Goal: Task Accomplishment & Management: Manage account settings

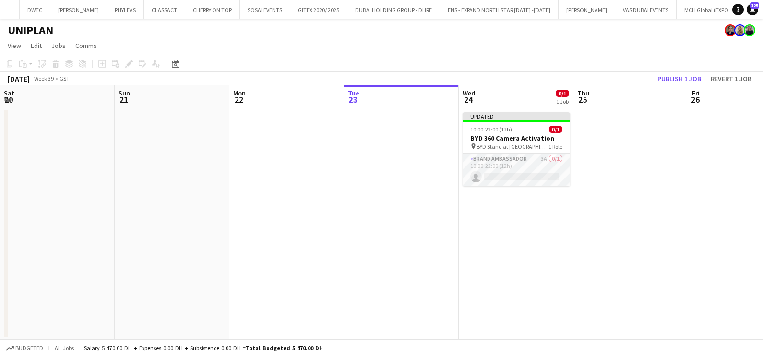
scroll to position [0, 229]
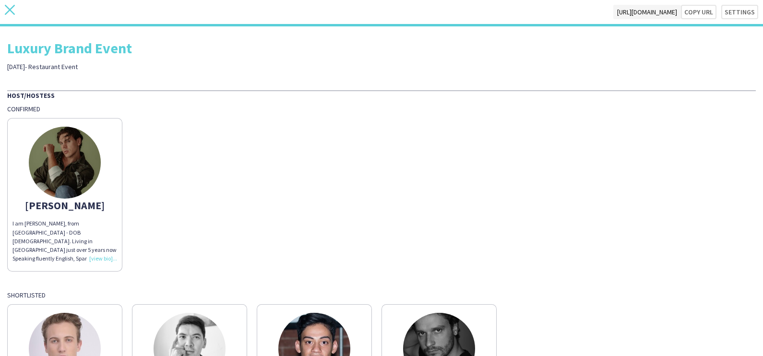
click at [5, 6] on icon "close" at bounding box center [10, 10] width 10 height 10
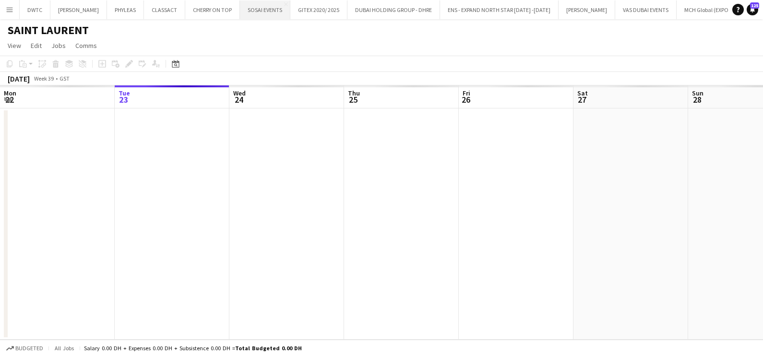
scroll to position [0, 213]
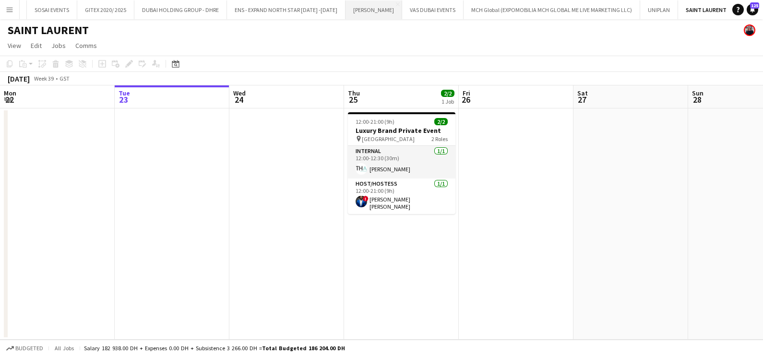
click at [0, 0] on app-icon "Close" at bounding box center [0, 0] width 0 height 0
click at [23, 8] on button "CLASSACT Close" at bounding box center [12, 9] width 41 height 19
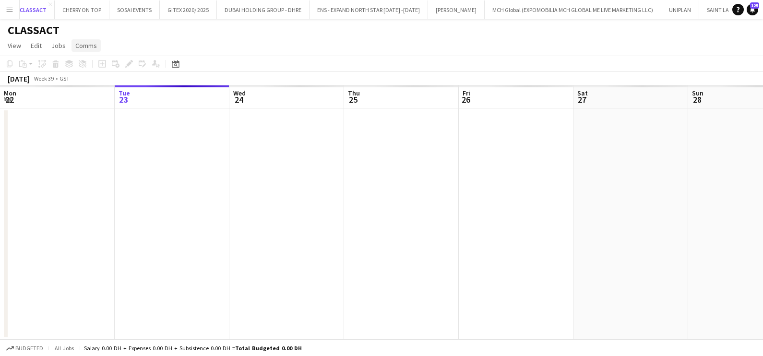
scroll to position [0, 119]
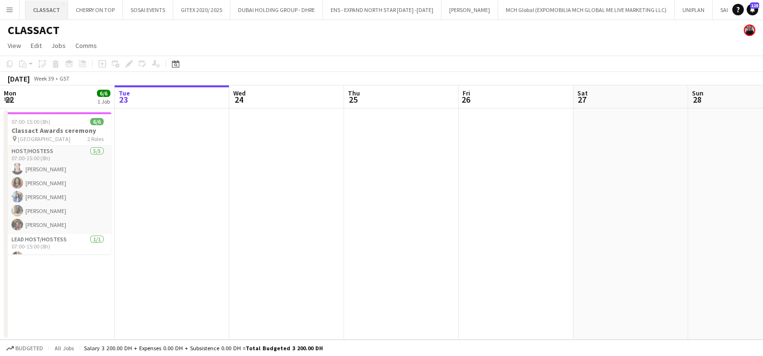
click at [55, 0] on button "CLASSACT Close" at bounding box center [46, 9] width 43 height 19
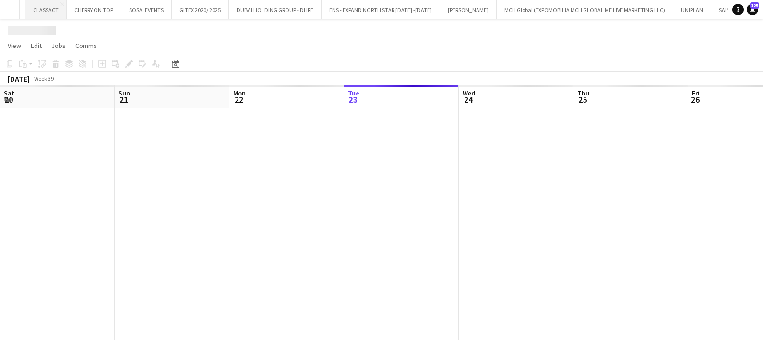
scroll to position [0, 229]
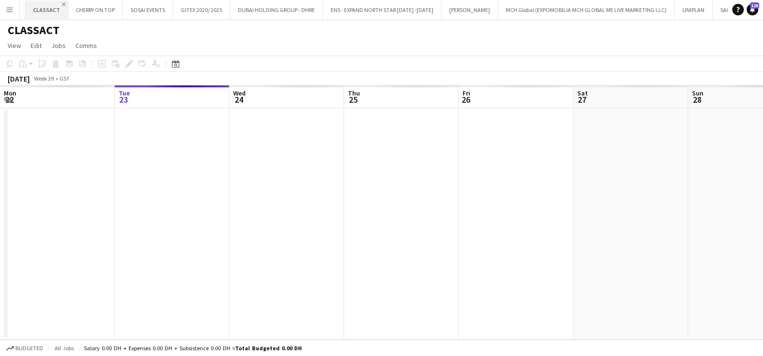
click at [62, 4] on app-icon "Close" at bounding box center [64, 4] width 4 height 4
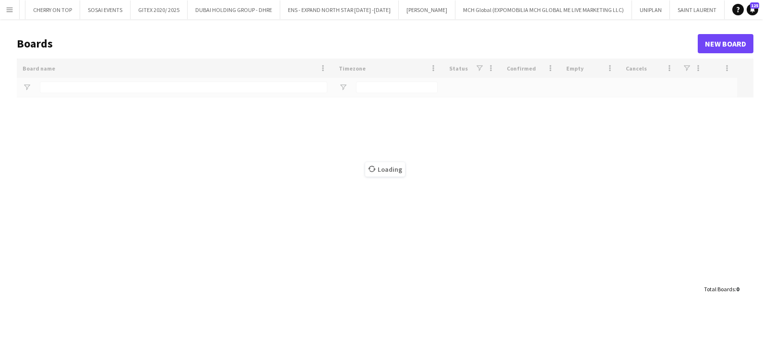
scroll to position [0, 110]
click at [82, 3] on app-icon "Close" at bounding box center [84, 4] width 4 height 4
type input "*****"
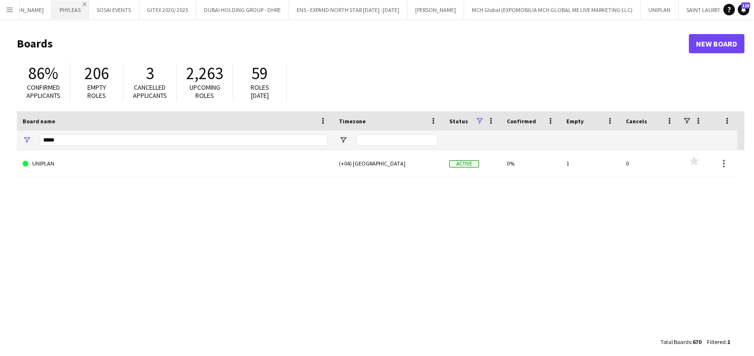
click at [83, 3] on app-icon "Close" at bounding box center [85, 4] width 4 height 4
click at [74, 4] on app-icon "Close" at bounding box center [76, 4] width 4 height 4
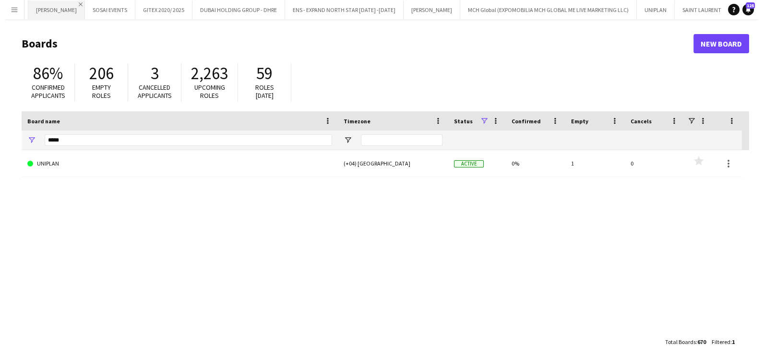
scroll to position [0, 0]
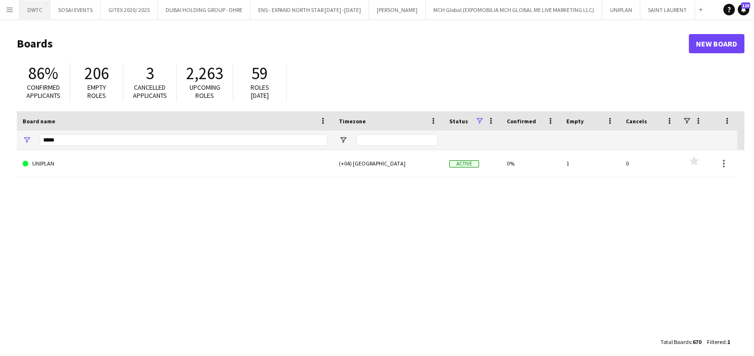
click at [36, 12] on button "DWTC Close" at bounding box center [35, 9] width 31 height 19
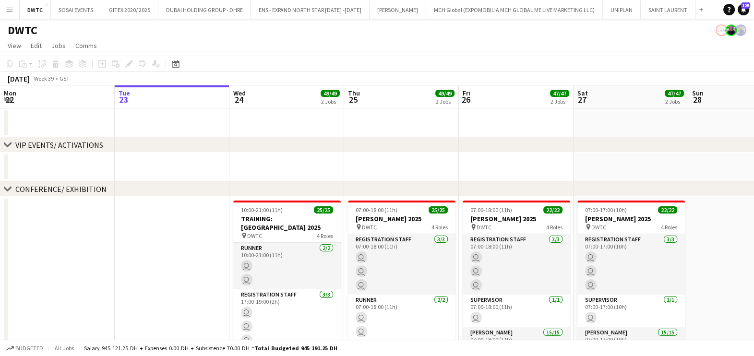
scroll to position [0, 427]
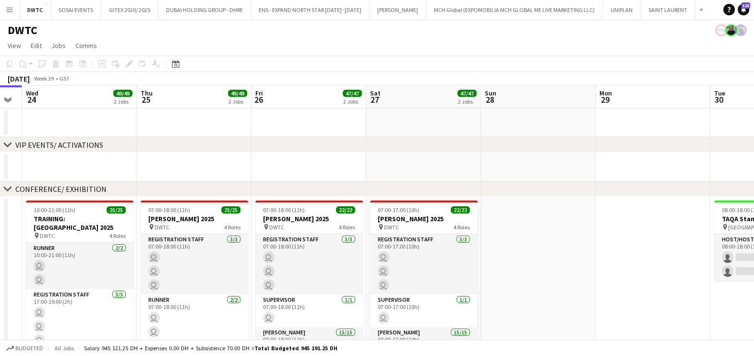
drag, startPoint x: 570, startPoint y: 170, endPoint x: 67, endPoint y: 181, distance: 502.6
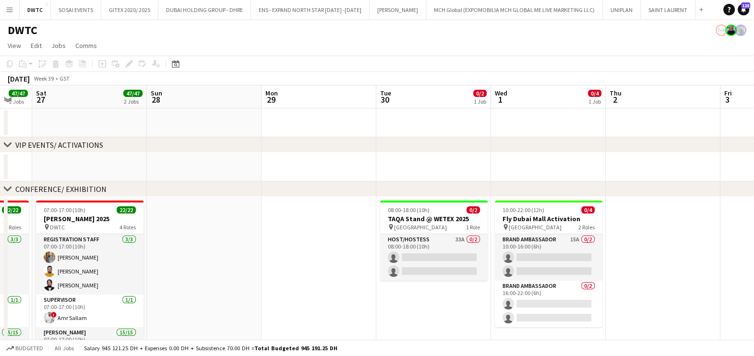
drag, startPoint x: 487, startPoint y: 181, endPoint x: 335, endPoint y: 182, distance: 151.2
click at [335, 182] on div "chevron-right CONFERENCE/ EXHIBITION" at bounding box center [377, 188] width 754 height 15
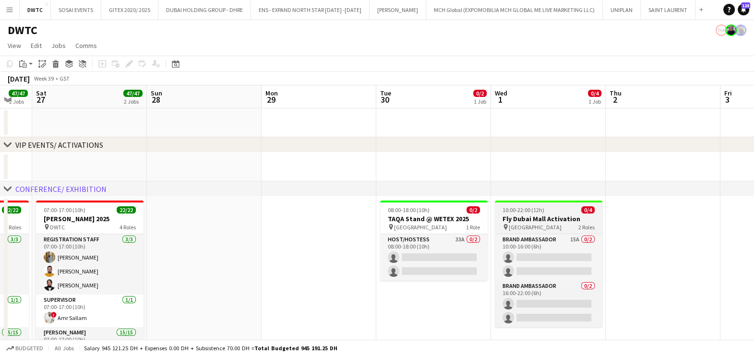
click at [551, 224] on span "[GEOGRAPHIC_DATA]" at bounding box center [535, 227] width 53 height 7
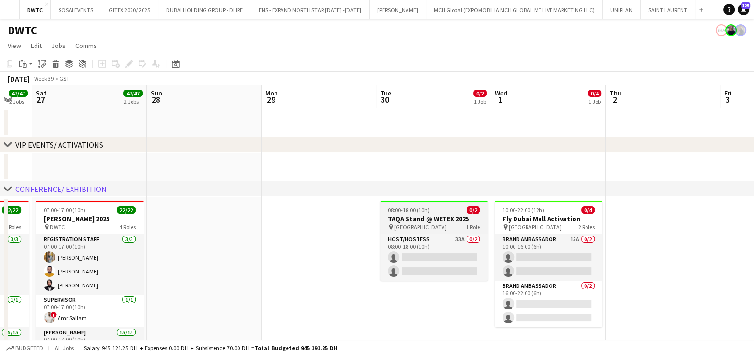
scroll to position [0, 426]
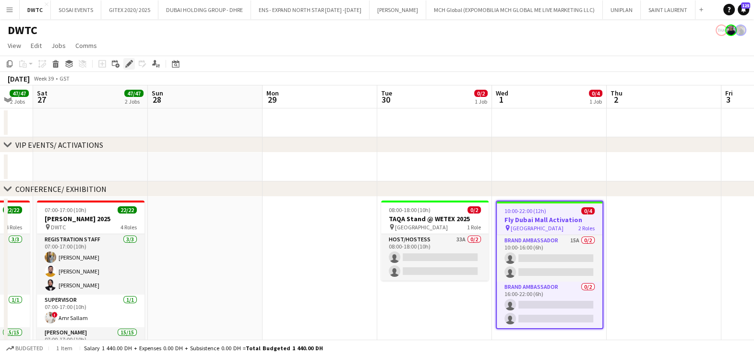
click at [127, 69] on div "Edit" at bounding box center [129, 64] width 12 height 12
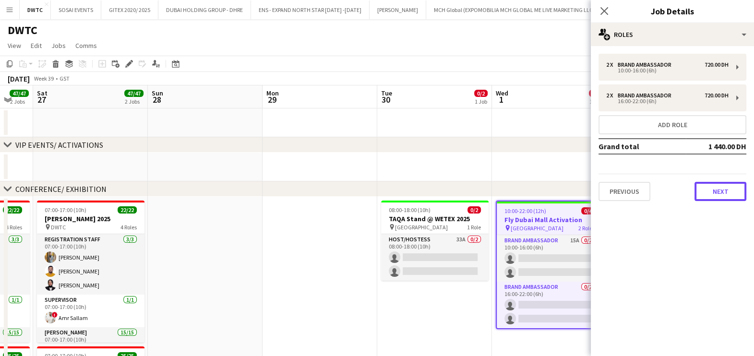
drag, startPoint x: 717, startPoint y: 188, endPoint x: 716, endPoint y: 181, distance: 7.3
click at [718, 188] on button "Next" at bounding box center [720, 191] width 52 height 19
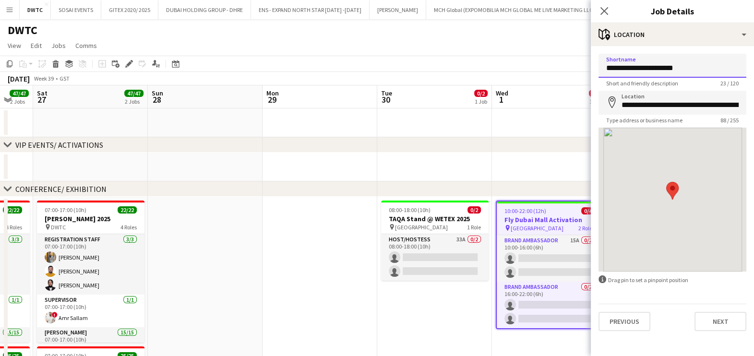
click at [680, 65] on input "**********" at bounding box center [672, 66] width 148 height 24
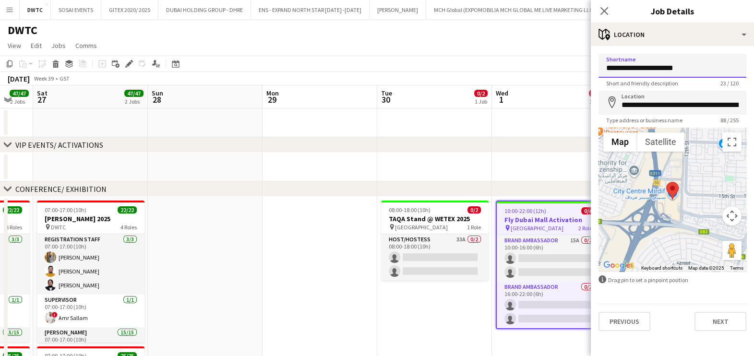
paste input
type input "**********"
click at [685, 97] on input "**********" at bounding box center [672, 103] width 148 height 24
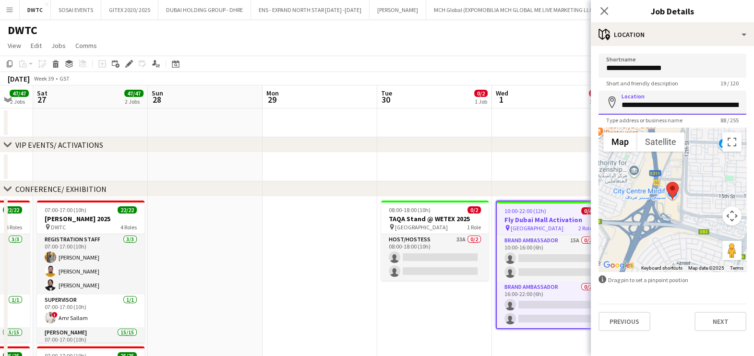
paste input
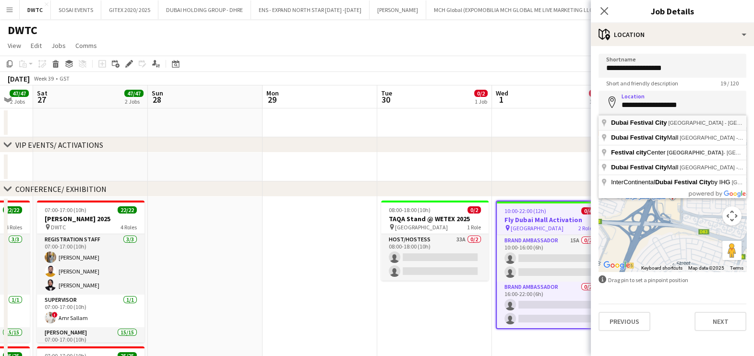
type input "**********"
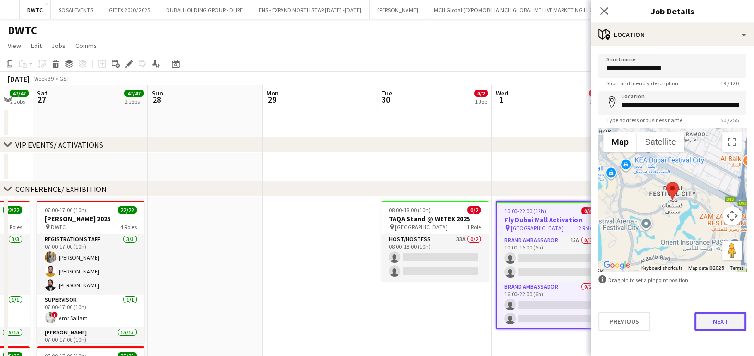
click at [722, 322] on button "Next" at bounding box center [720, 321] width 52 height 19
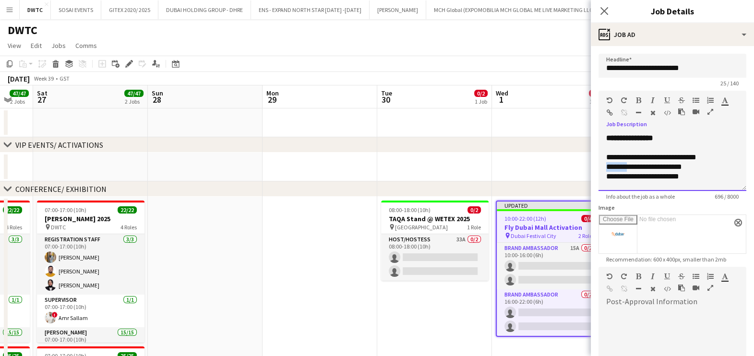
drag, startPoint x: 718, startPoint y: 156, endPoint x: 627, endPoint y: 161, distance: 90.9
click at [627, 161] on div "**********" at bounding box center [672, 162] width 148 height 58
click at [716, 155] on div "**********" at bounding box center [663, 158] width 114 height 10
click at [706, 155] on div "**********" at bounding box center [663, 158] width 114 height 10
click at [711, 156] on div "**********" at bounding box center [663, 158] width 114 height 10
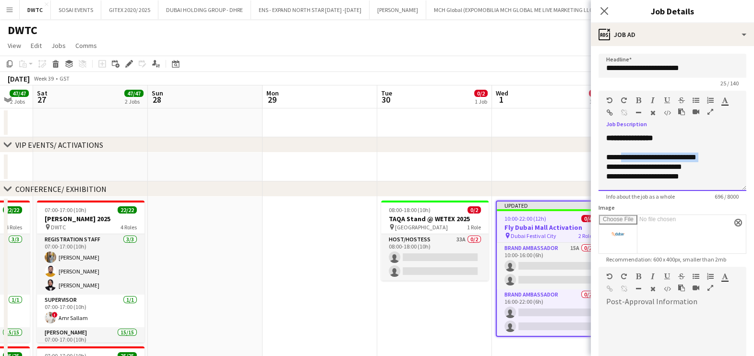
drag, startPoint x: 712, startPoint y: 155, endPoint x: 624, endPoint y: 154, distance: 87.4
click at [624, 154] on div "**********" at bounding box center [663, 158] width 114 height 10
drag, startPoint x: 698, startPoint y: 155, endPoint x: 624, endPoint y: 155, distance: 73.9
click at [624, 155] on div "**********" at bounding box center [663, 158] width 114 height 10
click at [637, 101] on icon "button" at bounding box center [638, 100] width 5 height 7
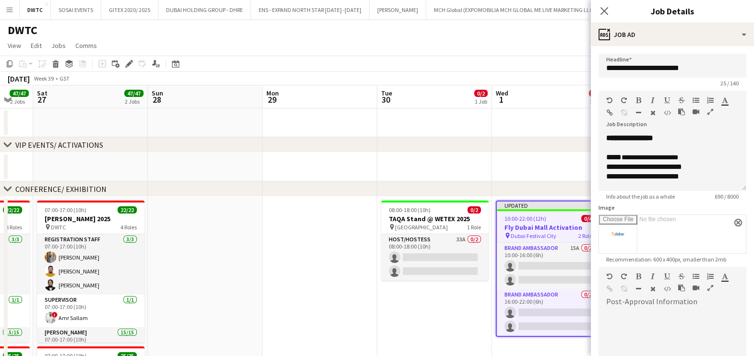
click at [442, 309] on app-date-cell "08:00-18:00 (10h) 0/2 TAQA Stand @ WETEX 2025 pin Dubai World Trade Centre 1 Ro…" at bounding box center [434, 352] width 115 height 311
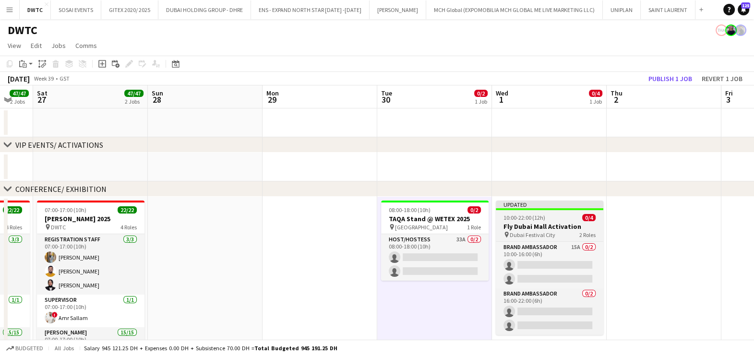
click at [538, 204] on div "Updated" at bounding box center [550, 205] width 108 height 8
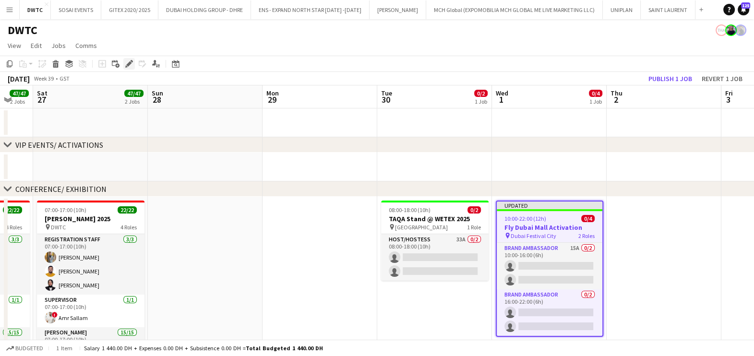
click at [126, 64] on icon "Edit" at bounding box center [129, 64] width 8 height 8
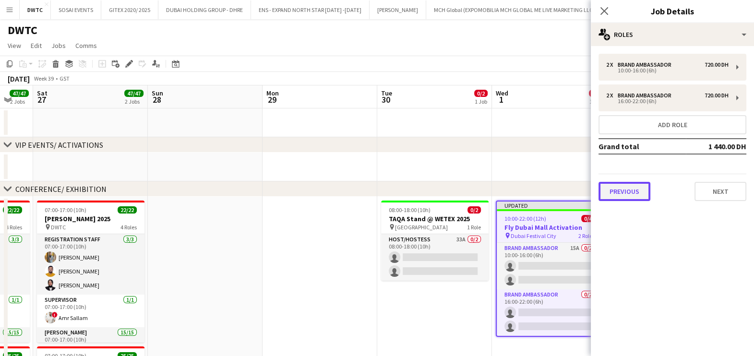
click at [638, 189] on button "Previous" at bounding box center [624, 191] width 52 height 19
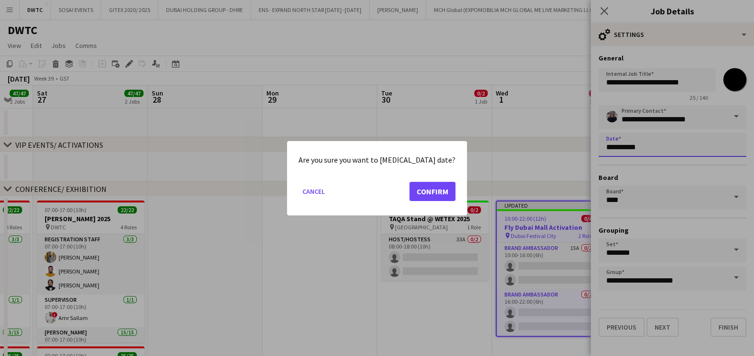
click at [431, 189] on button "Confirm" at bounding box center [432, 190] width 46 height 19
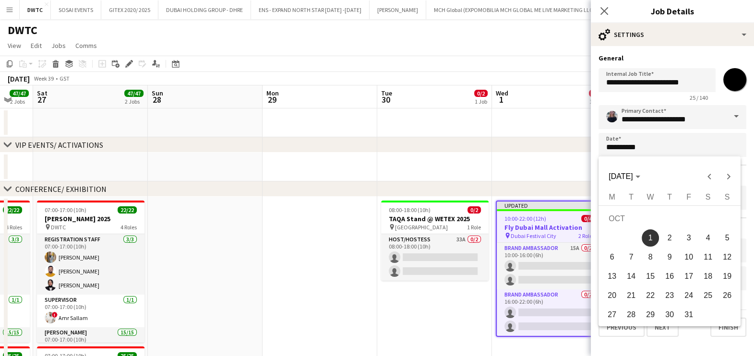
click at [612, 279] on span "13" at bounding box center [611, 276] width 17 height 17
type input "**********"
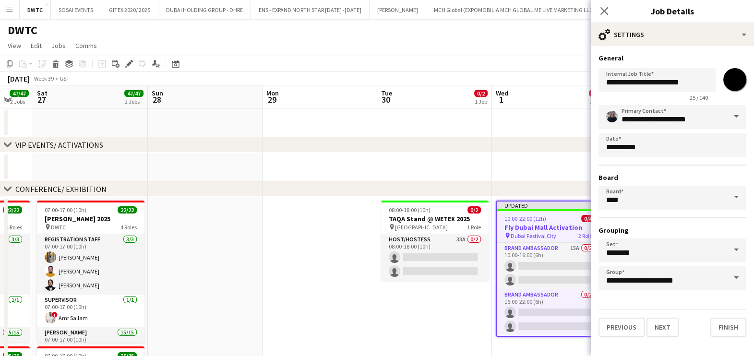
click at [538, 158] on app-date-cell at bounding box center [549, 167] width 115 height 29
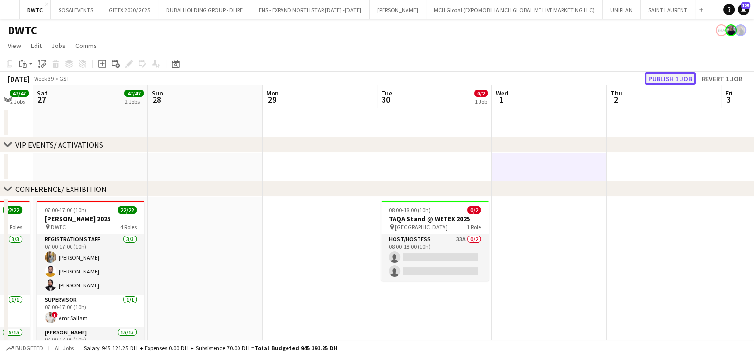
click at [671, 74] on button "Publish 1 job" at bounding box center [670, 78] width 51 height 12
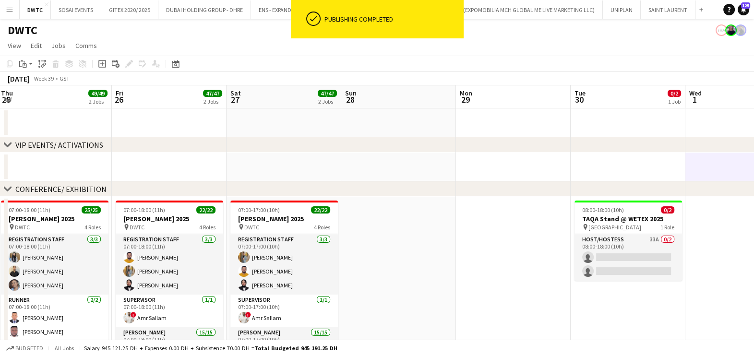
drag, startPoint x: 646, startPoint y: 264, endPoint x: 162, endPoint y: 264, distance: 484.7
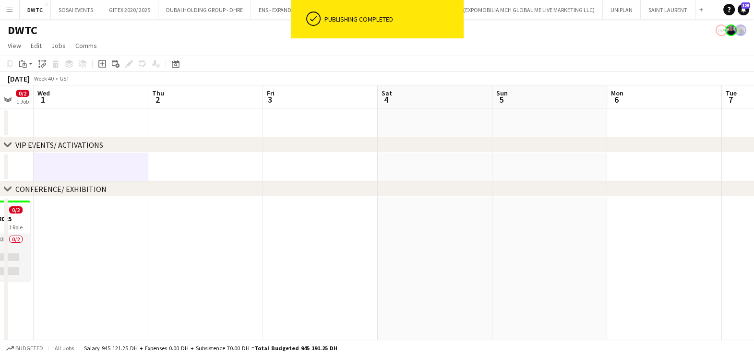
drag, startPoint x: 571, startPoint y: 264, endPoint x: 185, endPoint y: 264, distance: 386.4
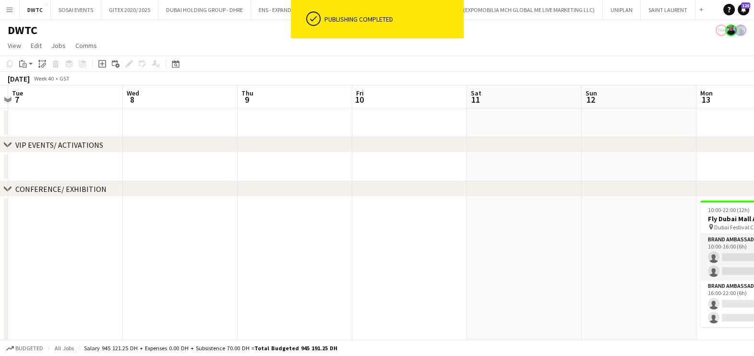
drag, startPoint x: 501, startPoint y: 265, endPoint x: 214, endPoint y: 263, distance: 287.5
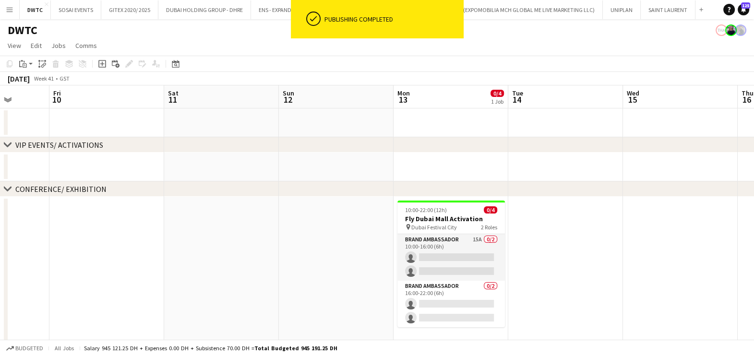
scroll to position [0, 303]
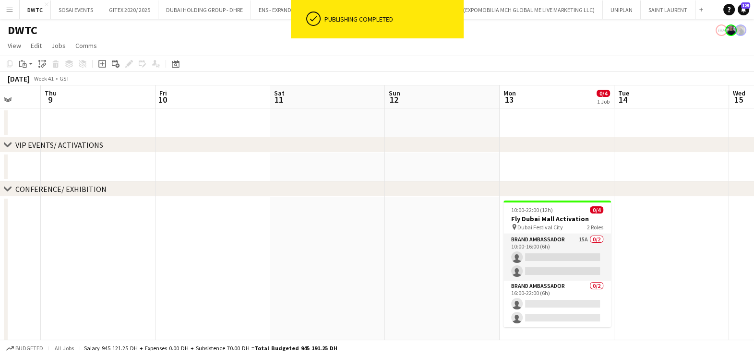
drag, startPoint x: 702, startPoint y: 248, endPoint x: 508, endPoint y: 248, distance: 193.9
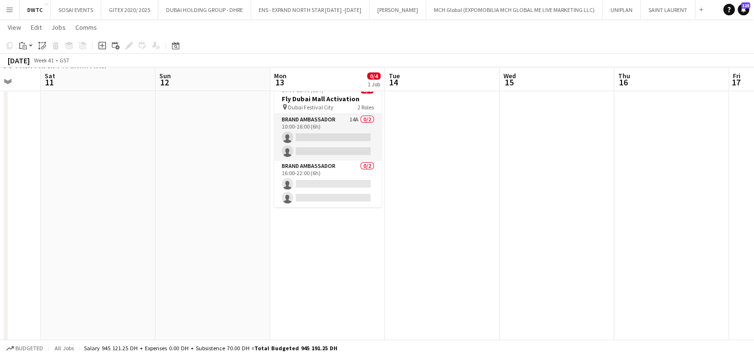
scroll to position [120, 0]
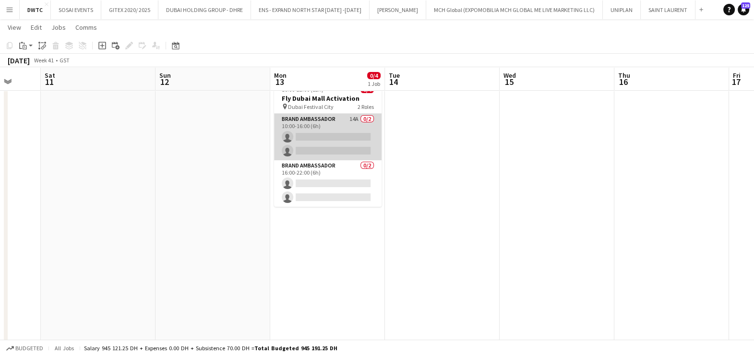
click at [356, 120] on app-card-role "Brand Ambassador 14A 0/2 10:00-16:00 (6h) single-neutral-actions single-neutral…" at bounding box center [328, 137] width 108 height 47
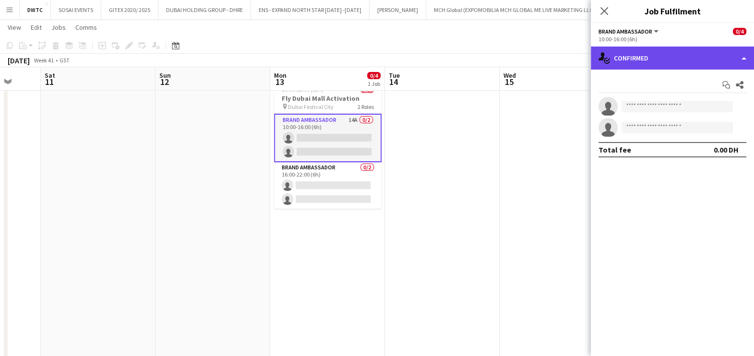
click at [670, 53] on div "single-neutral-actions-check-2 Confirmed" at bounding box center [672, 58] width 163 height 23
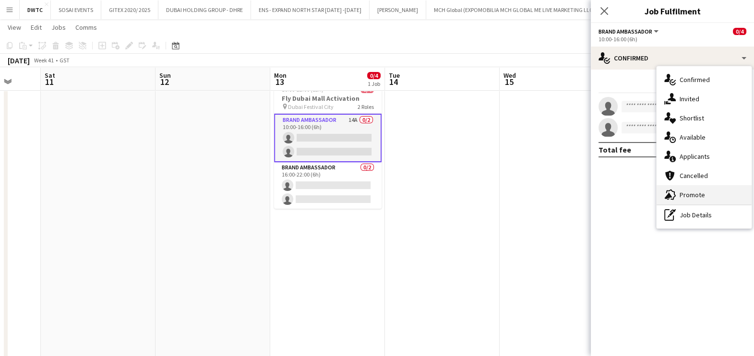
click at [678, 197] on div "advertising-megaphone Promote" at bounding box center [704, 194] width 95 height 19
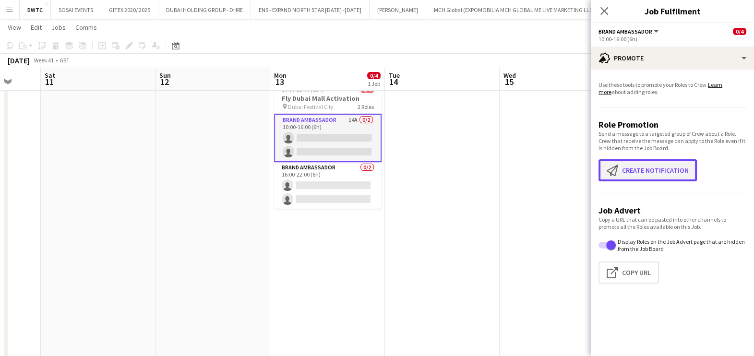
click at [647, 171] on button "Create notification Create notification" at bounding box center [647, 170] width 98 height 22
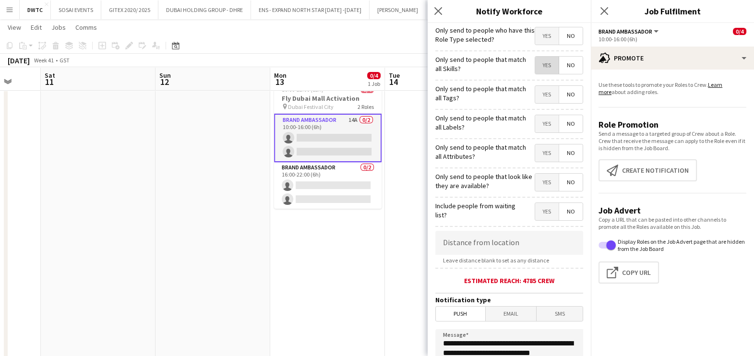
drag, startPoint x: 541, startPoint y: 70, endPoint x: 538, endPoint y: 87, distance: 17.1
click at [540, 77] on form "**********" at bounding box center [509, 275] width 163 height 505
click at [535, 96] on span "Yes" at bounding box center [547, 94] width 24 height 17
click at [535, 126] on span "Yes" at bounding box center [547, 123] width 24 height 17
drag, startPoint x: 534, startPoint y: 67, endPoint x: 535, endPoint y: 89, distance: 21.6
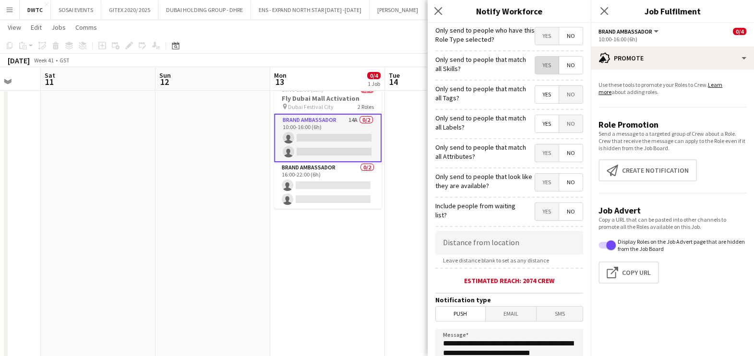
click at [535, 70] on span "Yes" at bounding box center [547, 65] width 24 height 17
click at [535, 154] on span "Yes" at bounding box center [547, 152] width 24 height 17
drag, startPoint x: 535, startPoint y: 175, endPoint x: 531, endPoint y: 180, distance: 6.5
click at [535, 175] on span "Yes" at bounding box center [547, 182] width 24 height 17
click at [379, 210] on app-date-cell "10:00-22:00 (12h) 0/4 Fly Dubai Mall Activation pin Dubai Festival City 2 Roles…" at bounding box center [327, 231] width 115 height 311
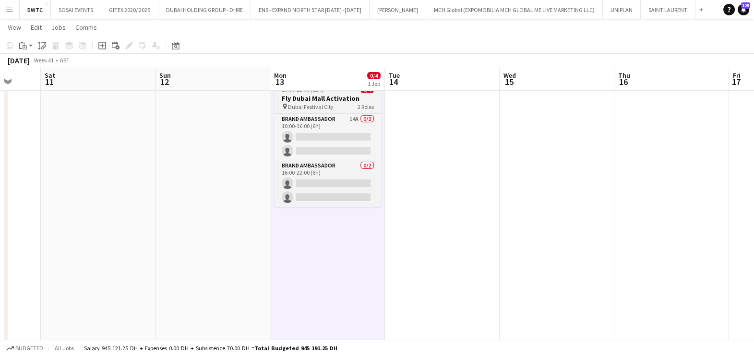
click at [331, 92] on div "10:00-22:00 (12h) 0/4" at bounding box center [328, 89] width 108 height 7
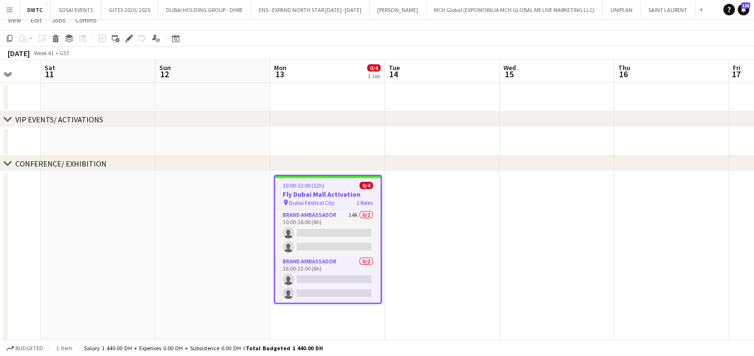
scroll to position [0, 0]
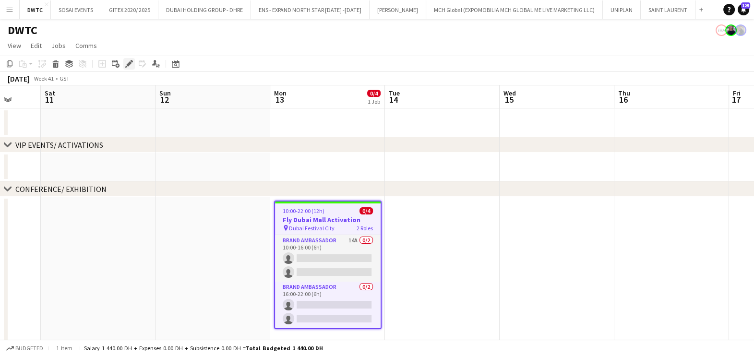
click at [128, 67] on icon "Edit" at bounding box center [129, 64] width 8 height 8
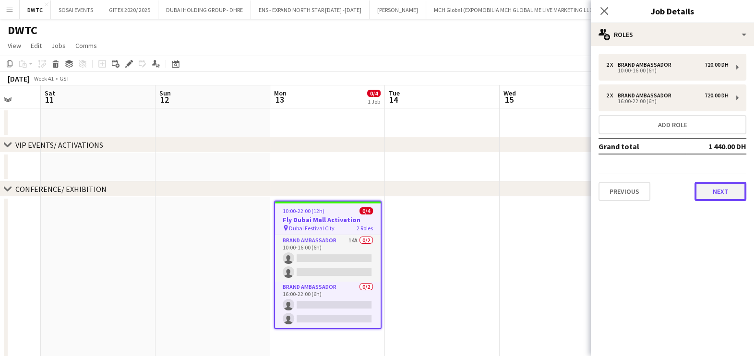
click at [729, 190] on button "Next" at bounding box center [720, 191] width 52 height 19
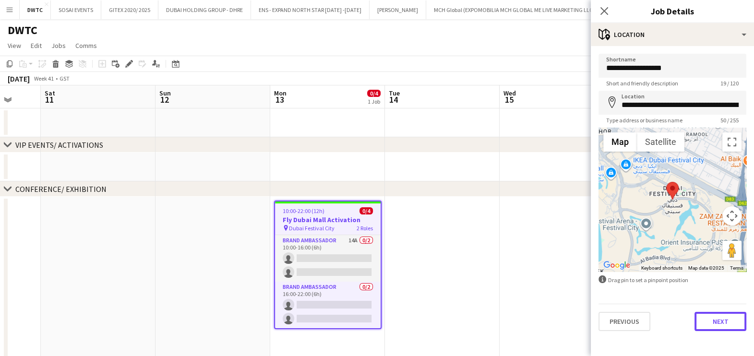
click at [713, 319] on button "Next" at bounding box center [720, 321] width 52 height 19
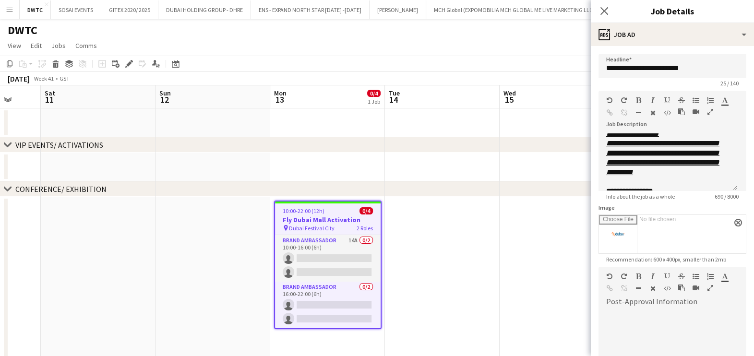
scroll to position [60, 0]
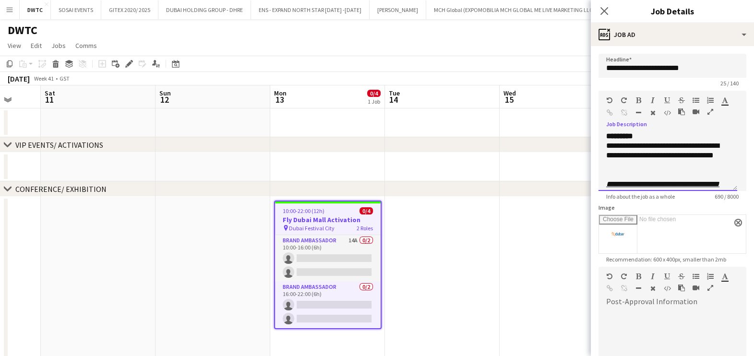
click at [642, 165] on div "**********" at bounding box center [663, 155] width 114 height 29
drag, startPoint x: 613, startPoint y: 156, endPoint x: 596, endPoint y: 144, distance: 20.6
click at [596, 144] on form "**********" at bounding box center [672, 262] width 163 height 416
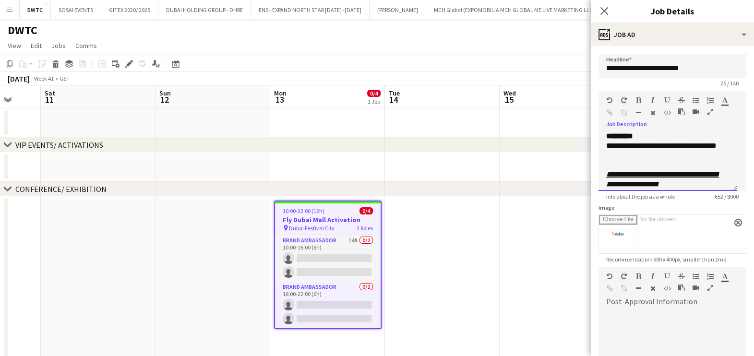
click at [648, 158] on div "**********" at bounding box center [663, 150] width 114 height 19
drag, startPoint x: 505, startPoint y: 299, endPoint x: 511, endPoint y: 276, distance: 23.4
click at [506, 299] on app-date-cell at bounding box center [557, 352] width 115 height 311
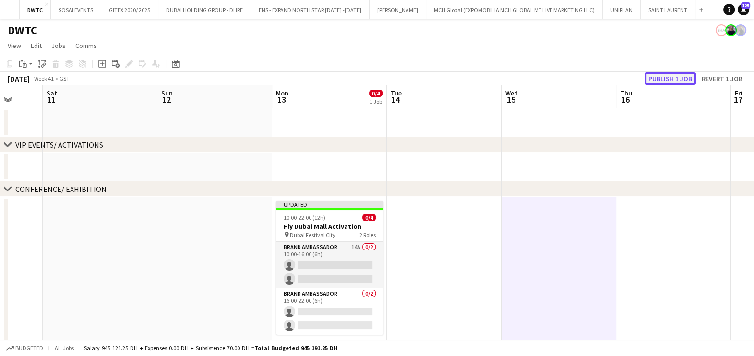
click at [678, 77] on button "Publish 1 job" at bounding box center [670, 78] width 51 height 12
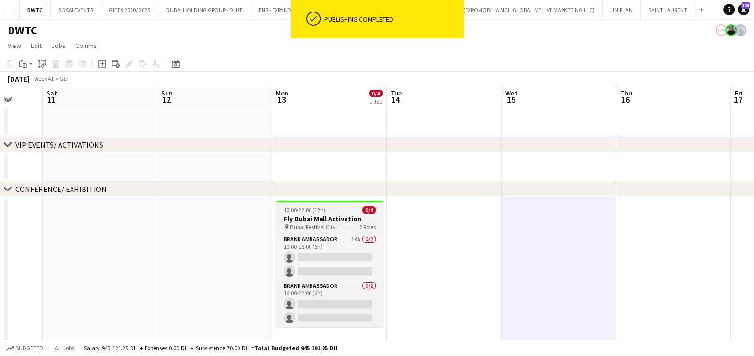
click at [328, 204] on app-job-card "10:00-22:00 (12h) 0/4 Fly Dubai Mall Activation pin Dubai Festival City 2 Roles…" at bounding box center [330, 264] width 108 height 127
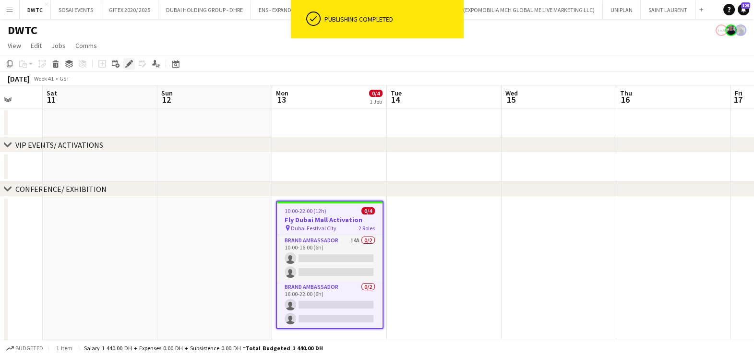
click at [127, 65] on icon at bounding box center [128, 63] width 5 height 5
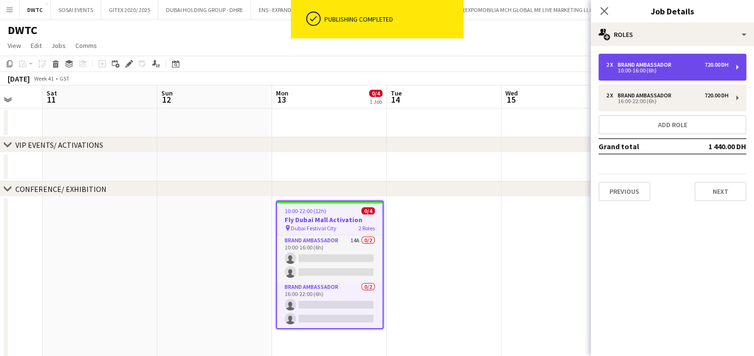
click at [665, 65] on div "Brand Ambassador" at bounding box center [647, 64] width 58 height 7
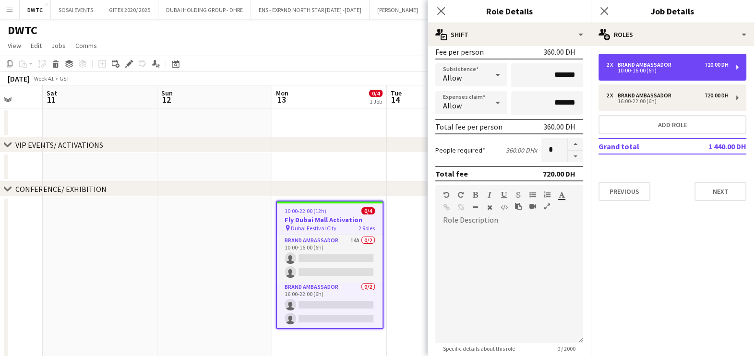
scroll to position [242, 0]
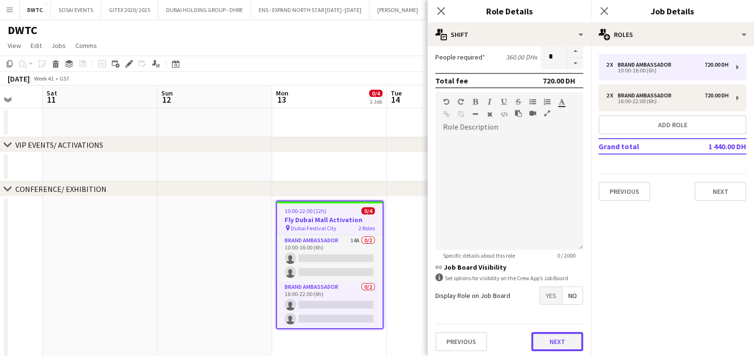
click at [542, 338] on button "Next" at bounding box center [557, 341] width 52 height 19
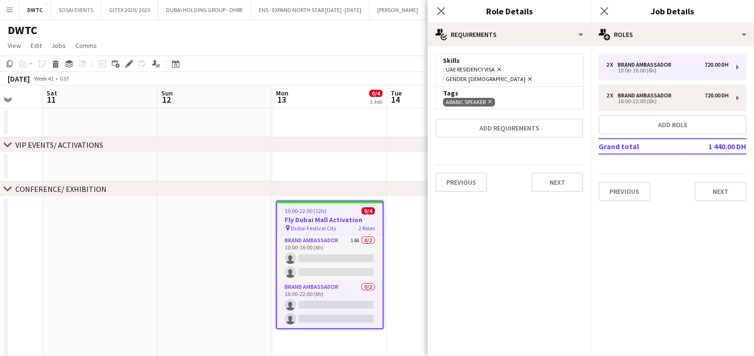
scroll to position [0, 0]
click at [560, 173] on button "Next" at bounding box center [557, 182] width 52 height 19
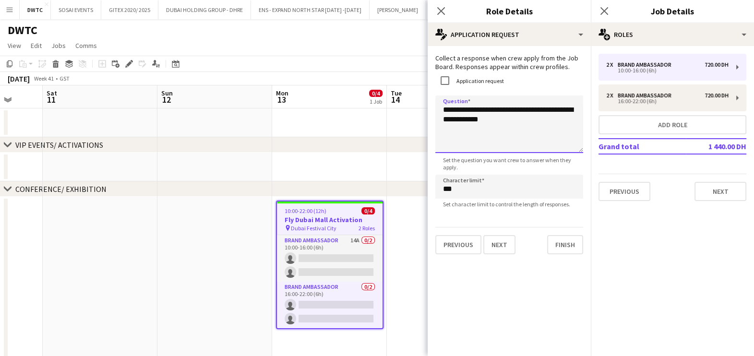
drag, startPoint x: 523, startPoint y: 123, endPoint x: 420, endPoint y: 119, distance: 103.3
type textarea "**********"
click at [503, 244] on button "Next" at bounding box center [499, 244] width 32 height 19
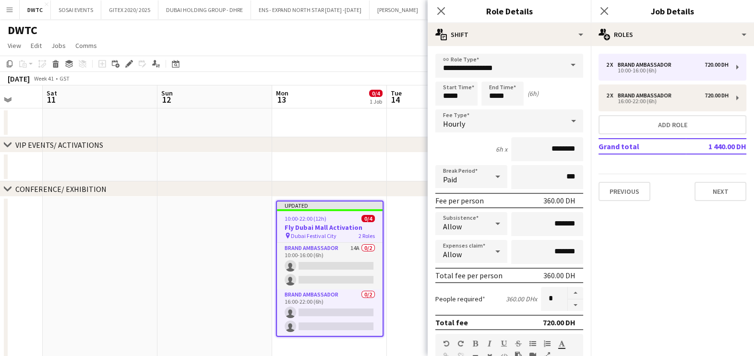
click at [408, 251] on app-date-cell at bounding box center [444, 352] width 115 height 311
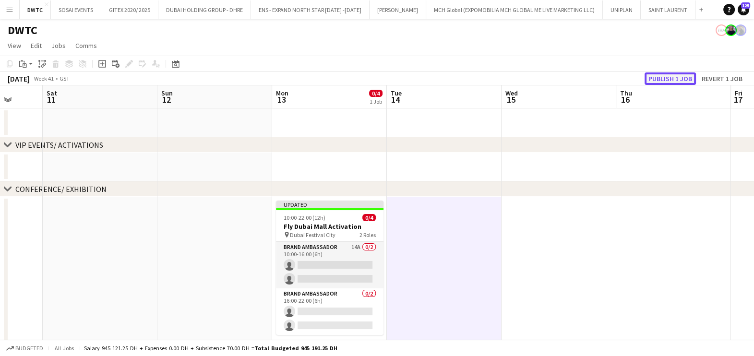
click at [671, 82] on button "Publish 1 job" at bounding box center [670, 78] width 51 height 12
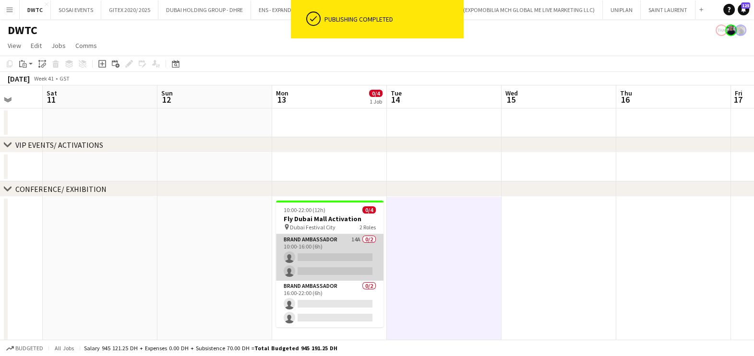
click at [326, 237] on app-card-role "Brand Ambassador 14A 0/2 10:00-16:00 (6h) single-neutral-actions single-neutral…" at bounding box center [330, 257] width 108 height 47
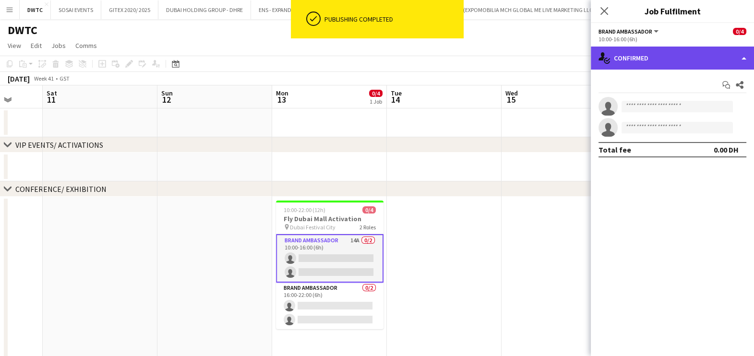
click at [696, 64] on div "single-neutral-actions-check-2 Confirmed" at bounding box center [672, 58] width 163 height 23
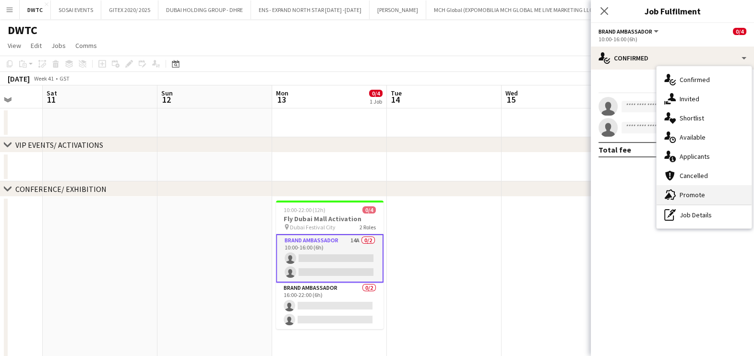
click at [694, 189] on div "advertising-megaphone Promote" at bounding box center [704, 194] width 95 height 19
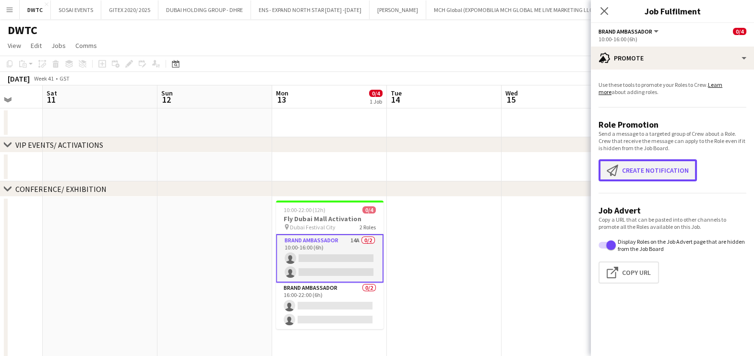
click at [662, 166] on button "Create notification Create notification" at bounding box center [647, 170] width 98 height 22
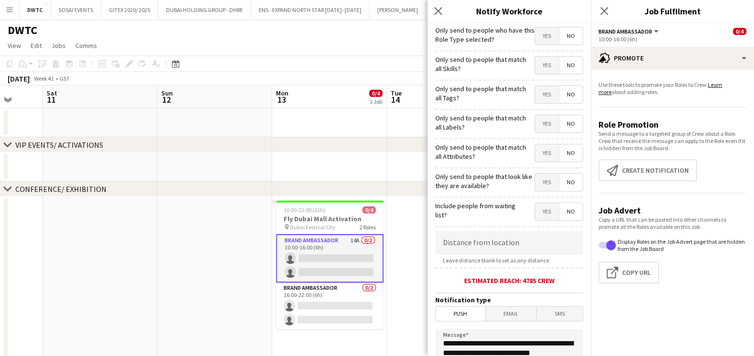
drag, startPoint x: 541, startPoint y: 60, endPoint x: 541, endPoint y: 66, distance: 6.2
click at [541, 60] on span "Yes" at bounding box center [547, 65] width 24 height 17
click at [538, 96] on span "Yes" at bounding box center [547, 94] width 24 height 17
click at [541, 122] on span "Yes" at bounding box center [547, 123] width 24 height 17
click at [538, 152] on span "Yes" at bounding box center [547, 152] width 24 height 17
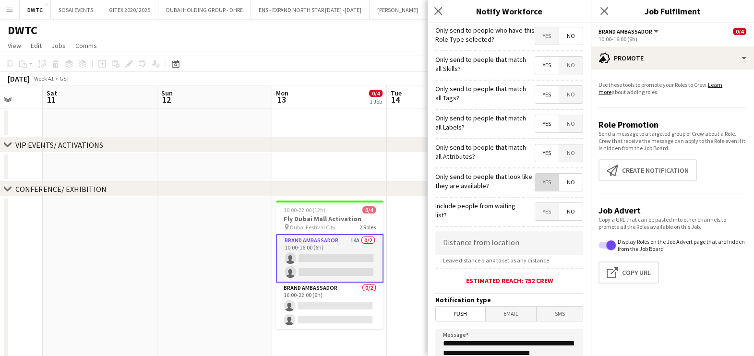
click at [536, 178] on span "Yes" at bounding box center [547, 182] width 24 height 17
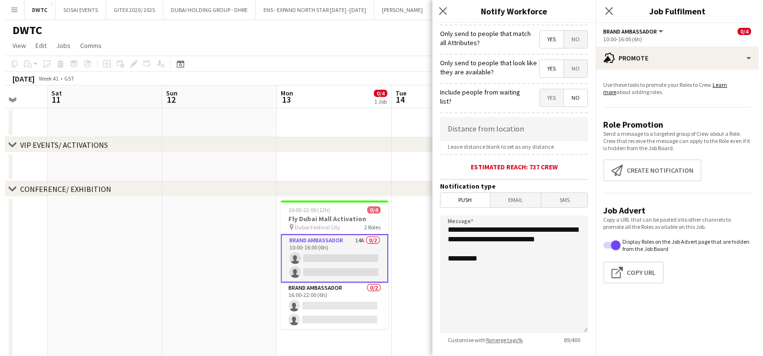
scroll to position [170, 0]
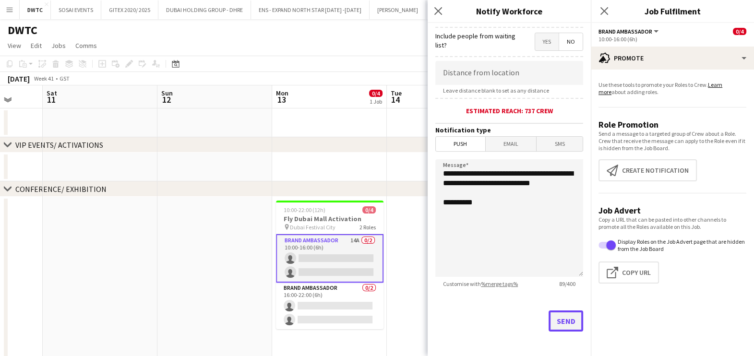
click at [566, 314] on button "Send" at bounding box center [566, 321] width 35 height 21
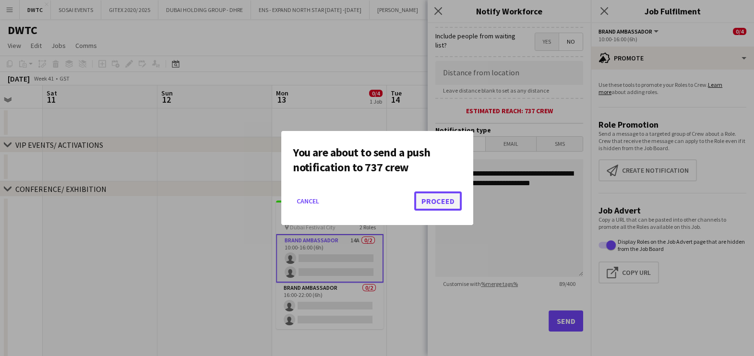
click at [434, 203] on button "Proceed" at bounding box center [438, 200] width 48 height 19
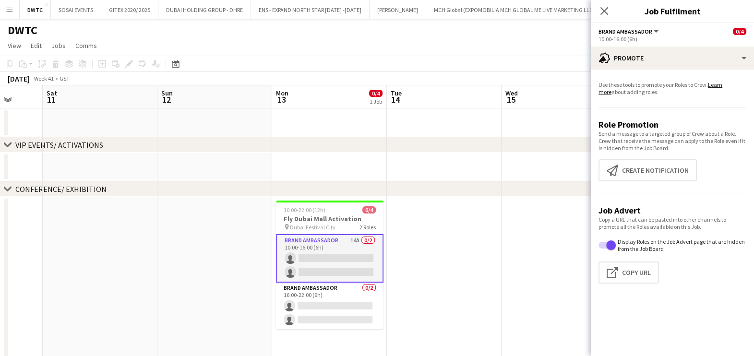
click at [465, 53] on app-page-menu "View Day view expanded Day view collapsed Month view Date picker Jump to [DATE]…" at bounding box center [377, 46] width 754 height 18
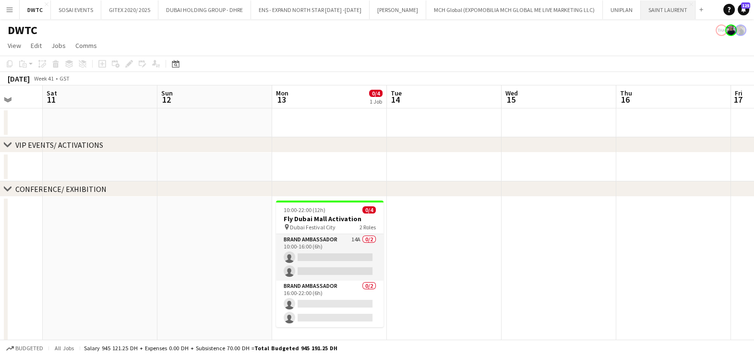
click at [656, 10] on button "SAINT LAURENT Close" at bounding box center [668, 9] width 55 height 19
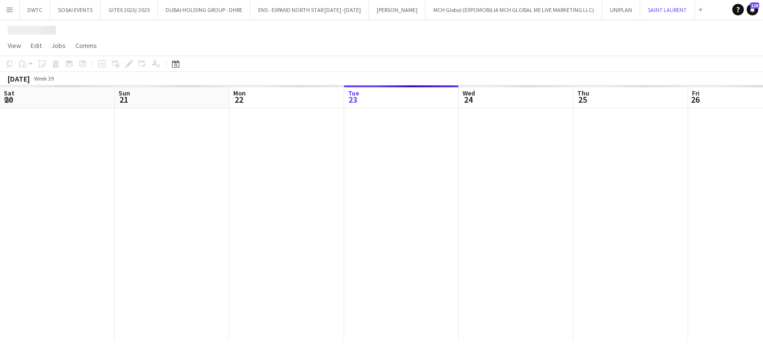
scroll to position [0, 229]
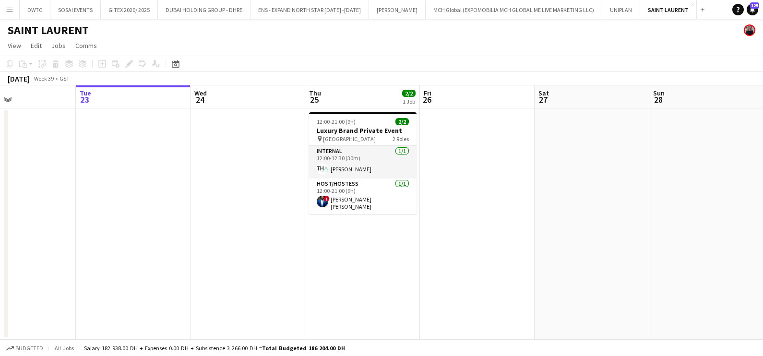
drag, startPoint x: 80, startPoint y: 192, endPoint x: 49, endPoint y: 195, distance: 30.8
click at [29, 192] on app-calendar-viewport "Sat 20 Sun 21 Mon 22 Tue 23 Wed 24 Thu 25 2/2 1 Job Fri 26 Sat 27 Sun 28 Mon 29…" at bounding box center [381, 212] width 763 height 254
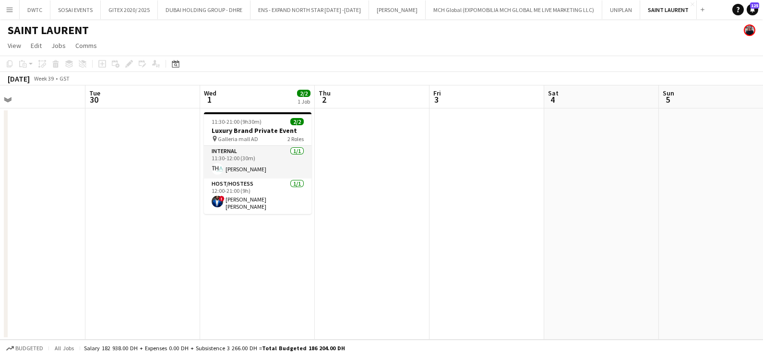
drag, startPoint x: 324, startPoint y: 213, endPoint x: 0, endPoint y: 216, distance: 324.5
click at [0, 215] on html "Menu Boards Boards Boards All jobs Status Workforce Workforce My Workforce Recr…" at bounding box center [381, 178] width 763 height 356
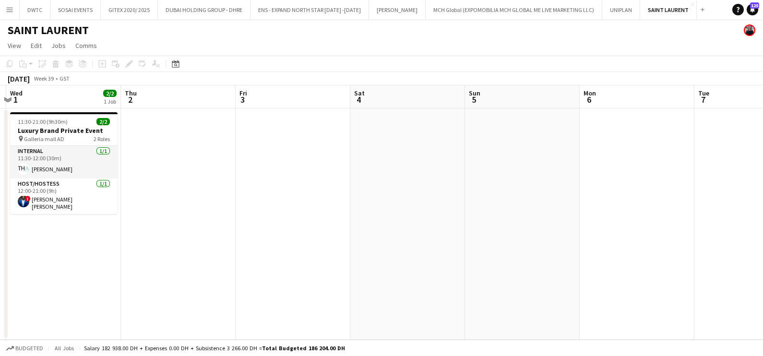
drag, startPoint x: 86, startPoint y: 226, endPoint x: -2, endPoint y: 226, distance: 88.8
click at [0, 226] on html "Menu Boards Boards Boards All jobs Status Workforce Workforce My Workforce Recr…" at bounding box center [381, 178] width 763 height 356
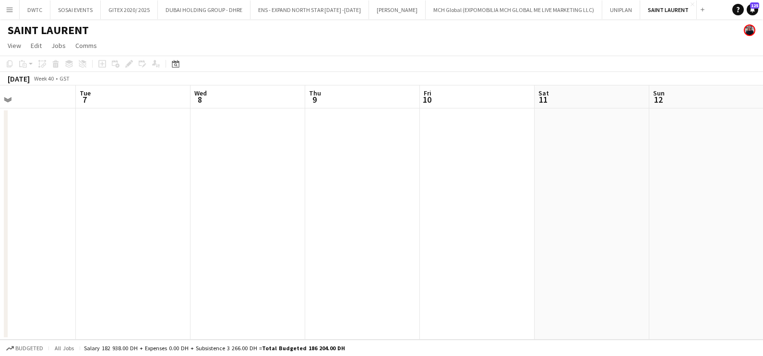
drag, startPoint x: 505, startPoint y: 238, endPoint x: -2, endPoint y: 238, distance: 507.8
click at [0, 238] on html "Menu Boards Boards Boards All jobs Status Workforce Workforce My Workforce Recr…" at bounding box center [381, 178] width 763 height 356
drag, startPoint x: 383, startPoint y: 250, endPoint x: 35, endPoint y: 250, distance: 348.4
click at [35, 250] on app-calendar-viewport "Tue 7 Wed 8 Thu 9 Fri 10 Sat 11 Sun 12 Mon 13 Tue 14 Wed 15 Thu 16 Fri 17 Sat 18" at bounding box center [381, 212] width 763 height 254
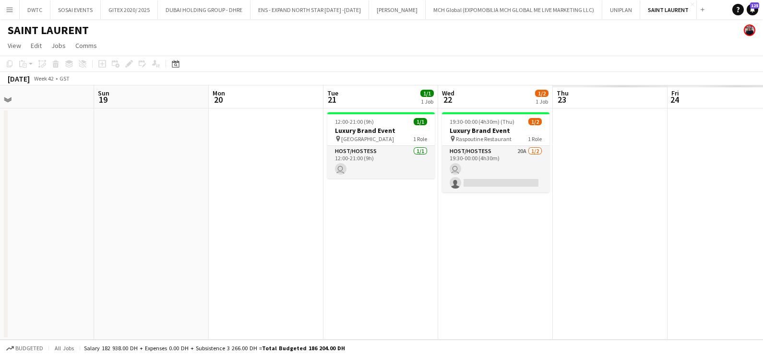
drag, startPoint x: 295, startPoint y: 252, endPoint x: 93, endPoint y: 252, distance: 202.1
click at [58, 252] on app-calendar-viewport "Tue 14 Wed 15 Thu 16 Fri 17 Sat 18 Sun 19 Mon 20 Tue 21 1/1 1 Job Wed 22 1/2 1 …" at bounding box center [381, 212] width 763 height 254
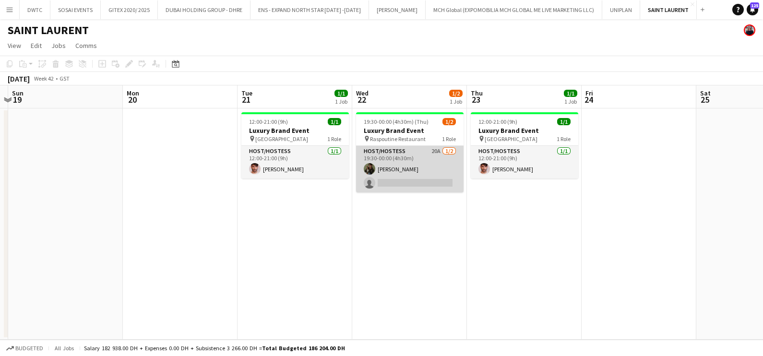
click at [401, 174] on app-card-role "Host/Hostess 20A 1/2 19:30-00:00 (4h30m) Ninoslav Ceperkovic single-neutral-act…" at bounding box center [410, 169] width 108 height 47
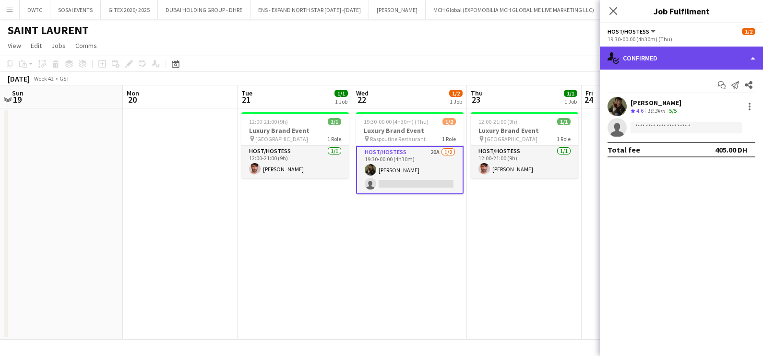
click at [678, 48] on div "single-neutral-actions-check-2 Confirmed" at bounding box center [681, 58] width 163 height 23
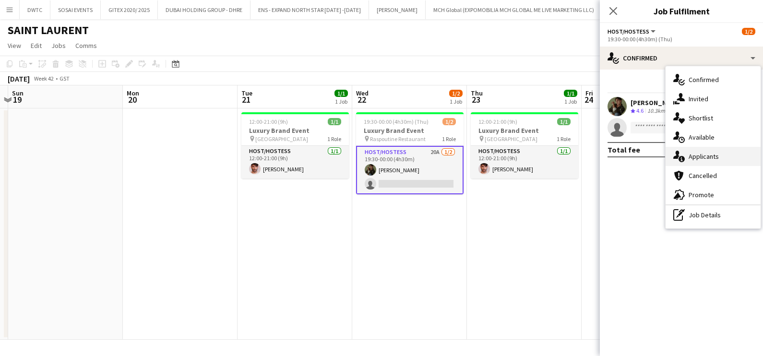
click at [714, 161] on span "Applicants" at bounding box center [704, 156] width 30 height 9
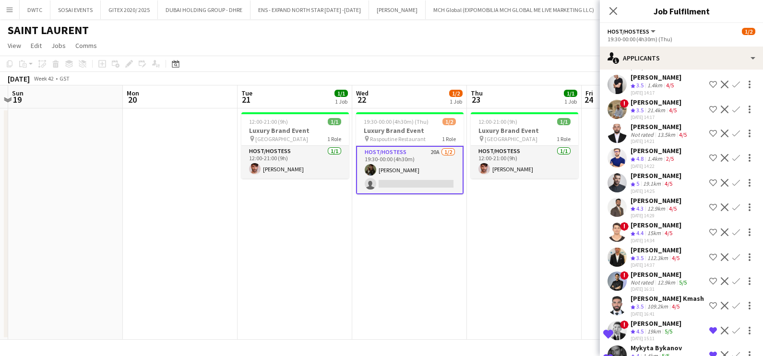
scroll to position [275, 0]
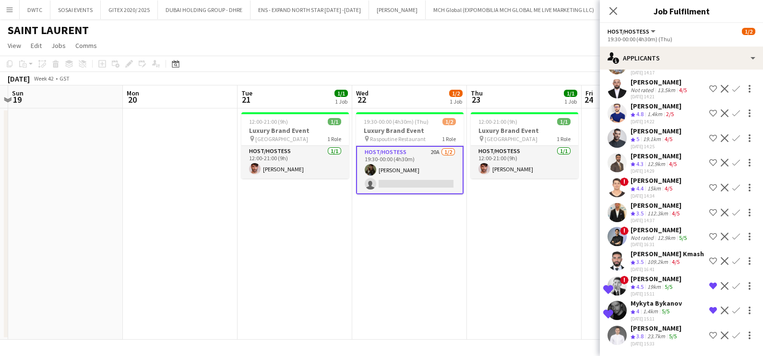
click at [563, 276] on app-date-cell "12:00-21:00 (9h) 1/1 Luxury Brand Event pin Dubai Mall 1 Role Host/Hostess 1/1 …" at bounding box center [524, 223] width 115 height 231
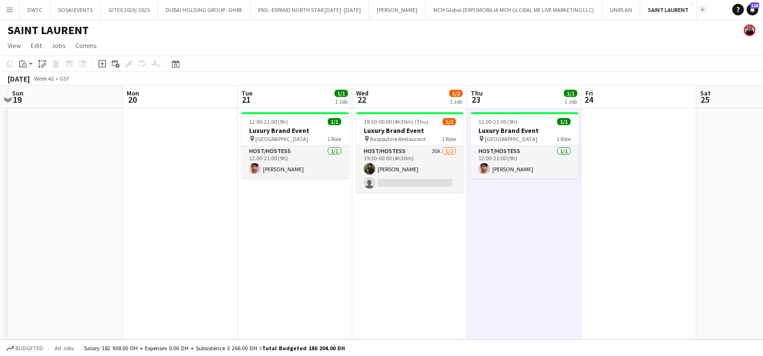
click at [701, 9] on app-icon "Add" at bounding box center [703, 10] width 4 height 4
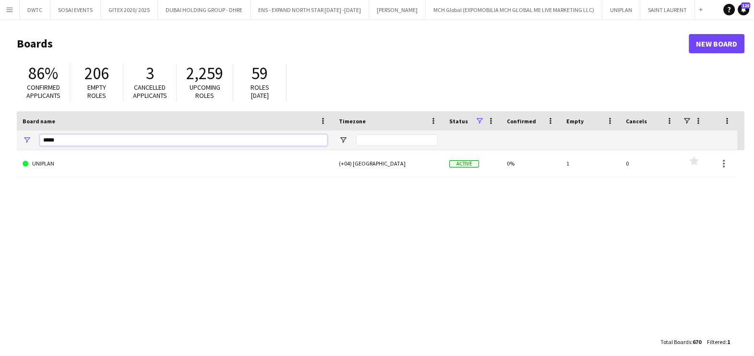
click at [119, 141] on input "*****" at bounding box center [183, 140] width 287 height 12
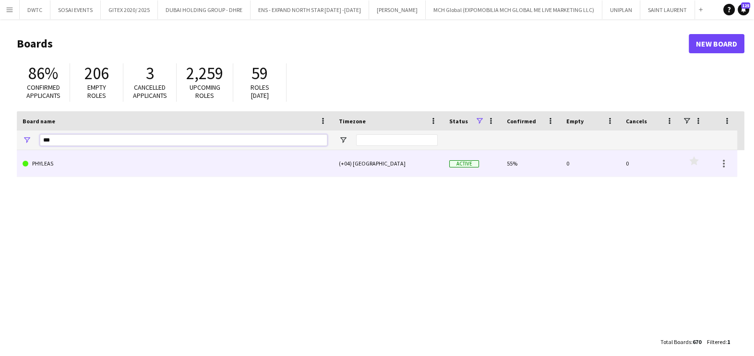
type input "***"
click at [122, 166] on link "PHYLEAS" at bounding box center [175, 163] width 305 height 27
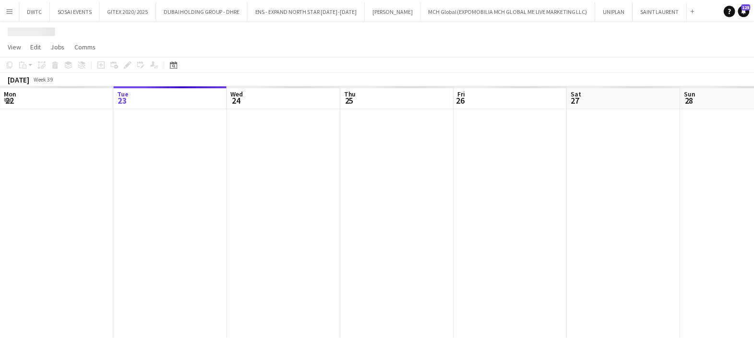
scroll to position [0, 5]
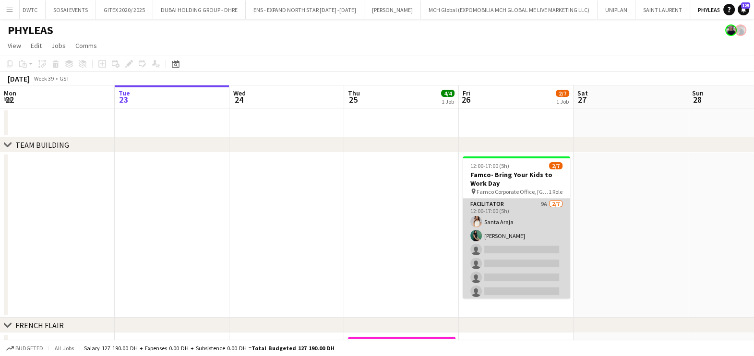
click at [530, 219] on app-card-role "Facilitator 9A 2/7 12:00-17:00 (5h) Santa Araja Zineb Seghier single-neutral-ac…" at bounding box center [517, 257] width 108 height 116
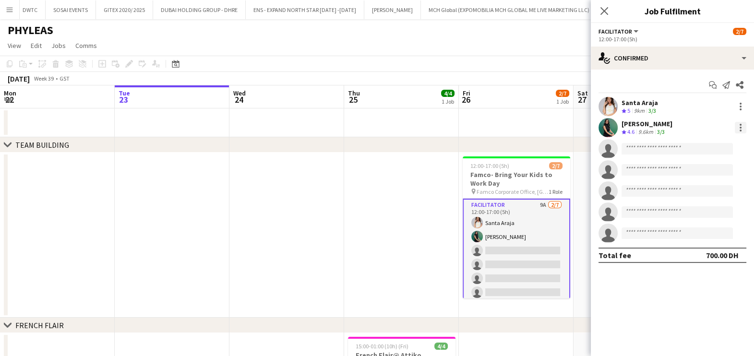
click at [743, 122] on div at bounding box center [741, 128] width 12 height 12
click at [702, 235] on span "Remove" at bounding box center [693, 237] width 29 height 8
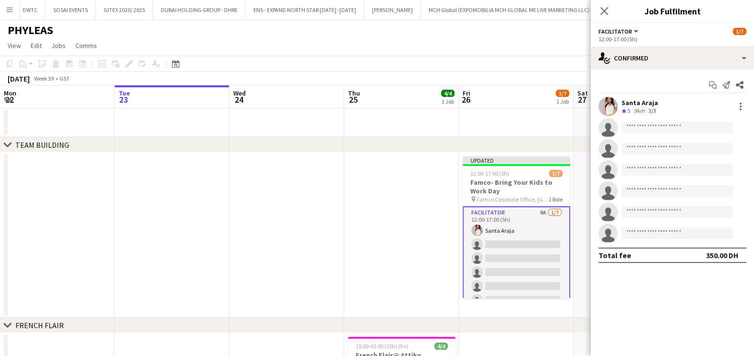
click at [365, 234] on app-date-cell at bounding box center [401, 235] width 115 height 165
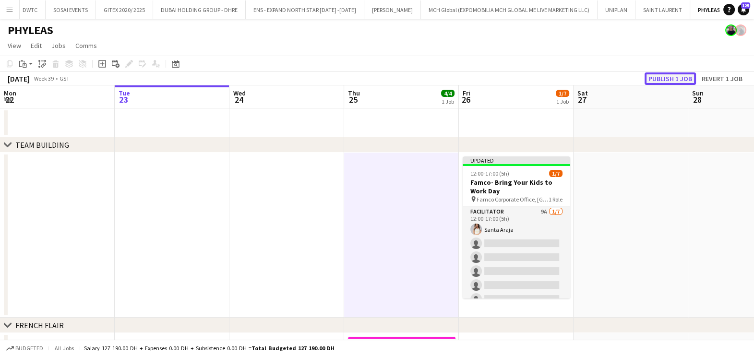
click at [675, 76] on button "Publish 1 job" at bounding box center [670, 78] width 51 height 12
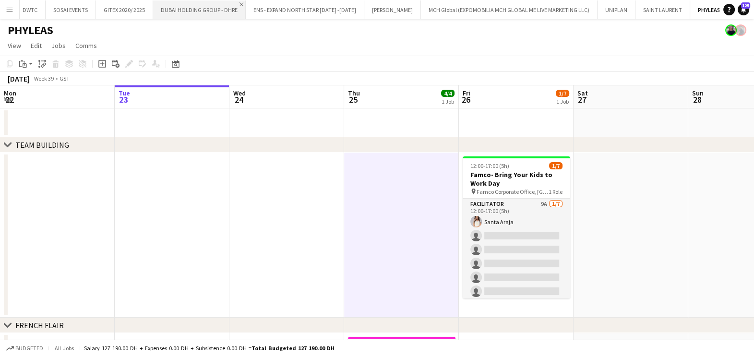
click at [239, 2] on app-icon "Close" at bounding box center [241, 4] width 4 height 4
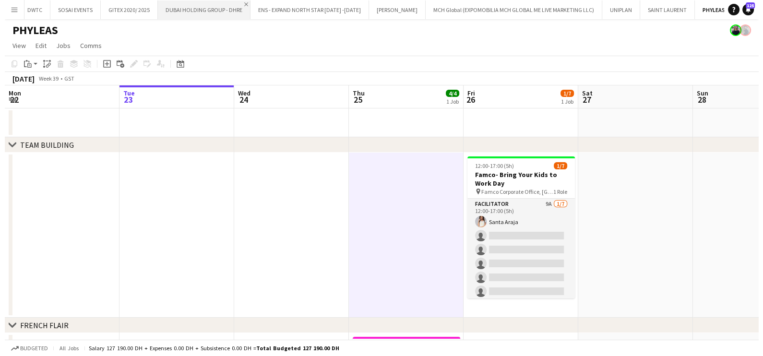
scroll to position [0, 0]
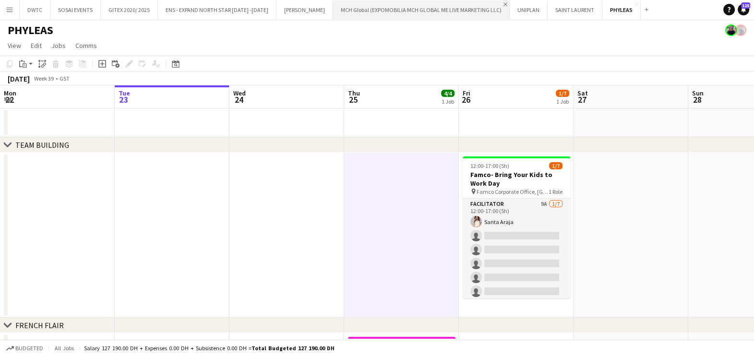
click at [503, 2] on app-icon "Close" at bounding box center [505, 4] width 4 height 4
click at [468, 8] on app-icon "Add" at bounding box center [470, 10] width 4 height 4
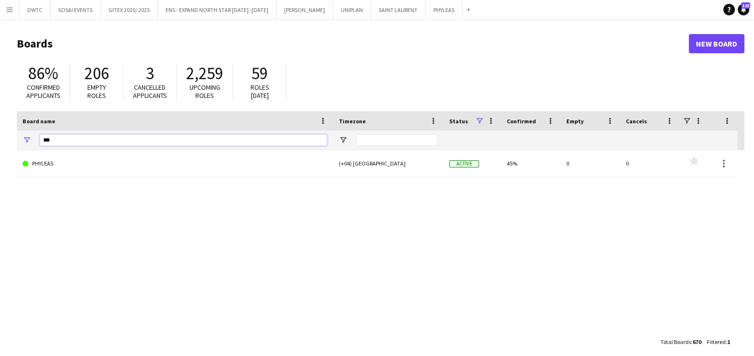
click at [89, 142] on input "***" at bounding box center [183, 140] width 287 height 12
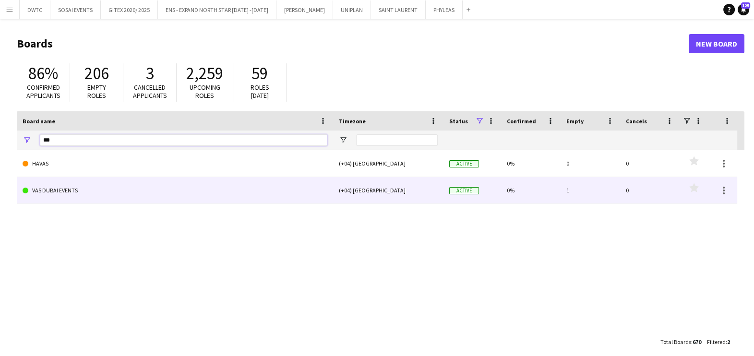
type input "***"
click at [95, 193] on link "VAS DUBAI EVENTS" at bounding box center [175, 190] width 305 height 27
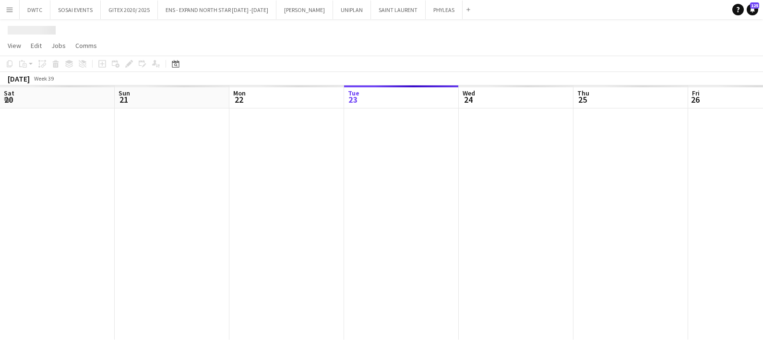
scroll to position [0, 229]
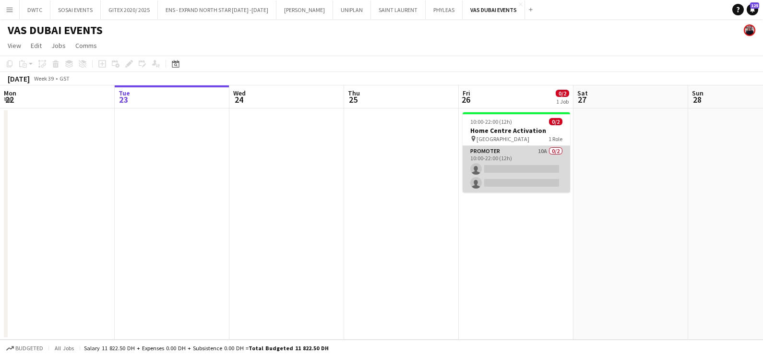
click at [528, 156] on app-card-role "Promoter 10A 0/2 10:00-22:00 (12h) single-neutral-actions single-neutral-actions" at bounding box center [517, 169] width 108 height 47
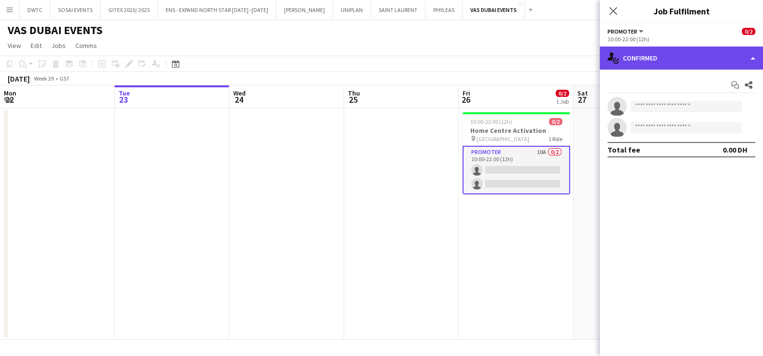
click at [653, 53] on div "single-neutral-actions-check-2 Confirmed" at bounding box center [681, 58] width 163 height 23
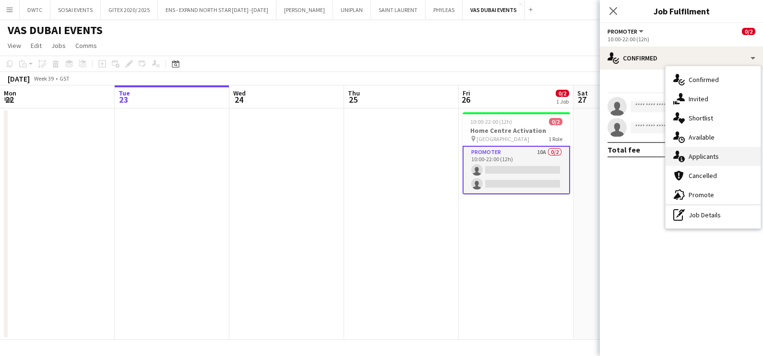
click at [710, 152] on span "Applicants" at bounding box center [704, 156] width 30 height 9
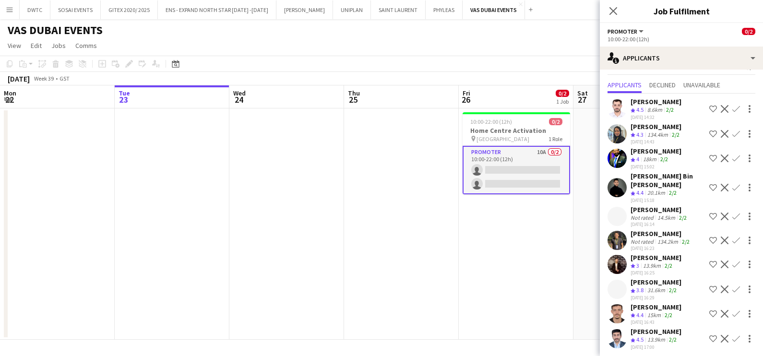
scroll to position [34, 0]
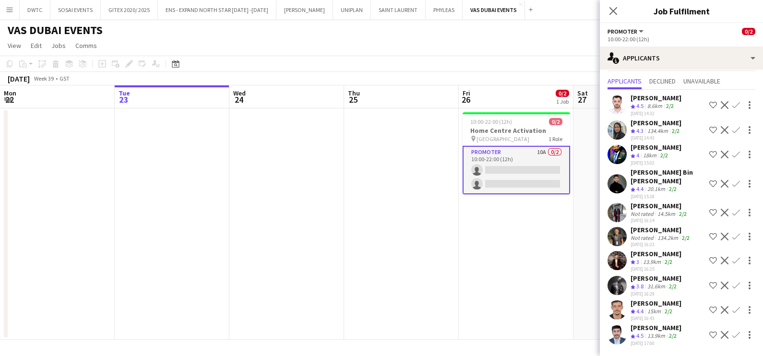
click at [645, 332] on div "Crew rating 4.5" at bounding box center [638, 336] width 15 height 8
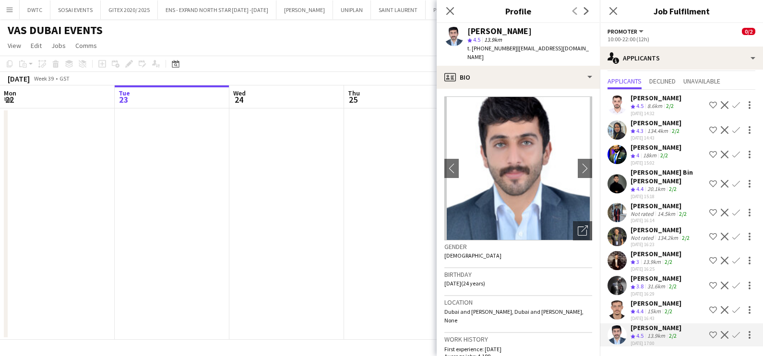
click at [645, 308] on div "Crew rating 4.4" at bounding box center [638, 312] width 15 height 8
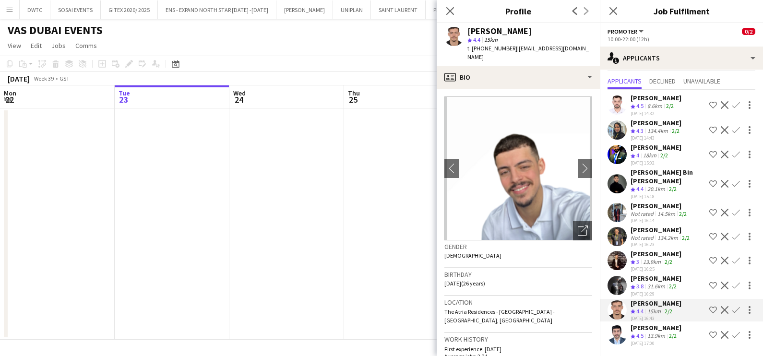
click at [650, 274] on div "[PERSON_NAME]" at bounding box center [656, 278] width 51 height 9
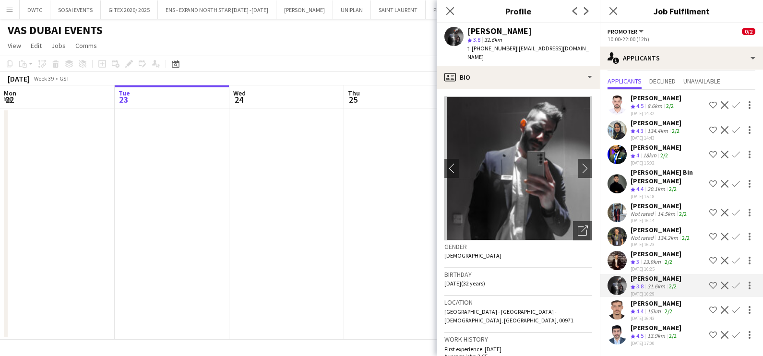
click at [655, 250] on div "[PERSON_NAME]" at bounding box center [656, 254] width 51 height 9
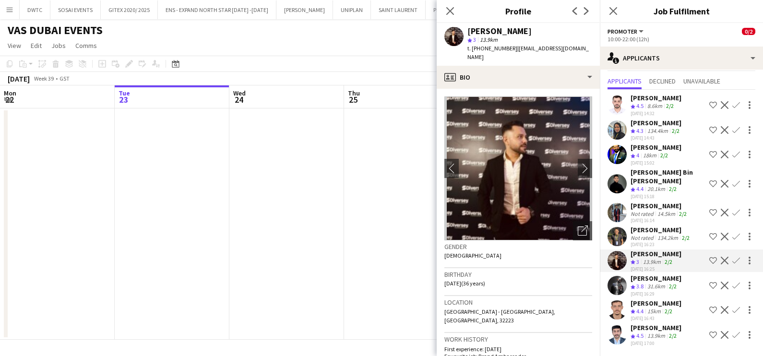
click at [648, 226] on div "[PERSON_NAME]" at bounding box center [661, 230] width 61 height 9
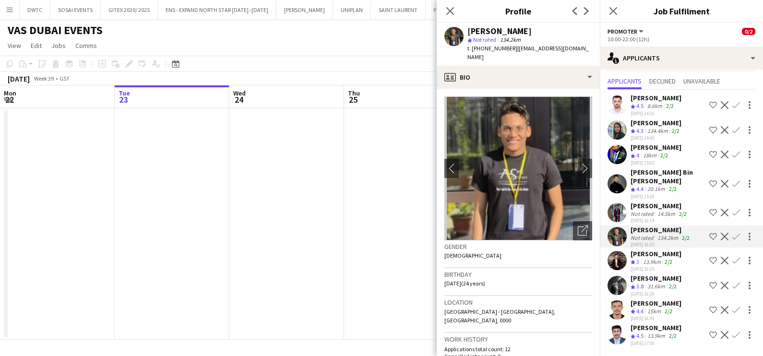
click at [709, 180] on app-icon "Shortlist crew" at bounding box center [713, 184] width 8 height 8
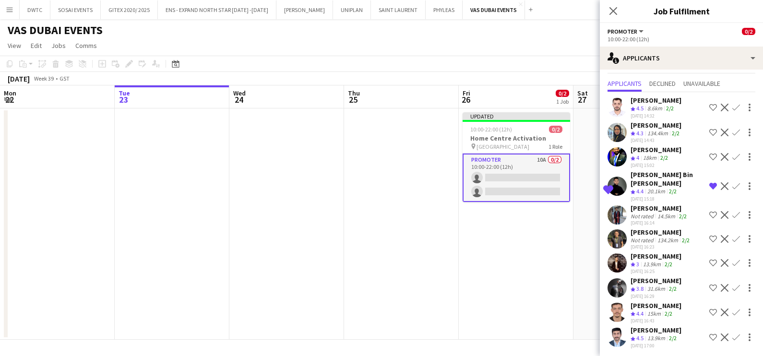
click at [656, 147] on div "[PERSON_NAME]" at bounding box center [656, 149] width 51 height 9
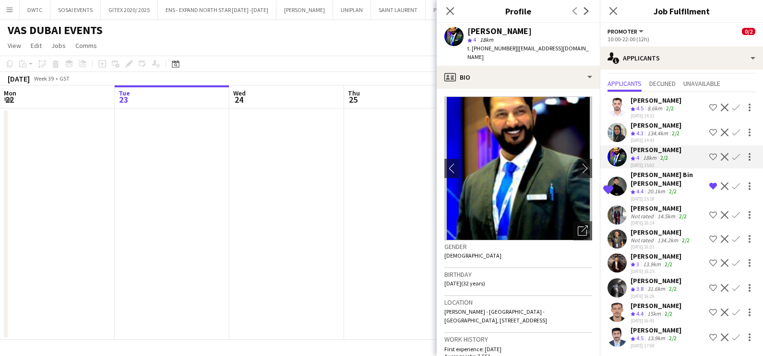
click at [393, 211] on app-date-cell at bounding box center [401, 223] width 115 height 231
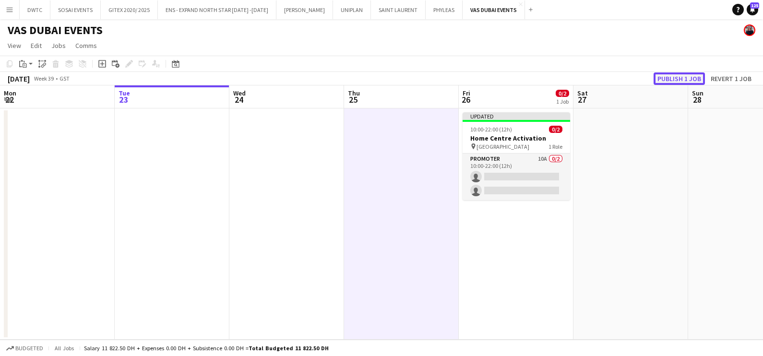
click at [671, 82] on button "Publish 1 job" at bounding box center [679, 78] width 51 height 12
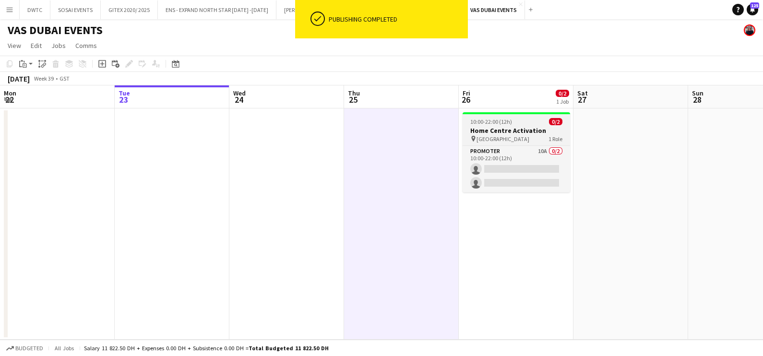
click at [495, 134] on h3 "Home Centre Activation" at bounding box center [517, 130] width 108 height 9
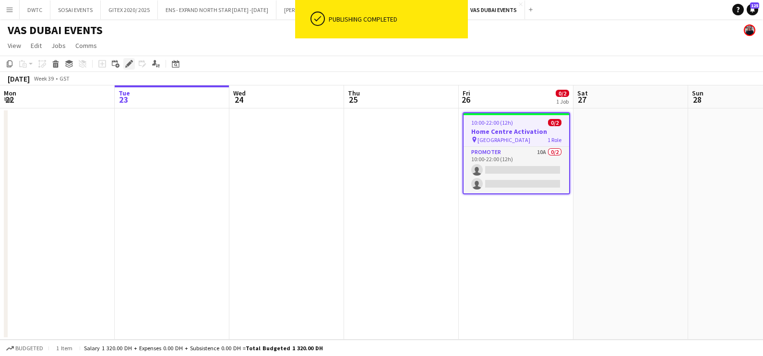
click at [125, 60] on icon "Edit" at bounding box center [129, 64] width 8 height 8
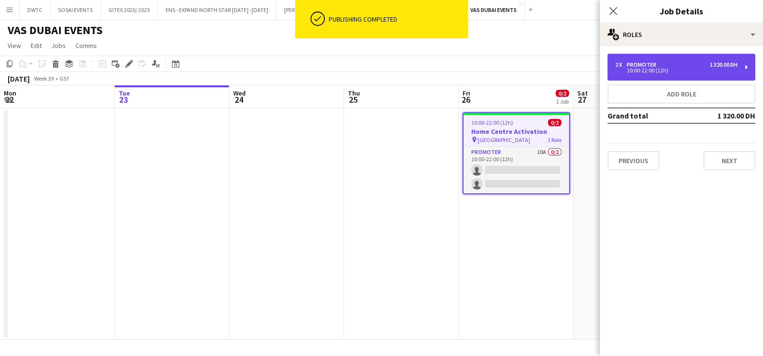
click at [702, 61] on div "2 x Promoter 1 320.00 DH" at bounding box center [676, 64] width 122 height 7
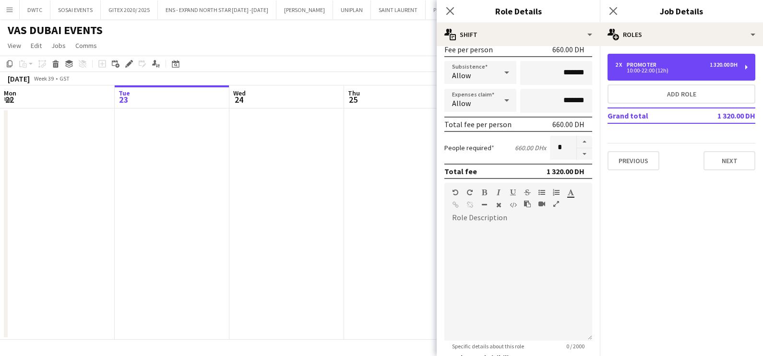
scroll to position [242, 0]
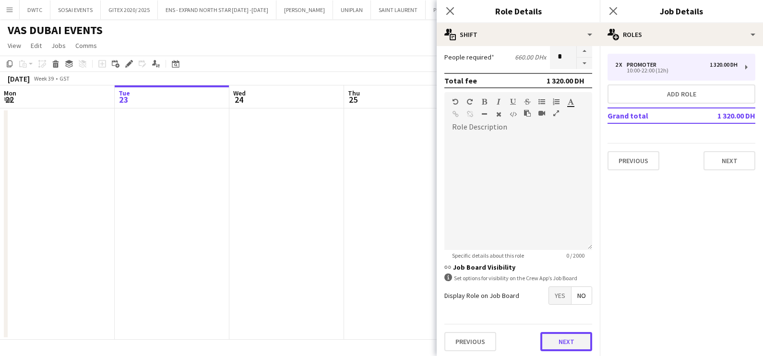
click at [562, 336] on button "Next" at bounding box center [566, 341] width 52 height 19
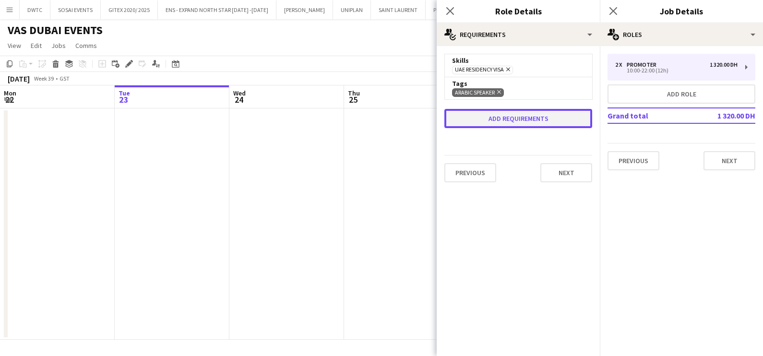
click at [499, 114] on button "Add requirements" at bounding box center [518, 118] width 148 height 19
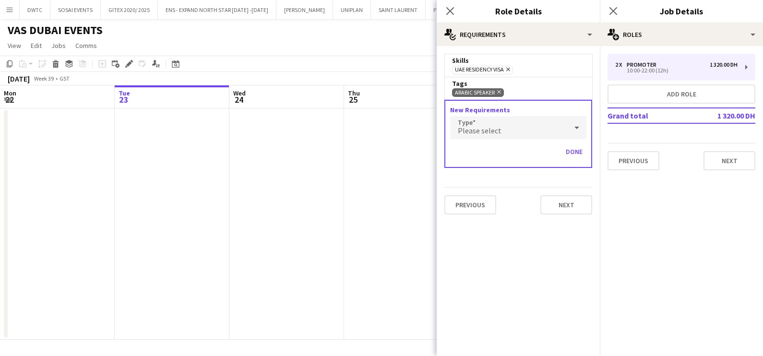
click at [514, 122] on div "Please select" at bounding box center [508, 127] width 117 height 23
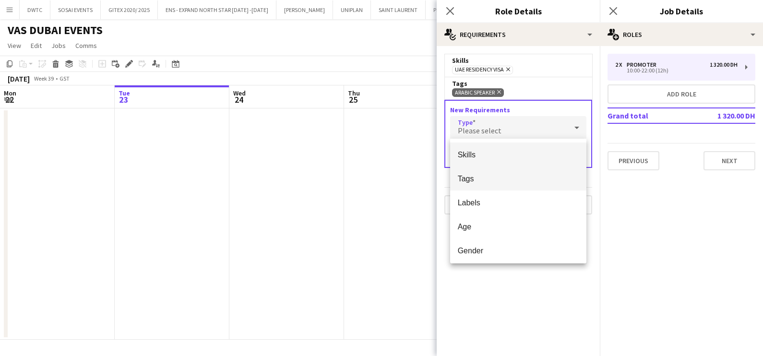
click at [494, 178] on span "Tags" at bounding box center [518, 178] width 121 height 9
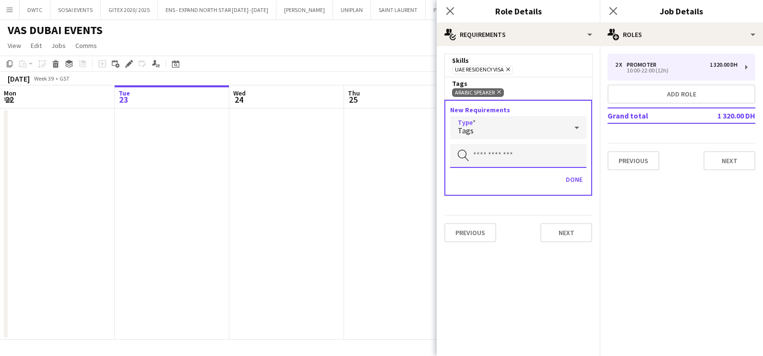
click at [490, 155] on input "text" at bounding box center [518, 156] width 136 height 24
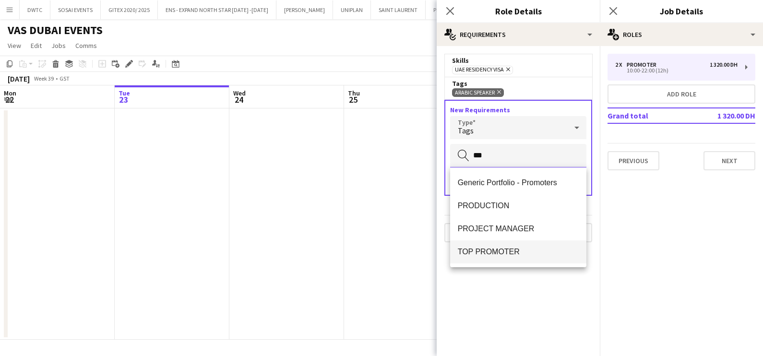
type input "***"
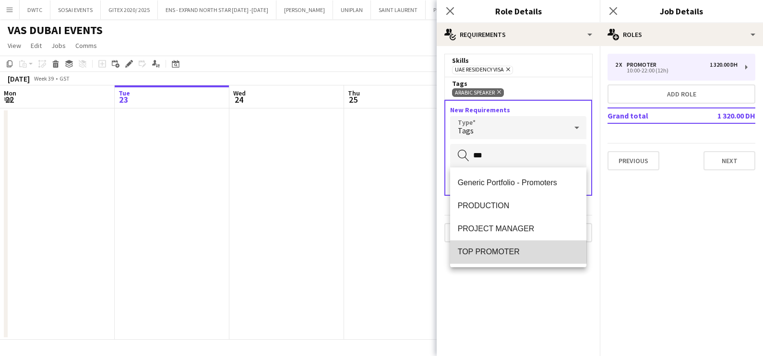
click at [500, 247] on span "TOP PROMOTER" at bounding box center [518, 251] width 121 height 9
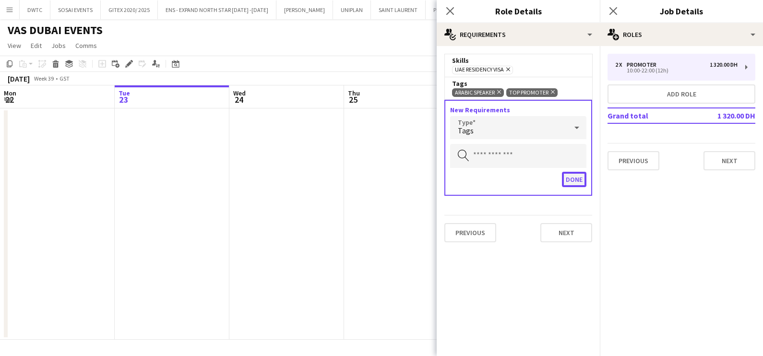
click at [573, 178] on button "Done" at bounding box center [574, 179] width 24 height 15
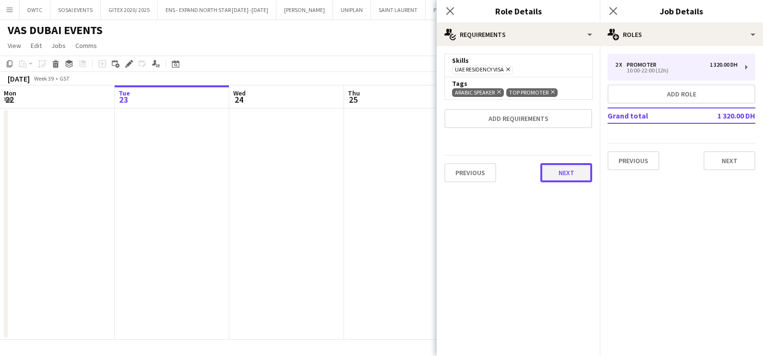
click at [579, 167] on button "Next" at bounding box center [566, 172] width 52 height 19
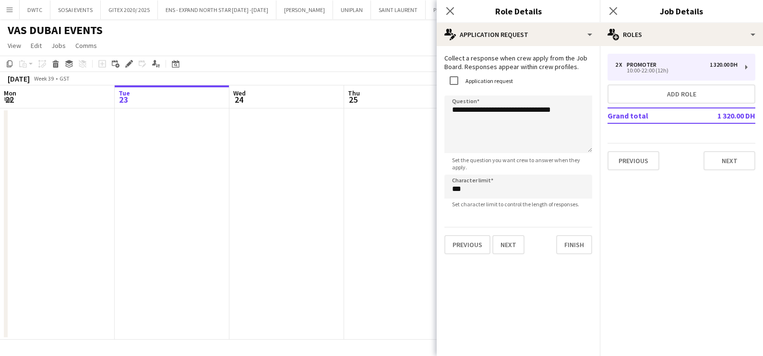
click at [355, 200] on app-date-cell at bounding box center [401, 223] width 115 height 231
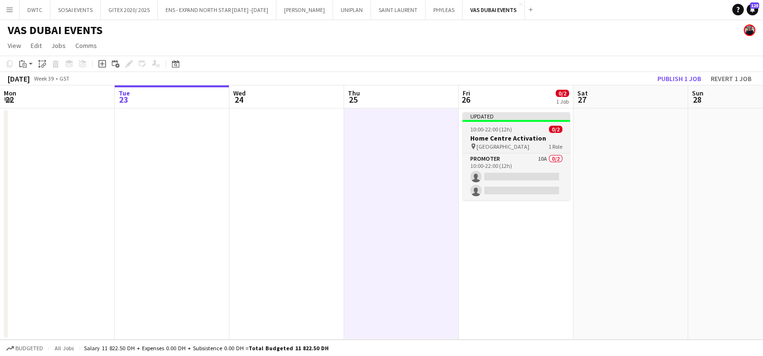
click at [514, 127] on div "10:00-22:00 (12h) 0/2" at bounding box center [517, 129] width 108 height 7
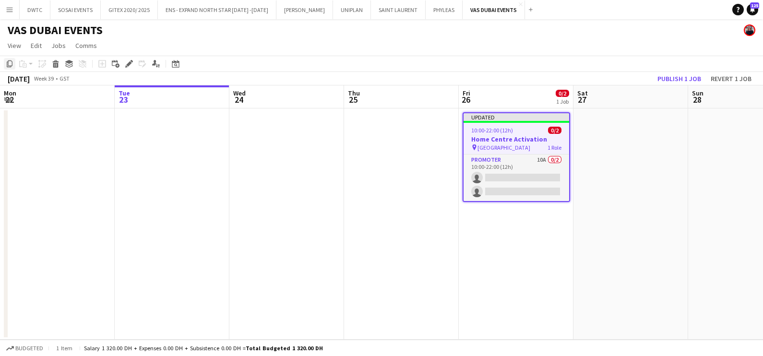
click at [10, 62] on icon "Copy" at bounding box center [10, 64] width 8 height 8
click at [509, 255] on app-date-cell "Updated 10:00-22:00 (12h) 0/2 Home Centre Activation pin Mirdif City Center Mal…" at bounding box center [516, 223] width 115 height 231
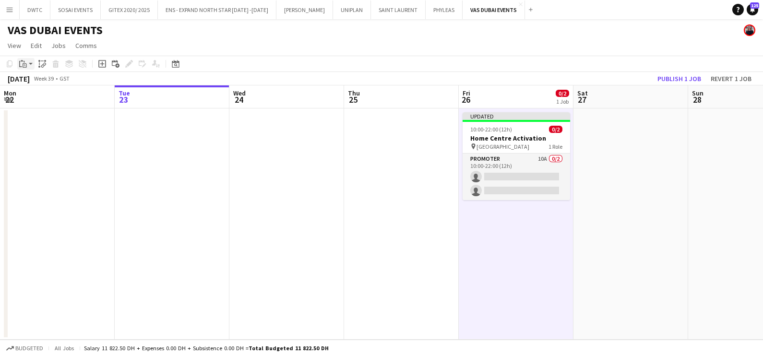
click at [29, 60] on app-action-btn "Paste" at bounding box center [25, 64] width 17 height 12
click at [34, 80] on link "Paste Ctrl+V" at bounding box center [70, 82] width 90 height 9
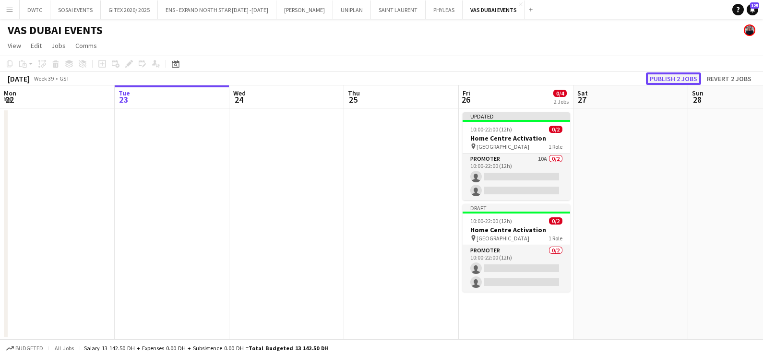
click at [665, 79] on button "Publish 2 jobs" at bounding box center [673, 78] width 55 height 12
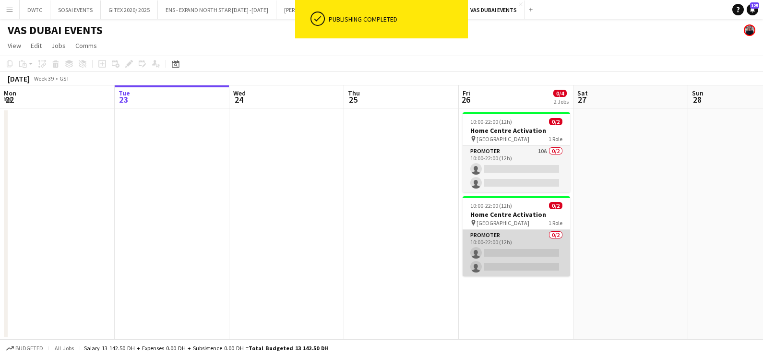
click at [507, 233] on app-card-role "Promoter 0/2 10:00-22:00 (12h) single-neutral-actions single-neutral-actions" at bounding box center [517, 253] width 108 height 47
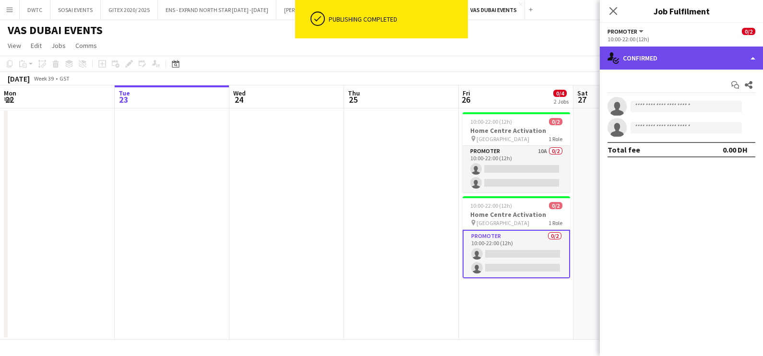
click at [682, 58] on div "single-neutral-actions-check-2 Confirmed" at bounding box center [681, 58] width 163 height 23
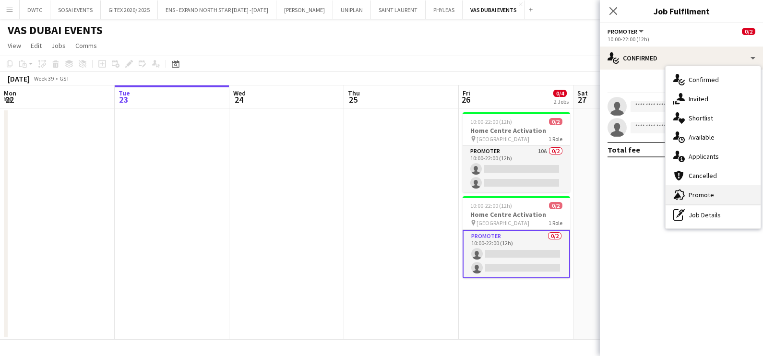
click at [694, 195] on span "Promote" at bounding box center [701, 195] width 25 height 9
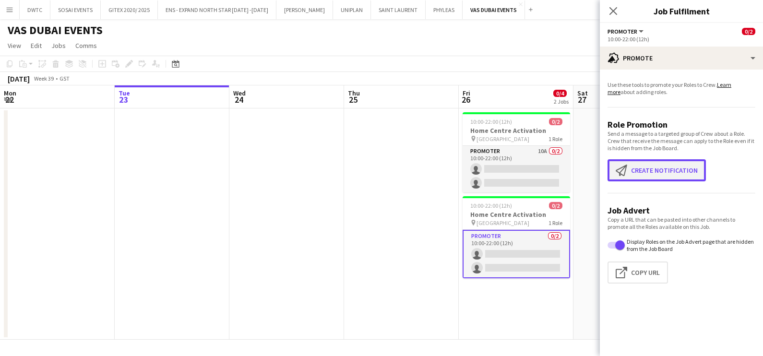
click at [655, 167] on button "Create notification Create notification" at bounding box center [657, 170] width 98 height 22
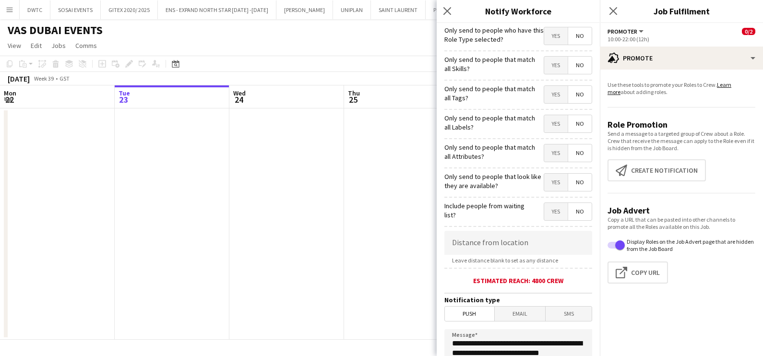
click at [546, 66] on span "Yes" at bounding box center [556, 65] width 24 height 17
click at [545, 94] on span "Yes" at bounding box center [556, 94] width 24 height 17
click at [544, 129] on span "Yes" at bounding box center [556, 123] width 24 height 17
click at [544, 159] on span "Yes" at bounding box center [556, 152] width 24 height 17
click at [552, 185] on span "Yes" at bounding box center [556, 182] width 24 height 17
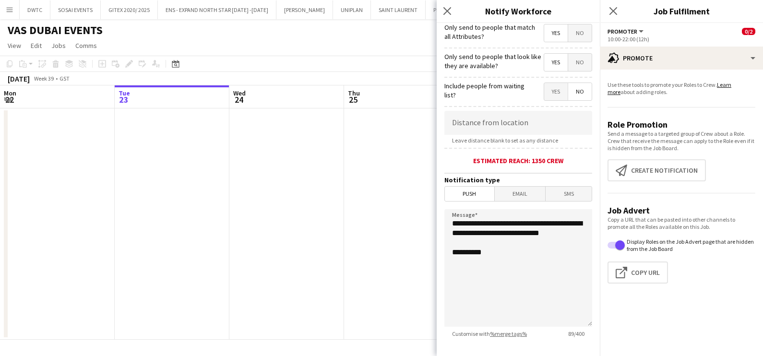
scroll to position [170, 0]
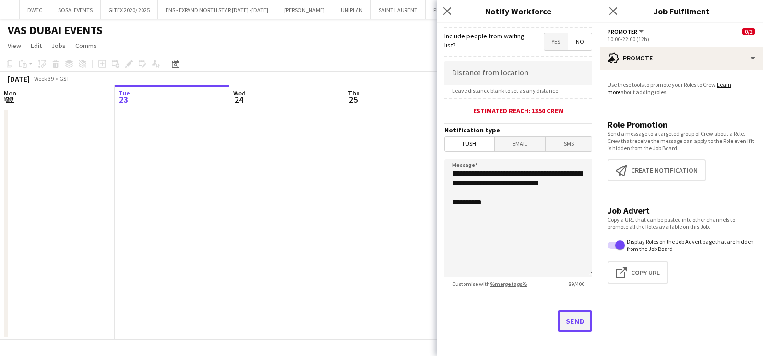
click at [563, 317] on button "Send" at bounding box center [575, 321] width 35 height 21
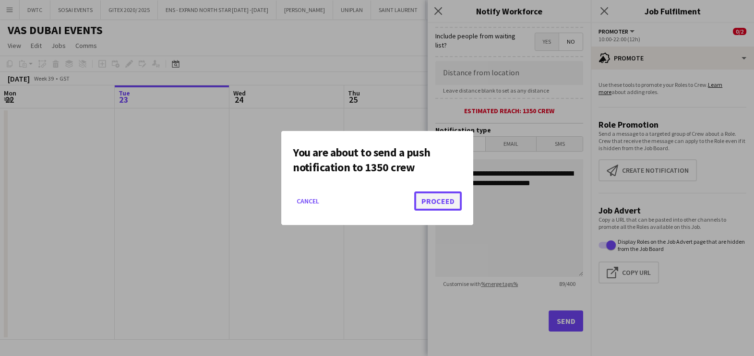
click at [435, 205] on button "Proceed" at bounding box center [438, 200] width 48 height 19
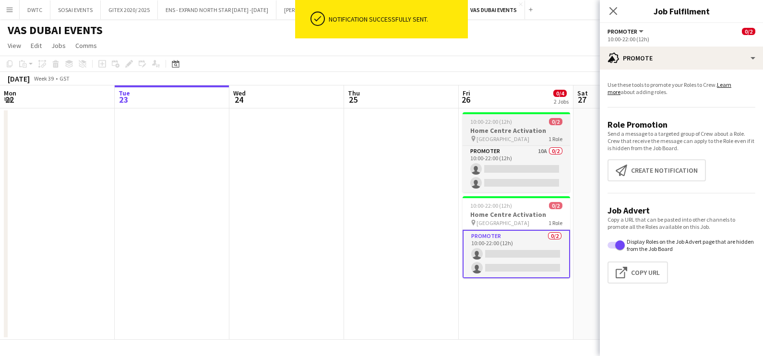
click at [511, 120] on div "10:00-22:00 (12h) 0/2" at bounding box center [517, 121] width 108 height 7
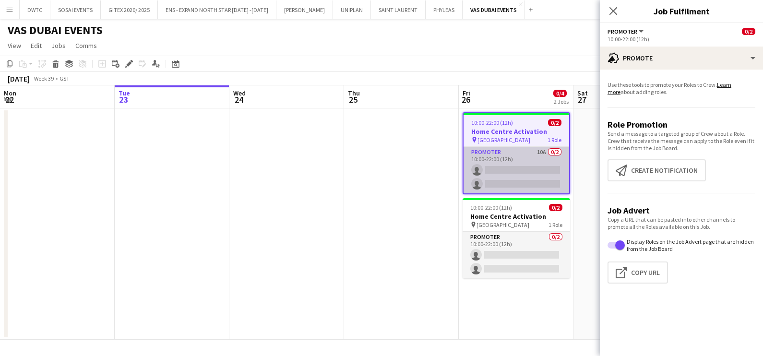
click at [546, 161] on app-card-role "Promoter 10A 0/2 10:00-22:00 (12h) single-neutral-actions single-neutral-actions" at bounding box center [517, 170] width 106 height 47
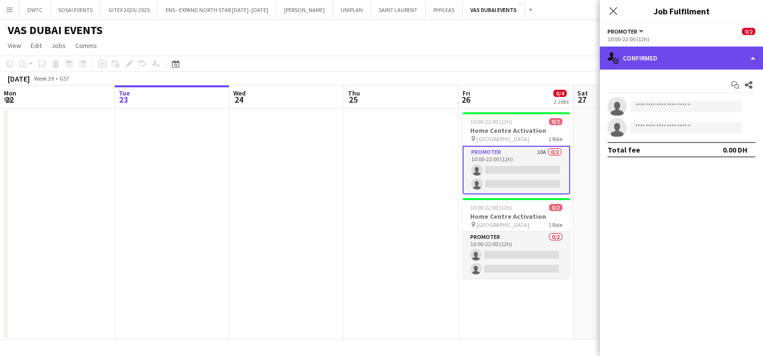
click at [665, 63] on div "single-neutral-actions-check-2 Confirmed" at bounding box center [681, 58] width 163 height 23
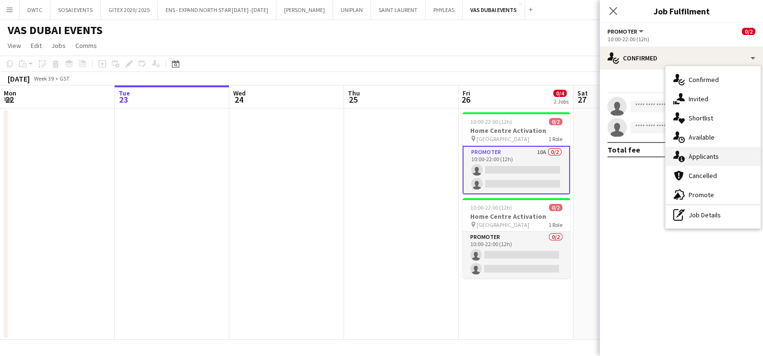
click at [690, 154] on span "Applicants" at bounding box center [704, 156] width 30 height 9
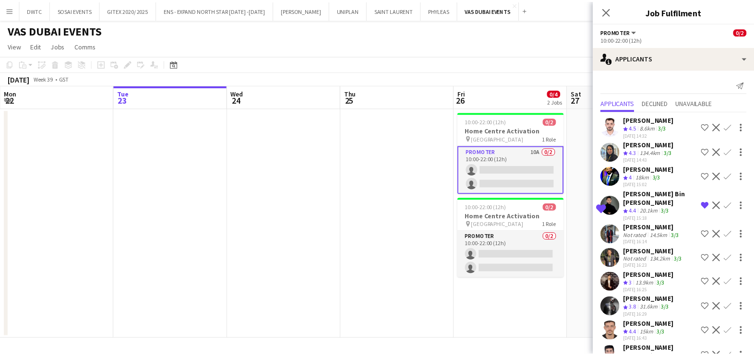
scroll to position [34, 0]
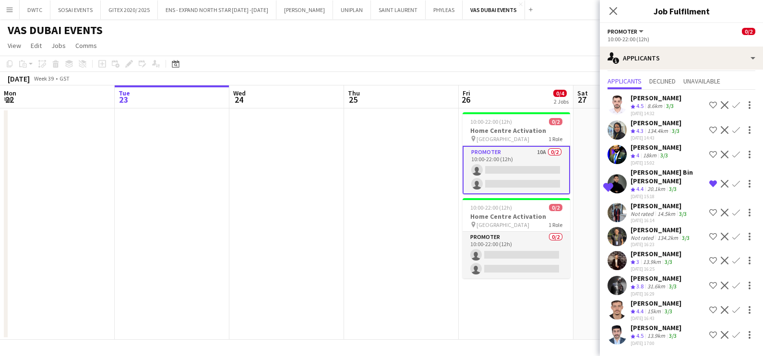
click at [721, 331] on app-icon "Decline" at bounding box center [725, 335] width 8 height 8
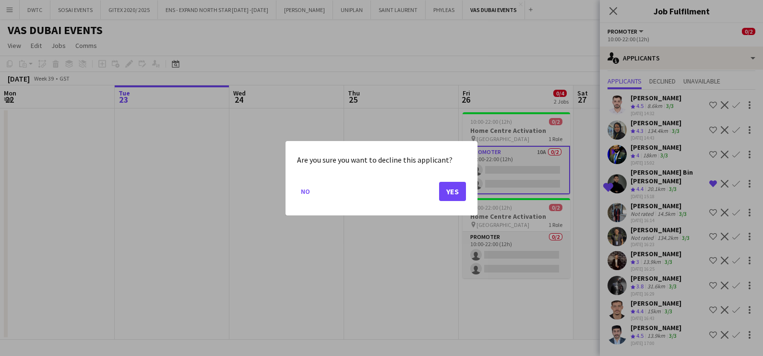
scroll to position [20, 0]
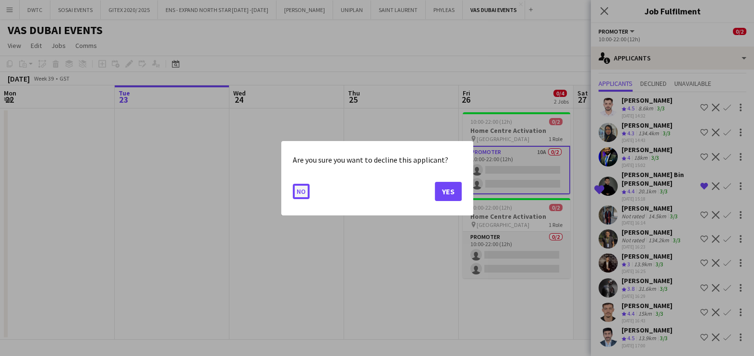
click at [299, 189] on button "No" at bounding box center [301, 190] width 17 height 15
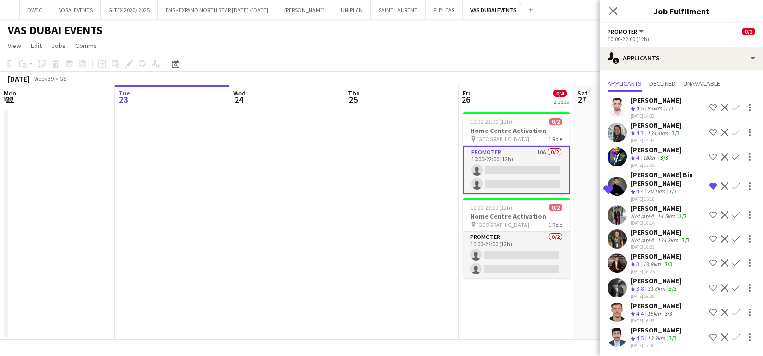
click at [646, 340] on div "Crew rating 4.5" at bounding box center [638, 339] width 15 height 8
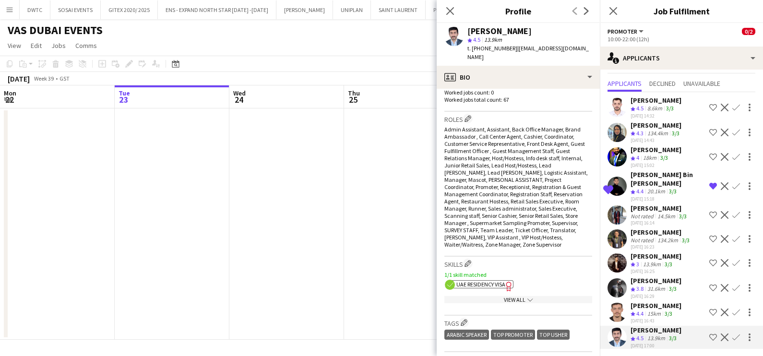
scroll to position [479, 0]
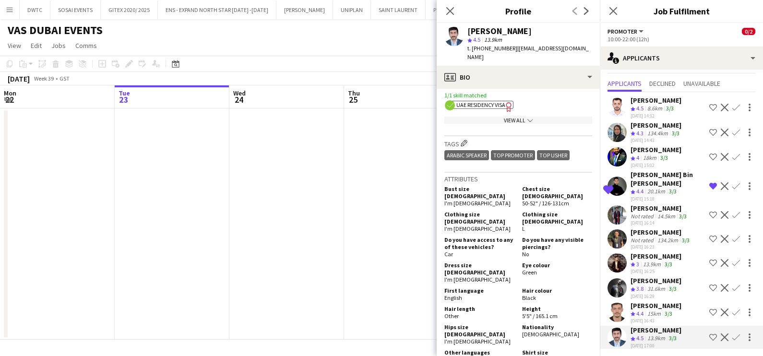
click at [643, 307] on div "[PERSON_NAME]" at bounding box center [656, 305] width 51 height 9
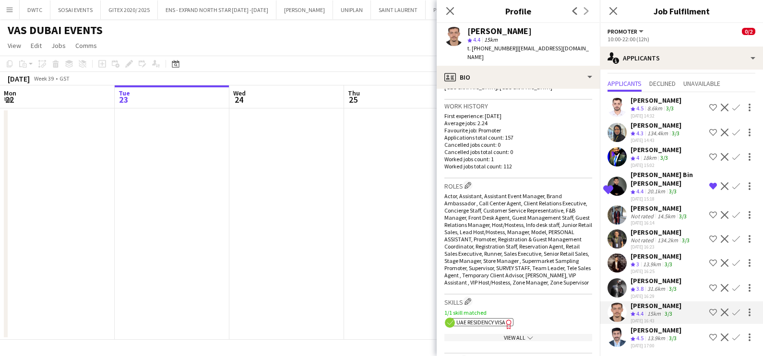
scroll to position [300, 0]
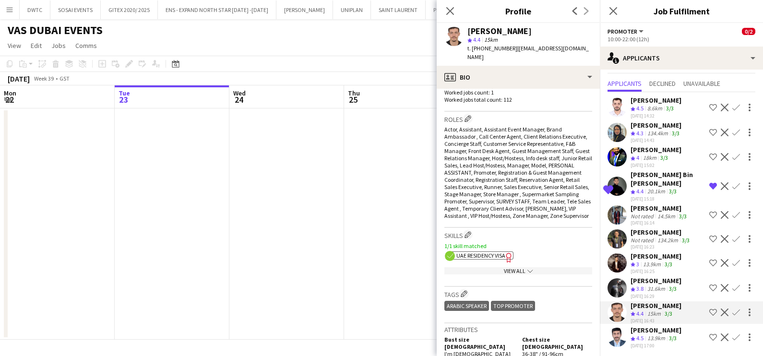
click at [645, 285] on div "Crew rating 3.8" at bounding box center [638, 289] width 15 height 8
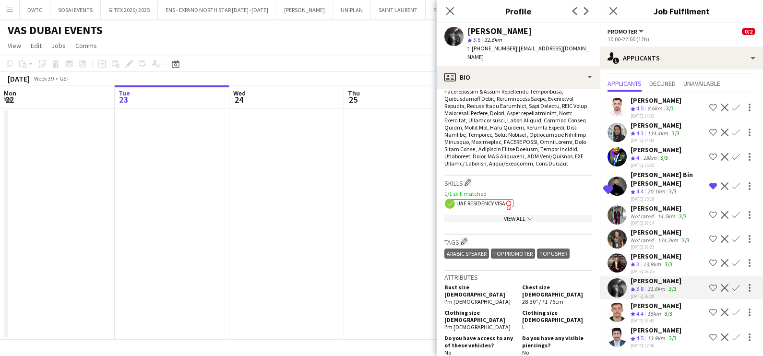
scroll to position [419, 0]
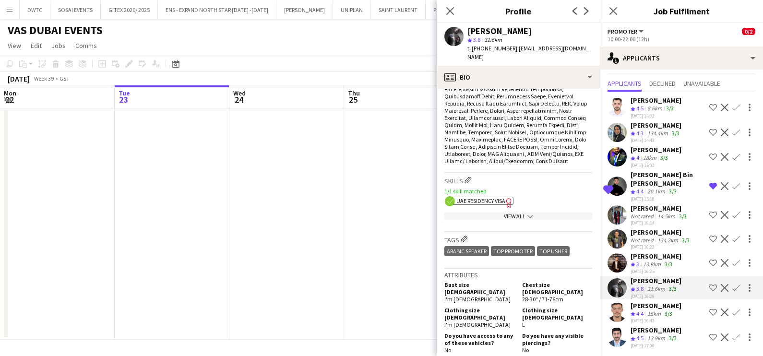
click at [375, 206] on app-date-cell at bounding box center [401, 223] width 115 height 231
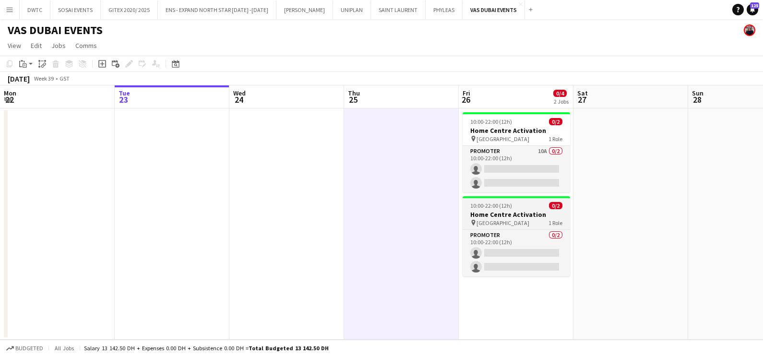
click at [532, 216] on h3 "Home Centre Activation" at bounding box center [517, 214] width 108 height 9
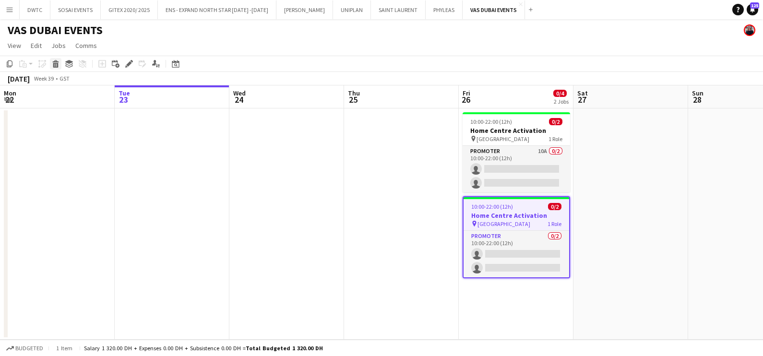
click at [55, 65] on icon at bounding box center [55, 65] width 5 height 5
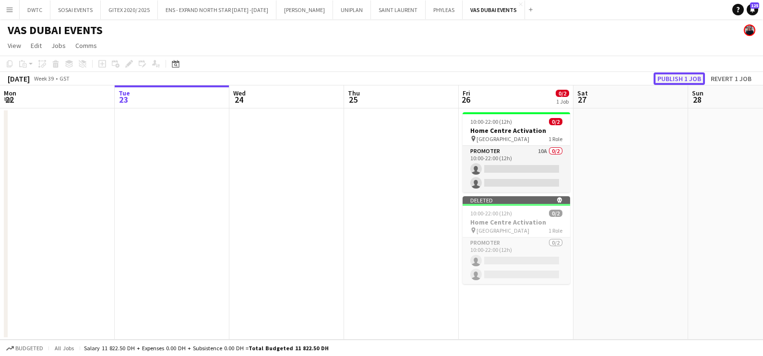
click at [683, 77] on button "Publish 1 job" at bounding box center [679, 78] width 51 height 12
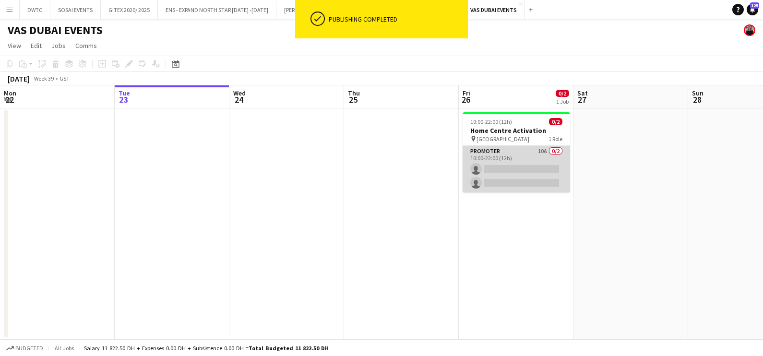
click at [494, 160] on app-card-role "Promoter 10A 0/2 10:00-22:00 (12h) single-neutral-actions single-neutral-actions" at bounding box center [517, 169] width 108 height 47
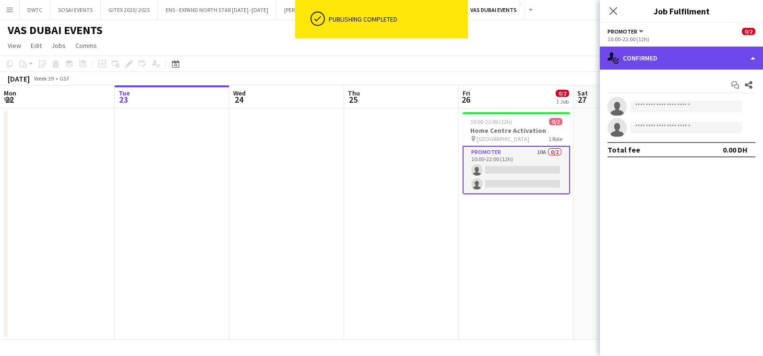
click at [665, 60] on div "single-neutral-actions-check-2 Confirmed" at bounding box center [681, 58] width 163 height 23
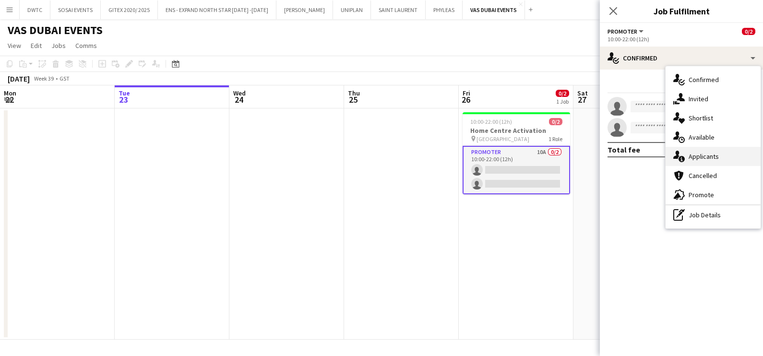
click at [694, 157] on span "Applicants" at bounding box center [704, 156] width 30 height 9
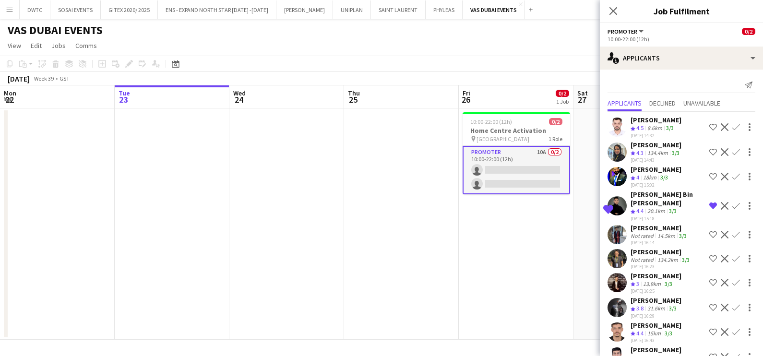
click at [655, 168] on div "[PERSON_NAME]" at bounding box center [656, 169] width 51 height 9
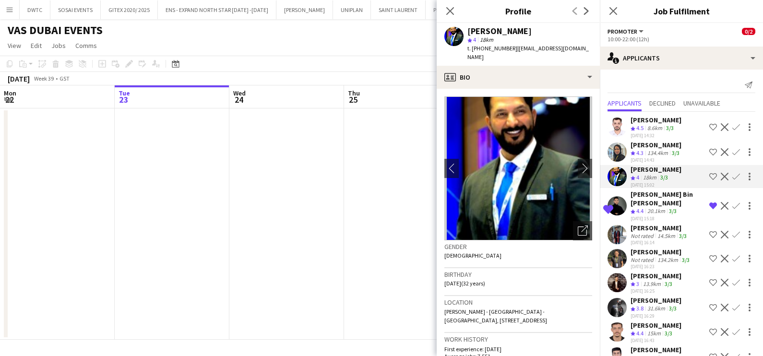
click at [640, 149] on span "4.3" at bounding box center [639, 152] width 7 height 7
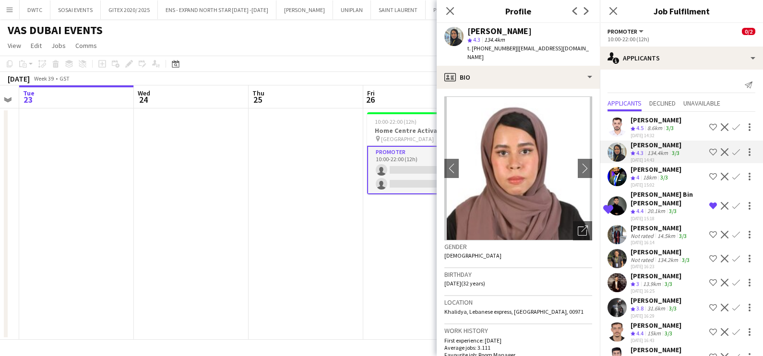
drag, startPoint x: 264, startPoint y: 187, endPoint x: 120, endPoint y: 187, distance: 143.5
click at [123, 187] on app-calendar-viewport "Sat 20 Sun 21 Mon 22 Tue 23 Wed 24 Thu 25 Fri 26 0/2 1 Job Sat 27 Sun 28 Mon 29…" at bounding box center [381, 212] width 763 height 254
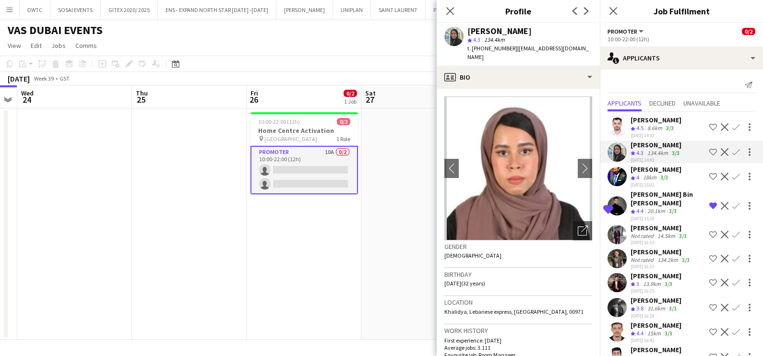
click at [643, 120] on div "[PERSON_NAME]" at bounding box center [656, 120] width 51 height 9
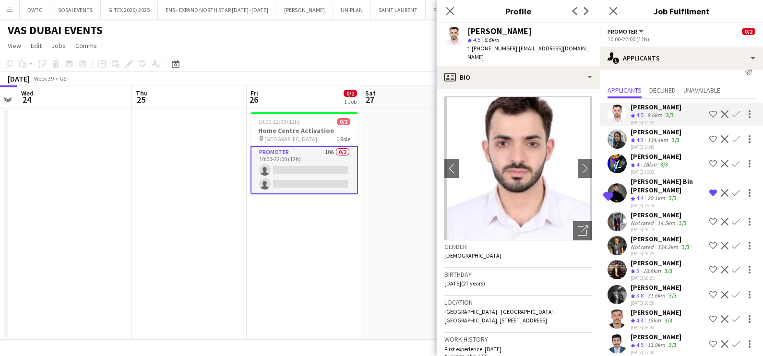
scroll to position [34, 0]
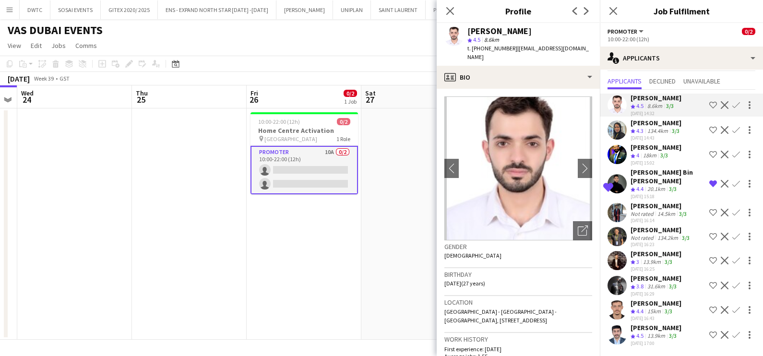
click at [395, 212] on app-date-cell at bounding box center [418, 223] width 115 height 231
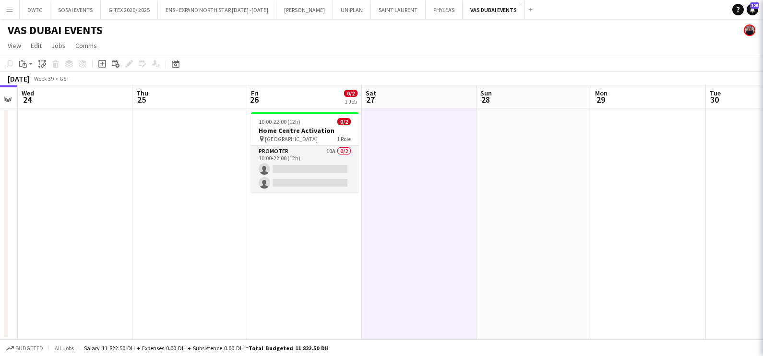
scroll to position [0, 0]
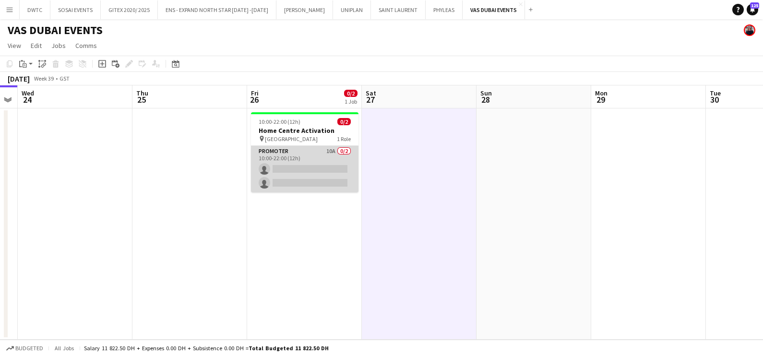
click at [316, 162] on app-card-role "Promoter 10A 0/2 10:00-22:00 (12h) single-neutral-actions single-neutral-actions" at bounding box center [305, 169] width 108 height 47
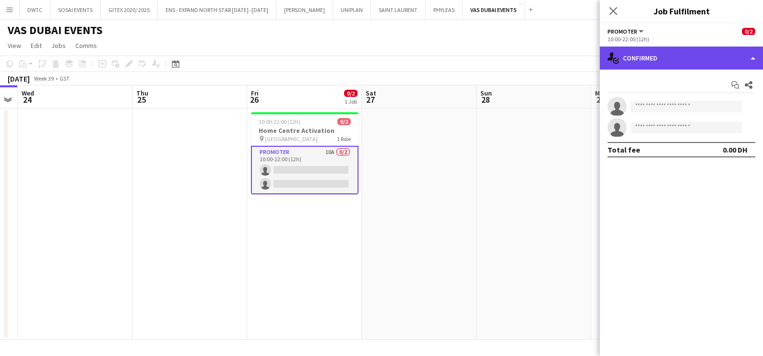
click at [684, 50] on div "single-neutral-actions-check-2 Confirmed" at bounding box center [681, 58] width 163 height 23
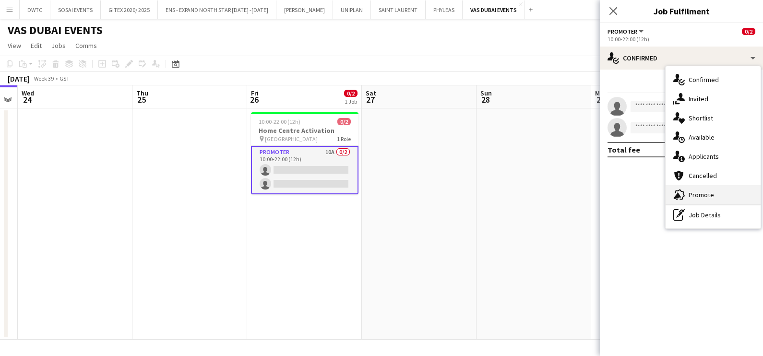
click at [700, 190] on div "advertising-megaphone Promote" at bounding box center [713, 194] width 95 height 19
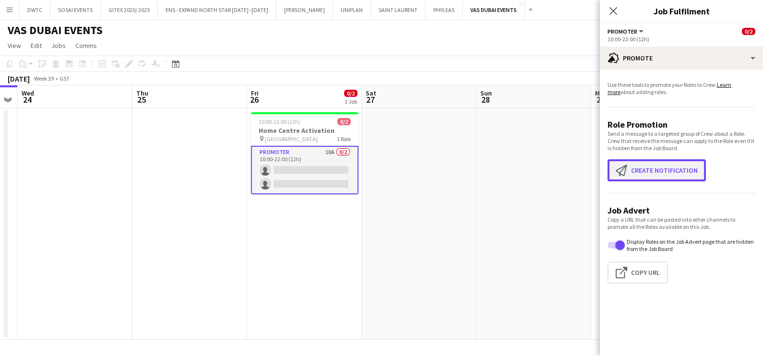
click at [663, 161] on button "Create notification Create notification" at bounding box center [657, 170] width 98 height 22
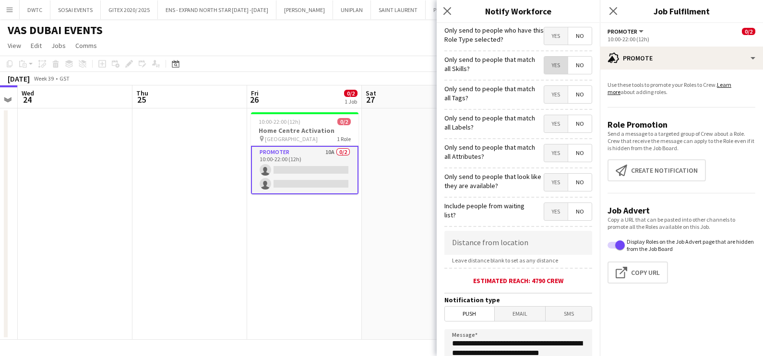
drag, startPoint x: 547, startPoint y: 64, endPoint x: 542, endPoint y: 101, distance: 37.3
click at [547, 66] on span "Yes" at bounding box center [556, 65] width 24 height 17
click at [544, 103] on span "Yes" at bounding box center [556, 94] width 24 height 17
click at [544, 115] on span "Yes" at bounding box center [556, 123] width 24 height 17
click at [544, 142] on div "Only send to people that match all Attributes? Yes No" at bounding box center [518, 152] width 148 height 24
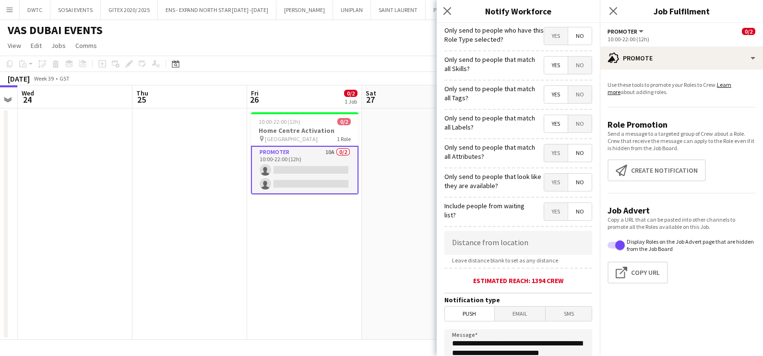
click at [549, 158] on span "Yes" at bounding box center [556, 152] width 24 height 17
click at [550, 179] on span "Yes" at bounding box center [556, 182] width 24 height 17
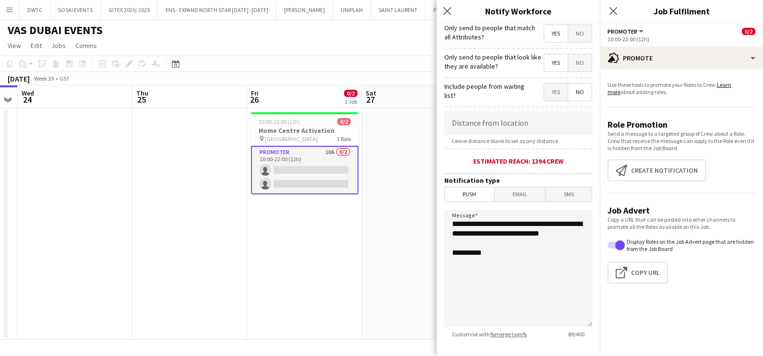
scroll to position [170, 0]
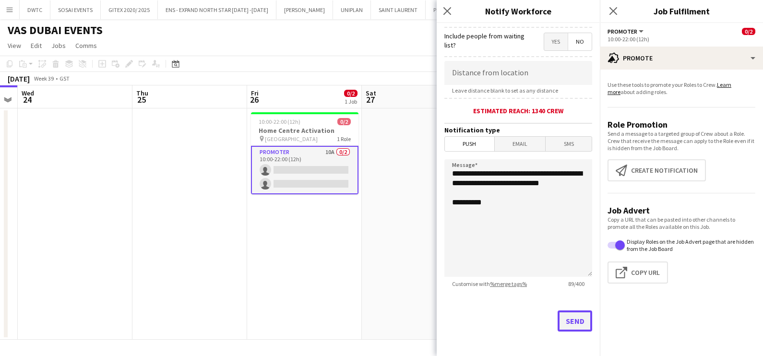
click at [569, 314] on button "Send" at bounding box center [575, 321] width 35 height 21
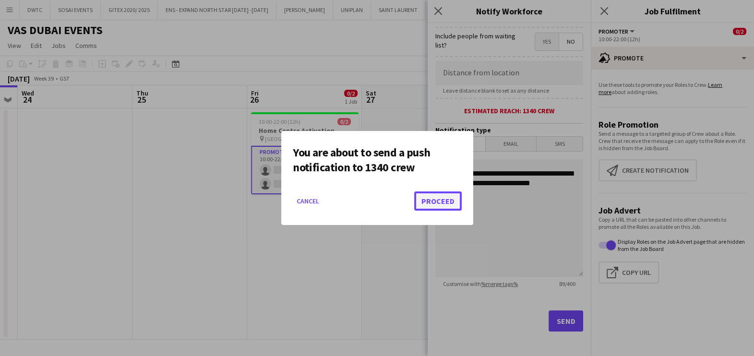
click at [457, 199] on button "Proceed" at bounding box center [438, 200] width 48 height 19
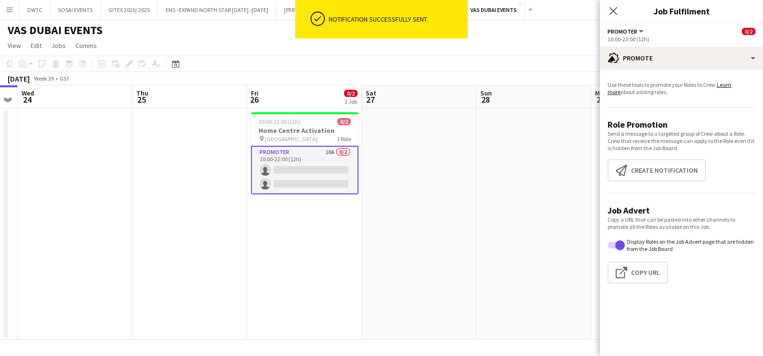
click at [382, 200] on app-date-cell at bounding box center [419, 223] width 115 height 231
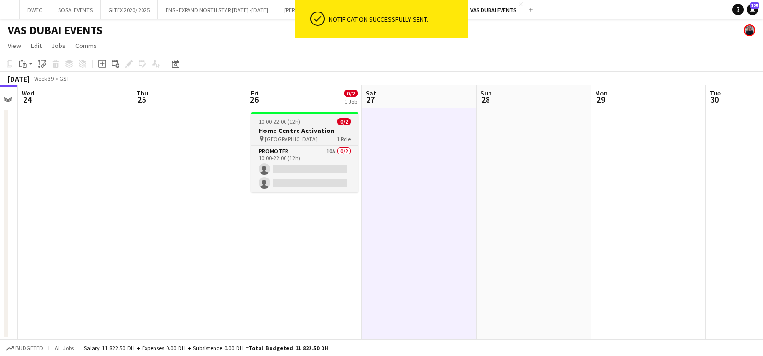
click at [289, 129] on h3 "Home Centre Activation" at bounding box center [305, 130] width 108 height 9
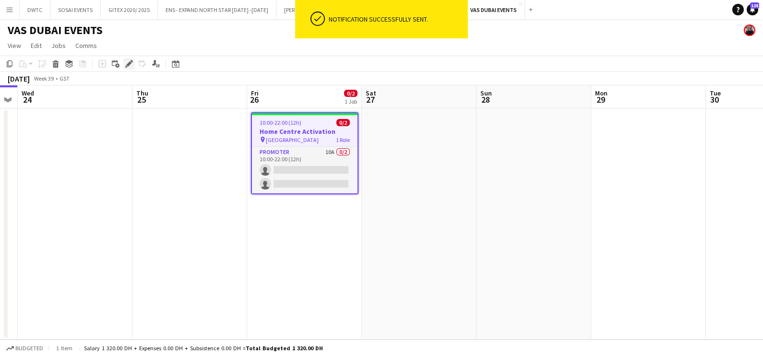
click at [127, 63] on icon at bounding box center [128, 63] width 5 height 5
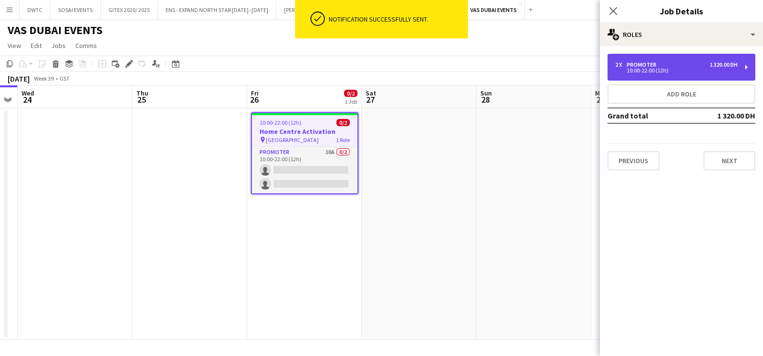
click at [682, 62] on div "2 x Promoter 1 320.00 DH" at bounding box center [676, 64] width 122 height 7
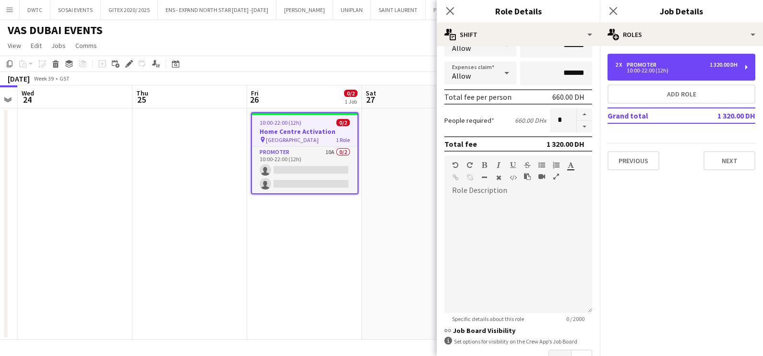
scroll to position [239, 0]
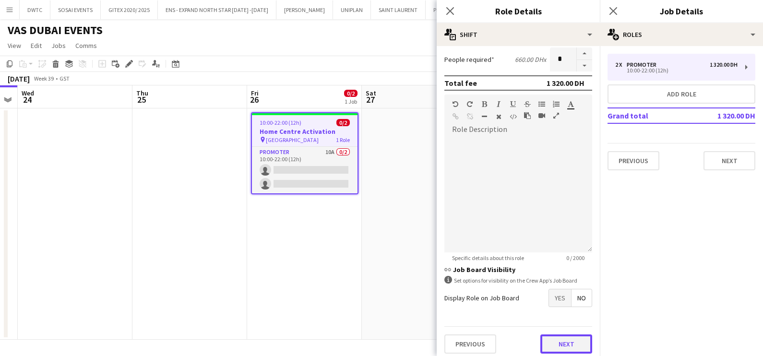
click at [572, 337] on button "Next" at bounding box center [566, 344] width 52 height 19
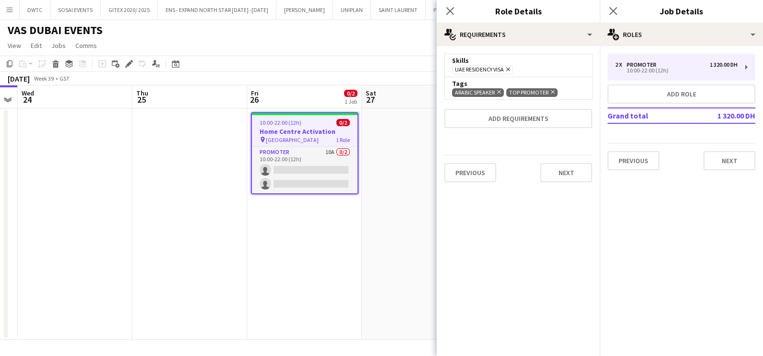
click at [388, 240] on app-date-cell at bounding box center [419, 223] width 115 height 231
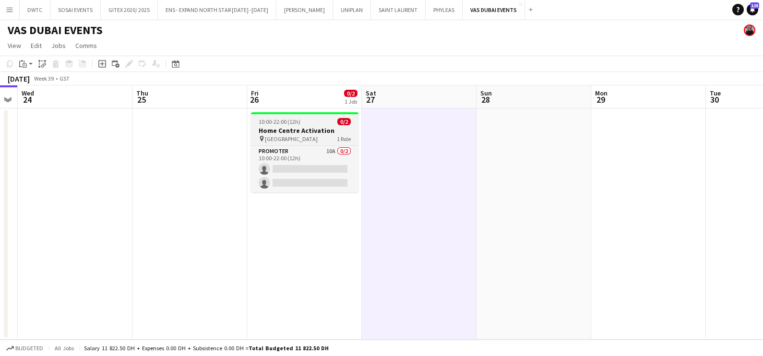
click at [281, 119] on span "10:00-22:00 (12h)" at bounding box center [280, 121] width 42 height 7
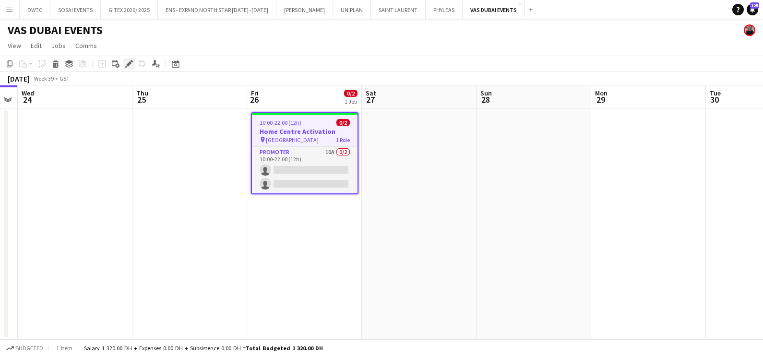
click at [127, 62] on icon "Edit" at bounding box center [129, 64] width 8 height 8
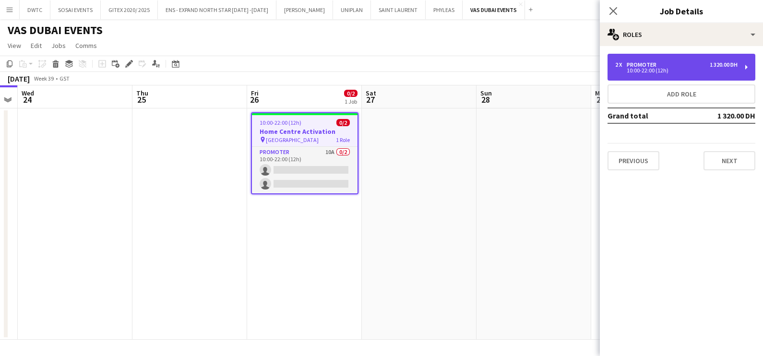
click at [695, 62] on div "2 x Promoter 1 320.00 DH" at bounding box center [676, 64] width 122 height 7
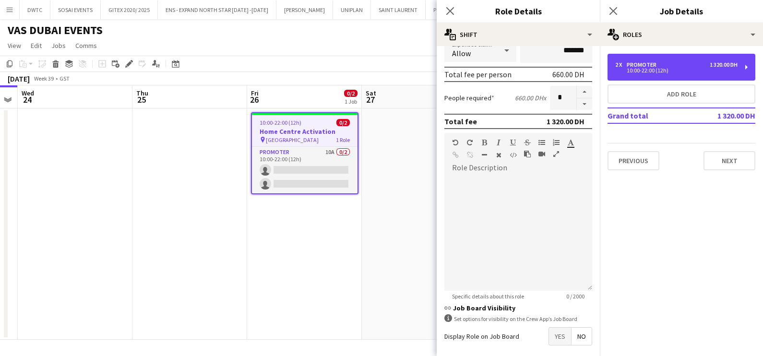
scroll to position [239, 0]
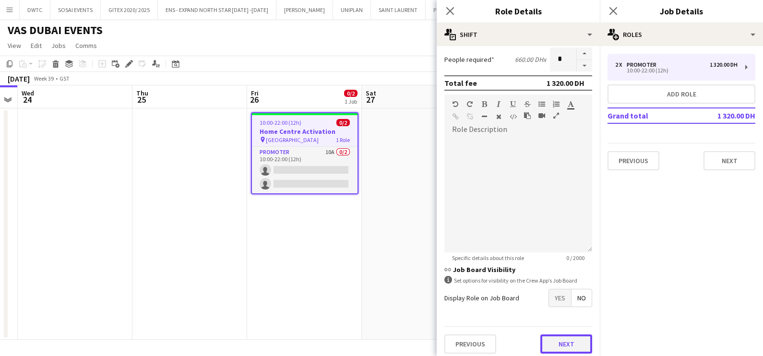
click at [570, 338] on button "Next" at bounding box center [566, 344] width 52 height 19
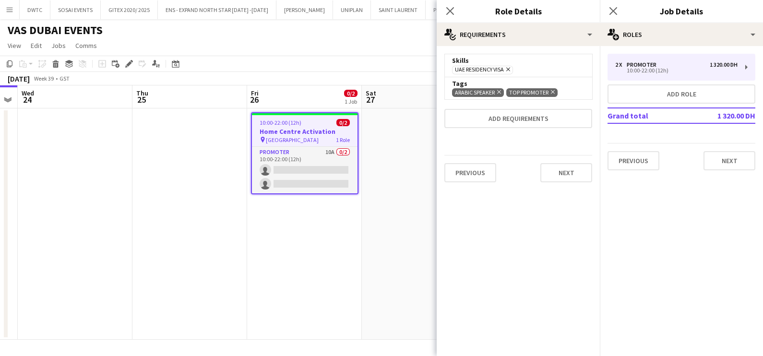
scroll to position [0, 0]
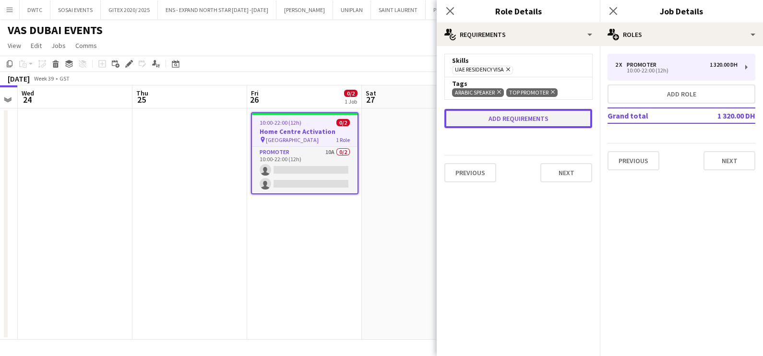
click at [517, 121] on button "Add requirements" at bounding box center [518, 118] width 148 height 19
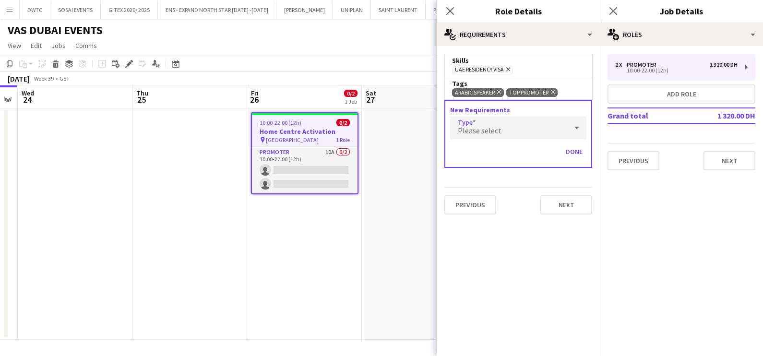
click at [521, 127] on div "Please select" at bounding box center [508, 127] width 117 height 23
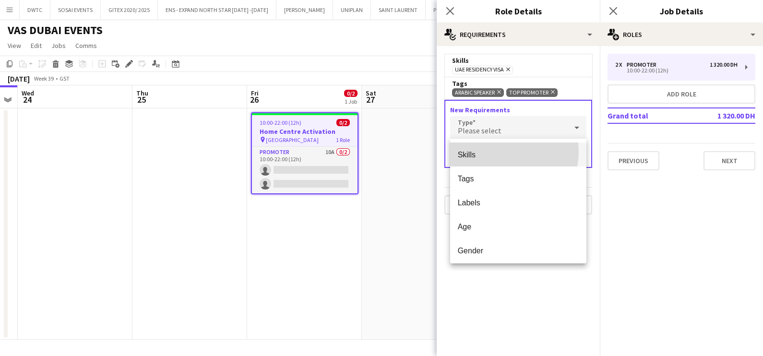
click at [500, 152] on span "Skills" at bounding box center [518, 154] width 121 height 9
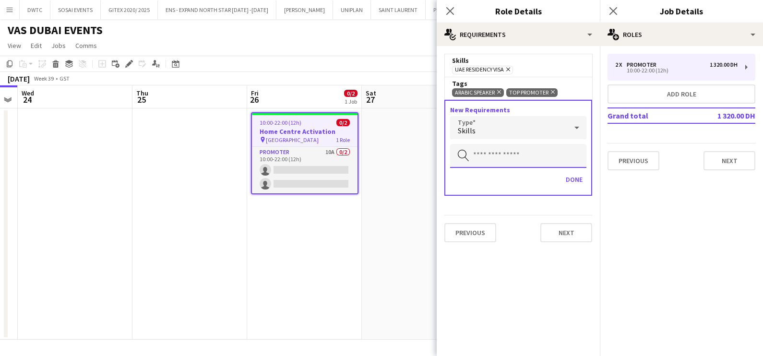
click at [498, 144] on input "text" at bounding box center [518, 156] width 136 height 24
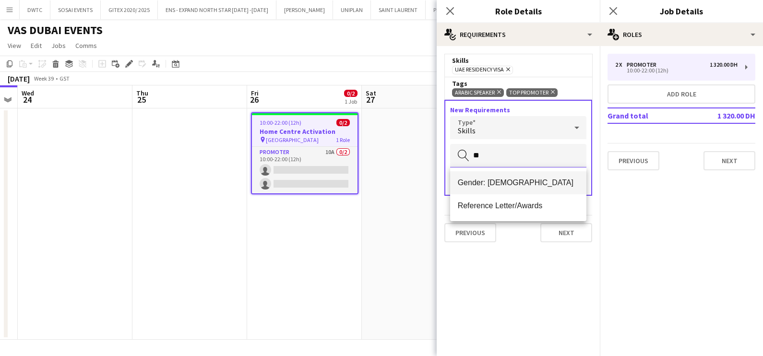
type input "**"
click at [509, 172] on mat-option "Gender: [DEMOGRAPHIC_DATA]" at bounding box center [518, 182] width 137 height 23
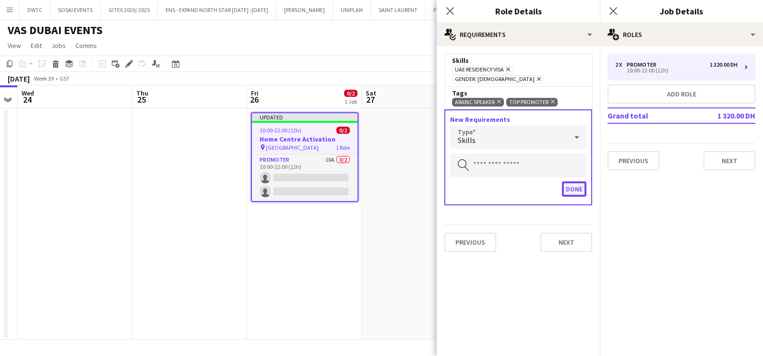
click at [576, 181] on button "Done" at bounding box center [574, 188] width 24 height 15
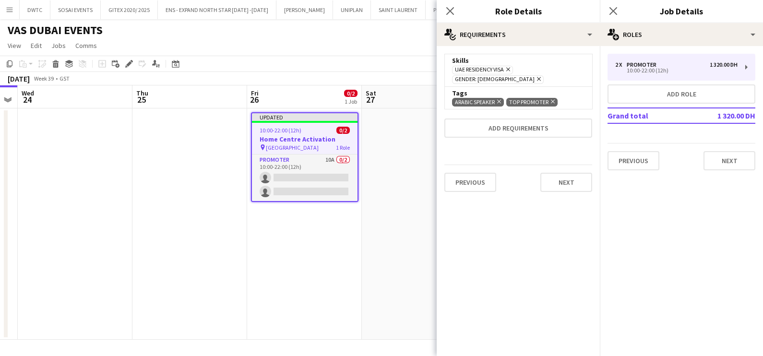
click at [552, 98] on icon "Remove" at bounding box center [552, 101] width 6 height 6
click at [567, 173] on button "Next" at bounding box center [566, 182] width 52 height 19
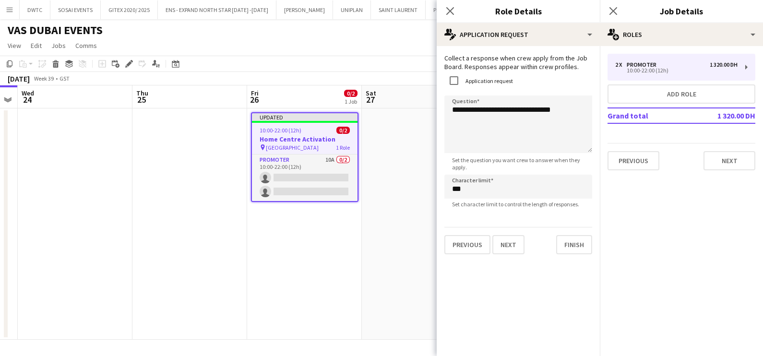
click at [382, 175] on app-date-cell at bounding box center [419, 223] width 115 height 231
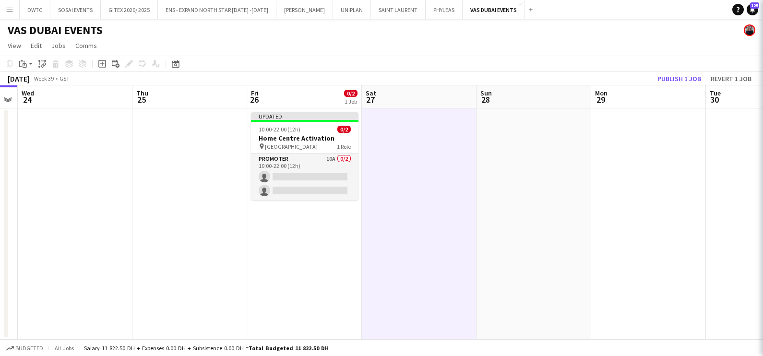
scroll to position [0, 326]
click at [668, 81] on button "Publish 1 job" at bounding box center [679, 78] width 51 height 12
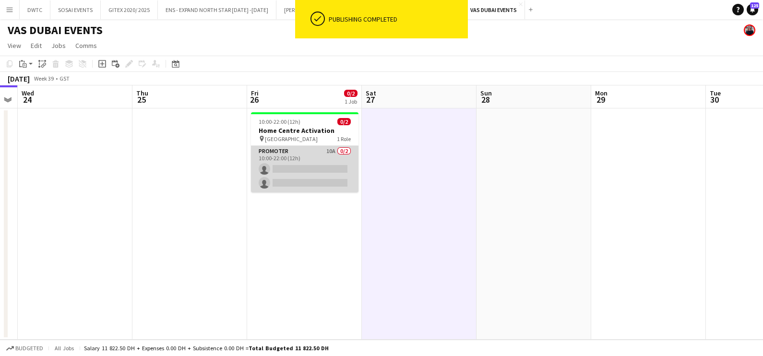
click at [302, 162] on app-card-role "Promoter 10A 0/2 10:00-22:00 (12h) single-neutral-actions single-neutral-actions" at bounding box center [305, 169] width 108 height 47
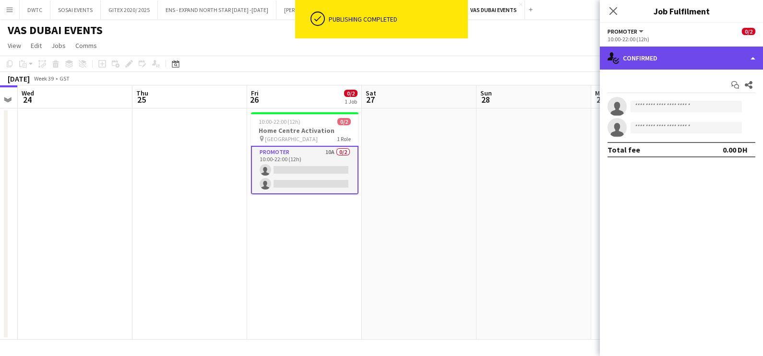
click at [657, 61] on div "single-neutral-actions-check-2 Confirmed" at bounding box center [681, 58] width 163 height 23
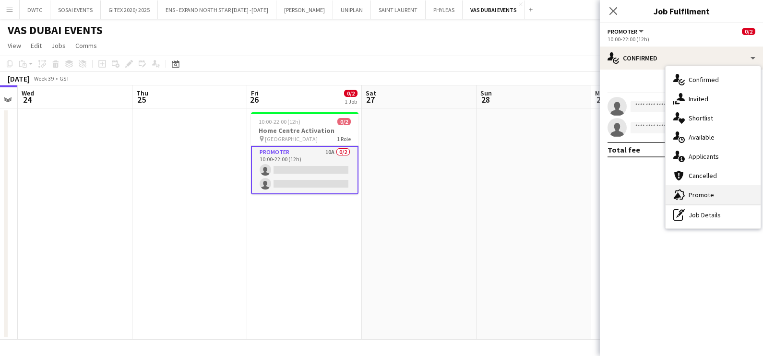
click at [708, 196] on span "Promote" at bounding box center [701, 195] width 25 height 9
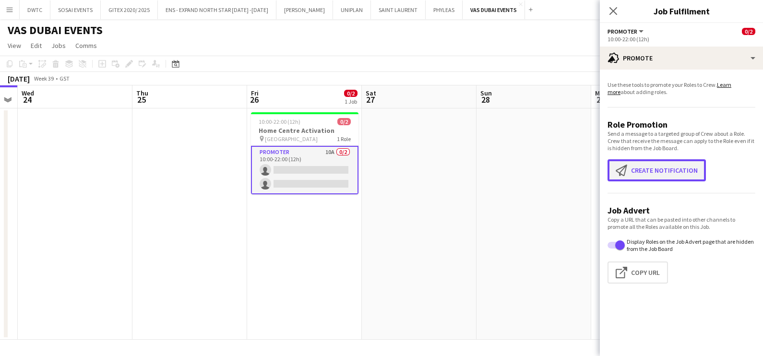
click at [660, 165] on button "Create notification Create notification" at bounding box center [657, 170] width 98 height 22
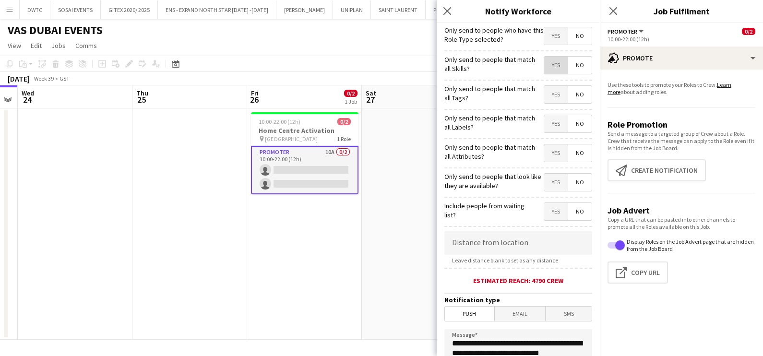
click at [549, 65] on span "Yes" at bounding box center [556, 65] width 24 height 17
click at [548, 97] on span "Yes" at bounding box center [556, 94] width 24 height 17
click at [548, 117] on span "Yes" at bounding box center [556, 123] width 24 height 17
click at [544, 153] on span "Yes" at bounding box center [556, 152] width 24 height 17
click at [547, 177] on span "Yes" at bounding box center [556, 182] width 24 height 17
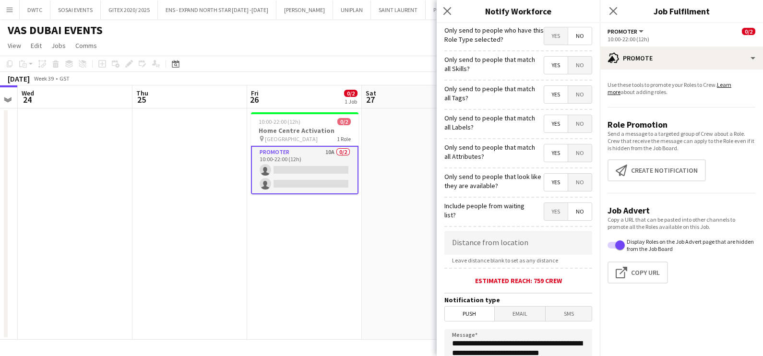
scroll to position [170, 0]
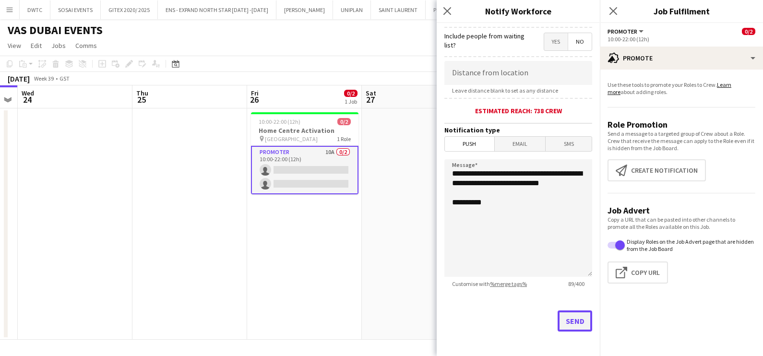
click at [567, 316] on button "Send" at bounding box center [575, 321] width 35 height 21
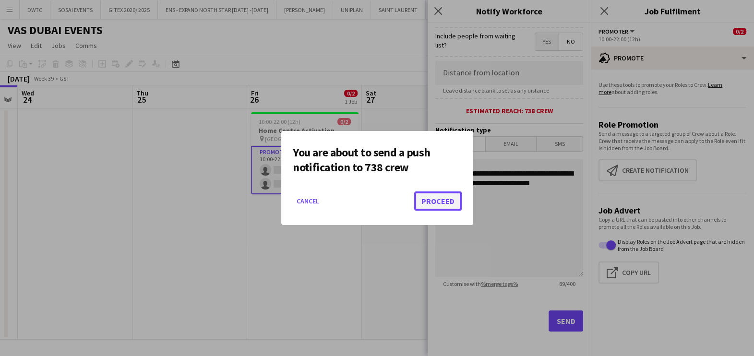
click at [434, 198] on button "Proceed" at bounding box center [438, 200] width 48 height 19
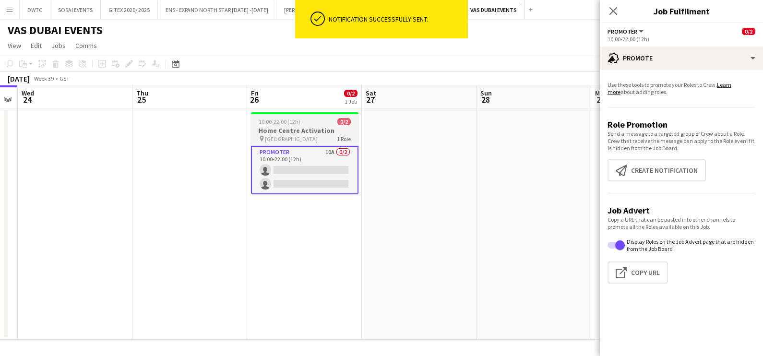
click at [301, 125] on div "10:00-22:00 (12h) 0/2" at bounding box center [305, 121] width 108 height 7
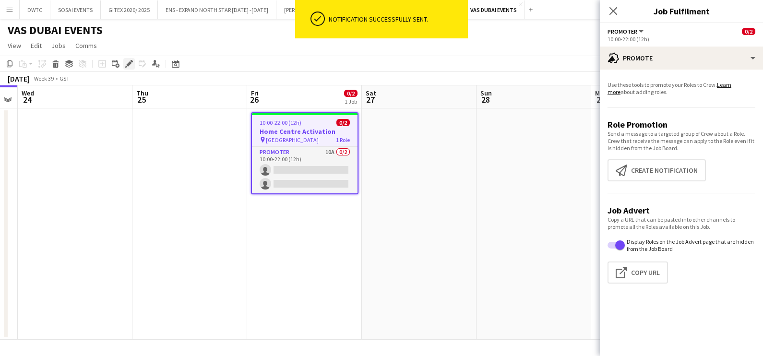
click at [131, 61] on icon at bounding box center [132, 61] width 2 height 2
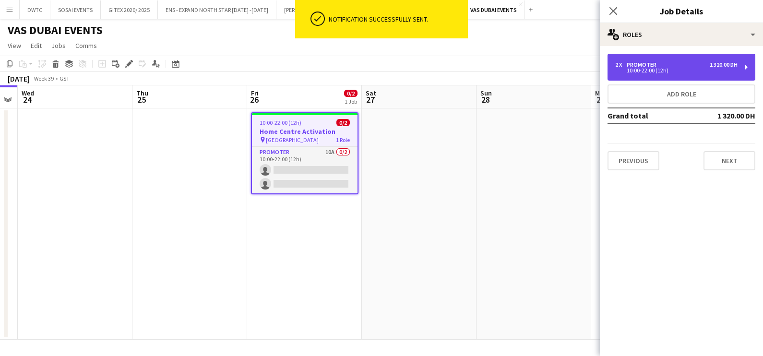
click at [698, 70] on div "10:00-22:00 (12h)" at bounding box center [676, 70] width 122 height 5
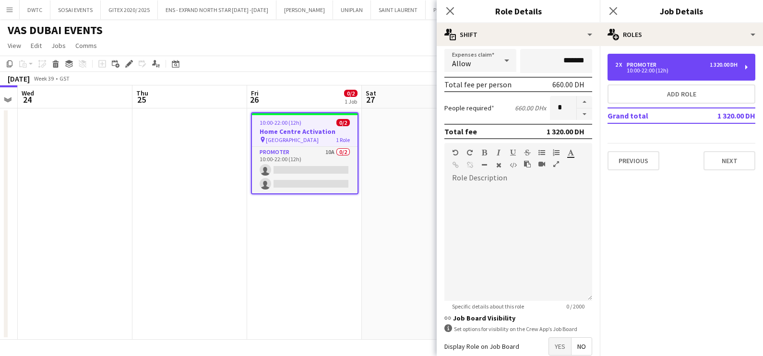
scroll to position [239, 0]
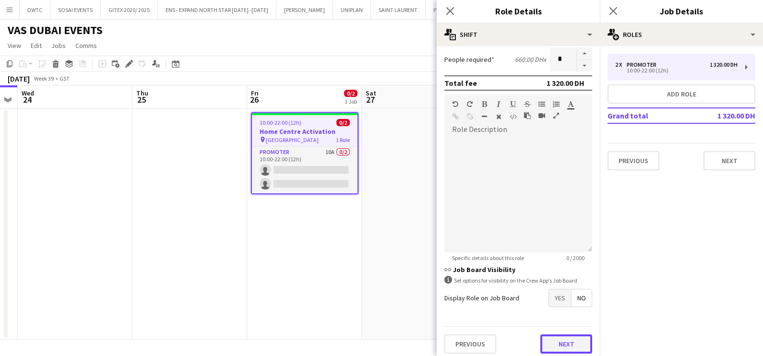
click at [557, 338] on button "Next" at bounding box center [566, 344] width 52 height 19
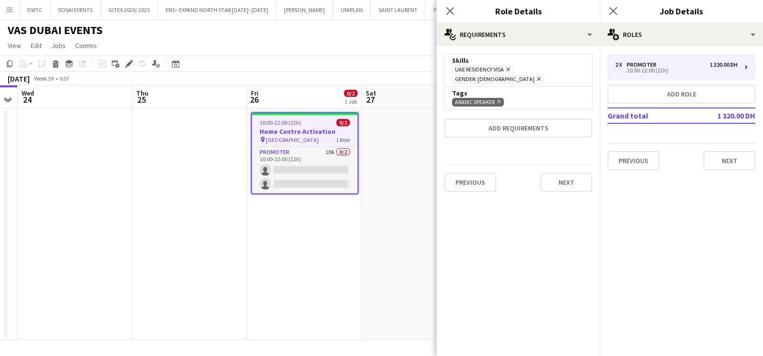
click at [541, 77] on icon at bounding box center [539, 79] width 4 height 4
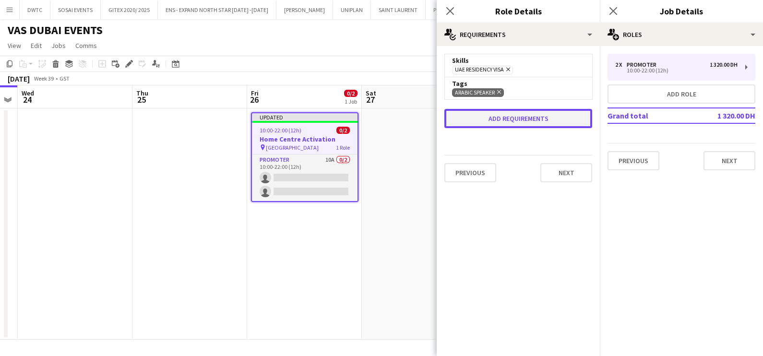
click at [525, 109] on button "Add requirements" at bounding box center [518, 118] width 148 height 19
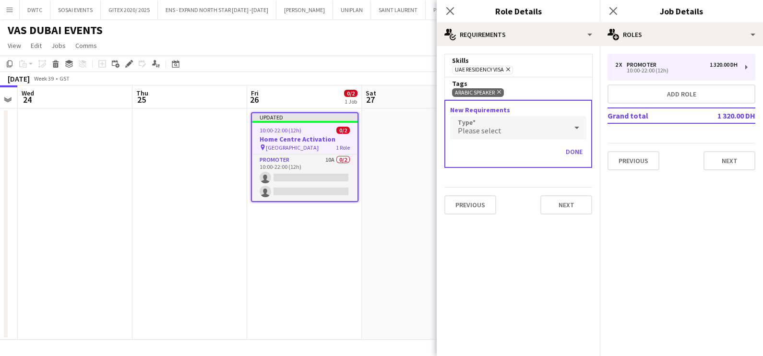
click at [512, 127] on div "Please select" at bounding box center [508, 127] width 117 height 23
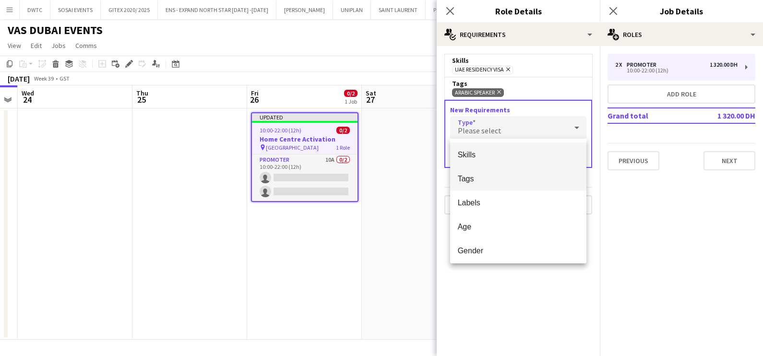
click at [502, 170] on mat-option "Tags" at bounding box center [518, 179] width 137 height 24
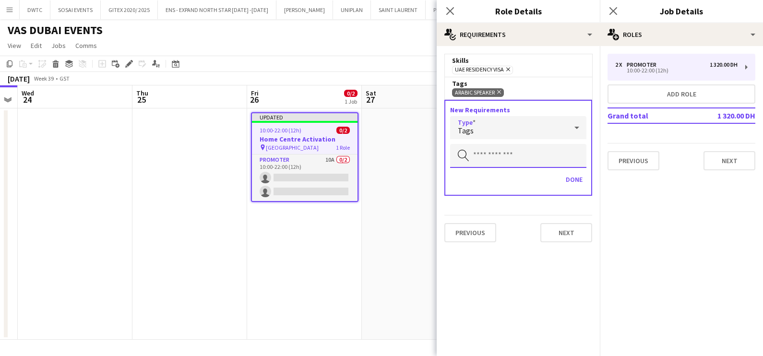
click at [500, 147] on input "text" at bounding box center [518, 156] width 136 height 24
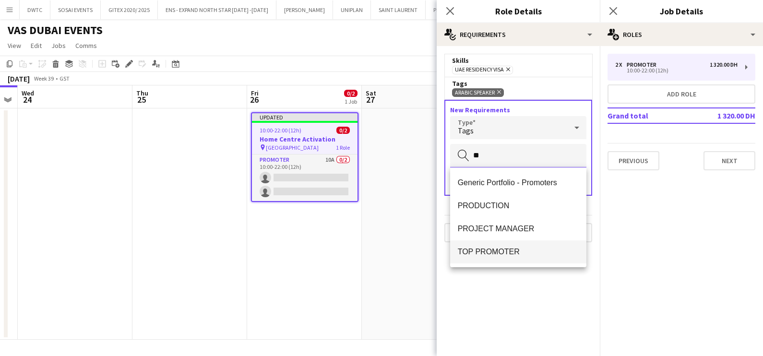
type input "**"
click at [494, 245] on mat-option "TOP PROMOTER" at bounding box center [518, 251] width 137 height 23
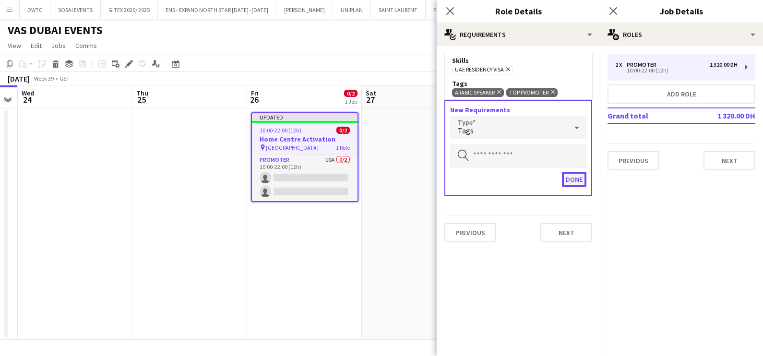
click at [577, 178] on button "Done" at bounding box center [574, 179] width 24 height 15
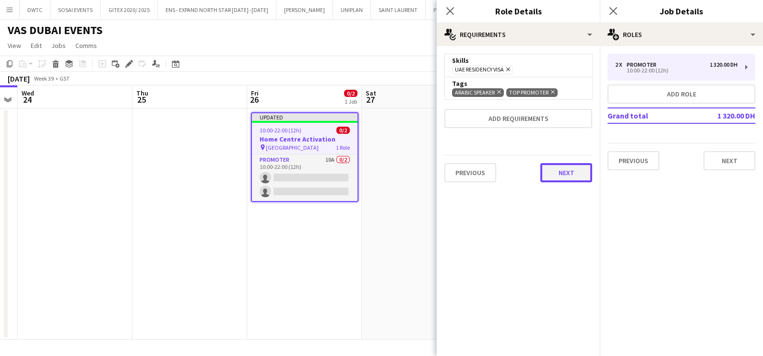
click at [576, 170] on button "Next" at bounding box center [566, 172] width 52 height 19
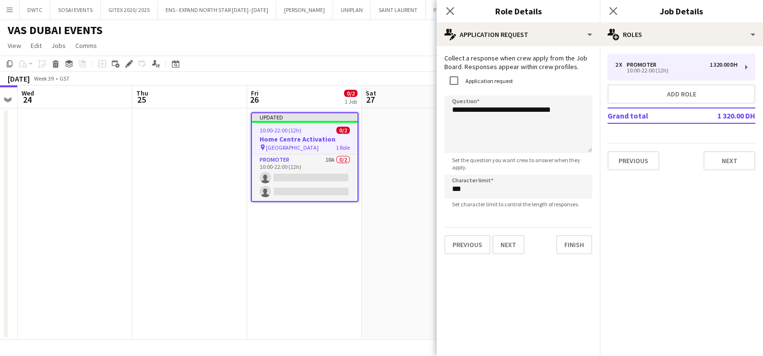
click at [363, 272] on app-date-cell at bounding box center [419, 223] width 115 height 231
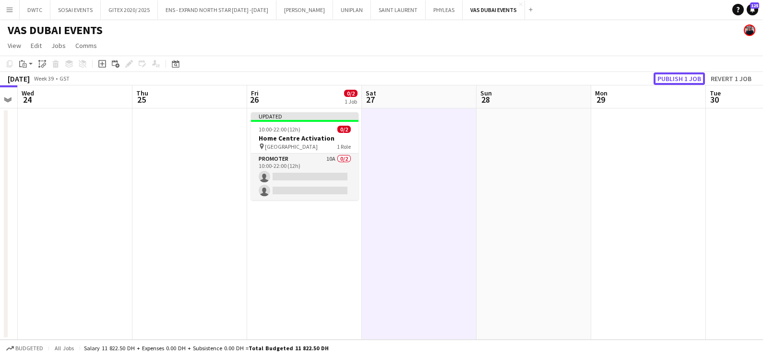
click at [686, 74] on button "Publish 1 job" at bounding box center [679, 78] width 51 height 12
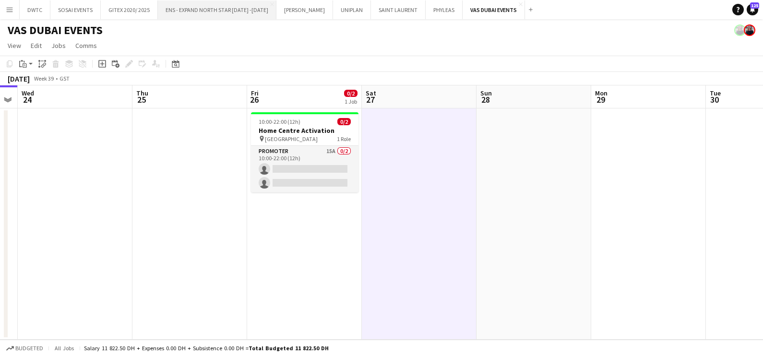
click at [209, 12] on button "ENS - EXPAND NORTH STAR 2023 -2025 Close" at bounding box center [217, 9] width 119 height 19
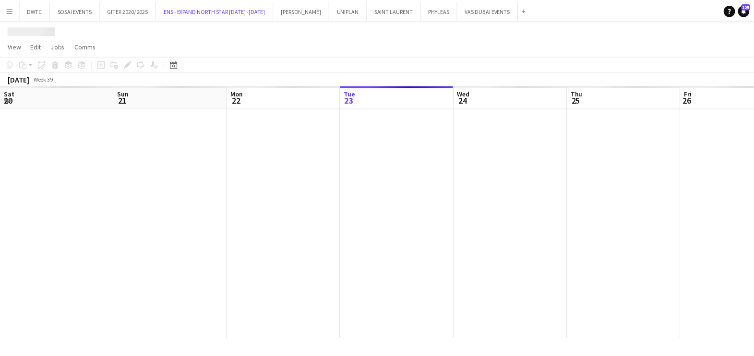
scroll to position [0, 229]
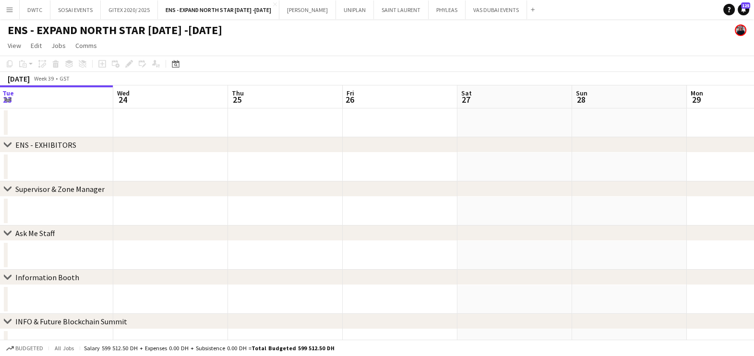
drag, startPoint x: 604, startPoint y: 156, endPoint x: 157, endPoint y: 158, distance: 446.8
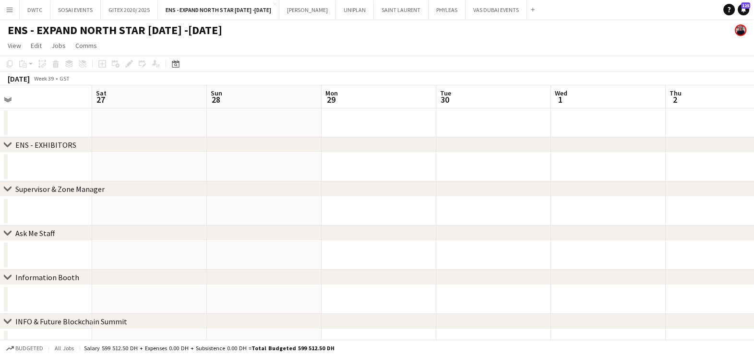
drag, startPoint x: 454, startPoint y: 157, endPoint x: 174, endPoint y: 158, distance: 279.8
drag, startPoint x: -2, startPoint y: 159, endPoint x: 510, endPoint y: 160, distance: 512.6
click at [0, 159] on html "Menu Boards Boards Boards All jobs Status Workforce Workforce My Workforce Recr…" at bounding box center [377, 341] width 754 height 683
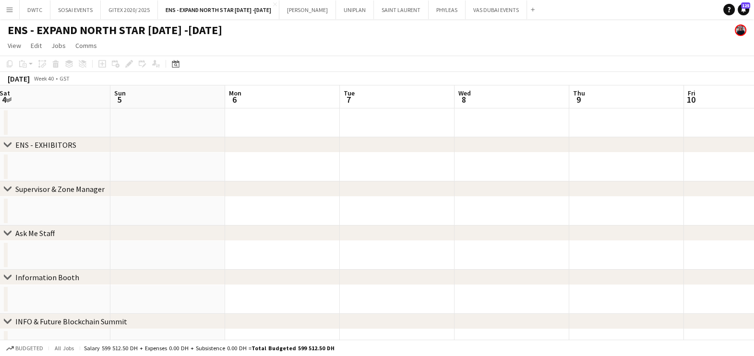
drag, startPoint x: 185, startPoint y: 163, endPoint x: 33, endPoint y: 165, distance: 152.2
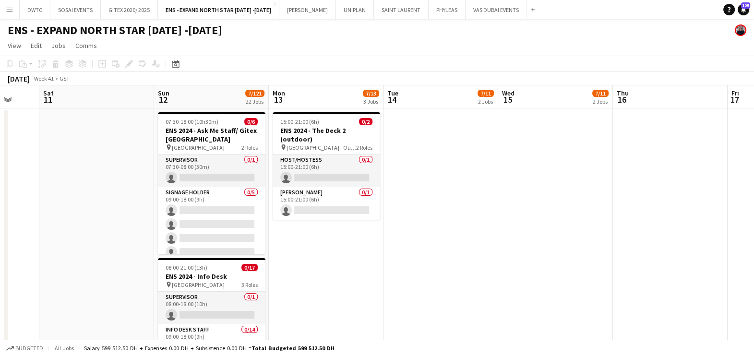
scroll to position [0, 344]
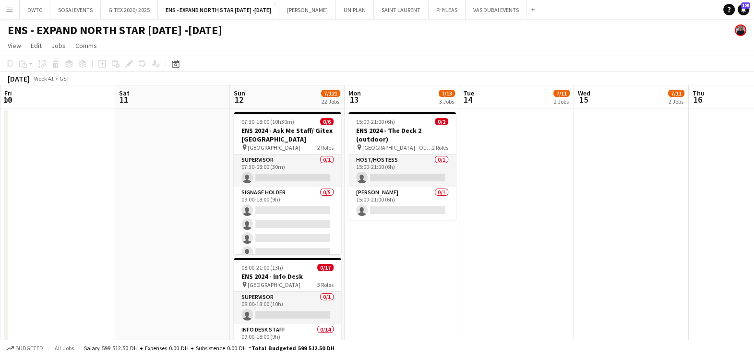
drag, startPoint x: 561, startPoint y: 219, endPoint x: 456, endPoint y: 219, distance: 105.1
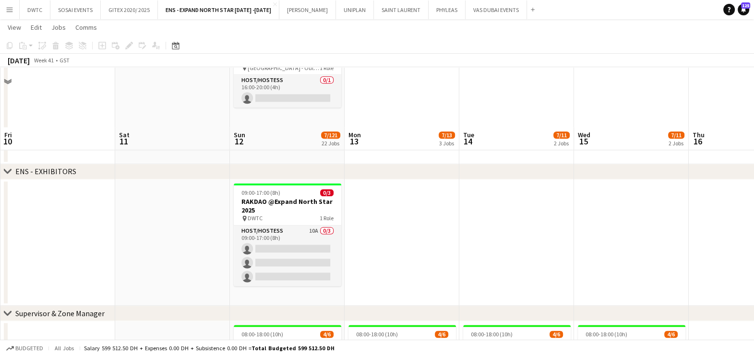
scroll to position [1499, 0]
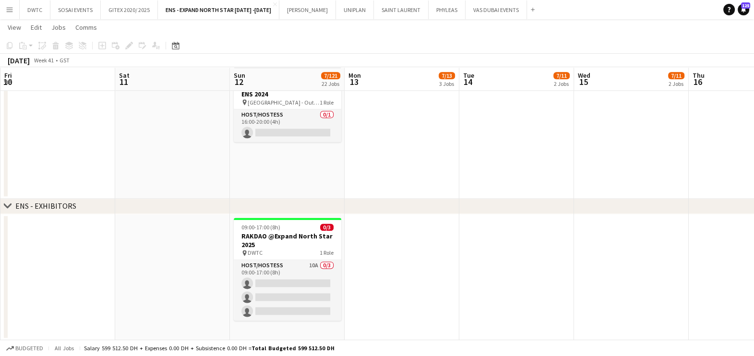
click at [14, 204] on div "chevron-right ENS - EXHIBITORS" at bounding box center [377, 206] width 754 height 15
click at [5, 204] on icon at bounding box center [7, 206] width 7 height 4
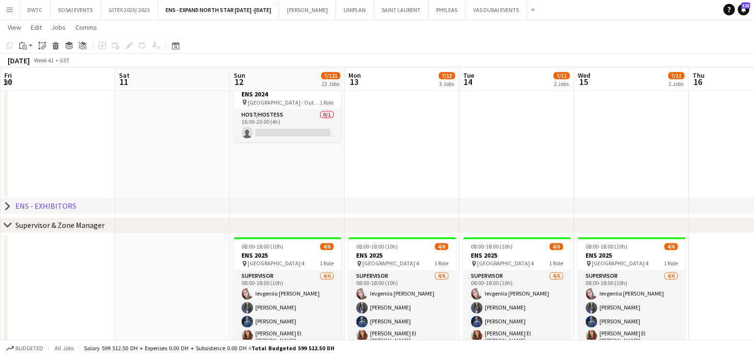
click at [9, 222] on icon "chevron-right" at bounding box center [8, 225] width 8 height 8
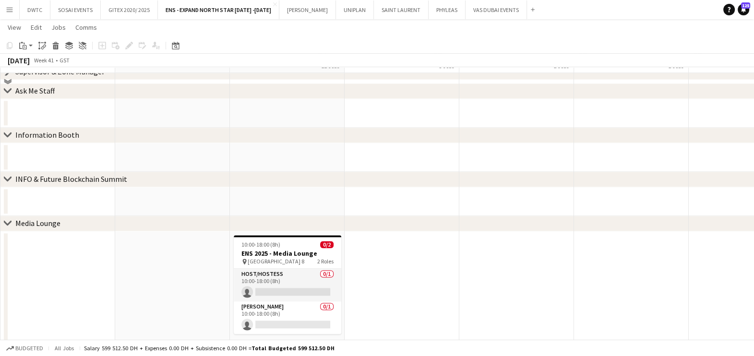
scroll to position [1679, 0]
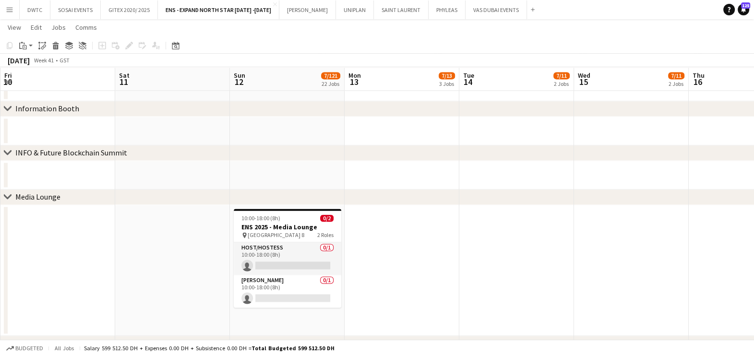
click at [9, 195] on icon "chevron-right" at bounding box center [8, 197] width 8 height 8
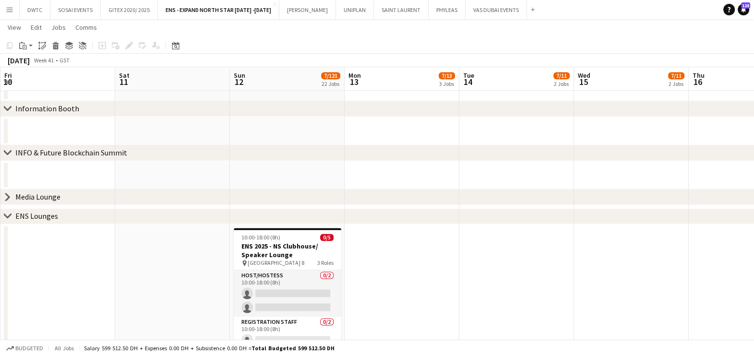
click at [5, 215] on icon at bounding box center [7, 216] width 7 height 4
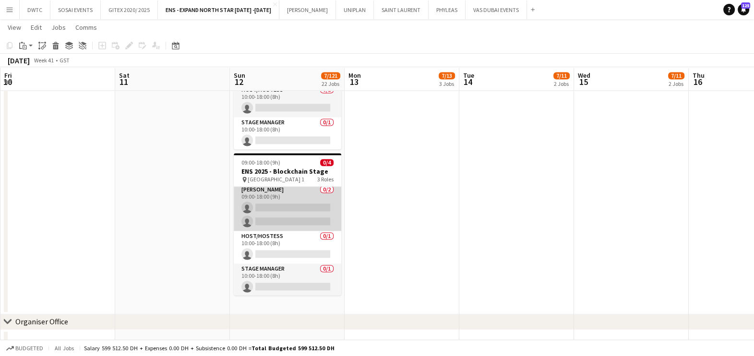
scroll to position [3, 0]
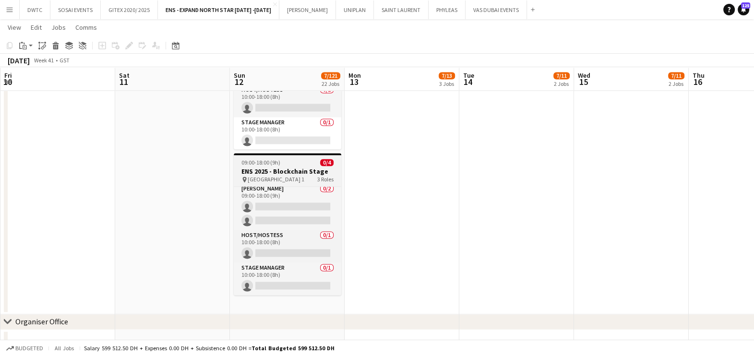
click at [288, 162] on div "09:00-18:00 (9h) 0/4" at bounding box center [288, 162] width 108 height 7
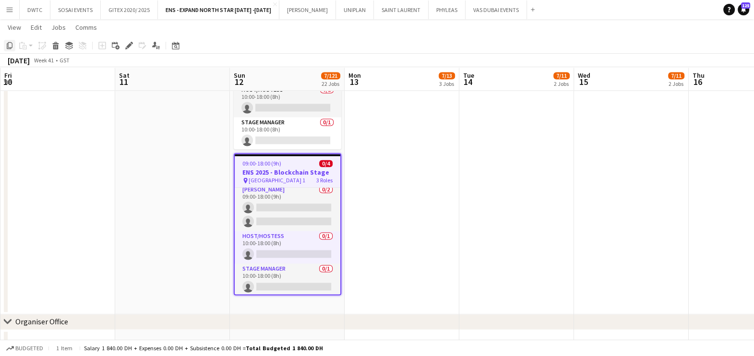
click at [6, 45] on icon "Copy" at bounding box center [10, 46] width 8 height 8
click at [286, 299] on app-date-cell "08:00-18:00 (10h) 0/5 ENS 2025 - Founders Space Stage pin Dubai Harbour - Hall …" at bounding box center [287, 158] width 115 height 311
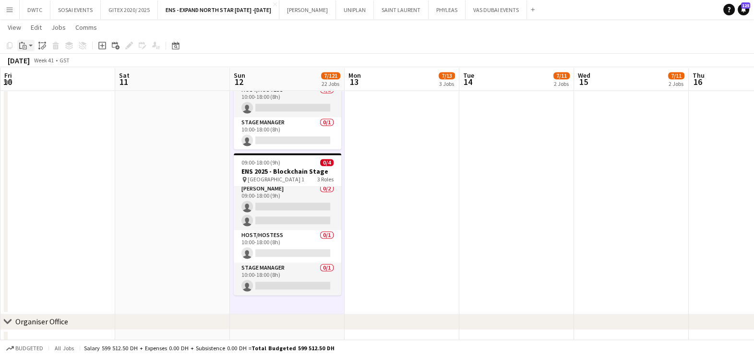
click at [32, 44] on app-action-btn "Paste" at bounding box center [25, 46] width 17 height 12
click at [36, 64] on link "Paste Ctrl+V" at bounding box center [70, 64] width 90 height 9
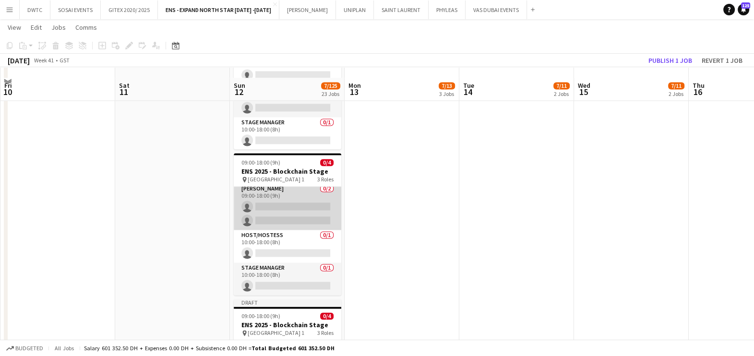
scroll to position [1980, 0]
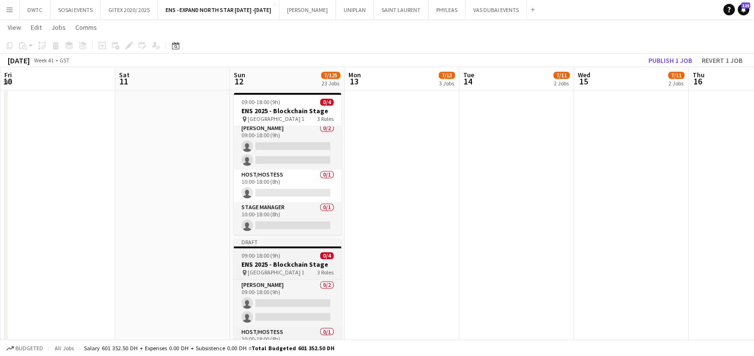
click at [287, 262] on h3 "ENS 2025 - Blockchain Stage" at bounding box center [288, 264] width 108 height 9
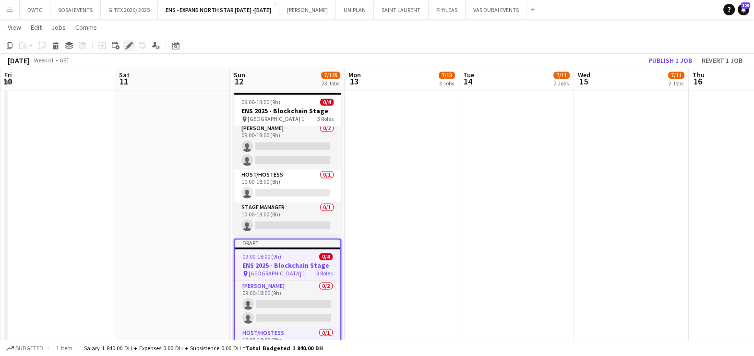
click at [127, 43] on icon "Edit" at bounding box center [129, 46] width 8 height 8
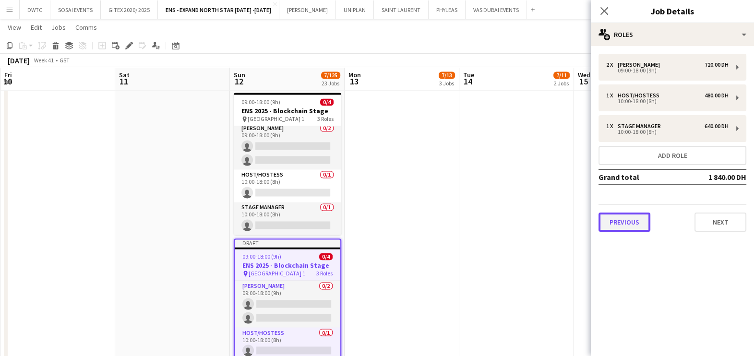
click at [622, 223] on button "Previous" at bounding box center [624, 222] width 52 height 19
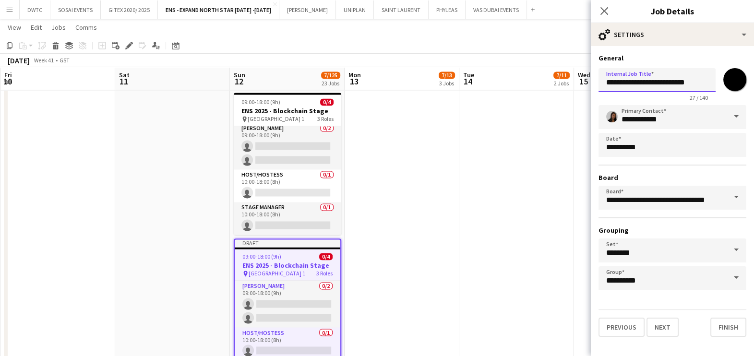
drag, startPoint x: 642, startPoint y: 83, endPoint x: 728, endPoint y: 79, distance: 86.5
click at [728, 79] on div "**********" at bounding box center [672, 82] width 148 height 37
type input "**********"
click at [663, 326] on button "Next" at bounding box center [662, 327] width 32 height 19
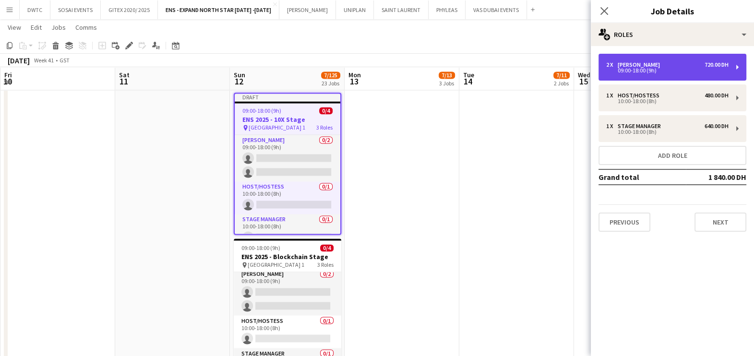
click at [627, 66] on div "[PERSON_NAME]" at bounding box center [641, 64] width 46 height 7
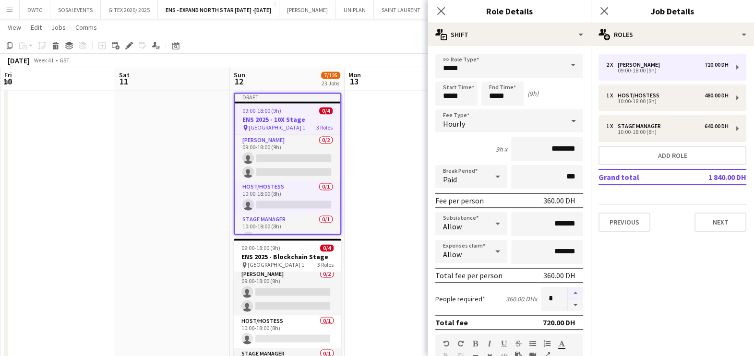
click at [568, 289] on button "button" at bounding box center [575, 293] width 15 height 12
type input "*"
drag, startPoint x: 544, startPoint y: 148, endPoint x: 533, endPoint y: 147, distance: 11.5
click at [533, 147] on input "********" at bounding box center [547, 149] width 72 height 24
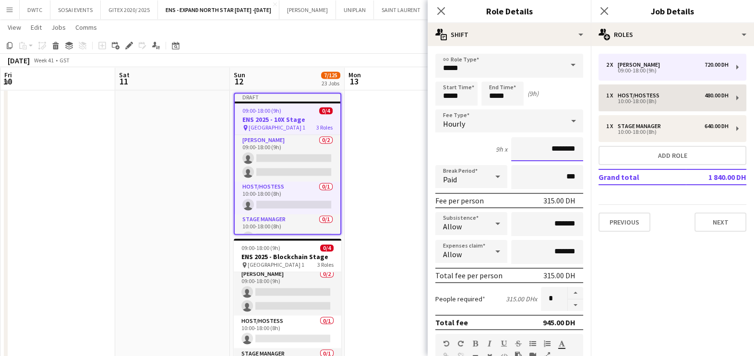
type input "********"
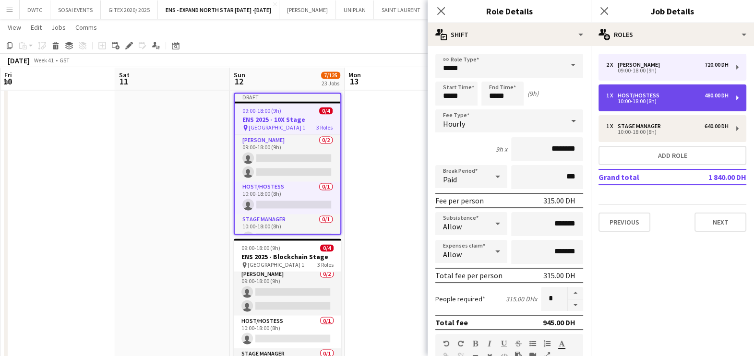
click at [639, 101] on div "10:00-18:00 (8h)" at bounding box center [667, 101] width 122 height 5
type input "**********"
type input "*****"
type input "********"
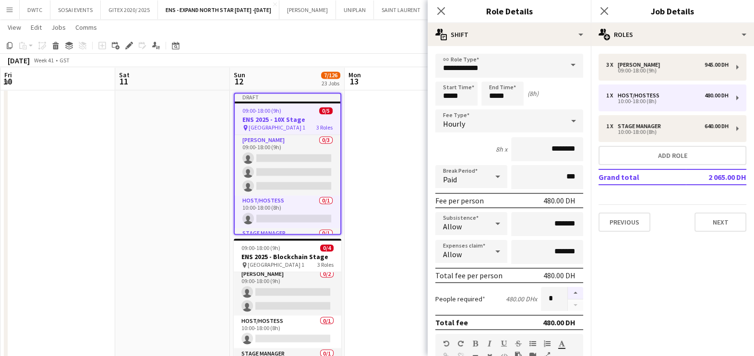
click at [568, 293] on button "button" at bounding box center [575, 293] width 15 height 12
type input "*"
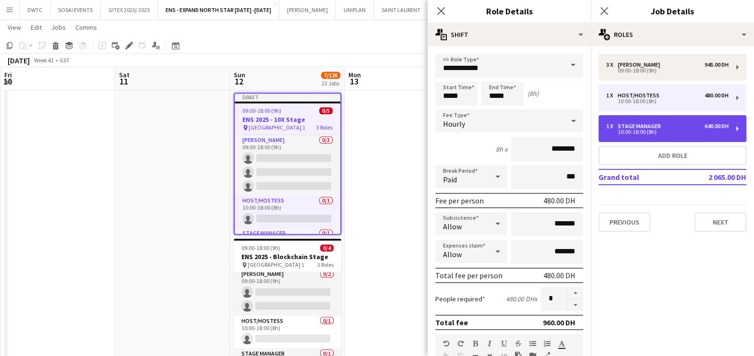
click at [643, 139] on div "1 x Stage Manager 640.00 DH 10:00-18:00 (8h)" at bounding box center [672, 128] width 148 height 27
type input "**********"
type input "********"
type input "*"
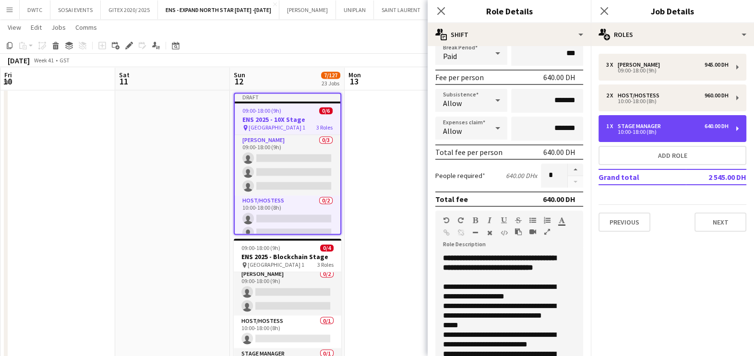
scroll to position [239, 0]
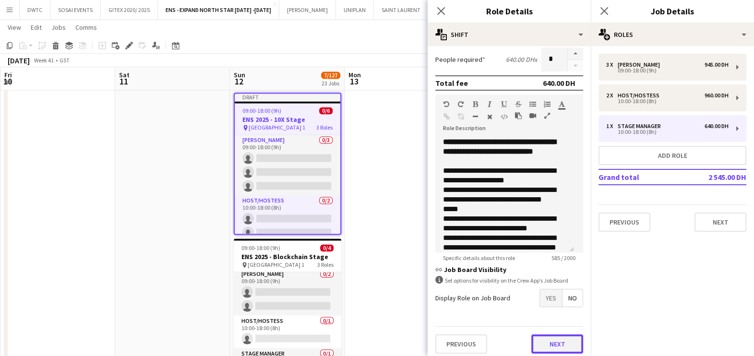
click at [545, 335] on button "Next" at bounding box center [557, 344] width 52 height 19
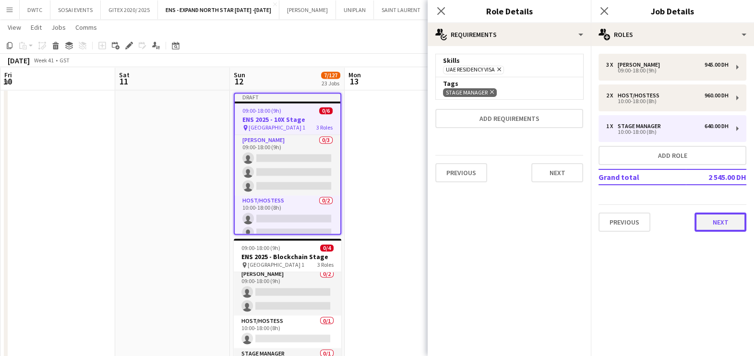
click at [719, 225] on button "Next" at bounding box center [720, 222] width 52 height 19
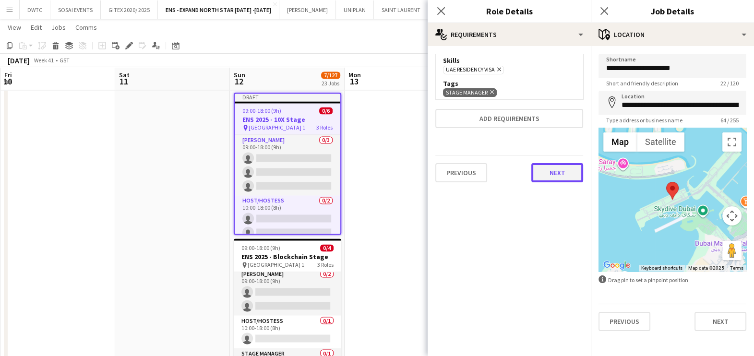
click at [562, 179] on button "Next" at bounding box center [557, 172] width 52 height 19
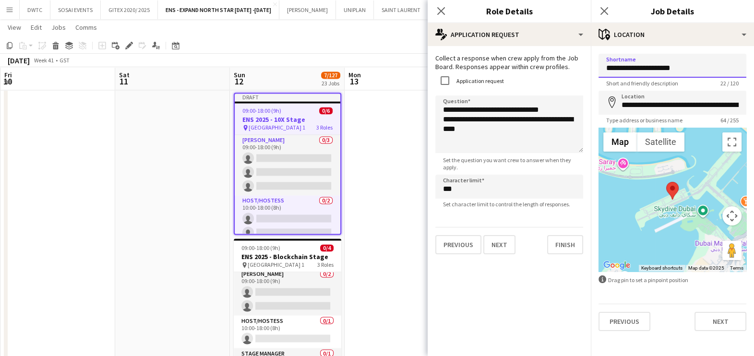
click at [694, 70] on input "**********" at bounding box center [672, 66] width 148 height 24
type input "**********"
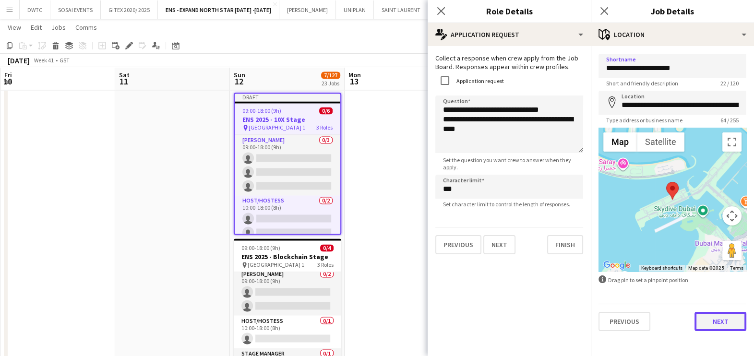
click at [707, 327] on button "Next" at bounding box center [720, 321] width 52 height 19
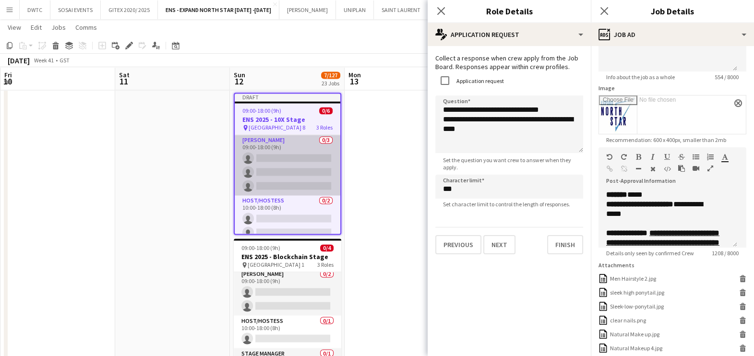
click at [290, 156] on app-card-role "Usher 0/3 09:00-18:00 (9h) single-neutral-actions single-neutral-actions single…" at bounding box center [288, 165] width 106 height 60
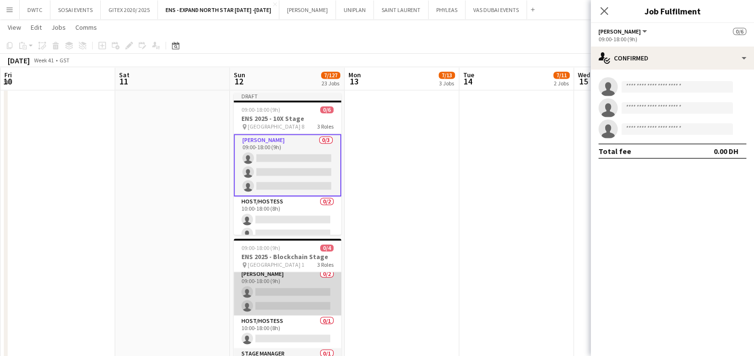
click at [286, 287] on app-card-role "Usher 0/2 09:00-18:00 (9h) single-neutral-actions single-neutral-actions" at bounding box center [288, 292] width 108 height 47
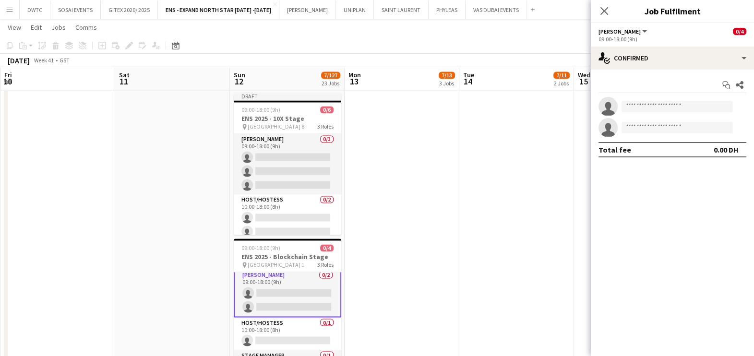
scroll to position [4, 0]
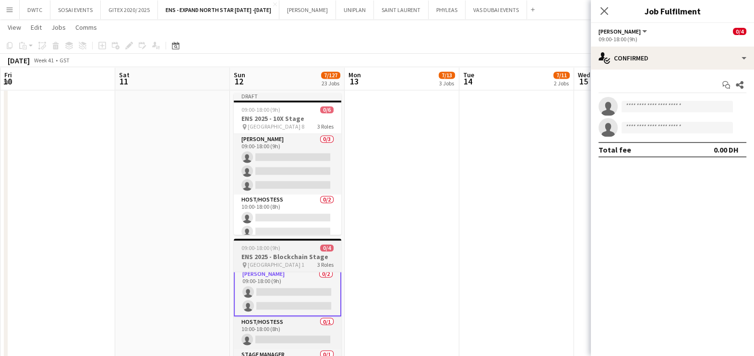
click at [275, 252] on h3 "ENS 2025 - Blockchain Stage" at bounding box center [288, 256] width 108 height 9
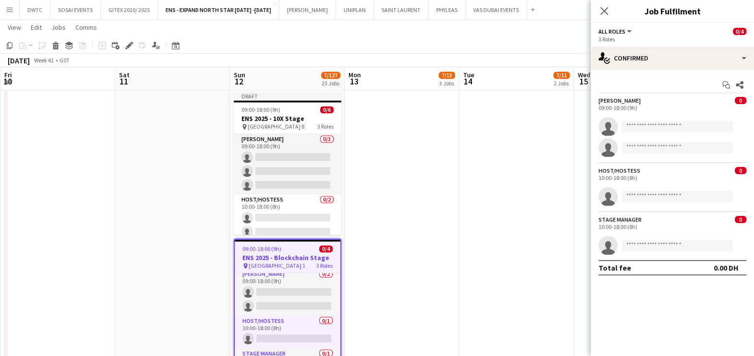
scroll to position [3, 0]
click at [128, 43] on icon "Edit" at bounding box center [129, 46] width 8 height 8
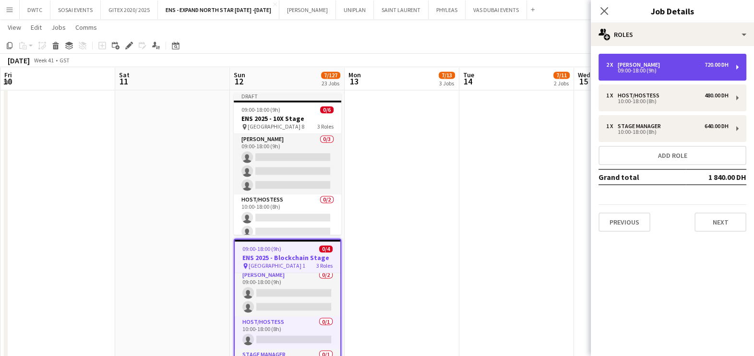
click at [665, 67] on div "2 x Usher 720.00 DH" at bounding box center [667, 64] width 122 height 7
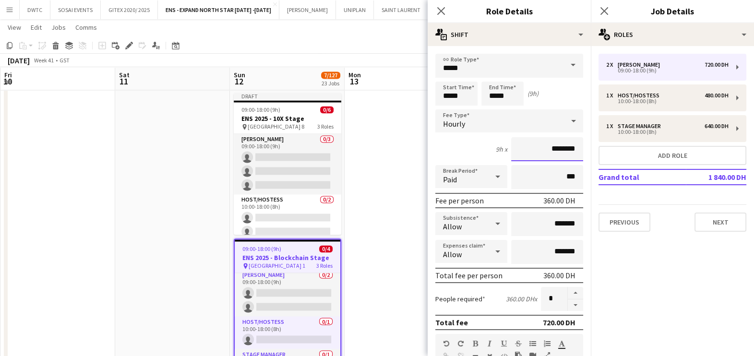
drag, startPoint x: 544, startPoint y: 146, endPoint x: 530, endPoint y: 147, distance: 14.4
click at [530, 147] on input "********" at bounding box center [547, 149] width 72 height 24
type input "********"
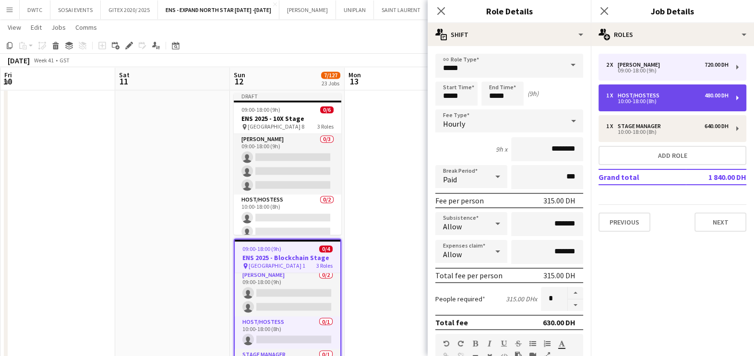
click at [663, 96] on div "1 x Host/Hostess 480.00 DH" at bounding box center [667, 95] width 122 height 7
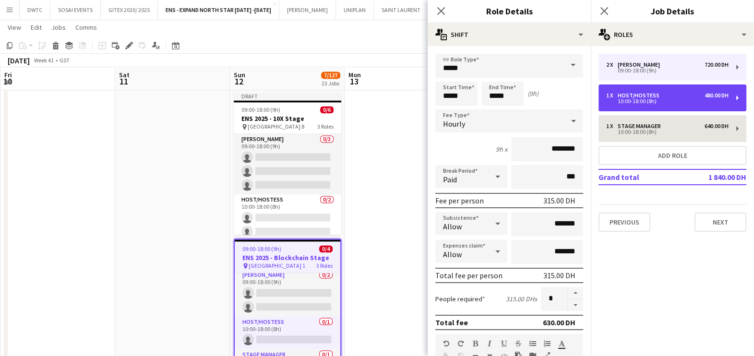
type input "**********"
type input "*****"
type input "********"
type input "*"
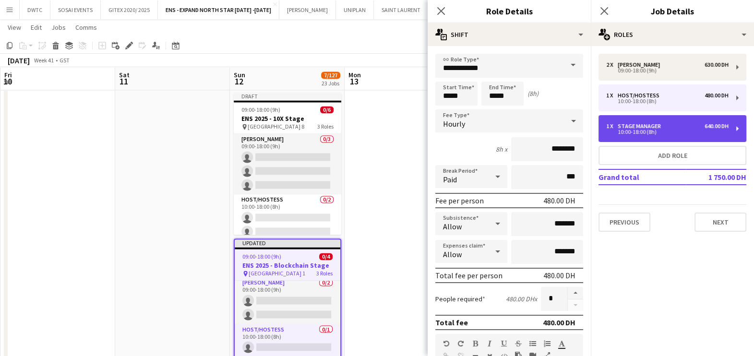
click at [647, 130] on div "10:00-18:00 (8h)" at bounding box center [667, 132] width 122 height 5
type input "**********"
type input "********"
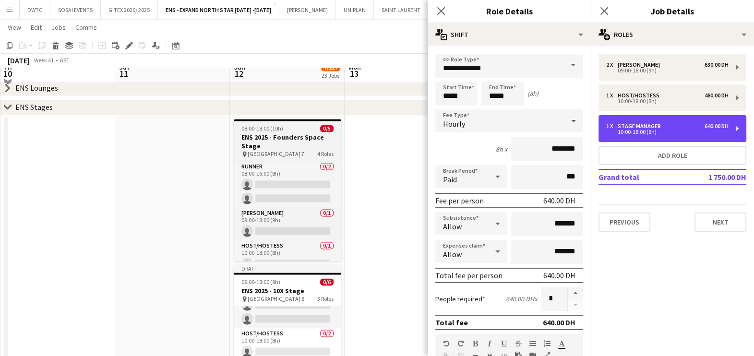
scroll to position [1799, 0]
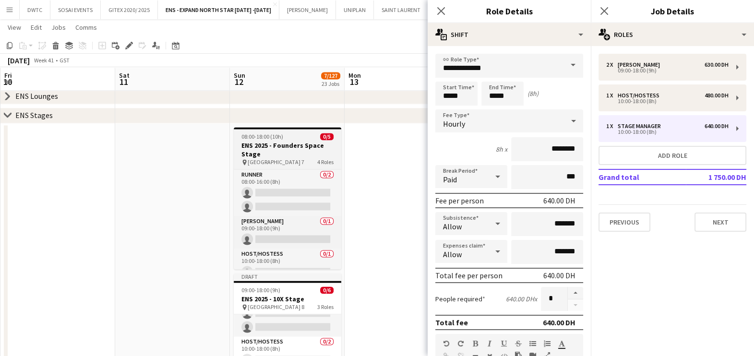
click at [275, 139] on app-job-card "08:00-18:00 (10h) 0/5 ENS 2025 - Founders Space Stage pin Dubai Harbour - Hall …" at bounding box center [288, 198] width 108 height 142
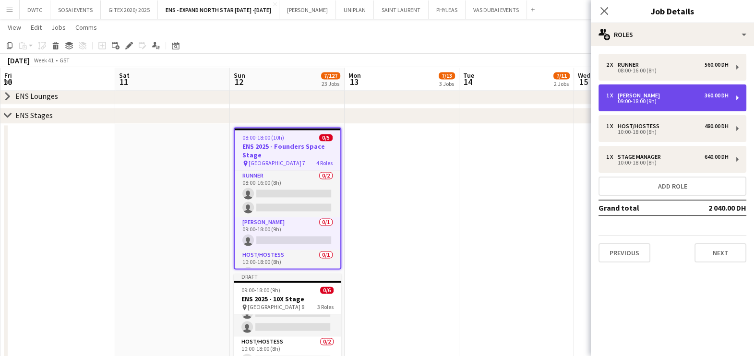
click at [638, 90] on div "1 x Usher 360.00 DH 09:00-18:00 (9h)" at bounding box center [672, 97] width 148 height 27
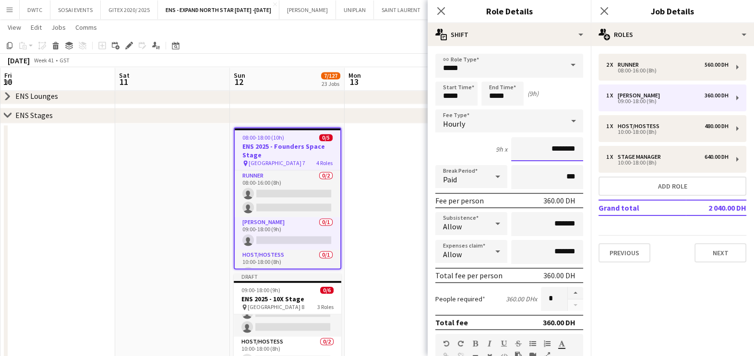
drag, startPoint x: 537, startPoint y: 147, endPoint x: 521, endPoint y: 147, distance: 15.8
click at [521, 147] on input "********" at bounding box center [547, 149] width 72 height 24
type input "********"
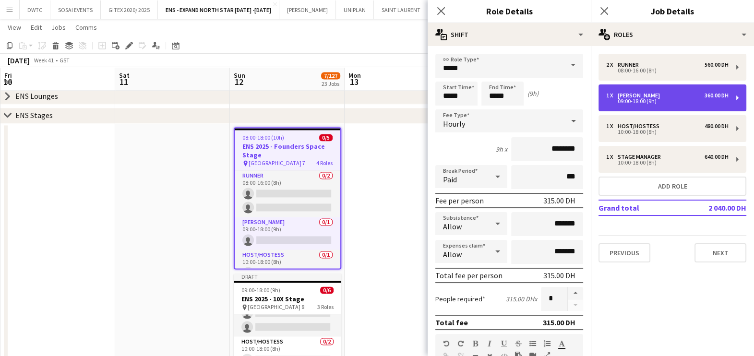
click at [626, 96] on div "[PERSON_NAME]" at bounding box center [641, 95] width 46 height 7
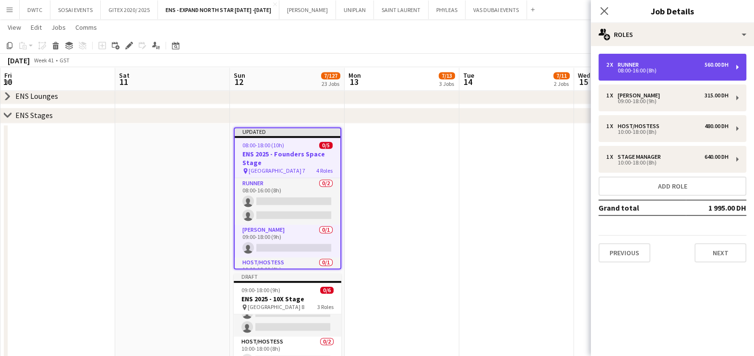
click at [639, 72] on div "08:00-16:00 (8h)" at bounding box center [667, 70] width 122 height 5
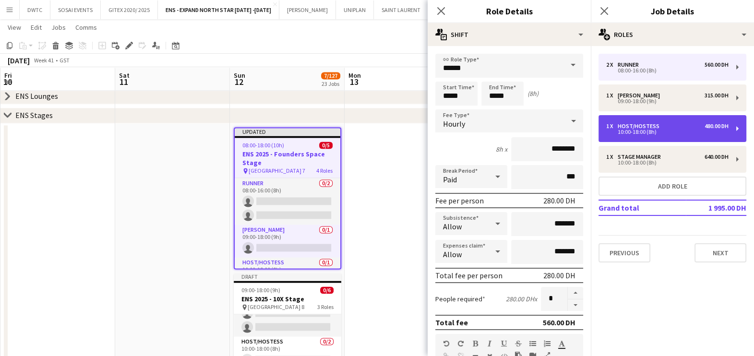
click at [619, 131] on div "10:00-18:00 (8h)" at bounding box center [667, 132] width 122 height 5
type input "**********"
type input "*****"
type input "********"
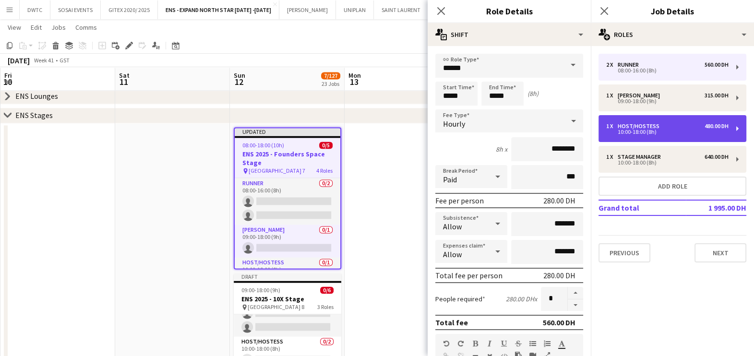
type input "*"
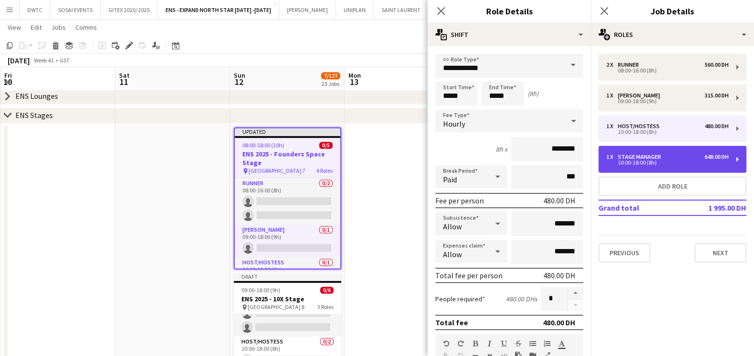
click at [636, 154] on div "Stage Manager" at bounding box center [641, 157] width 47 height 7
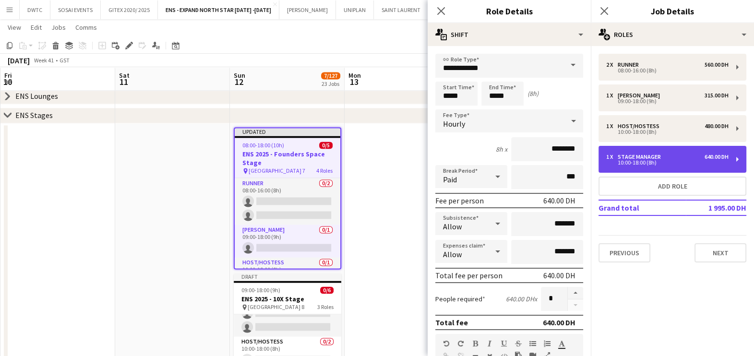
type input "**********"
type input "********"
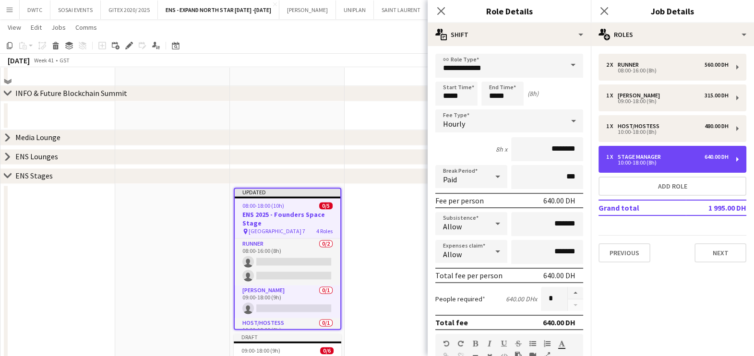
scroll to position [1739, 0]
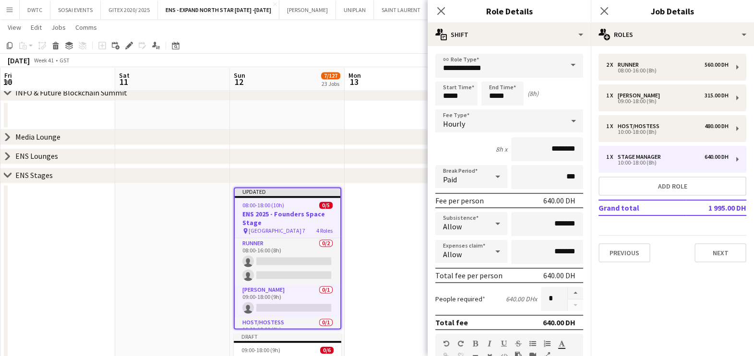
click at [48, 152] on div "ENS Lounges" at bounding box center [36, 156] width 43 height 10
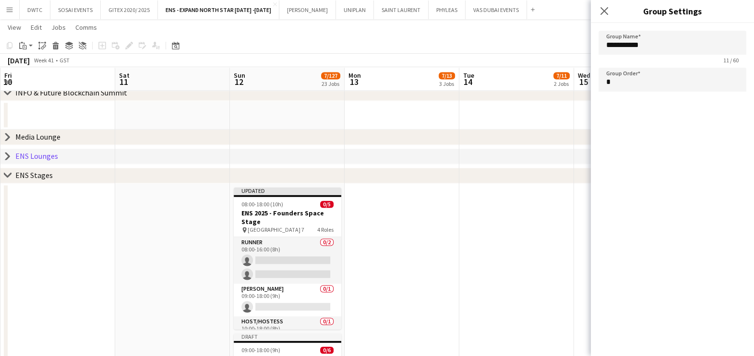
click at [8, 155] on icon at bounding box center [8, 156] width 4 height 7
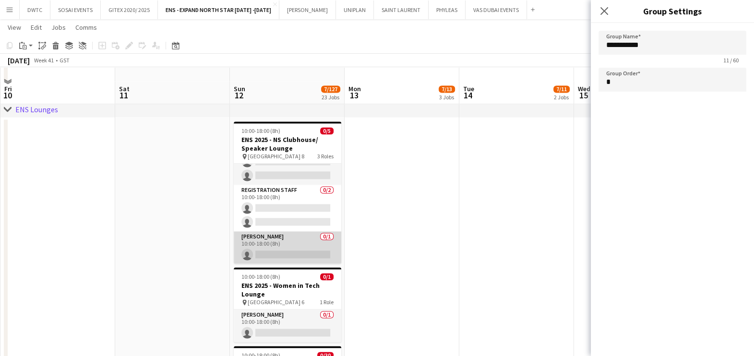
scroll to position [1799, 0]
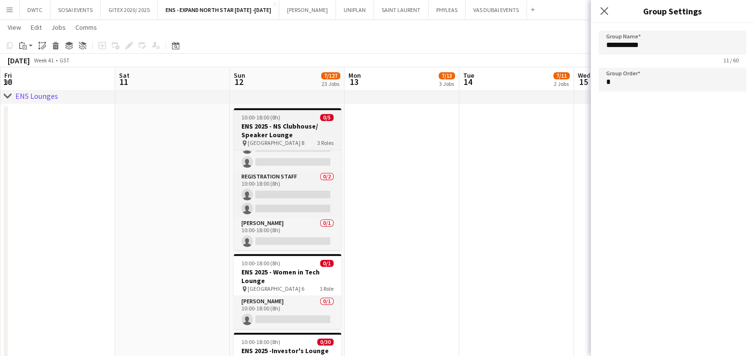
click at [289, 118] on div "10:00-18:00 (8h) 0/5" at bounding box center [288, 117] width 108 height 7
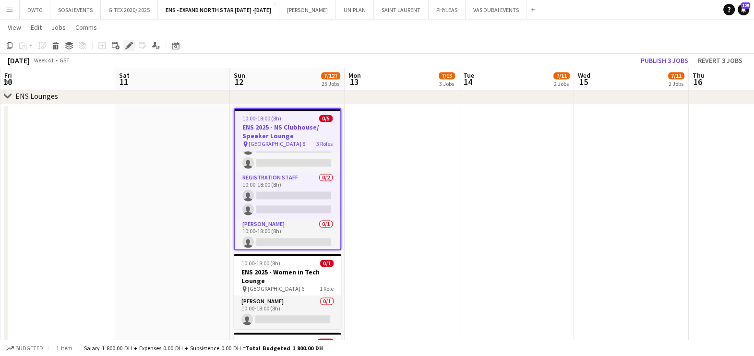
click at [128, 45] on icon at bounding box center [128, 45] width 5 height 5
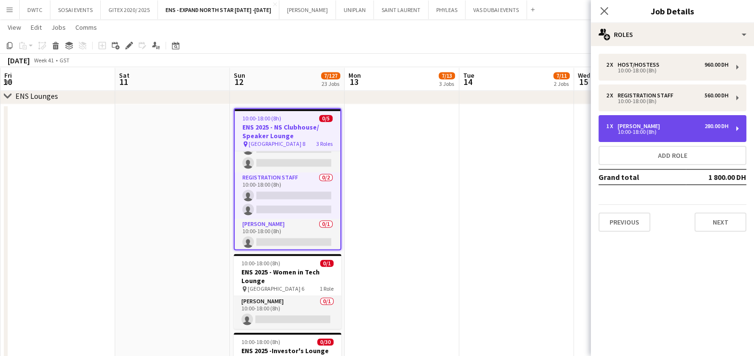
click at [646, 124] on div "1 x Usher 280.00 DH" at bounding box center [667, 126] width 122 height 7
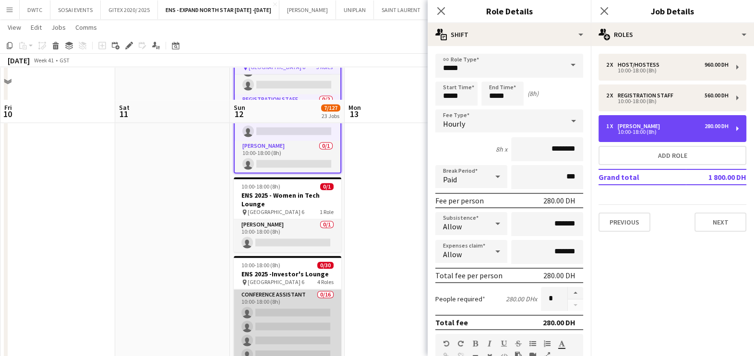
scroll to position [1919, 0]
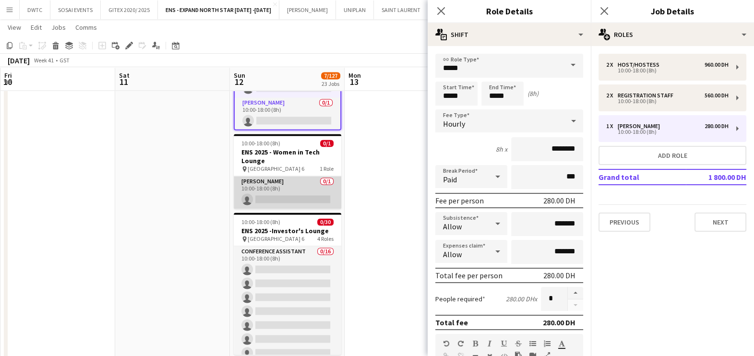
click at [281, 185] on app-card-role "Usher 0/1 10:00-18:00 (8h) single-neutral-actions" at bounding box center [288, 192] width 108 height 33
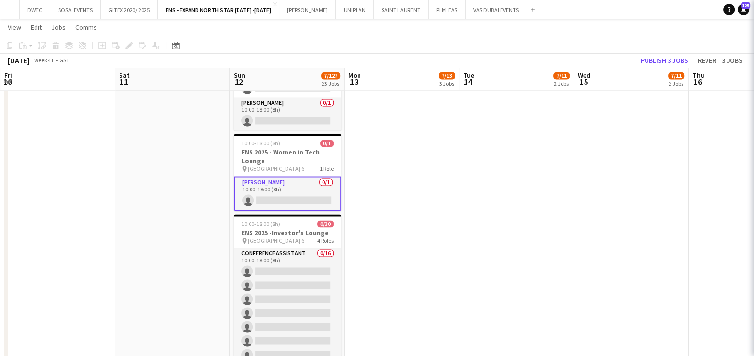
scroll to position [25, 0]
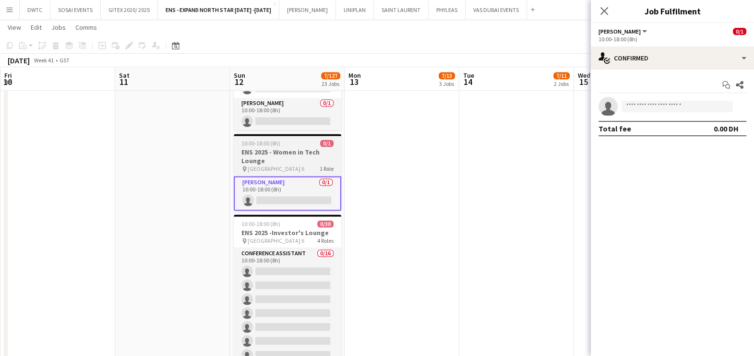
click at [276, 152] on h3 "ENS 2025 - Women in Tech Lounge" at bounding box center [288, 156] width 108 height 17
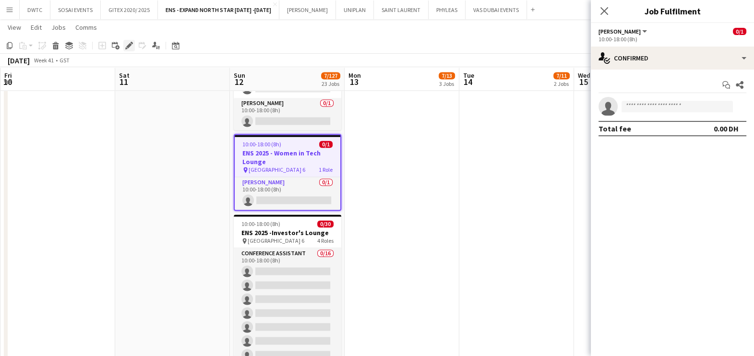
click at [127, 44] on icon "Edit" at bounding box center [129, 46] width 8 height 8
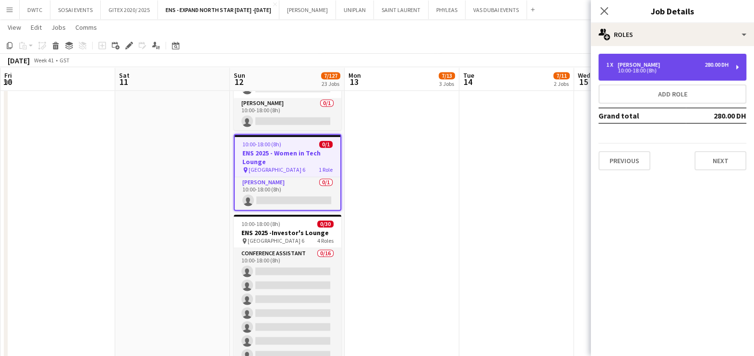
click at [675, 66] on div "1 x Usher 280.00 DH" at bounding box center [667, 64] width 122 height 7
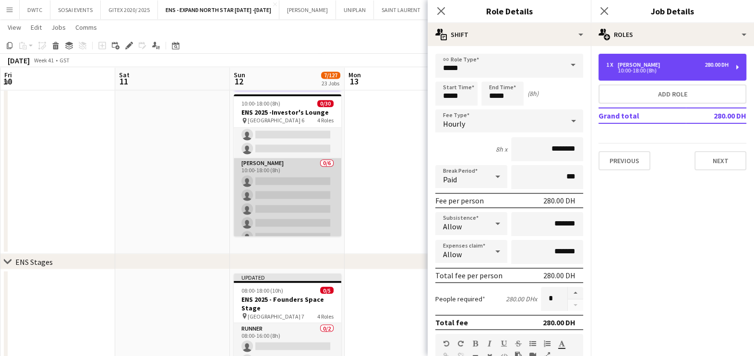
scroll to position [239, 0]
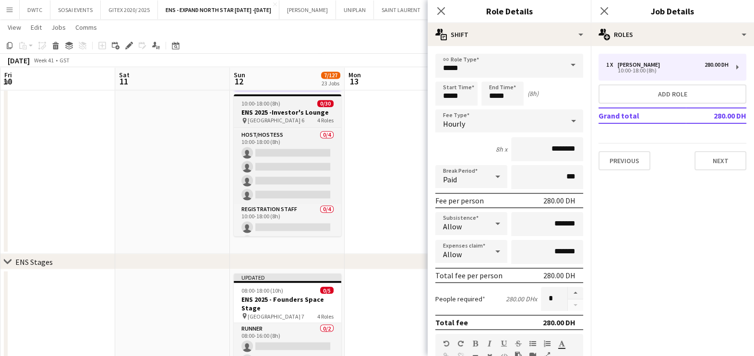
click at [273, 103] on span "10:00-18:00 (8h)" at bounding box center [260, 103] width 39 height 7
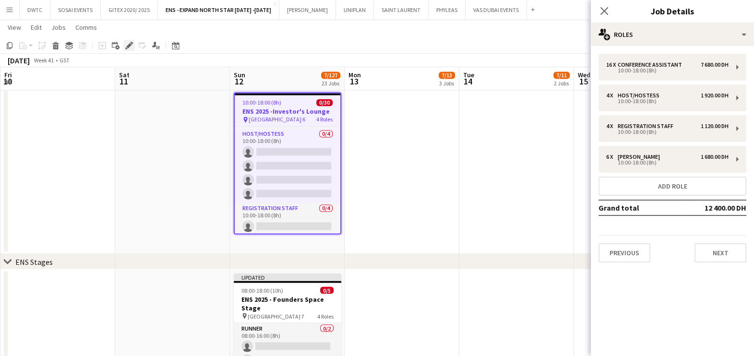
click at [129, 46] on icon at bounding box center [128, 45] width 5 height 5
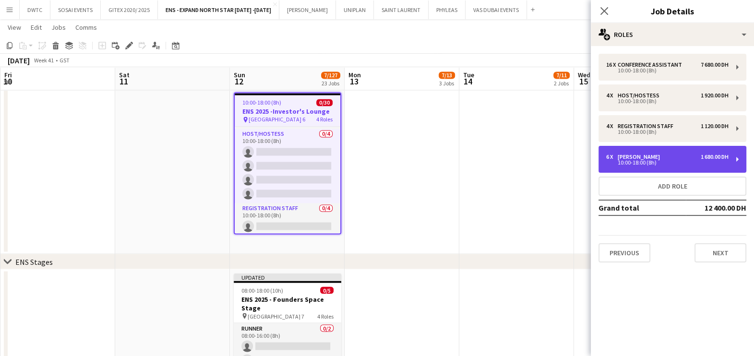
click at [638, 158] on div "6 x Usher 1 680.00 DH" at bounding box center [667, 157] width 122 height 7
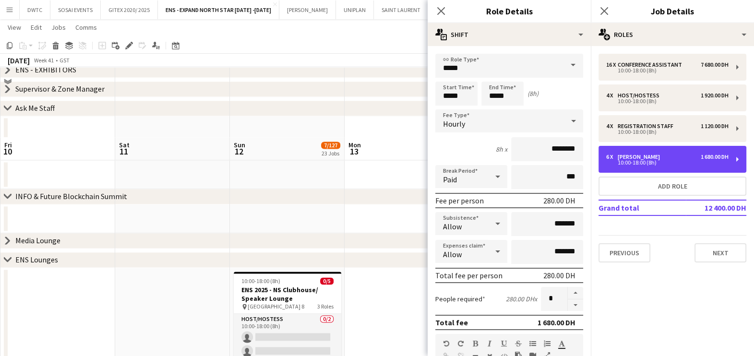
scroll to position [1619, 0]
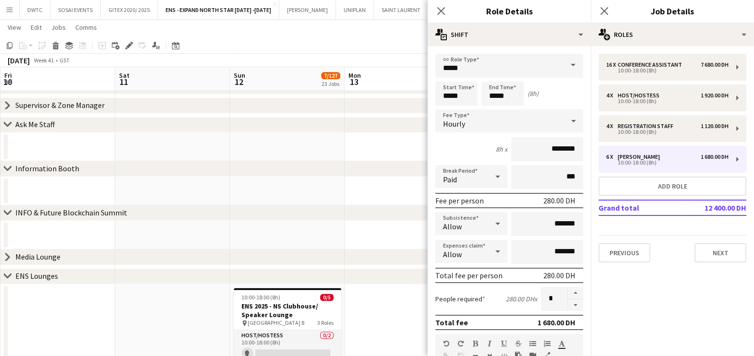
click at [5, 254] on icon "chevron-right" at bounding box center [8, 257] width 8 height 8
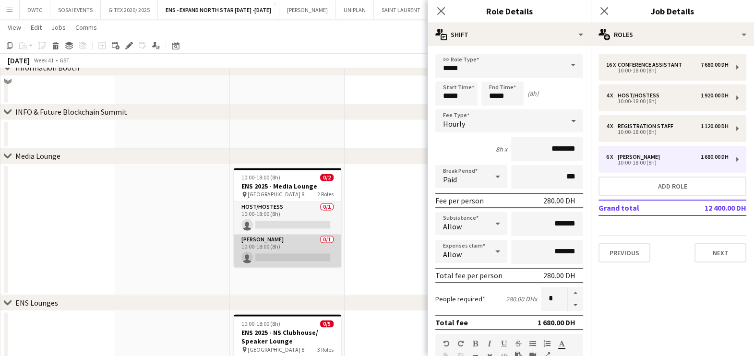
scroll to position [1739, 0]
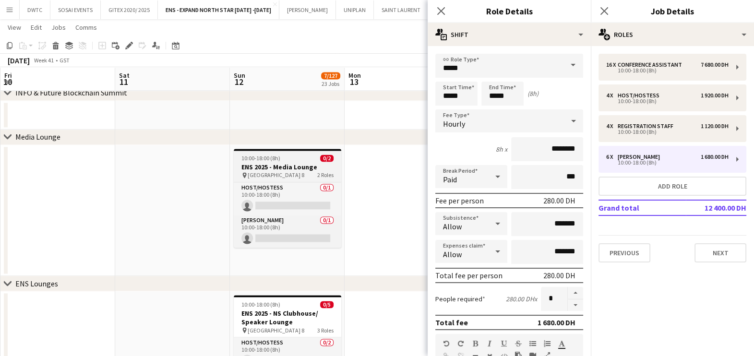
click at [298, 163] on h3 "ENS 2025 - Media Lounge" at bounding box center [288, 167] width 108 height 9
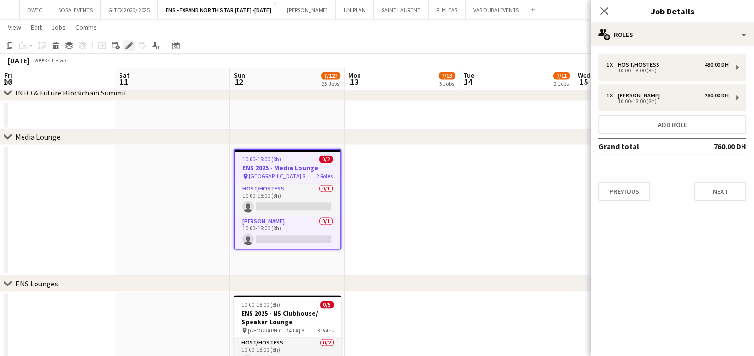
click at [129, 46] on icon at bounding box center [128, 45] width 5 height 5
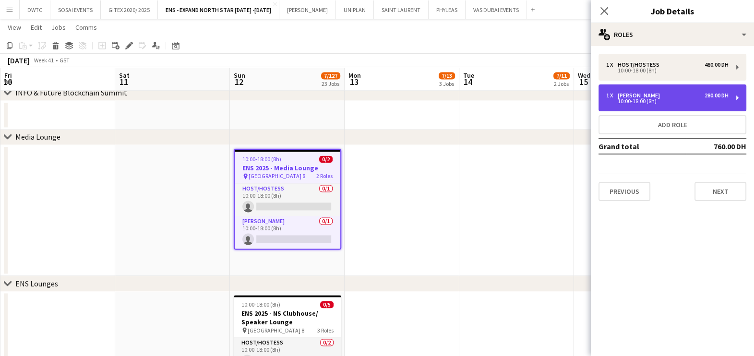
click at [633, 101] on div "10:00-18:00 (8h)" at bounding box center [667, 101] width 122 height 5
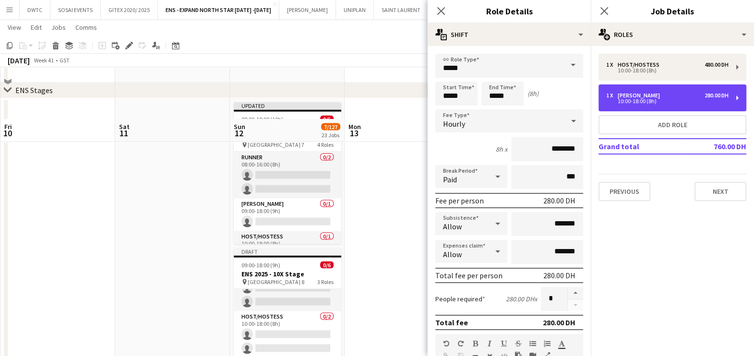
scroll to position [2309, 0]
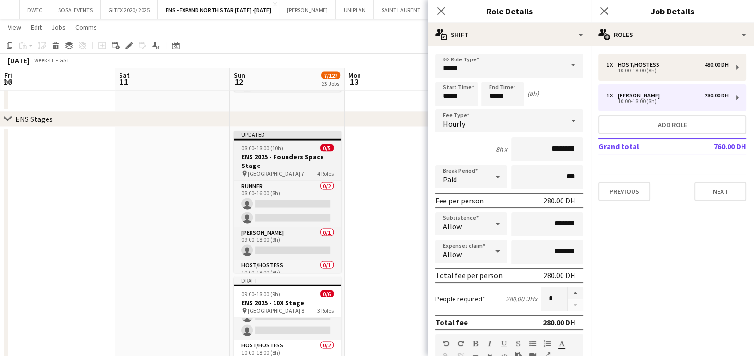
click at [300, 151] on app-job-card "Updated 08:00-18:00 (10h) 0/5 ENS 2025 - Founders Space Stage pin Dubai Harbour…" at bounding box center [288, 202] width 108 height 142
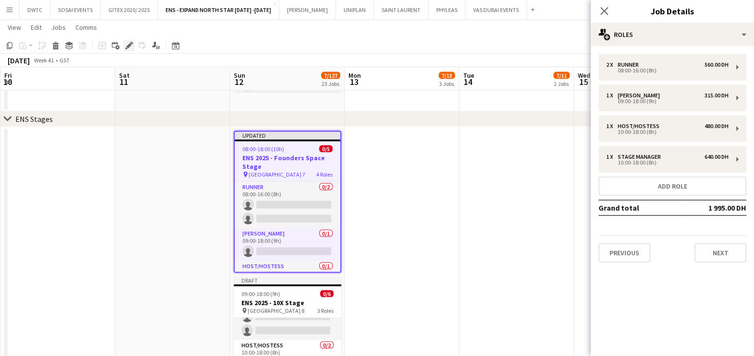
click at [130, 46] on icon "Edit" at bounding box center [129, 46] width 8 height 8
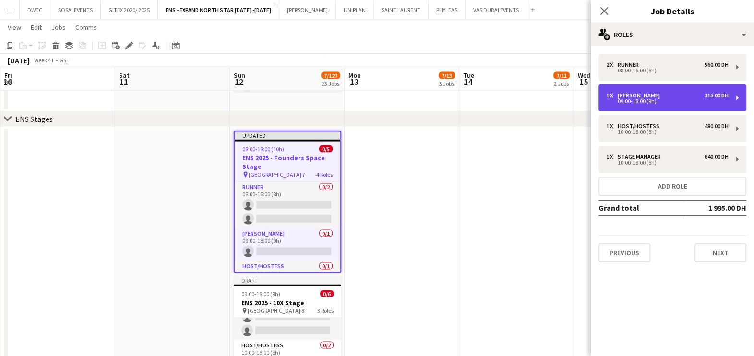
click at [635, 99] on div "09:00-18:00 (9h)" at bounding box center [667, 101] width 122 height 5
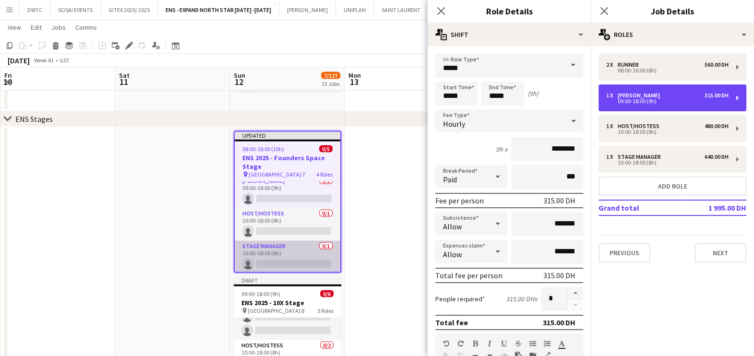
scroll to position [53, 0]
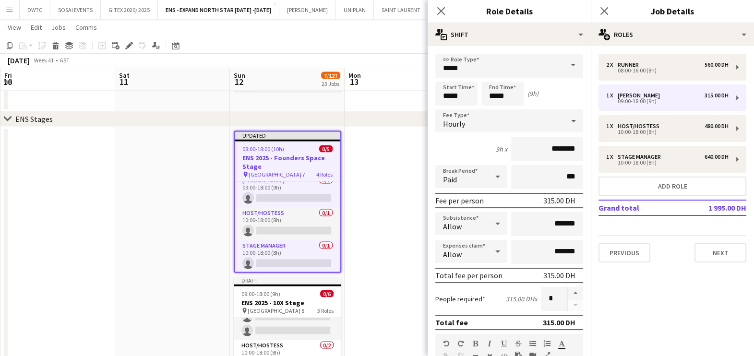
click at [398, 208] on app-date-cell at bounding box center [402, 355] width 115 height 457
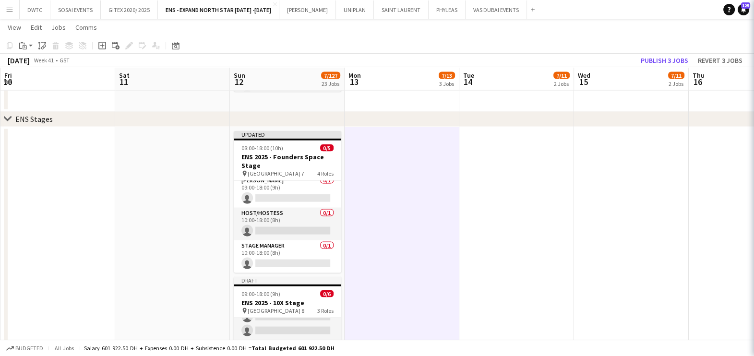
scroll to position [52, 0]
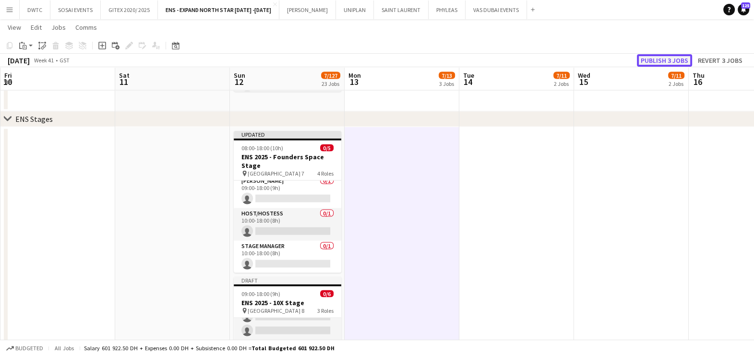
click at [664, 60] on button "Publish 3 jobs" at bounding box center [664, 60] width 55 height 12
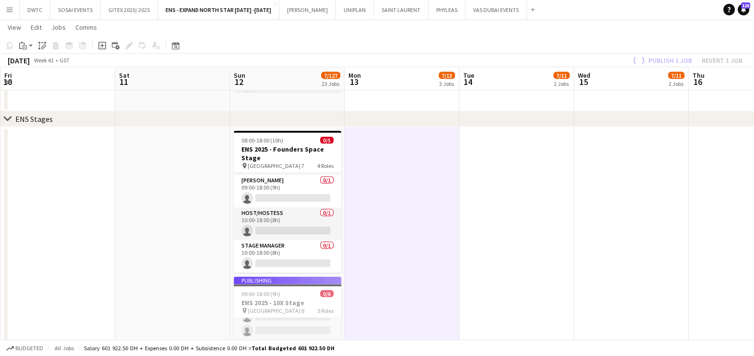
scroll to position [44, 0]
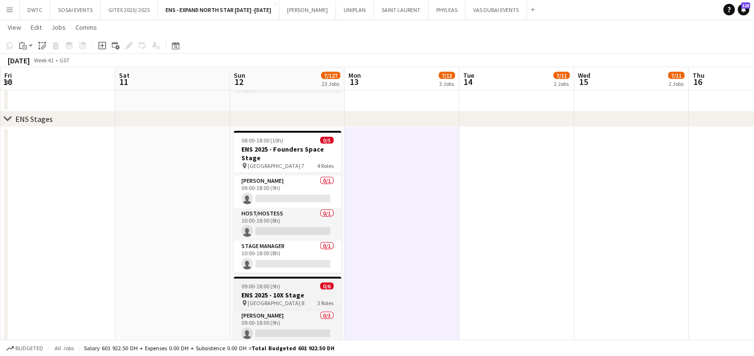
click at [278, 288] on span "09:00-18:00 (9h)" at bounding box center [260, 286] width 39 height 7
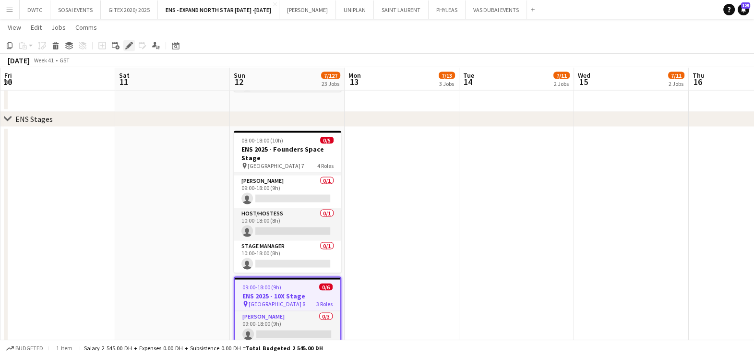
click at [123, 46] on div "Edit" at bounding box center [129, 46] width 12 height 12
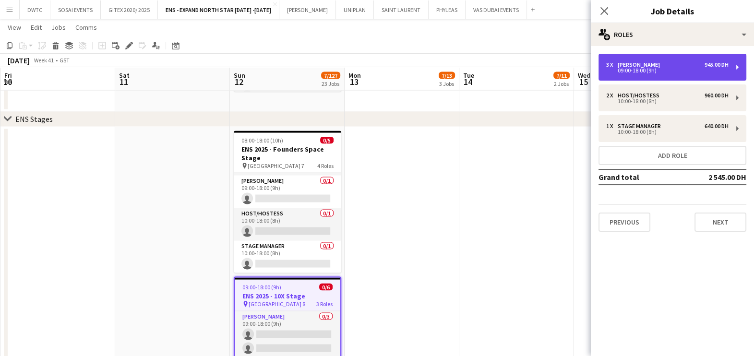
click at [657, 70] on div "09:00-18:00 (9h)" at bounding box center [667, 70] width 122 height 5
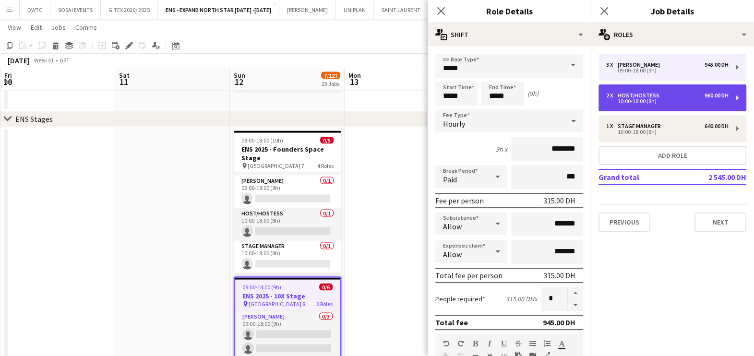
click at [662, 99] on div "10:00-18:00 (8h)" at bounding box center [667, 101] width 122 height 5
type input "**********"
type input "*****"
type input "********"
type input "*"
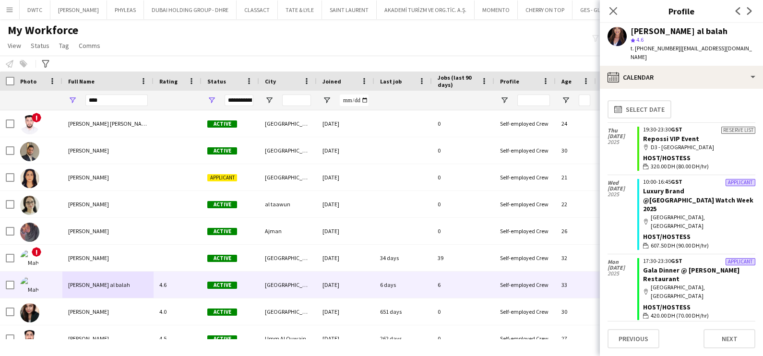
scroll to position [1214, 0]
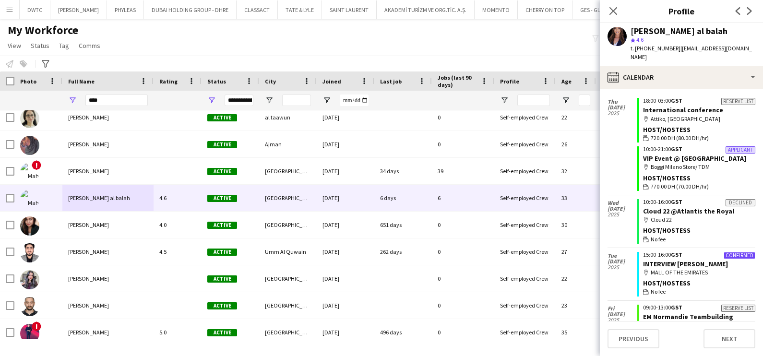
drag, startPoint x: 554, startPoint y: 42, endPoint x: 612, endPoint y: 24, distance: 60.3
click at [555, 42] on div "My Workforce View Views Default view New view Update view Delete view Edit name…" at bounding box center [381, 39] width 763 height 33
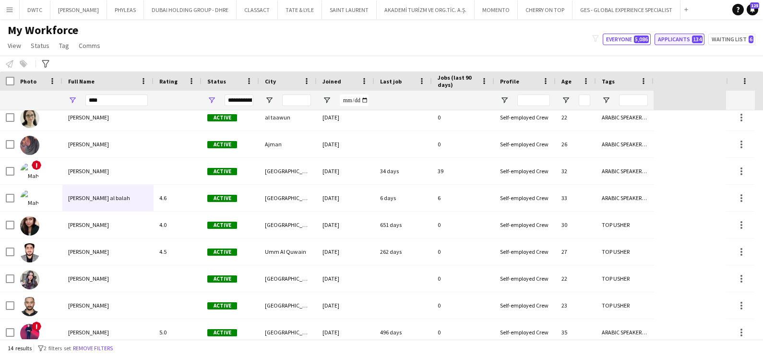
click at [678, 39] on button "Applicants 134" at bounding box center [680, 40] width 50 height 12
type input "**********"
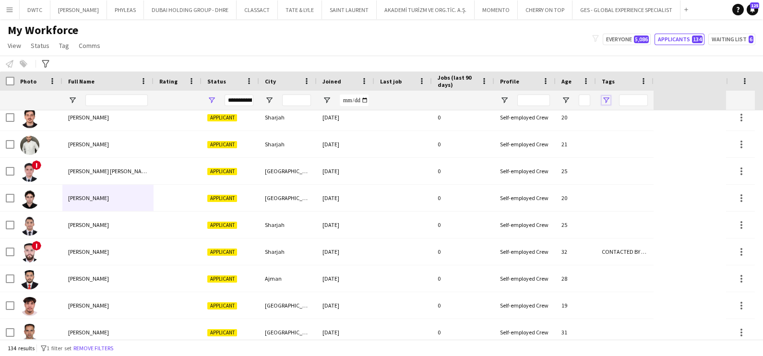
click at [608, 99] on span "Open Filter Menu" at bounding box center [606, 100] width 9 height 9
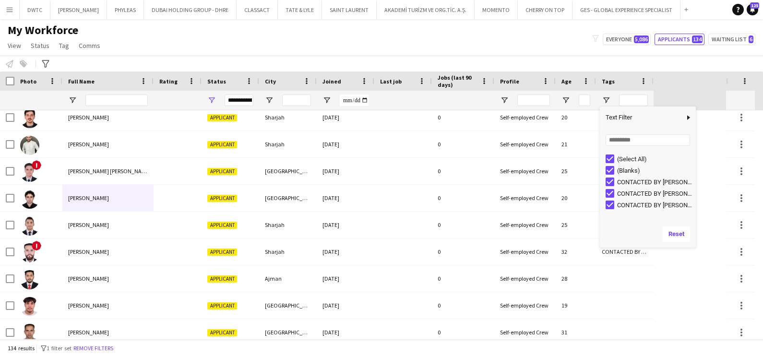
scroll to position [0, 0]
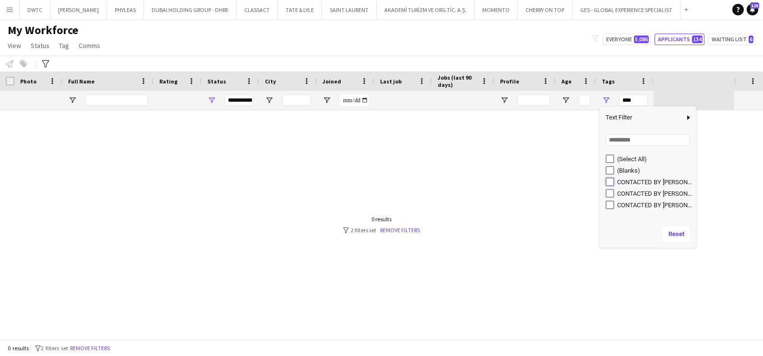
type input "**********"
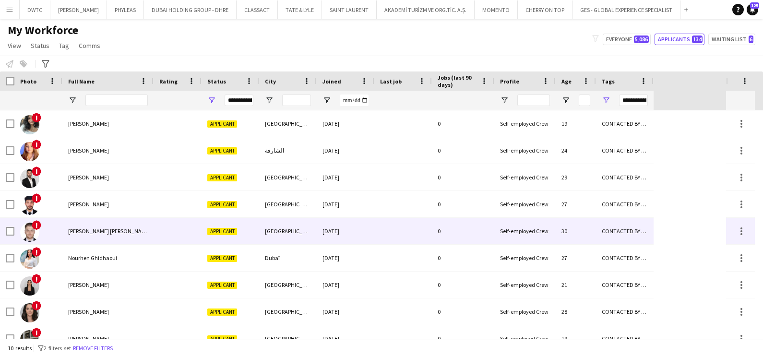
click at [123, 233] on span "Muhammad Hassan Naheem" at bounding box center [109, 230] width 83 height 7
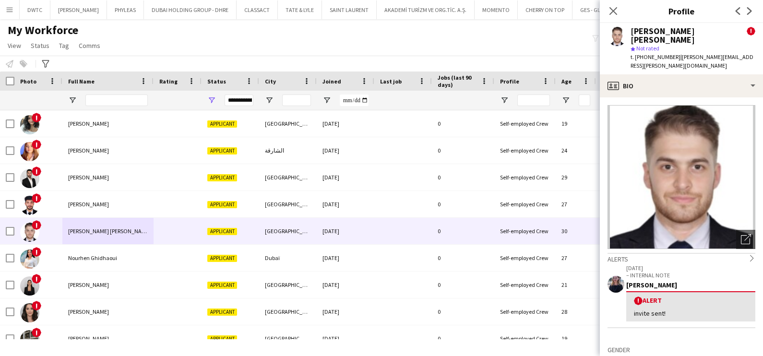
click at [676, 53] on div "Muhammad Hassan Naheem ! star Not rated t. +971528083345 | m.hassan.naheem@gmai…" at bounding box center [681, 48] width 163 height 51
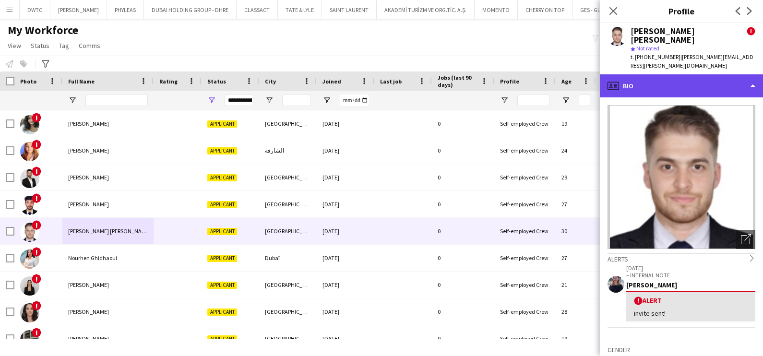
click at [674, 74] on div "profile Bio" at bounding box center [681, 85] width 163 height 23
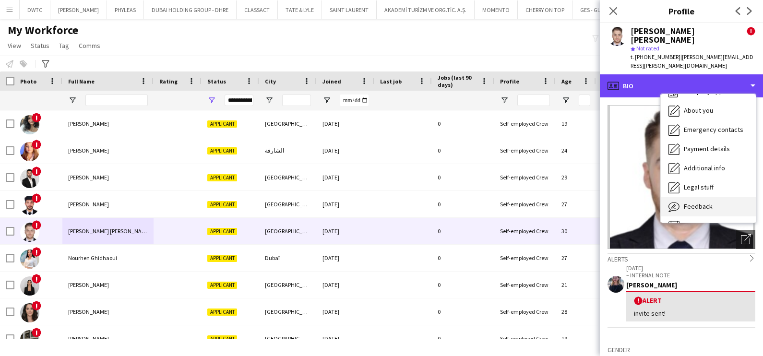
scroll to position [51, 0]
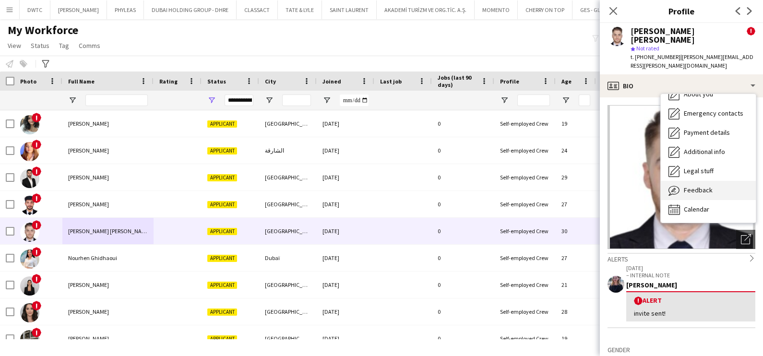
click at [694, 181] on div "Feedback Feedback" at bounding box center [708, 190] width 95 height 19
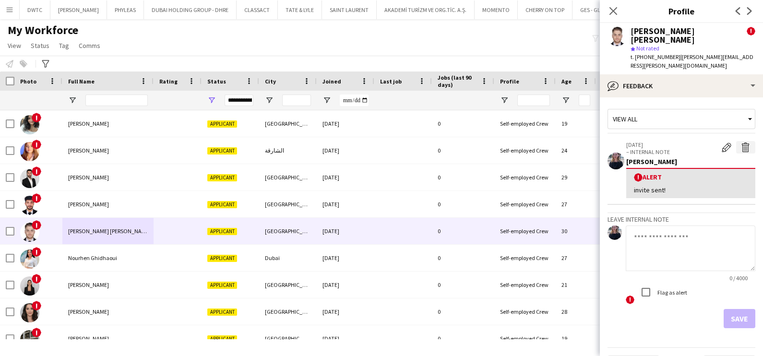
click at [741, 143] on app-icon "Delete alert" at bounding box center [746, 148] width 10 height 10
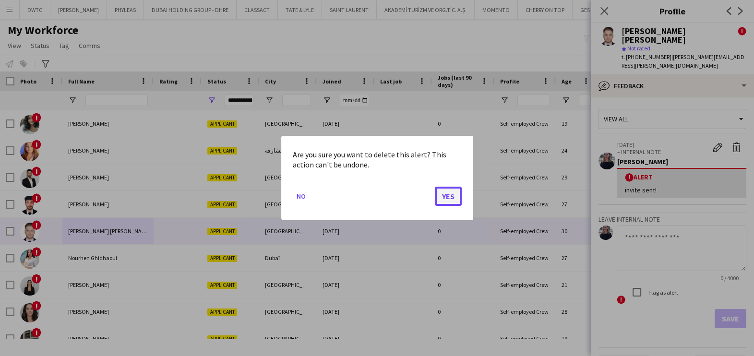
click at [447, 196] on button "Yes" at bounding box center [448, 196] width 27 height 19
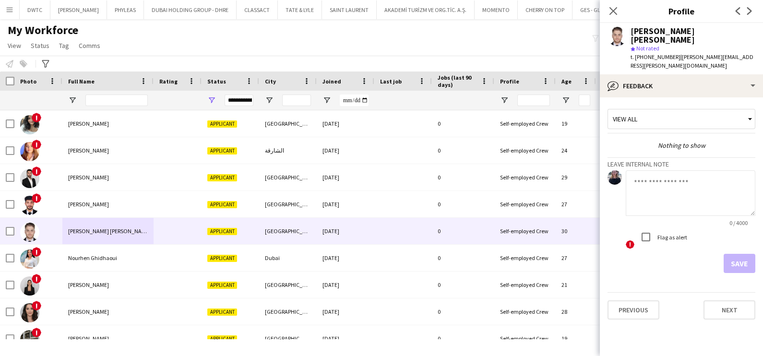
click at [691, 180] on textarea at bounding box center [691, 193] width 130 height 46
paste textarea "**********"
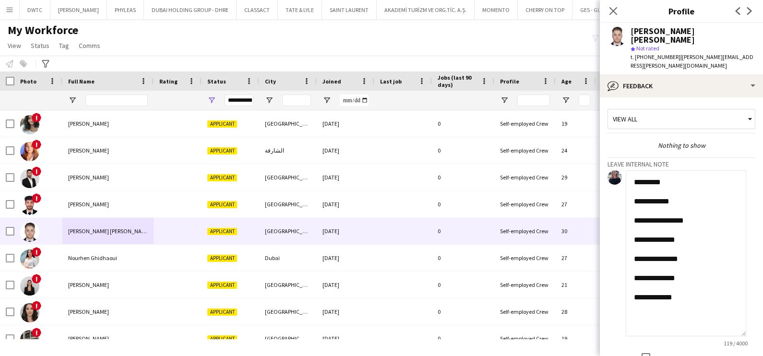
drag, startPoint x: 751, startPoint y: 196, endPoint x: 765, endPoint y: 317, distance: 121.7
click at [763, 317] on html "Menu Boards Boards Boards All jobs Status Workforce Workforce My Workforce Recr…" at bounding box center [381, 178] width 763 height 356
click at [710, 186] on textarea "**********" at bounding box center [686, 253] width 120 height 166
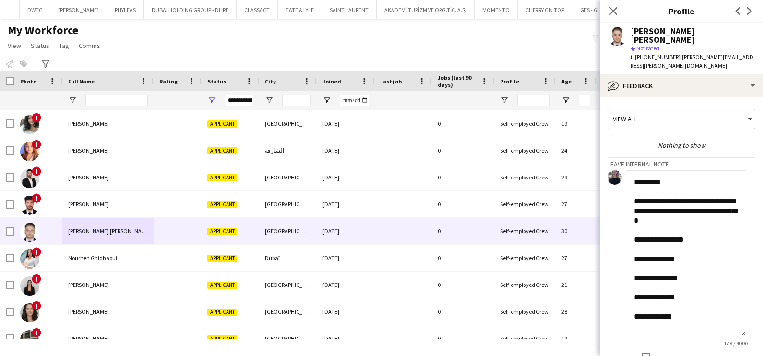
click at [708, 223] on textarea "**********" at bounding box center [686, 253] width 120 height 166
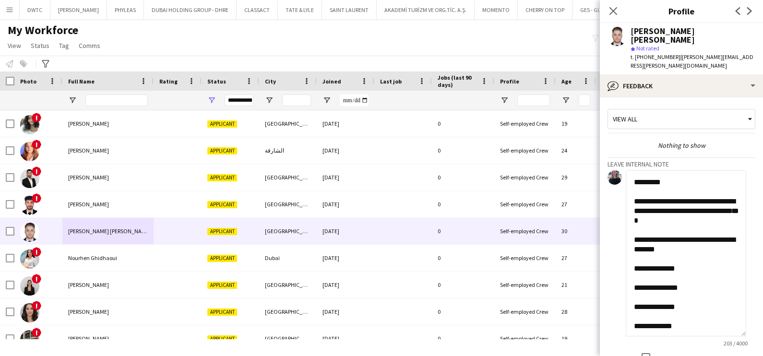
drag, startPoint x: 719, startPoint y: 223, endPoint x: 697, endPoint y: 223, distance: 22.6
click at [697, 223] on textarea "**********" at bounding box center [686, 253] width 120 height 166
click at [690, 254] on textarea "**********" at bounding box center [686, 253] width 120 height 166
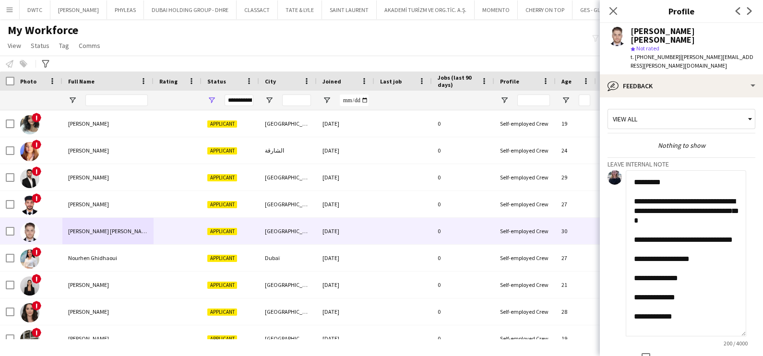
click at [697, 220] on textarea "**********" at bounding box center [686, 253] width 120 height 166
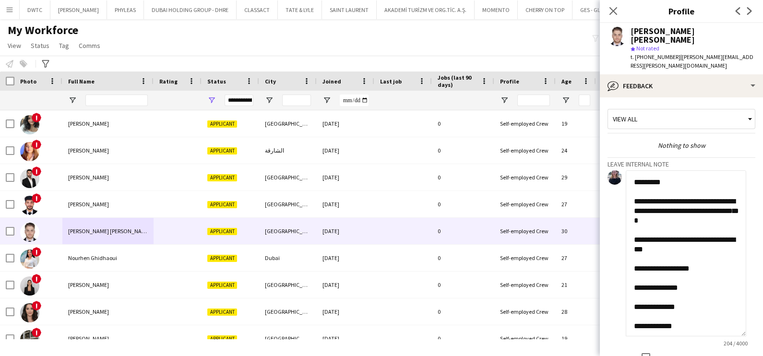
click at [690, 269] on textarea "**********" at bounding box center [686, 253] width 120 height 166
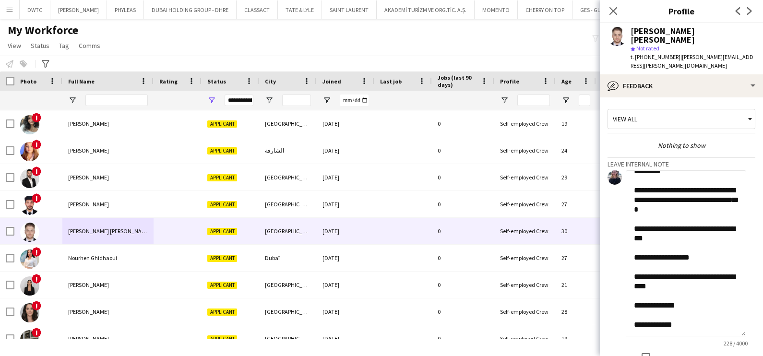
scroll to position [21, 0]
click at [700, 279] on textarea "**********" at bounding box center [686, 253] width 120 height 166
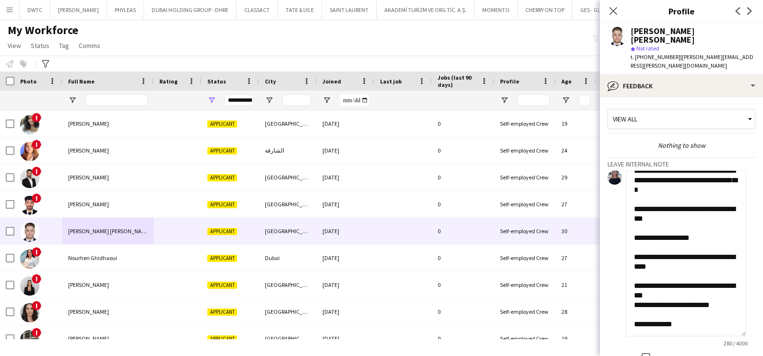
scroll to position [40, 0]
click at [698, 302] on textarea "**********" at bounding box center [686, 253] width 120 height 166
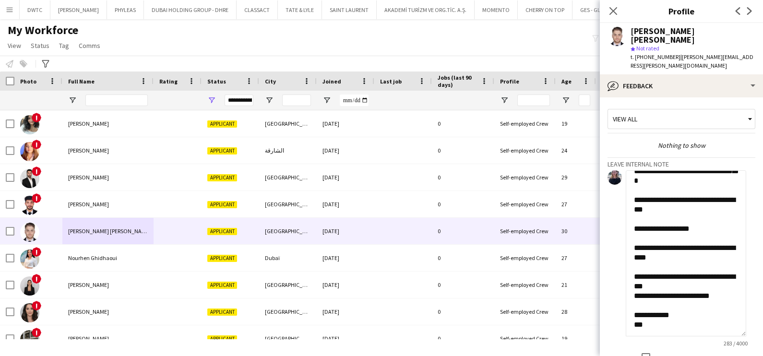
scroll to position [72, 0]
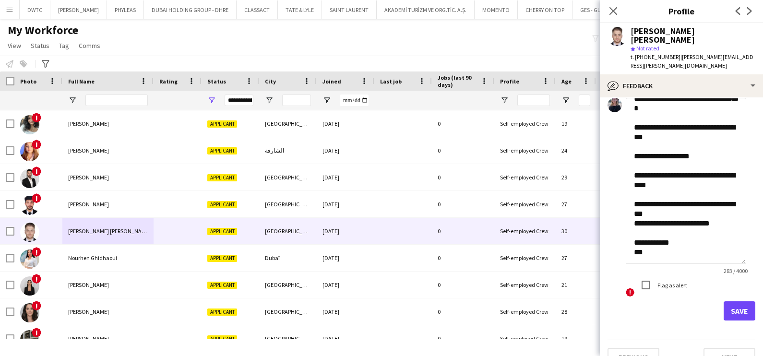
type textarea "**********"
click at [732, 301] on button "Save" at bounding box center [740, 310] width 32 height 19
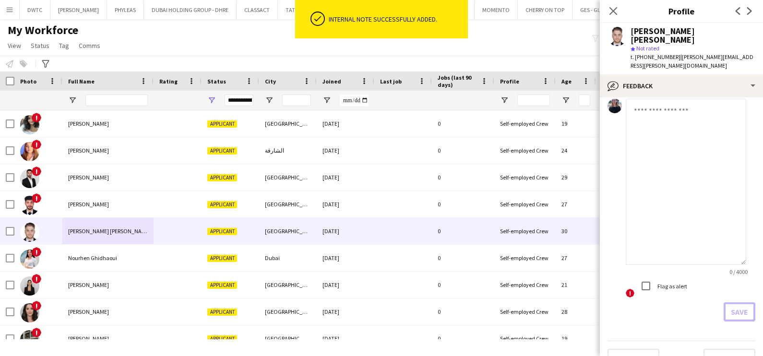
scroll to position [0, 0]
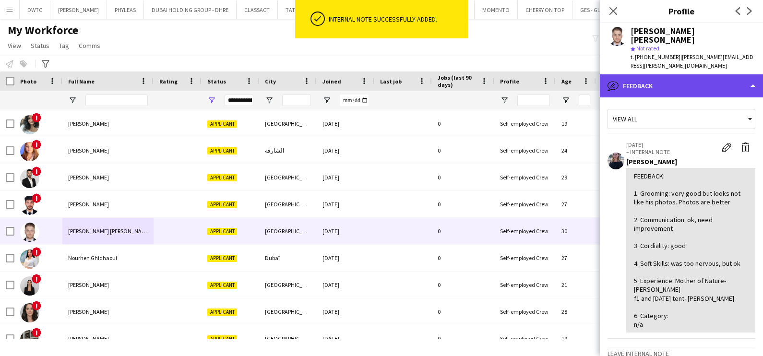
click at [660, 74] on div "bubble-pencil Feedback" at bounding box center [681, 85] width 163 height 23
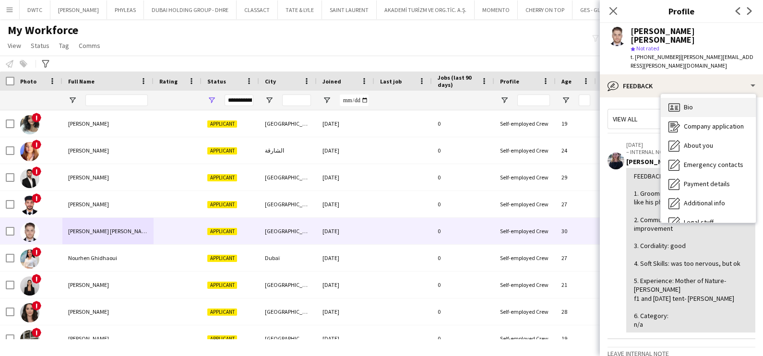
click at [692, 103] on span "Bio" at bounding box center [688, 107] width 9 height 9
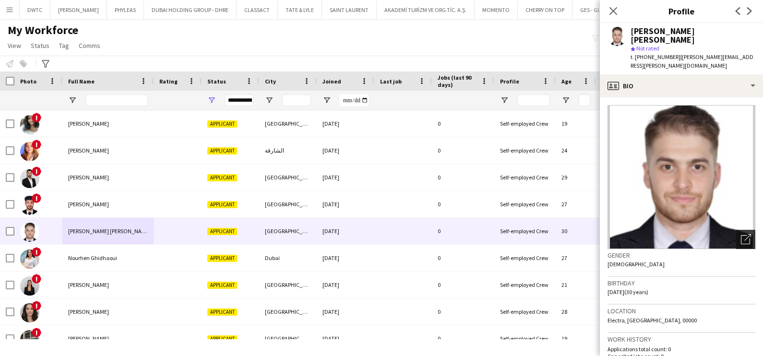
click at [741, 234] on icon "Open photos pop-in" at bounding box center [746, 239] width 10 height 10
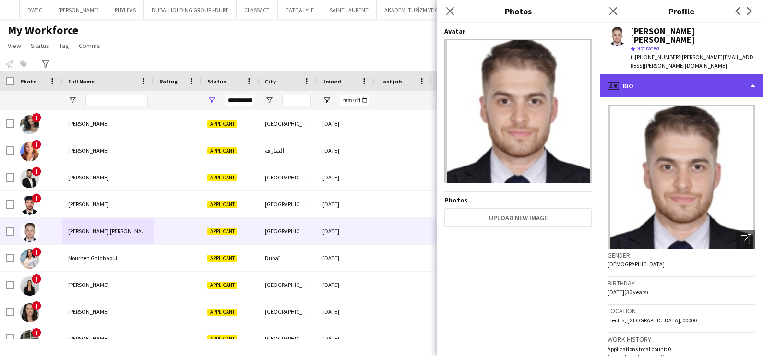
click at [665, 74] on div "profile Bio" at bounding box center [681, 85] width 163 height 23
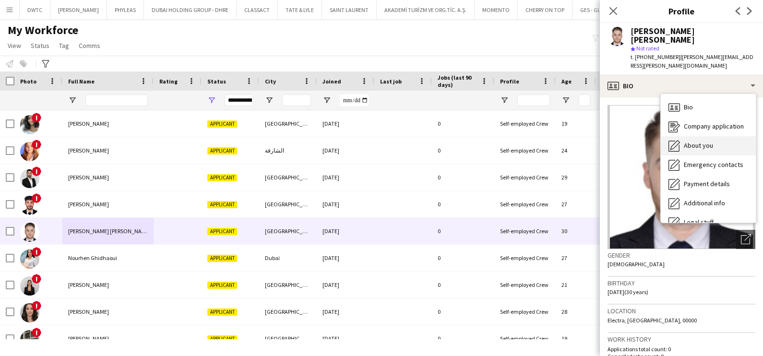
click at [695, 141] on span "About you" at bounding box center [698, 145] width 29 height 9
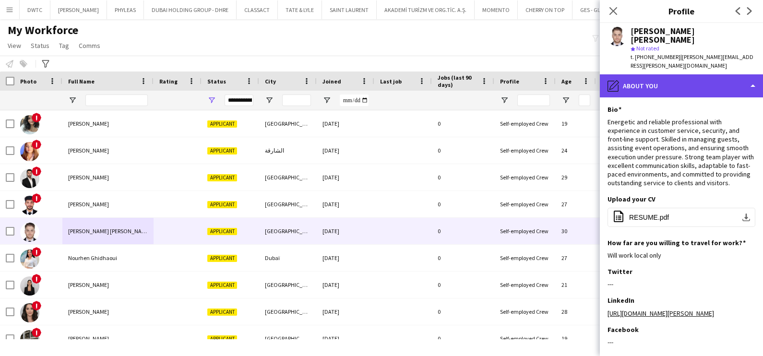
click at [679, 74] on div "pencil4 About you" at bounding box center [681, 85] width 163 height 23
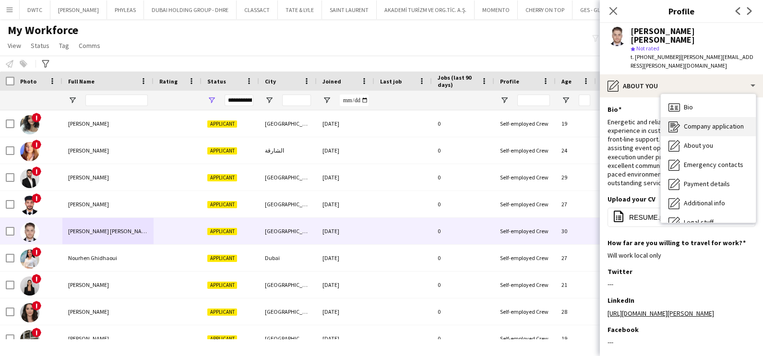
click at [699, 122] on span "Company application" at bounding box center [714, 126] width 60 height 9
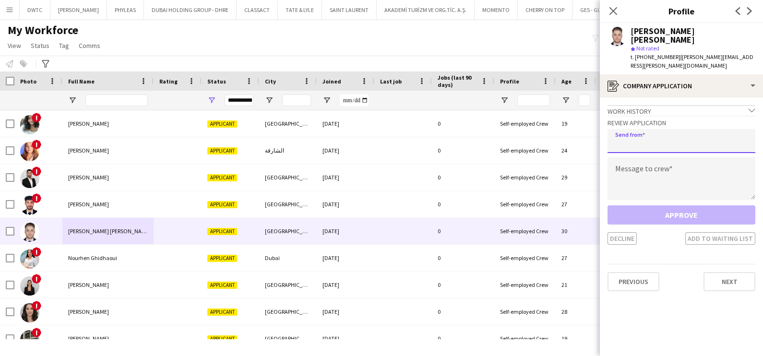
click at [653, 129] on input "email" at bounding box center [682, 141] width 148 height 24
type input "**********"
click at [677, 137] on div "**********" at bounding box center [682, 180] width 148 height 129
click at [668, 157] on textarea at bounding box center [682, 178] width 148 height 43
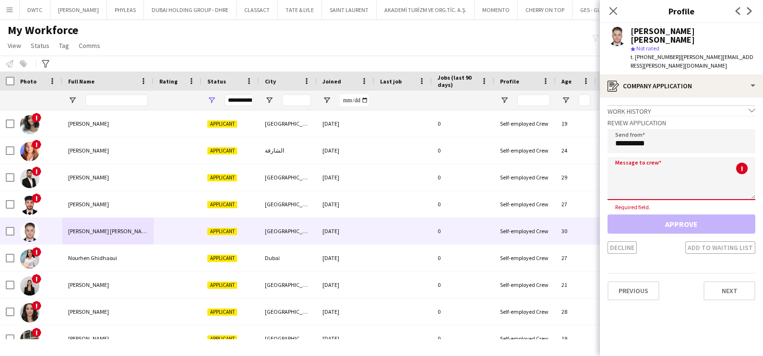
paste textarea "**********"
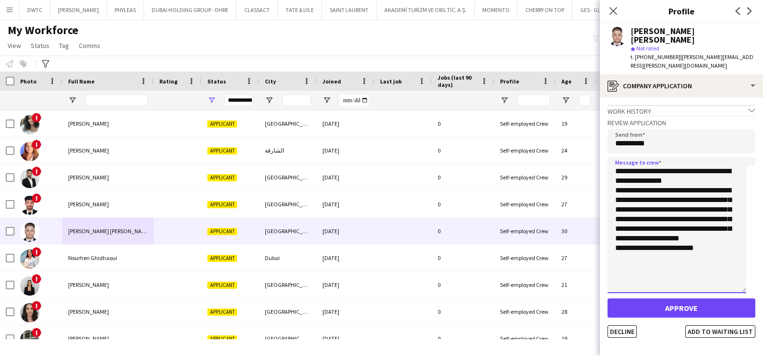
drag, startPoint x: 754, startPoint y: 178, endPoint x: 765, endPoint y: 271, distance: 93.8
click at [763, 271] on html "Menu Boards Boards Boards All jobs Status Workforce Workforce My Workforce Recr…" at bounding box center [381, 178] width 763 height 356
drag, startPoint x: 718, startPoint y: 175, endPoint x: 745, endPoint y: 227, distance: 58.0
click at [745, 227] on textarea "**********" at bounding box center [677, 225] width 139 height 136
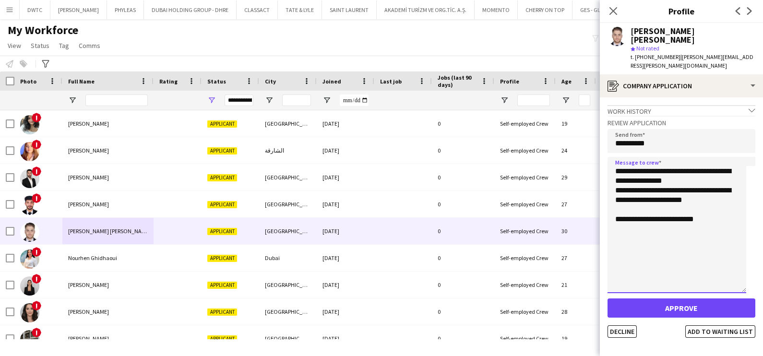
click at [710, 207] on textarea "**********" at bounding box center [677, 225] width 139 height 136
type textarea "**********"
click at [623, 325] on button "Decline" at bounding box center [622, 331] width 29 height 12
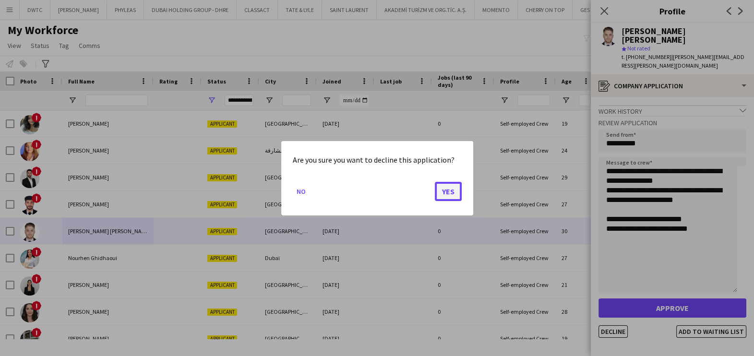
click at [450, 191] on button "Yes" at bounding box center [448, 190] width 27 height 19
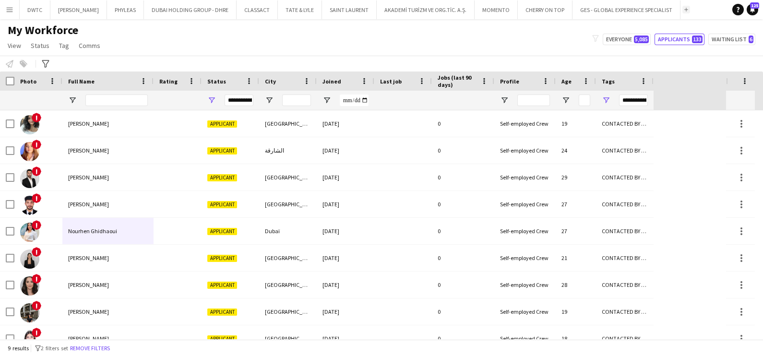
click at [684, 10] on app-icon "Add" at bounding box center [686, 10] width 4 height 4
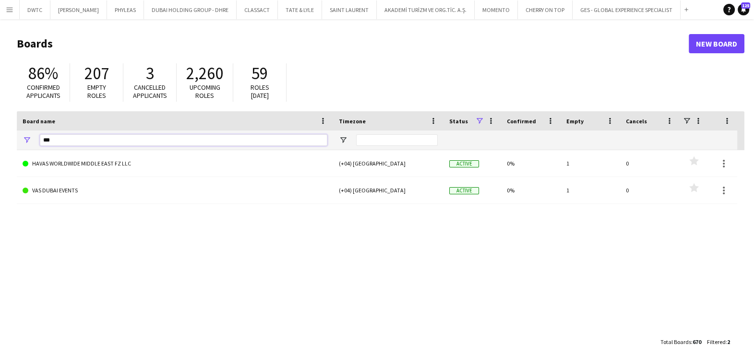
click at [163, 139] on input "***" at bounding box center [183, 140] width 287 height 12
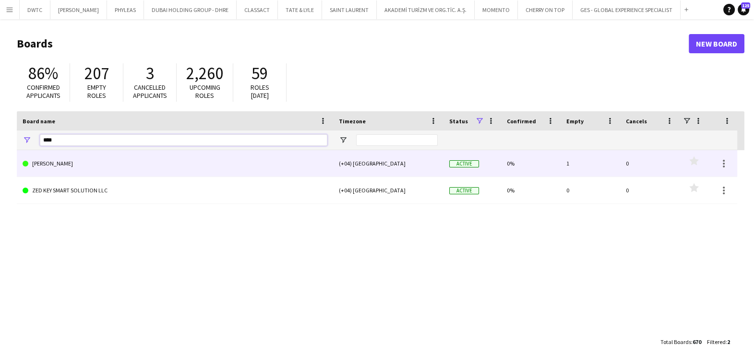
type input "****"
click at [124, 165] on link "[PERSON_NAME]" at bounding box center [175, 163] width 305 height 27
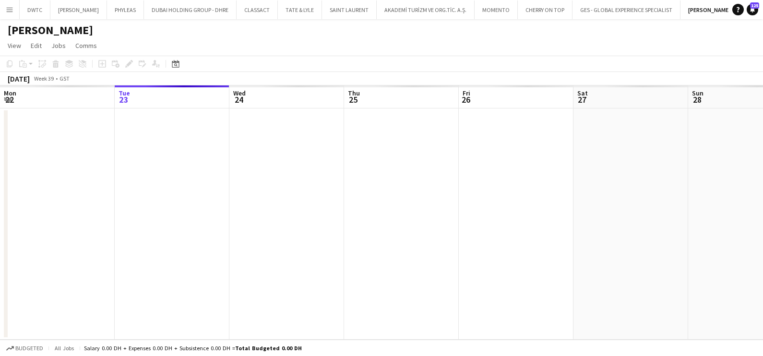
scroll to position [0, 16]
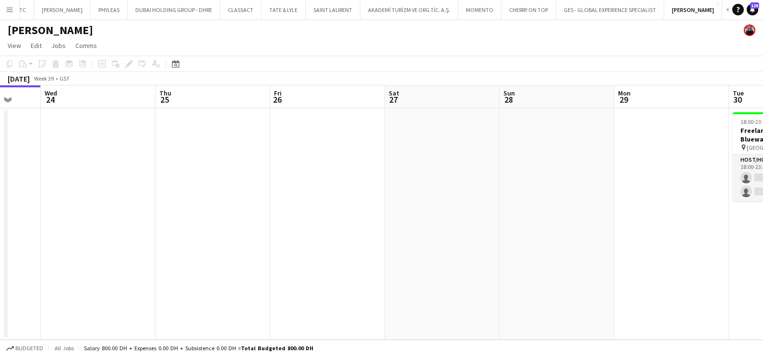
drag, startPoint x: 610, startPoint y: 221, endPoint x: 79, endPoint y: 221, distance: 530.3
click at [79, 221] on app-calendar-viewport "Sat 20 Sun 21 Mon 22 Tue 23 Wed 24 Thu 25 Fri 26 Sat 27 Sun 28 Mon 29 Tue 30 0/…" at bounding box center [381, 212] width 763 height 254
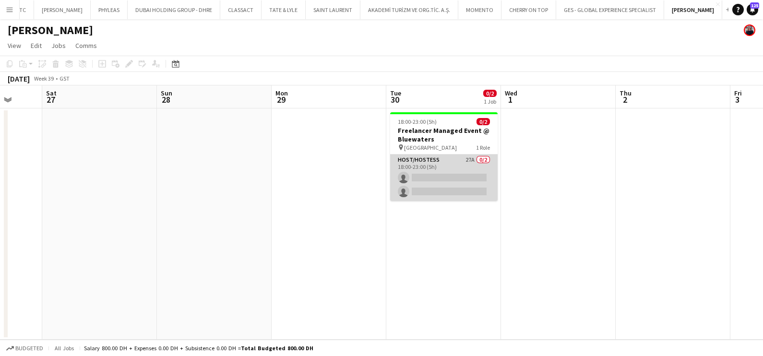
click at [426, 173] on app-card-role "Host/Hostess 27A 0/2 18:00-23:00 (5h) single-neutral-actions single-neutral-act…" at bounding box center [444, 178] width 108 height 47
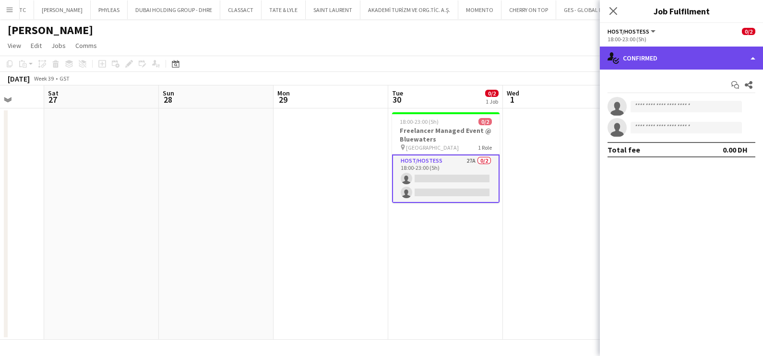
click at [690, 47] on div "single-neutral-actions-check-2 Confirmed" at bounding box center [681, 58] width 163 height 23
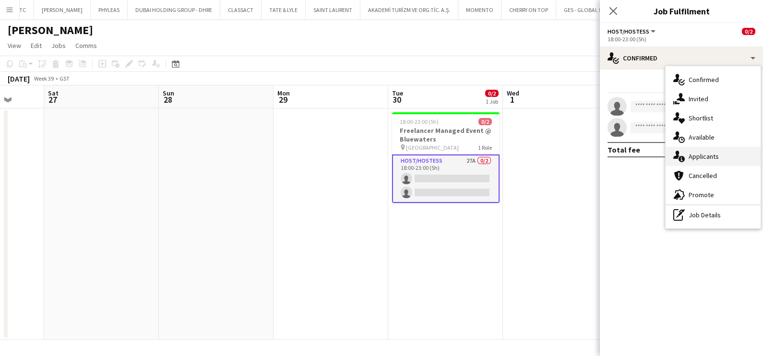
click at [707, 156] on span "Applicants" at bounding box center [704, 156] width 30 height 9
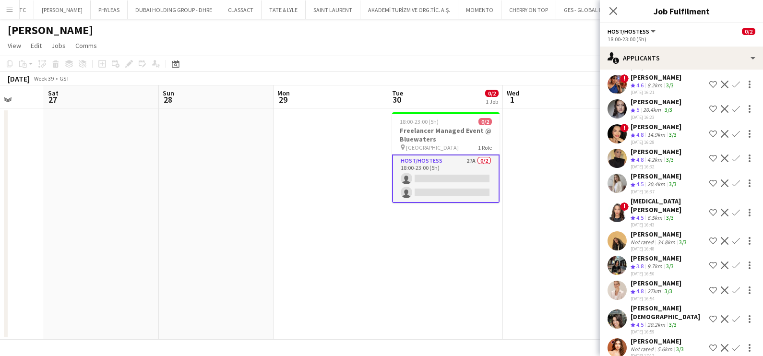
scroll to position [478, 0]
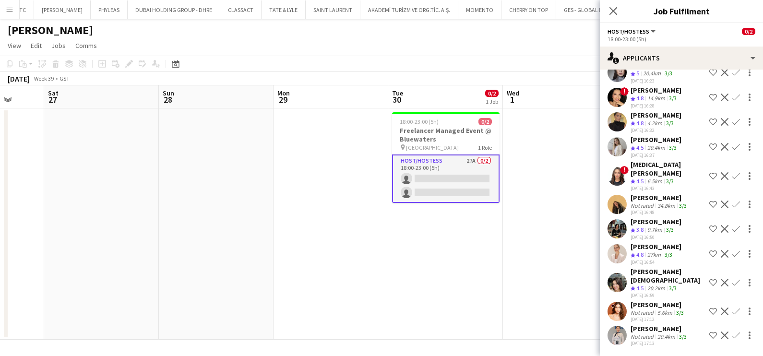
click at [709, 143] on app-icon "Shortlist crew" at bounding box center [713, 147] width 8 height 8
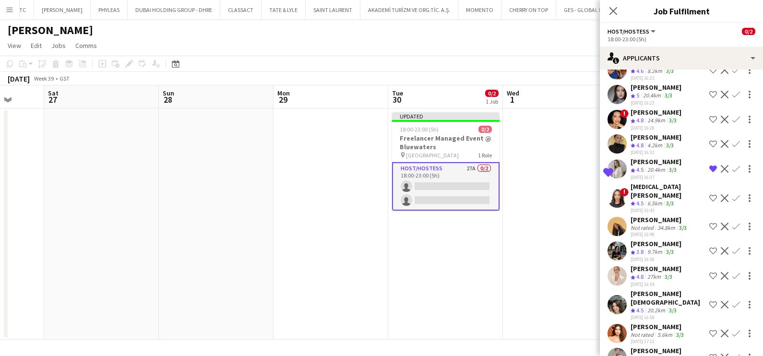
scroll to position [377, 0]
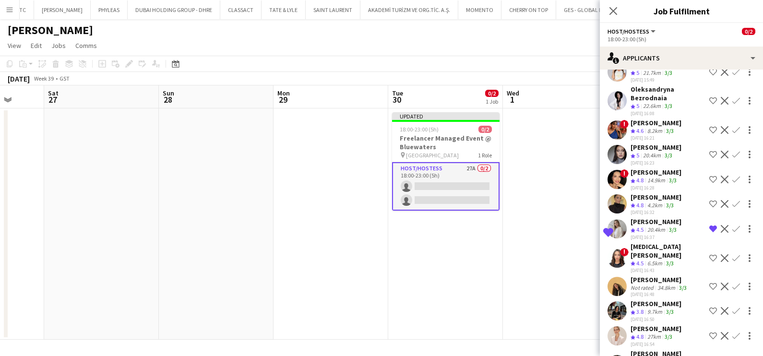
click at [651, 119] on div "Salima Sad" at bounding box center [656, 123] width 51 height 9
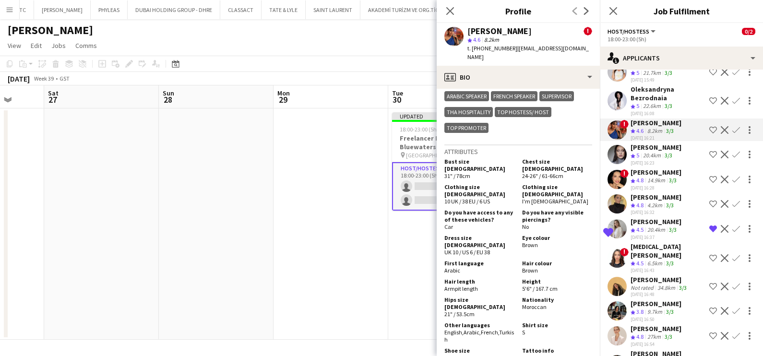
scroll to position [660, 0]
click at [709, 126] on app-icon "Shortlist crew" at bounding box center [713, 130] width 8 height 8
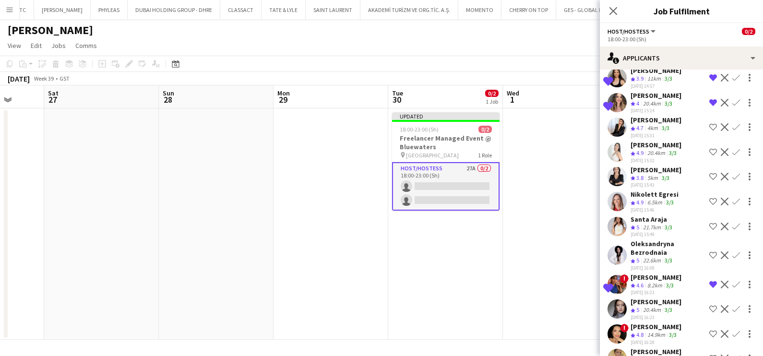
scroll to position [197, 0]
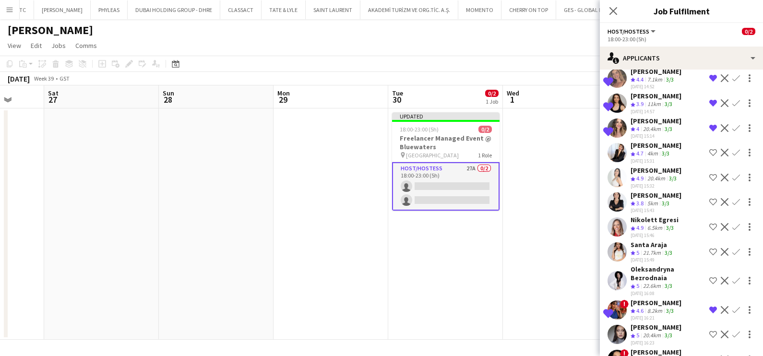
click at [550, 170] on app-date-cell at bounding box center [560, 223] width 115 height 231
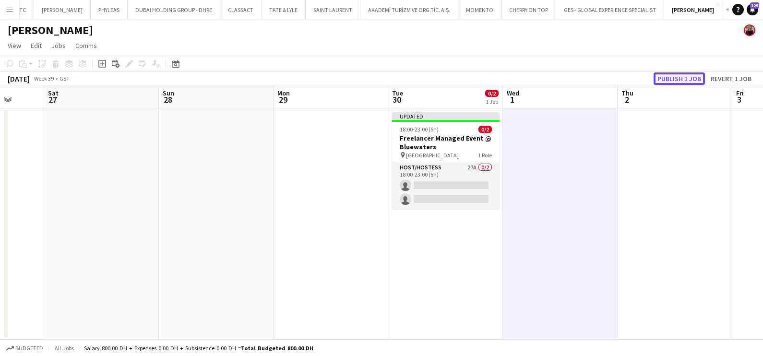
click at [664, 76] on button "Publish 1 job" at bounding box center [679, 78] width 51 height 12
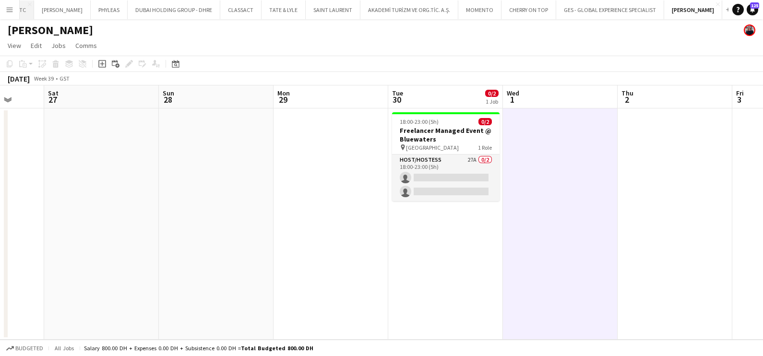
click at [27, 12] on button "DWTC Close" at bounding box center [18, 9] width 31 height 19
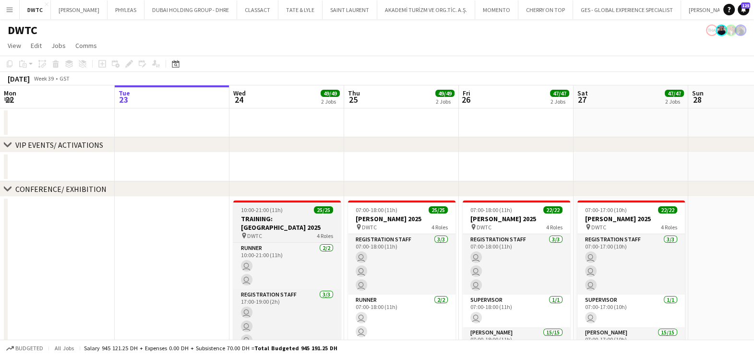
drag, startPoint x: 618, startPoint y: 190, endPoint x: 298, endPoint y: 201, distance: 320.3
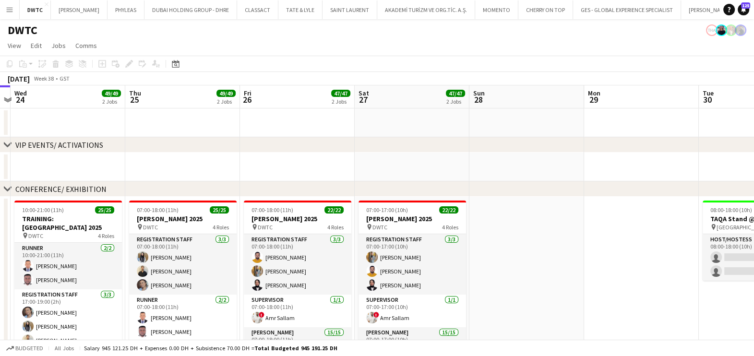
drag, startPoint x: 573, startPoint y: 157, endPoint x: 206, endPoint y: 159, distance: 366.7
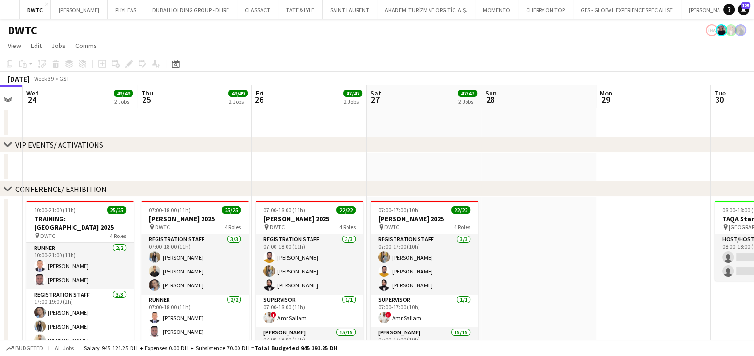
drag, startPoint x: 553, startPoint y: 162, endPoint x: 219, endPoint y: 169, distance: 333.6
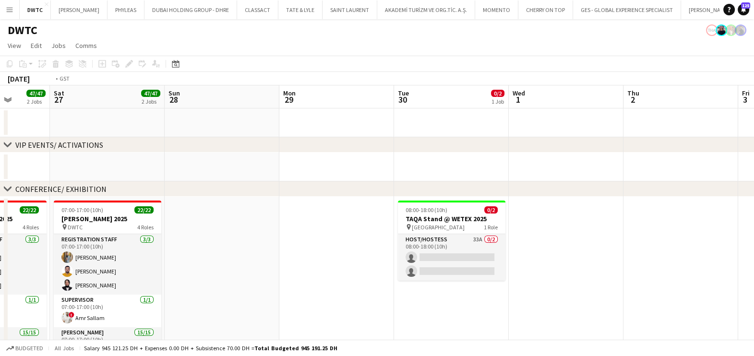
drag, startPoint x: 179, startPoint y: 240, endPoint x: 100, endPoint y: 242, distance: 79.2
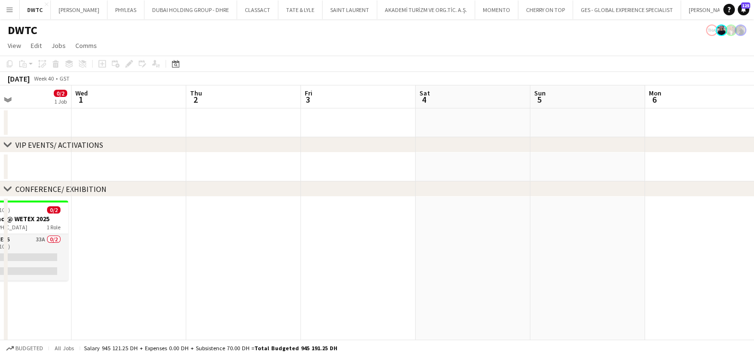
drag, startPoint x: 254, startPoint y: 244, endPoint x: 133, endPoint y: 246, distance: 121.0
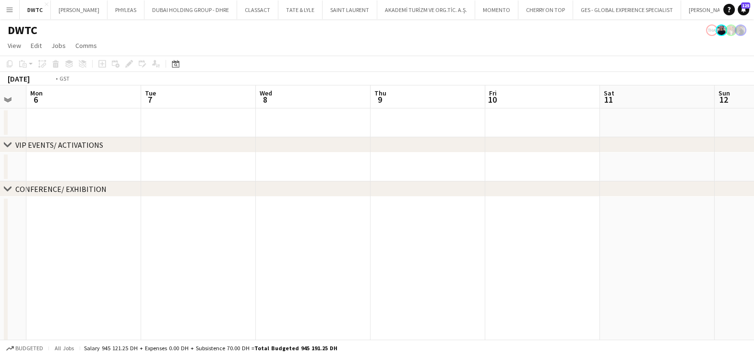
drag, startPoint x: 473, startPoint y: 248, endPoint x: 138, endPoint y: 250, distance: 335.0
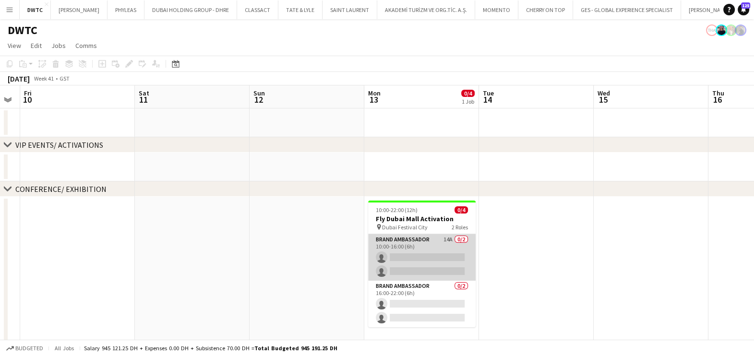
click at [432, 249] on app-card-role "Brand Ambassador 14A 0/2 10:00-16:00 (6h) single-neutral-actions single-neutral…" at bounding box center [422, 257] width 108 height 47
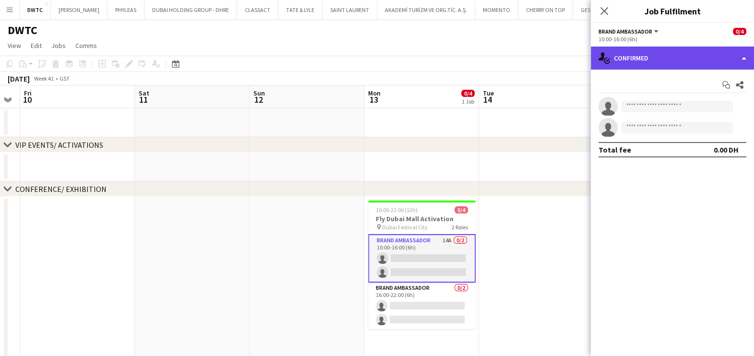
click at [658, 66] on div "single-neutral-actions-check-2 Confirmed" at bounding box center [672, 58] width 163 height 23
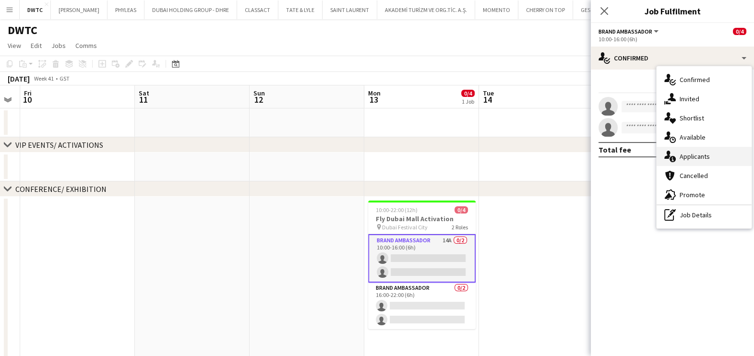
click at [691, 155] on span "Applicants" at bounding box center [695, 156] width 30 height 9
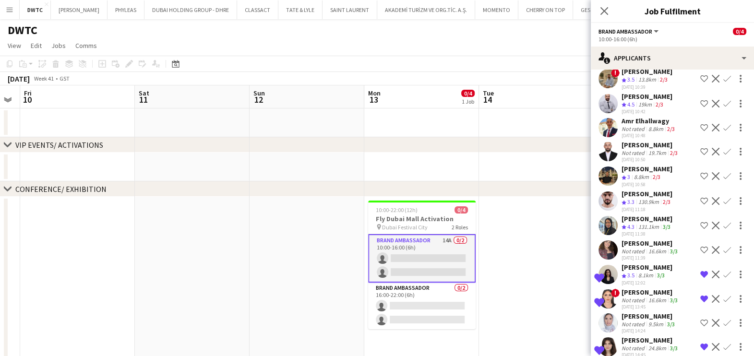
scroll to position [107, 0]
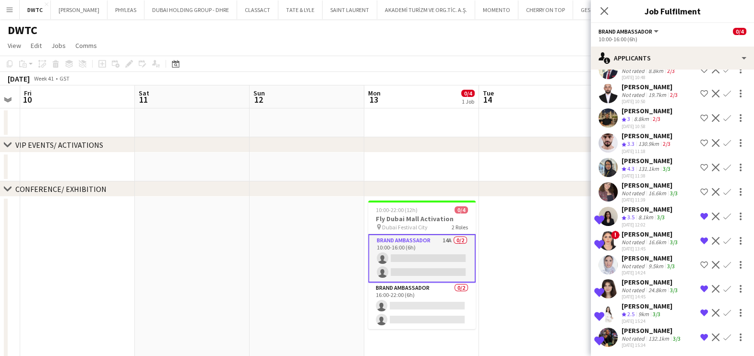
click at [444, 253] on app-card-role "Brand Ambassador 14A 0/2 10:00-16:00 (6h) single-neutral-actions single-neutral…" at bounding box center [422, 258] width 108 height 48
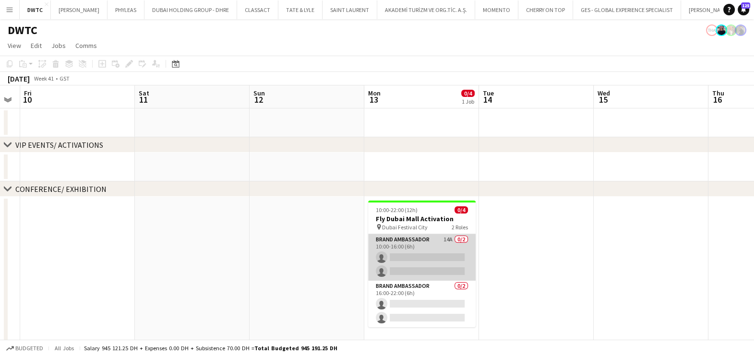
click at [440, 251] on app-card-role "Brand Ambassador 14A 0/2 10:00-16:00 (6h) single-neutral-actions single-neutral…" at bounding box center [422, 257] width 108 height 47
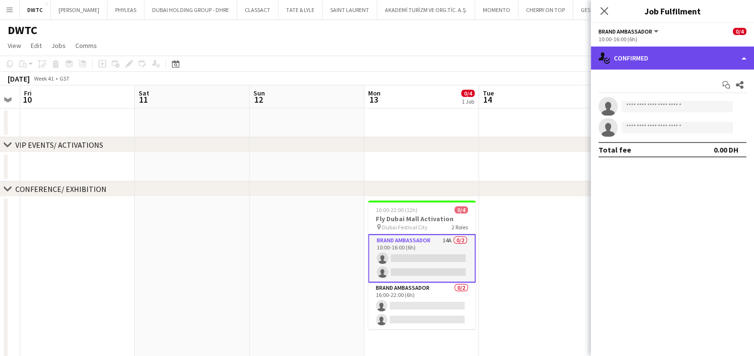
click at [655, 57] on div "single-neutral-actions-check-2 Confirmed" at bounding box center [672, 58] width 163 height 23
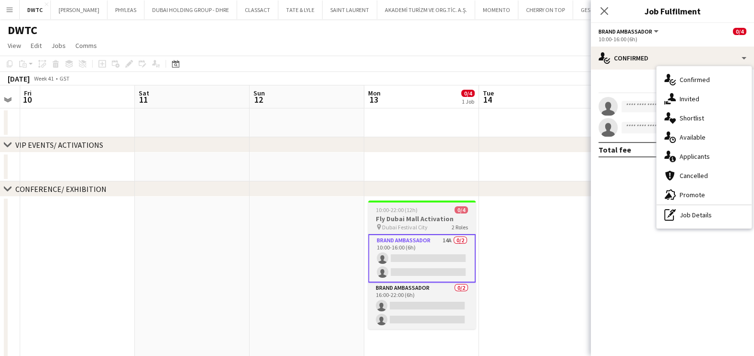
click at [423, 209] on div "10:00-22:00 (12h) 0/4" at bounding box center [422, 209] width 108 height 7
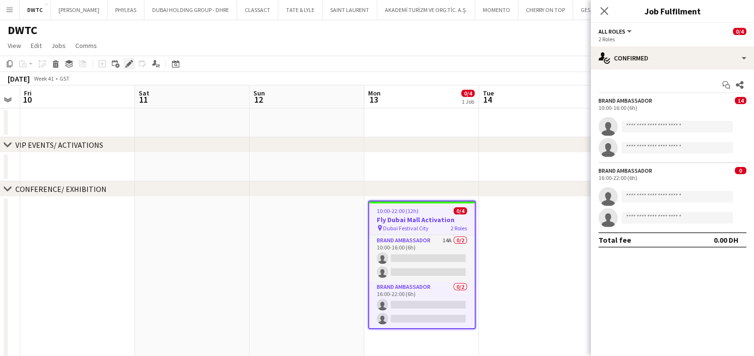
click at [126, 63] on icon "Edit" at bounding box center [129, 64] width 8 height 8
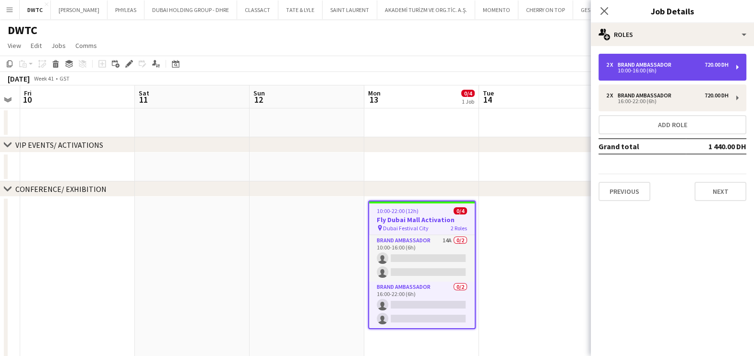
click at [634, 60] on div "2 x Brand Ambassador 720.00 DH 10:00-16:00 (6h)" at bounding box center [672, 67] width 148 height 27
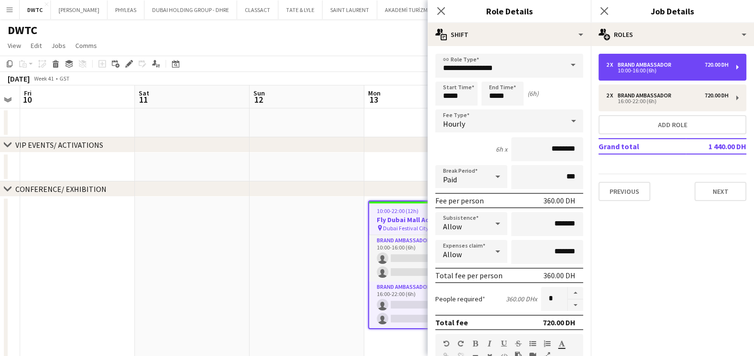
scroll to position [242, 0]
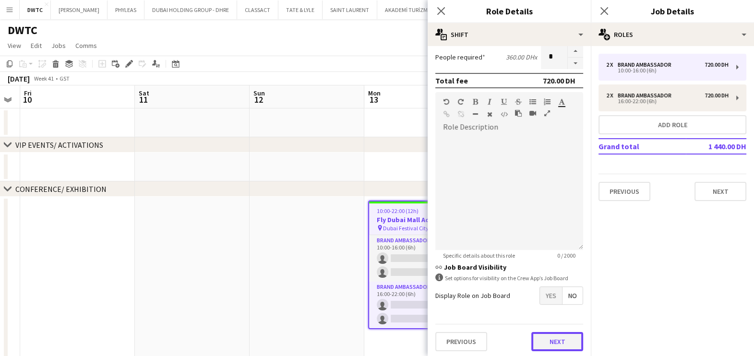
click at [542, 332] on button "Next" at bounding box center [557, 341] width 52 height 19
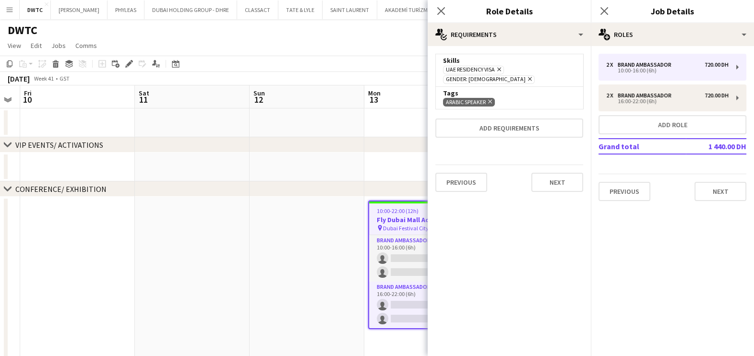
click at [275, 251] on app-date-cell at bounding box center [307, 352] width 115 height 311
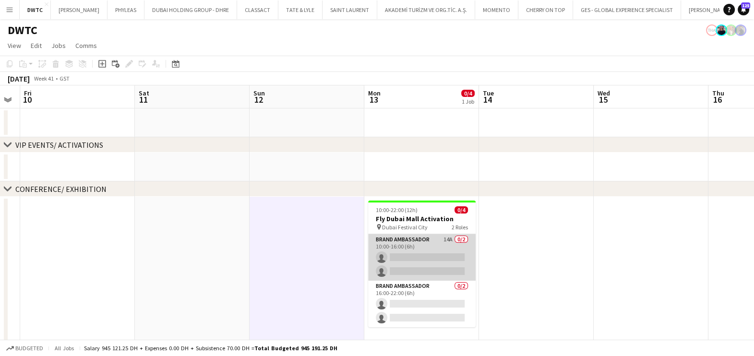
click at [398, 245] on app-card-role "Brand Ambassador 14A 0/2 10:00-16:00 (6h) single-neutral-actions single-neutral…" at bounding box center [422, 257] width 108 height 47
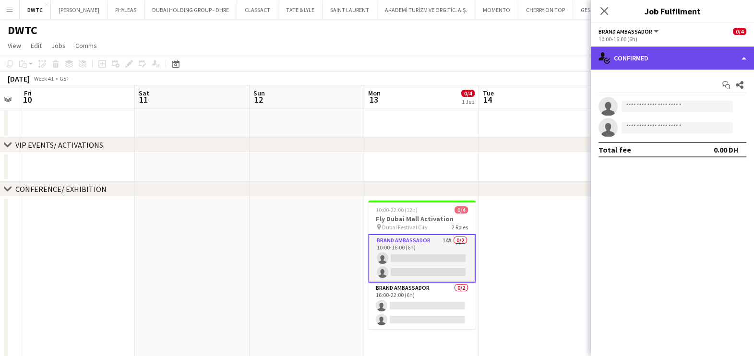
click at [698, 57] on div "single-neutral-actions-check-2 Confirmed" at bounding box center [672, 58] width 163 height 23
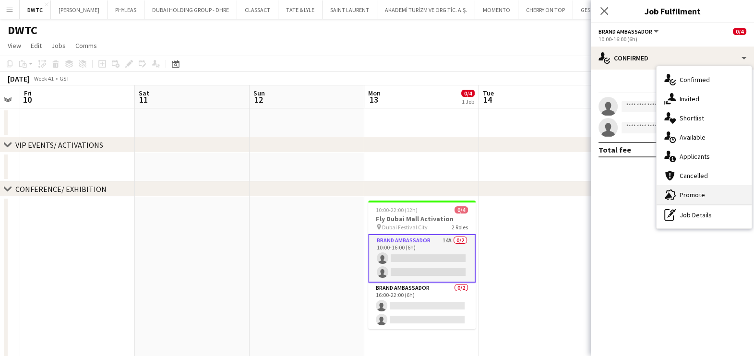
click at [702, 192] on span "Promote" at bounding box center [692, 195] width 25 height 9
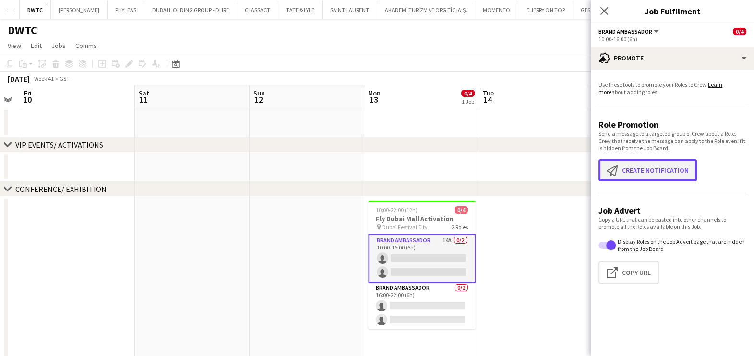
click at [647, 170] on button "Create notification Create notification" at bounding box center [647, 170] width 98 height 22
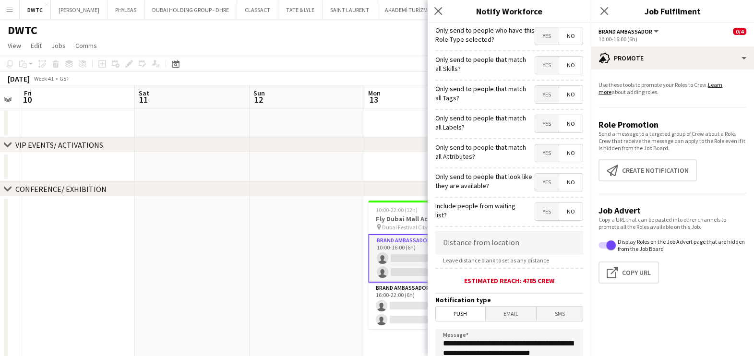
click at [541, 60] on span "Yes" at bounding box center [547, 65] width 24 height 17
click at [535, 98] on span "Yes" at bounding box center [547, 94] width 24 height 17
click at [535, 126] on span "Yes" at bounding box center [547, 123] width 24 height 17
click at [535, 149] on span "Yes" at bounding box center [547, 152] width 24 height 17
click at [536, 183] on span "Yes" at bounding box center [547, 182] width 24 height 17
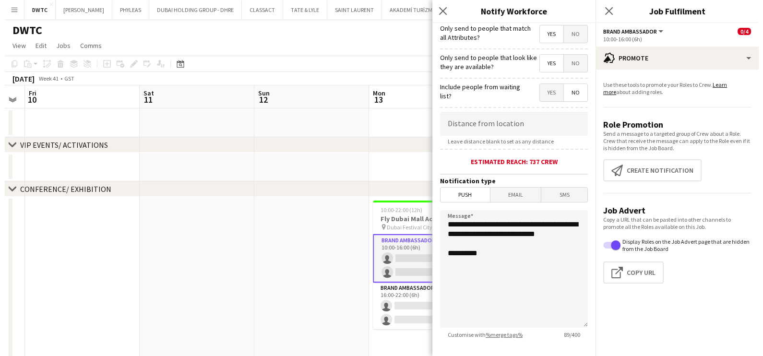
scroll to position [170, 0]
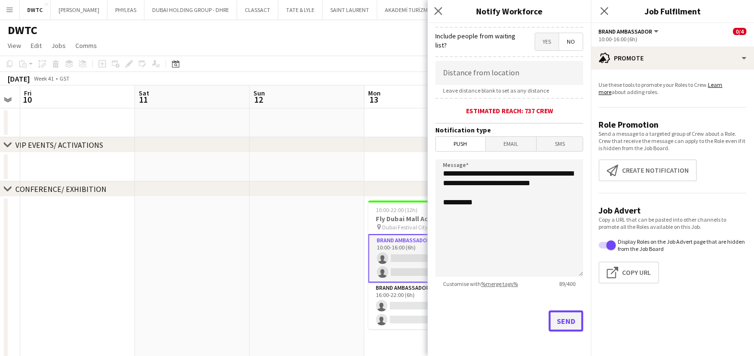
click at [553, 320] on button "Send" at bounding box center [566, 321] width 35 height 21
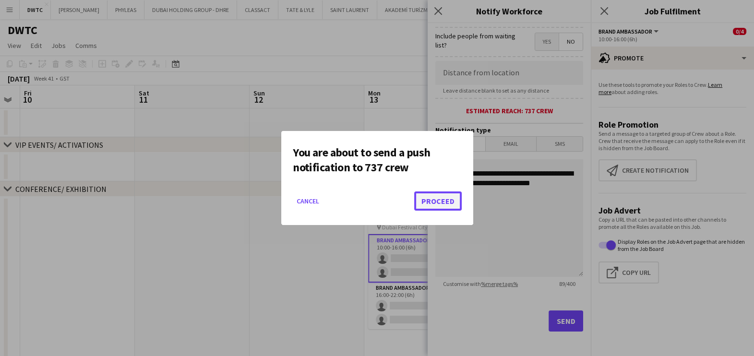
click at [434, 204] on button "Proceed" at bounding box center [438, 200] width 48 height 19
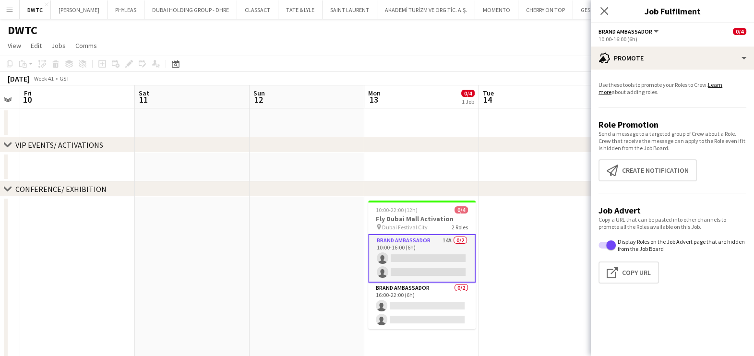
click at [385, 137] on app-date-cell at bounding box center [421, 122] width 115 height 29
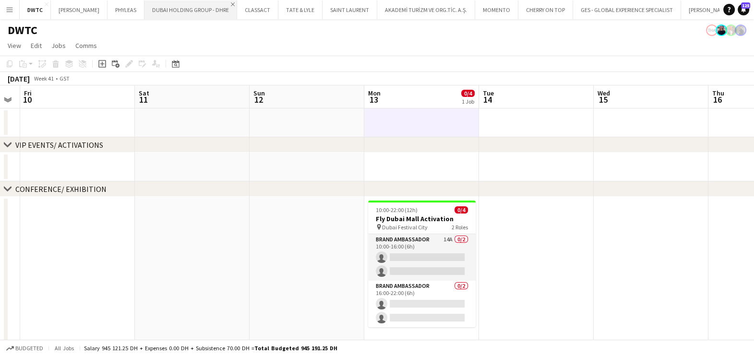
click at [231, 3] on app-icon "Close" at bounding box center [233, 4] width 4 height 4
click at [224, 4] on app-icon "Close" at bounding box center [226, 4] width 4 height 4
click at [603, 6] on button "Add" at bounding box center [607, 10] width 8 height 8
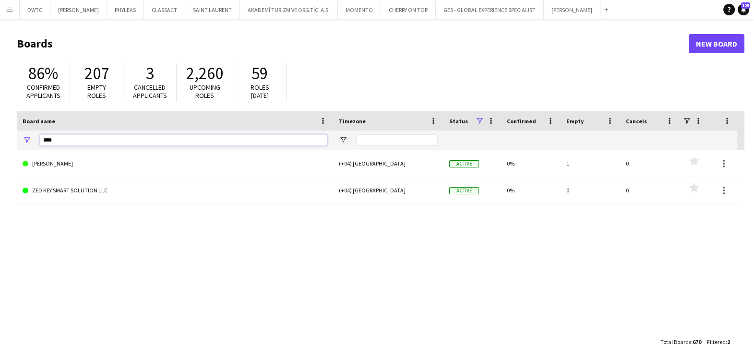
click at [85, 140] on input "****" at bounding box center [183, 140] width 287 height 12
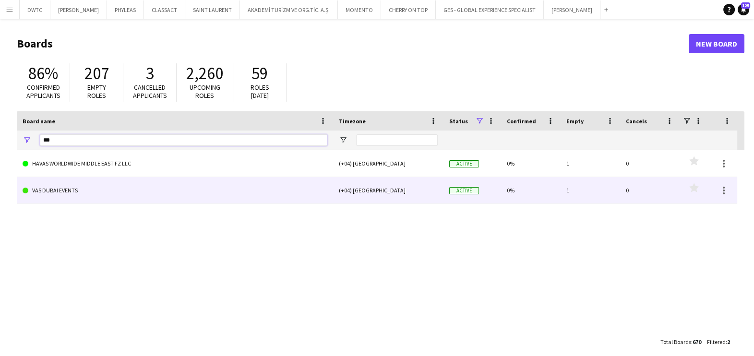
type input "***"
click at [87, 187] on link "VAS DUBAI EVENTS" at bounding box center [175, 190] width 305 height 27
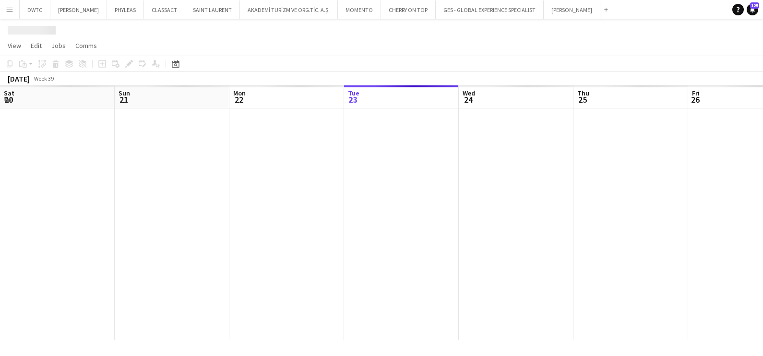
scroll to position [0, 229]
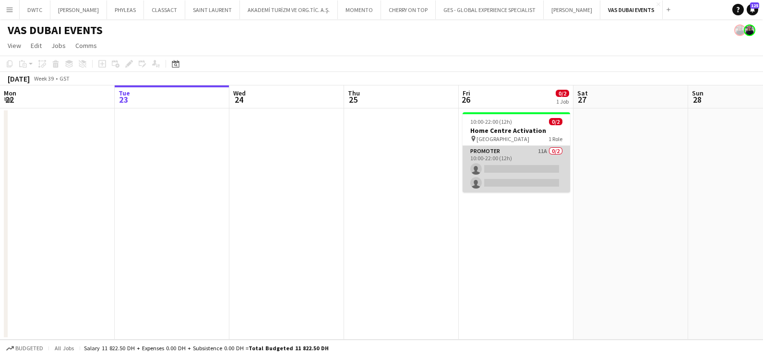
click at [511, 163] on app-card-role "Promoter 11A 0/2 10:00-22:00 (12h) single-neutral-actions single-neutral-actions" at bounding box center [517, 169] width 108 height 47
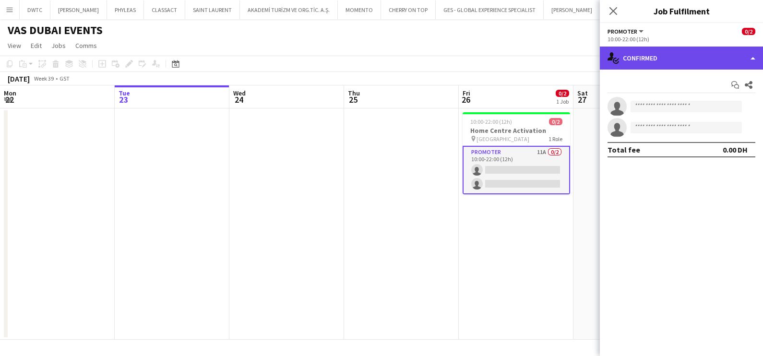
click at [671, 58] on div "single-neutral-actions-check-2 Confirmed" at bounding box center [681, 58] width 163 height 23
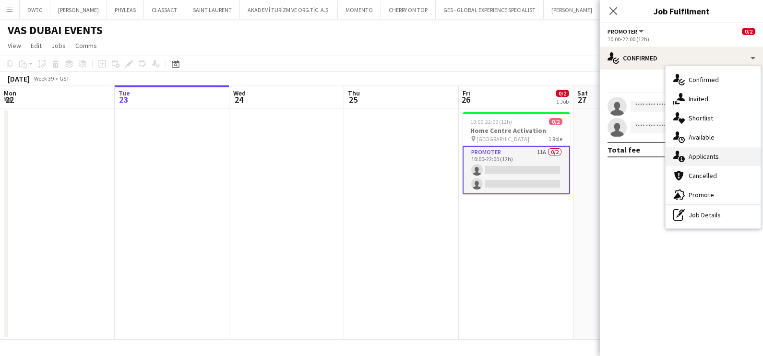
click at [695, 155] on span "Applicants" at bounding box center [704, 156] width 30 height 9
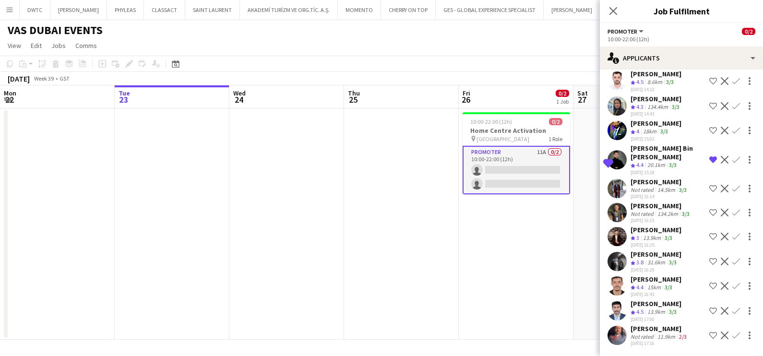
scroll to position [65, 0]
click at [662, 333] on div "11.9km" at bounding box center [667, 336] width 22 height 7
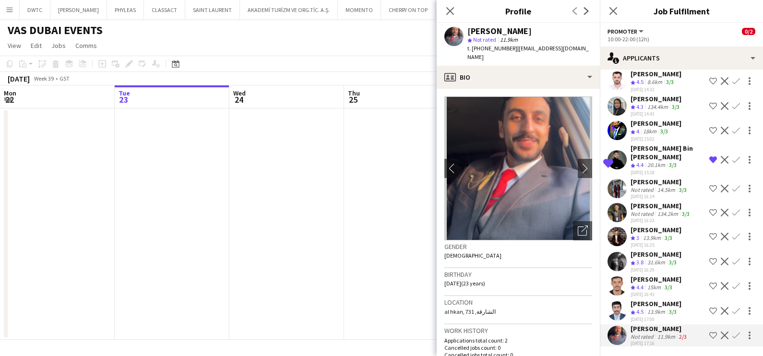
scroll to position [300, 0]
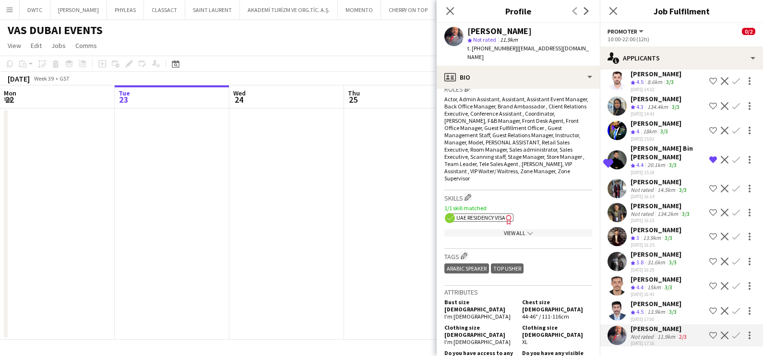
click at [646, 284] on div "15km" at bounding box center [654, 288] width 17 height 8
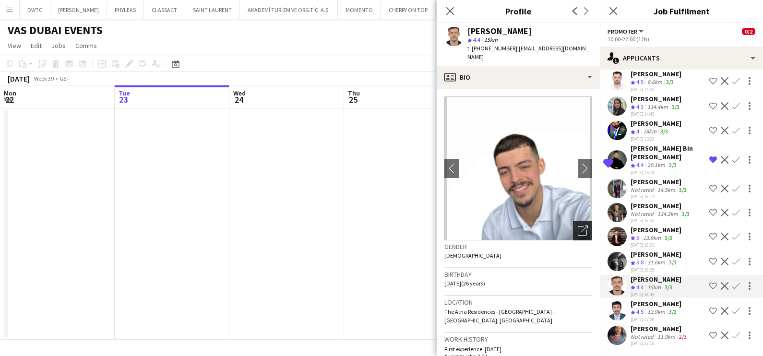
click at [578, 227] on icon at bounding box center [582, 231] width 9 height 9
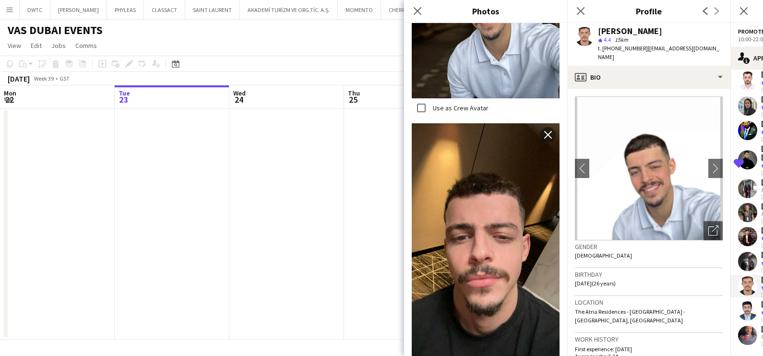
scroll to position [2340, 0]
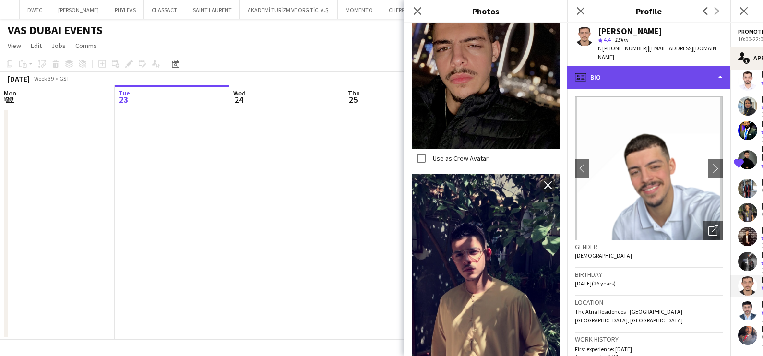
click at [658, 66] on div "profile Bio" at bounding box center [648, 77] width 163 height 23
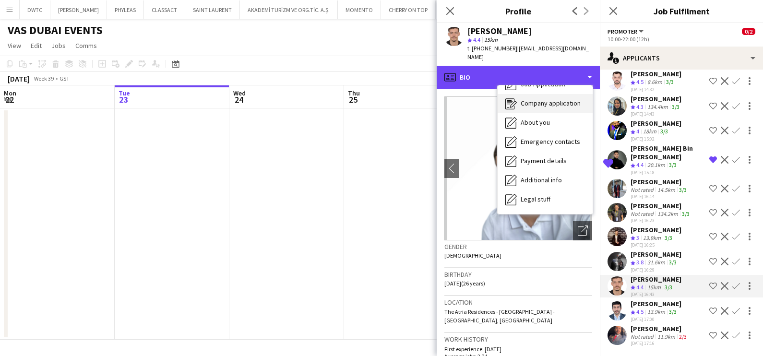
scroll to position [71, 0]
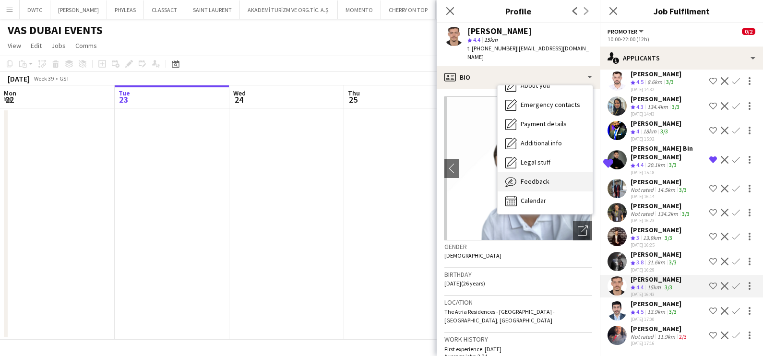
click at [540, 177] on span "Feedback" at bounding box center [535, 181] width 29 height 9
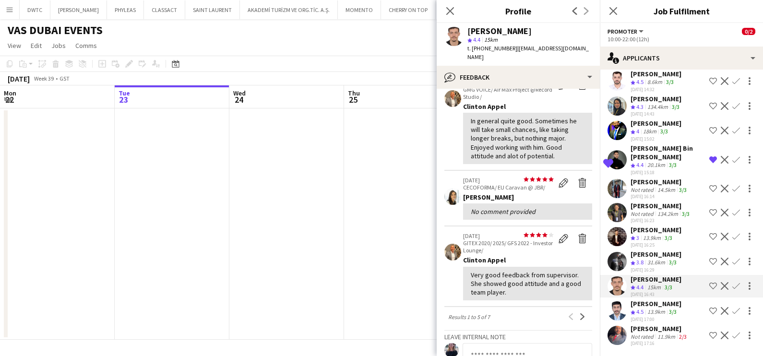
scroll to position [360, 0]
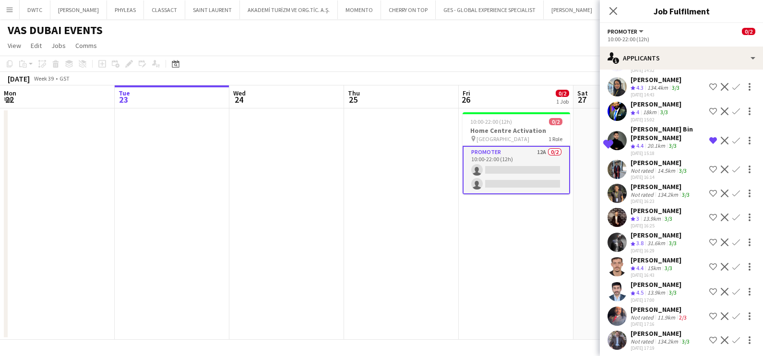
click at [709, 263] on app-icon "Shortlist crew" at bounding box center [713, 267] width 8 height 8
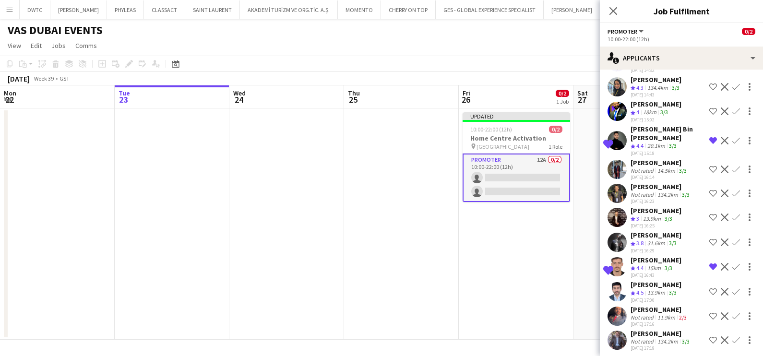
scroll to position [68, 0]
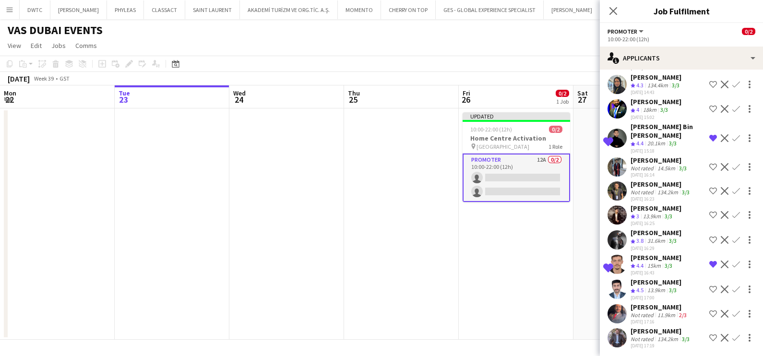
click at [656, 335] on div "134.2km" at bounding box center [668, 338] width 24 height 7
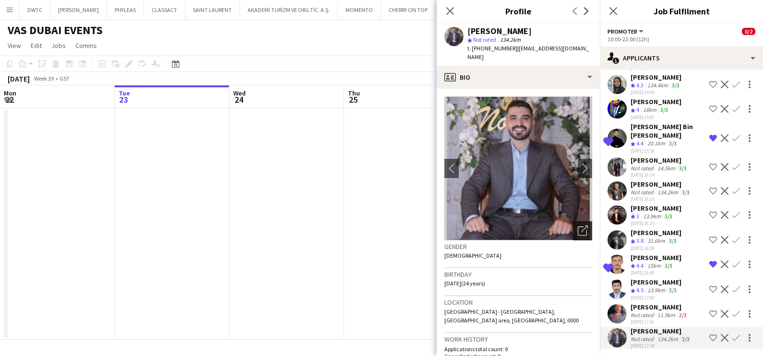
click at [578, 226] on icon "Open photos pop-in" at bounding box center [583, 231] width 10 height 10
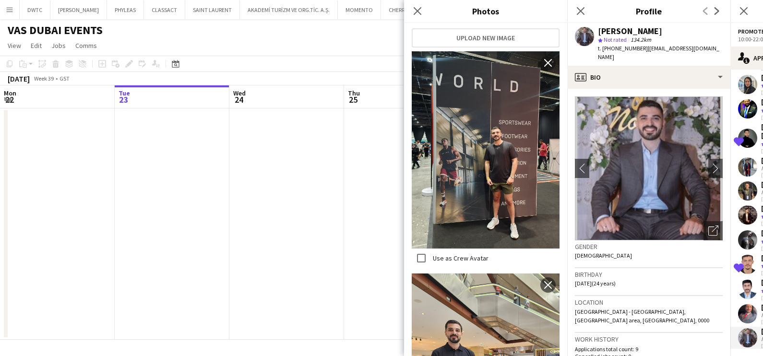
scroll to position [300, 0]
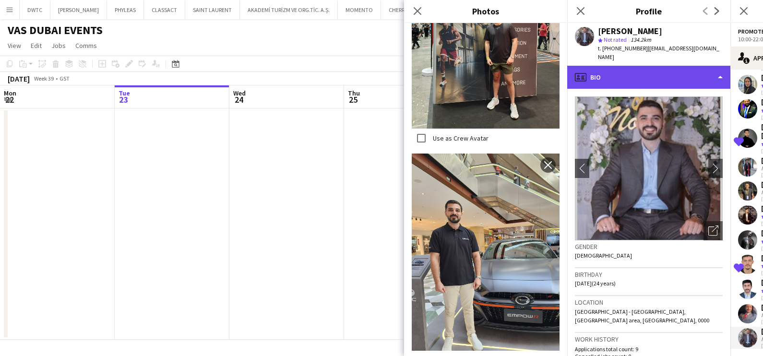
click at [658, 66] on div "profile Bio" at bounding box center [648, 77] width 163 height 23
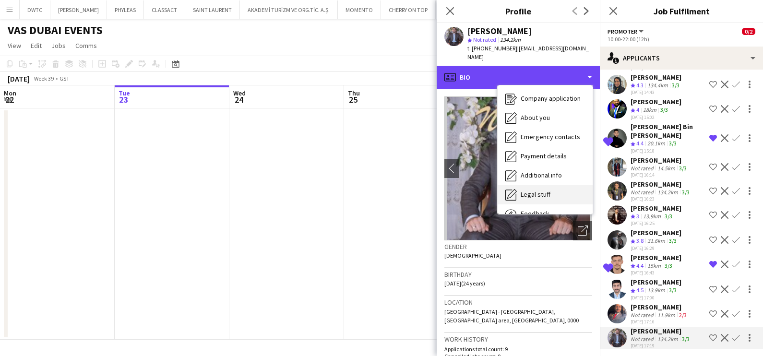
scroll to position [71, 0]
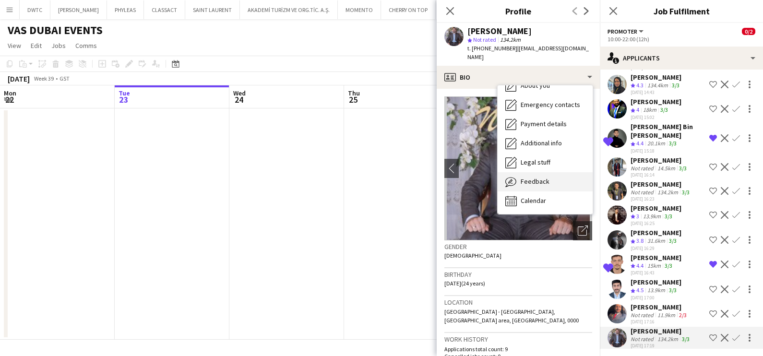
click at [540, 177] on span "Feedback" at bounding box center [535, 181] width 29 height 9
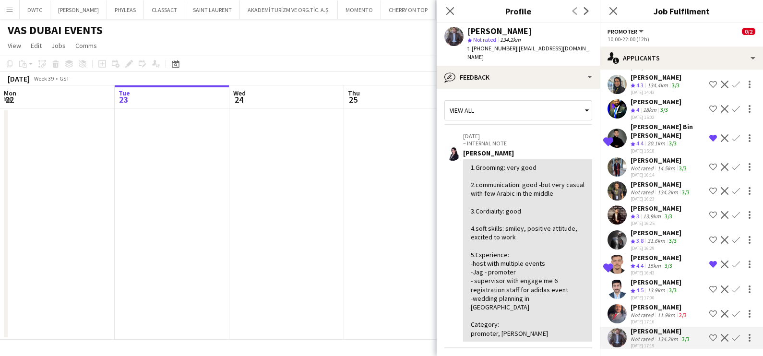
click at [709, 338] on app-icon "Shortlist crew" at bounding box center [713, 338] width 8 height 8
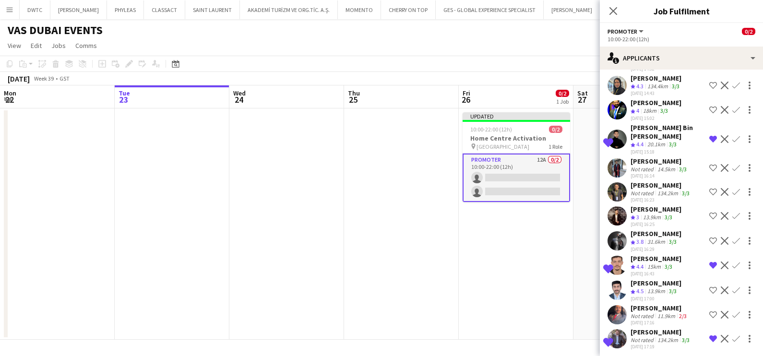
scroll to position [68, 0]
click at [643, 162] on div "[PERSON_NAME]" at bounding box center [660, 160] width 58 height 9
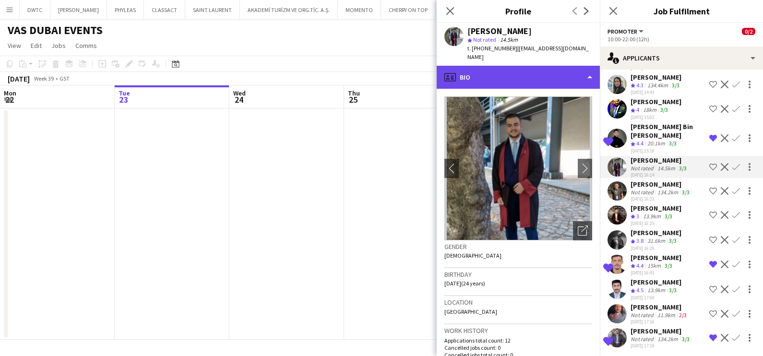
click at [493, 68] on div "profile Bio" at bounding box center [518, 77] width 163 height 23
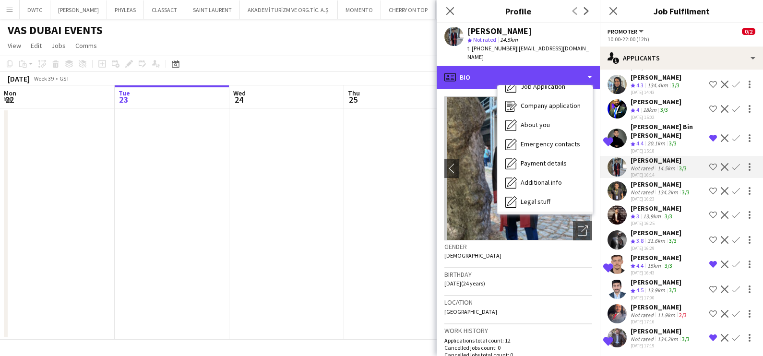
scroll to position [71, 0]
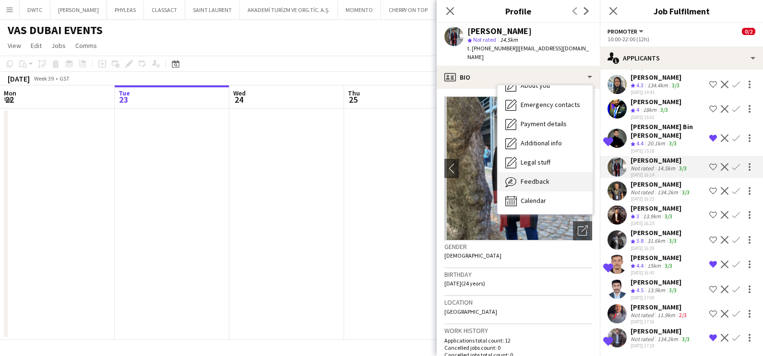
click at [541, 177] on span "Feedback" at bounding box center [535, 181] width 29 height 9
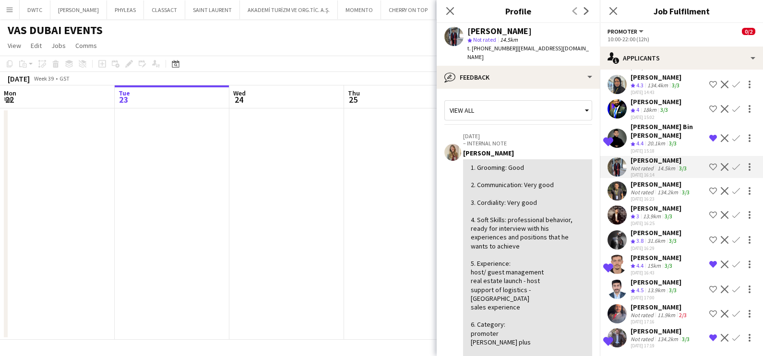
click at [544, 55] on div "Omar Adib star Not rated 14.5km t. +971588599018 | omaradib021@gmail.com" at bounding box center [518, 44] width 163 height 43
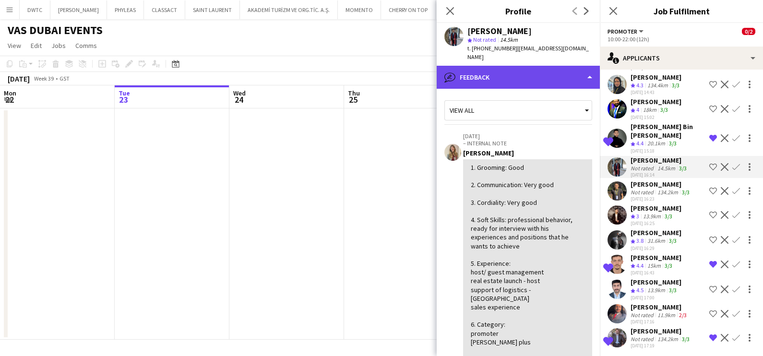
click at [541, 66] on div "bubble-pencil Feedback" at bounding box center [518, 77] width 163 height 23
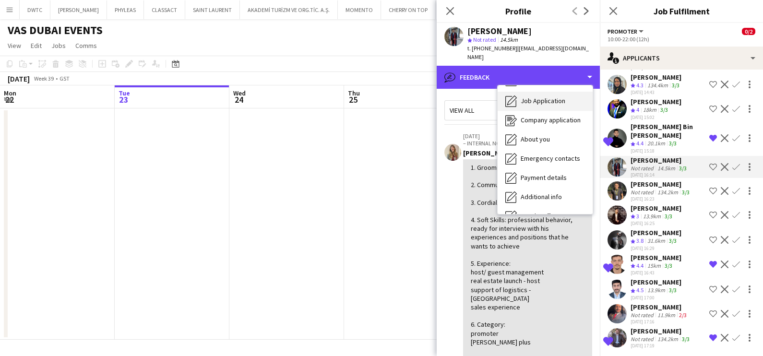
scroll to position [0, 0]
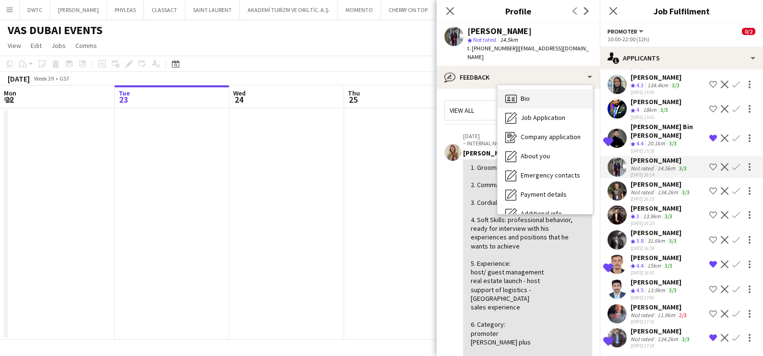
click at [551, 94] on div "Bio Bio" at bounding box center [545, 98] width 95 height 19
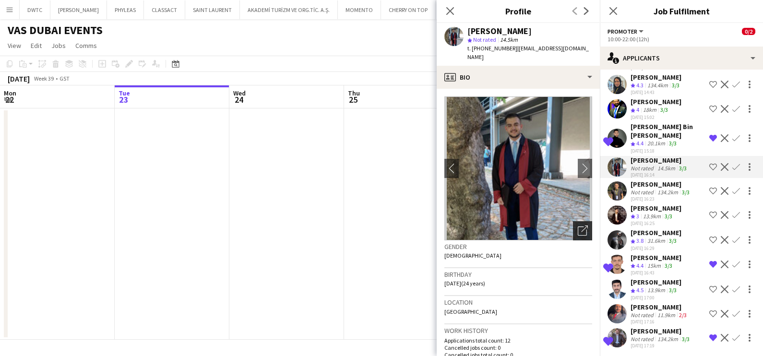
click at [578, 226] on icon "Open photos pop-in" at bounding box center [583, 231] width 10 height 10
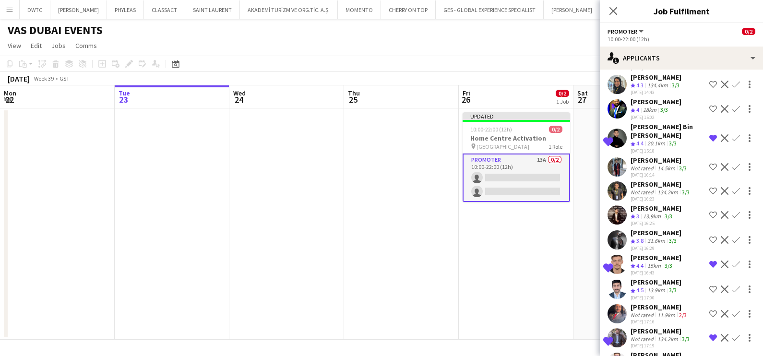
scroll to position [101, 0]
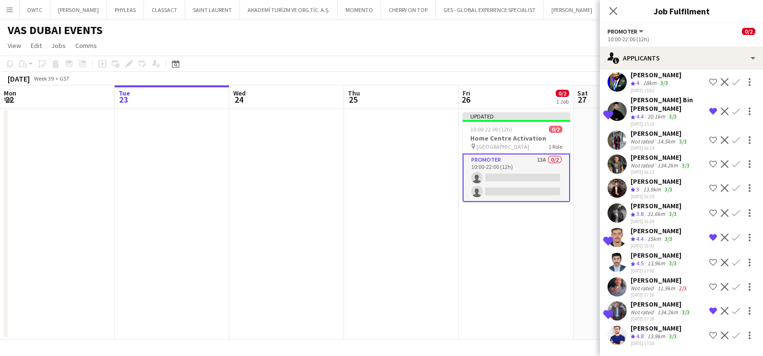
click at [709, 332] on app-icon "Shortlist crew" at bounding box center [713, 336] width 8 height 8
click at [658, 330] on div "[PERSON_NAME]" at bounding box center [656, 328] width 51 height 9
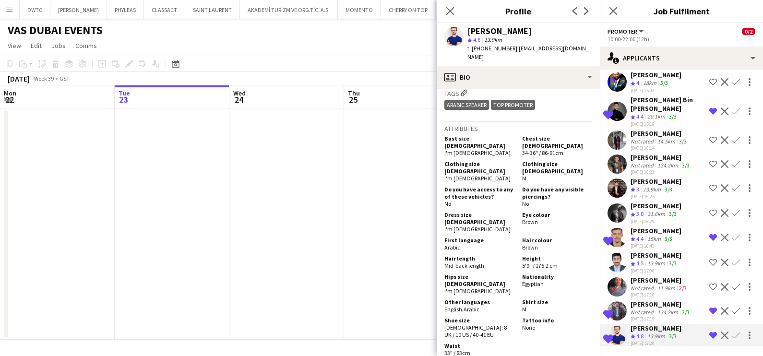
click at [653, 309] on div "Not rated" at bounding box center [643, 312] width 25 height 7
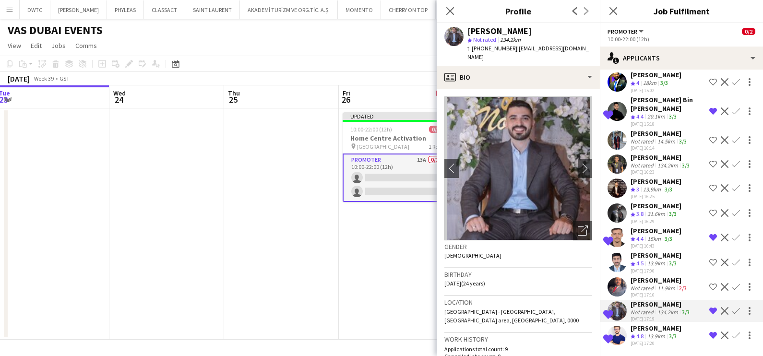
drag, startPoint x: 332, startPoint y: 278, endPoint x: 144, endPoint y: 269, distance: 187.4
click at [145, 269] on app-calendar-viewport "Sat 20 Sun 21 Mon 22 Tue 23 Wed 24 Thu 25 Fri 26 0/2 1 Job Sat 27 Sun 28 Mon 29…" at bounding box center [381, 212] width 763 height 254
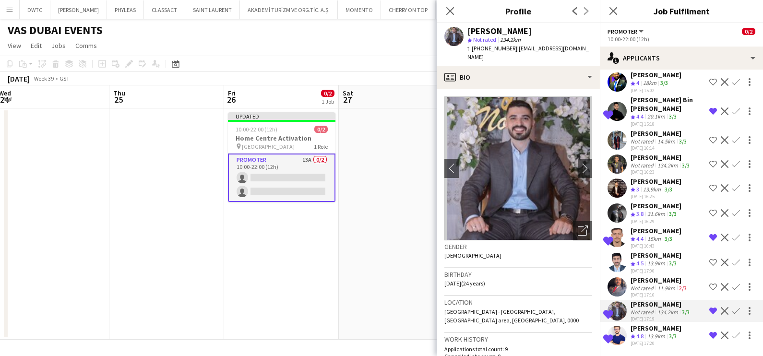
scroll to position [0, 351]
click at [407, 239] on app-date-cell at bounding box center [394, 223] width 115 height 231
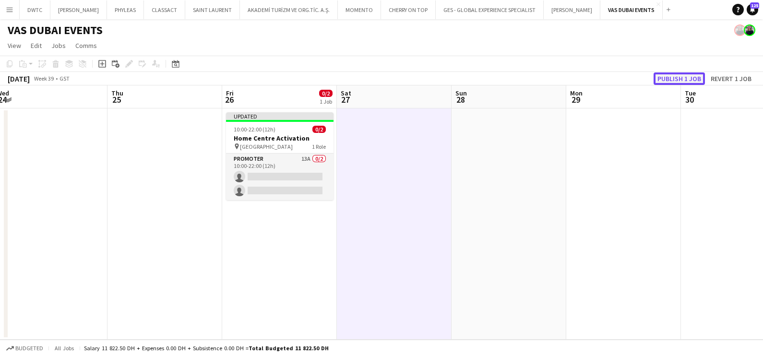
click at [677, 73] on button "Publish 1 job" at bounding box center [679, 78] width 51 height 12
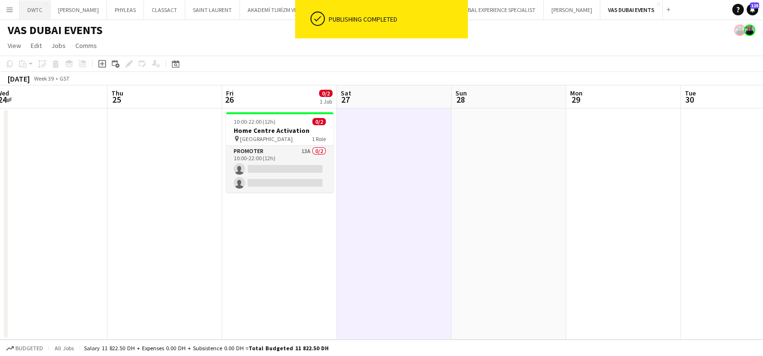
click at [29, 13] on button "DWTC Close" at bounding box center [35, 9] width 31 height 19
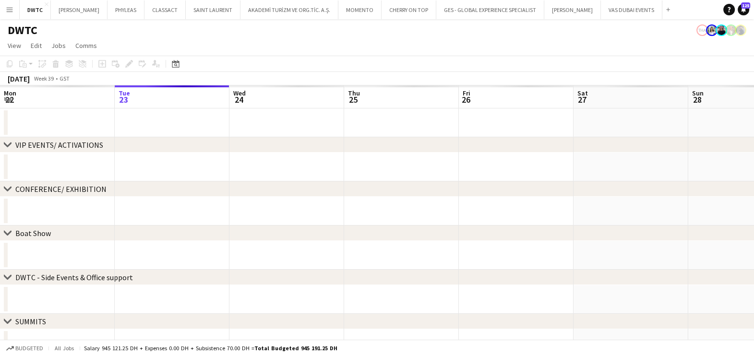
drag, startPoint x: 560, startPoint y: 169, endPoint x: 167, endPoint y: 180, distance: 392.7
click at [264, 179] on app-calendar-viewport "Sat 20 Sun 21 Mon 22 Tue 23 Wed 24 Thu 25 Fri 26 Sat 27 Sun 28 Mon 29 Tue 30 We…" at bounding box center [377, 287] width 754 height 405
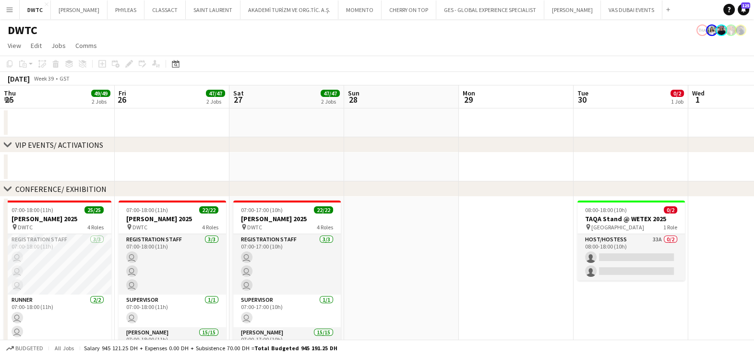
scroll to position [0, 264]
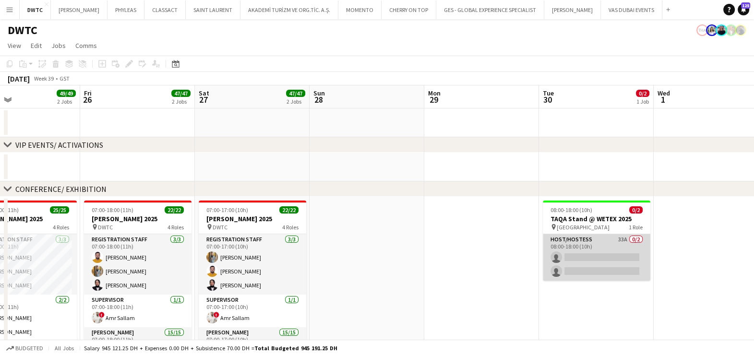
click at [611, 245] on app-card-role "Host/Hostess 33A 0/2 08:00-18:00 (10h) single-neutral-actions single-neutral-ac…" at bounding box center [597, 257] width 108 height 47
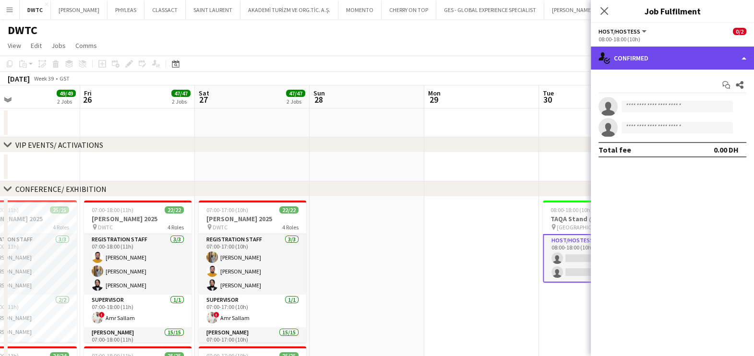
click at [672, 57] on div "single-neutral-actions-check-2 Confirmed" at bounding box center [672, 58] width 163 height 23
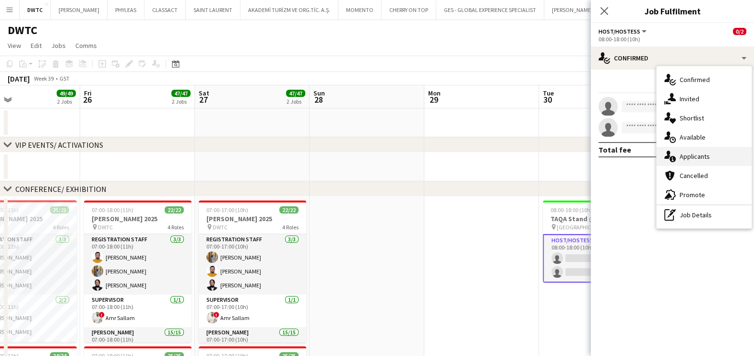
click at [700, 158] on span "Applicants" at bounding box center [695, 156] width 30 height 9
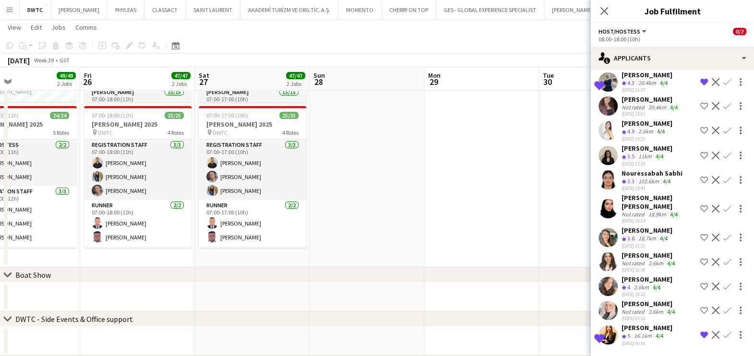
scroll to position [596, 0]
click at [634, 332] on div "16.1km" at bounding box center [643, 336] width 22 height 8
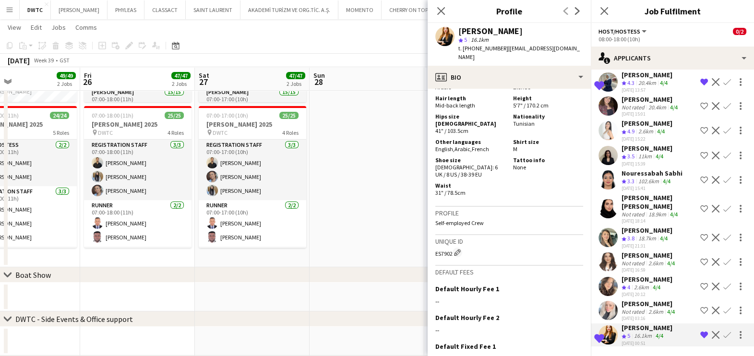
scroll to position [660, 0]
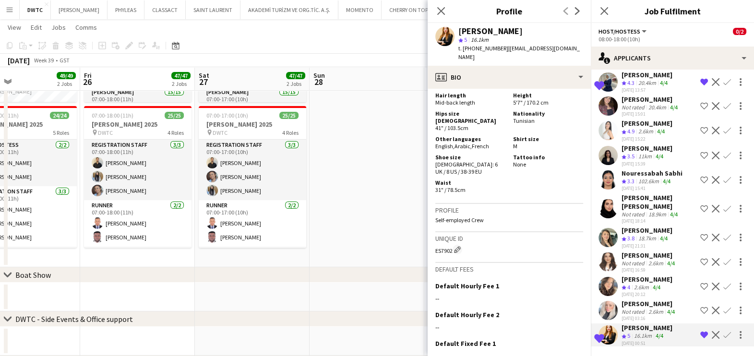
click at [641, 275] on div "Basma Ahmed" at bounding box center [647, 279] width 51 height 9
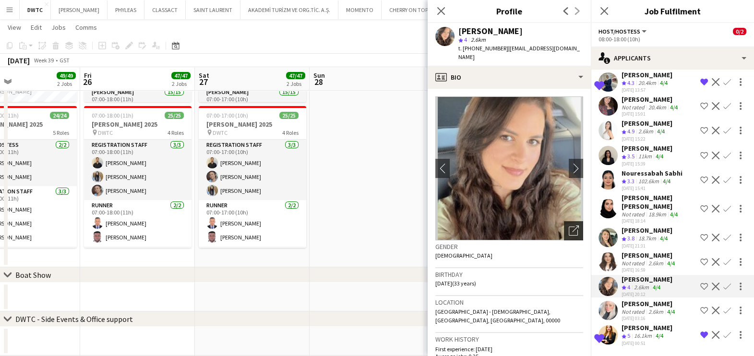
click at [569, 226] on icon "Open photos pop-in" at bounding box center [574, 231] width 10 height 10
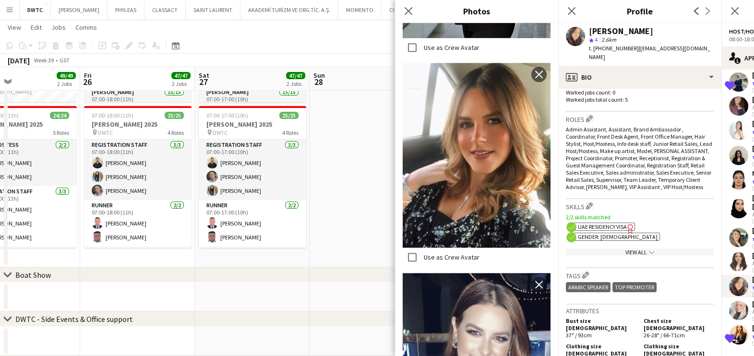
scroll to position [540, 0]
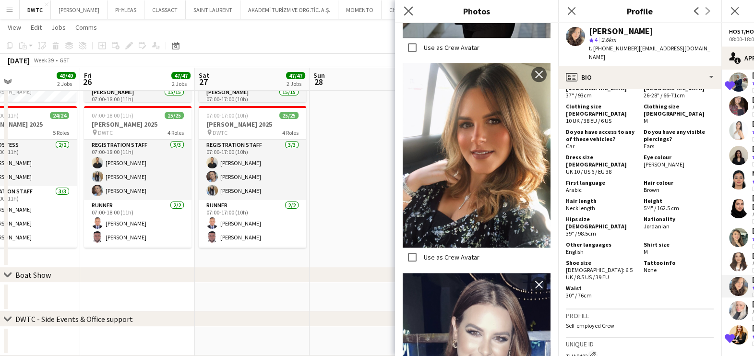
click at [403, 10] on app-icon "Close pop-in" at bounding box center [409, 11] width 14 height 14
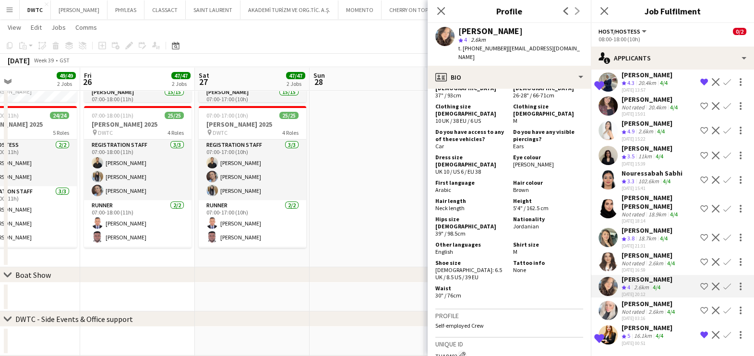
click at [641, 260] on div "Not rated" at bounding box center [634, 263] width 25 height 7
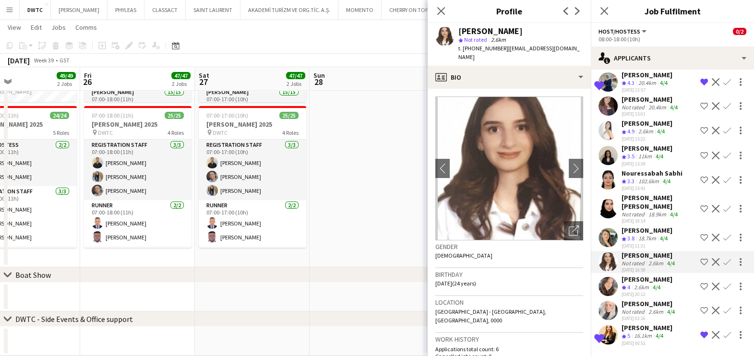
click at [636, 235] on div "Crew rating 3.8" at bounding box center [629, 239] width 15 height 8
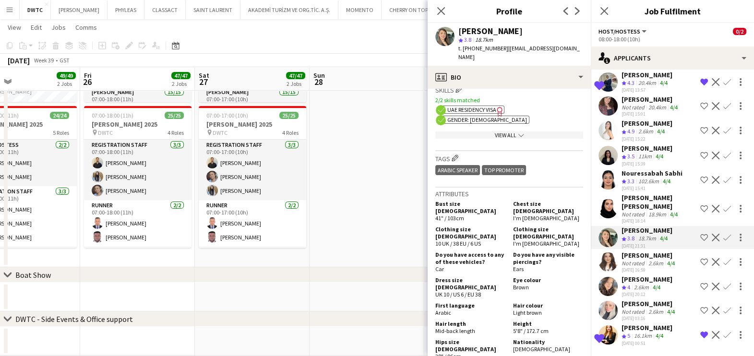
scroll to position [479, 0]
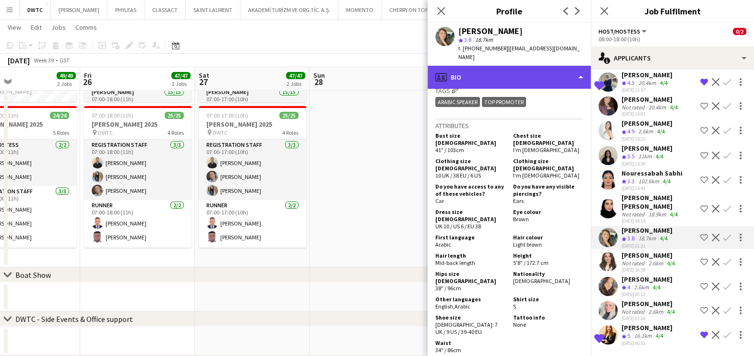
click at [523, 66] on div "profile Bio" at bounding box center [509, 77] width 163 height 23
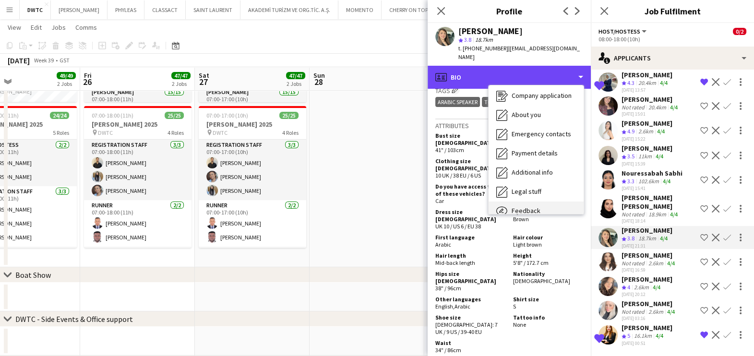
scroll to position [71, 0]
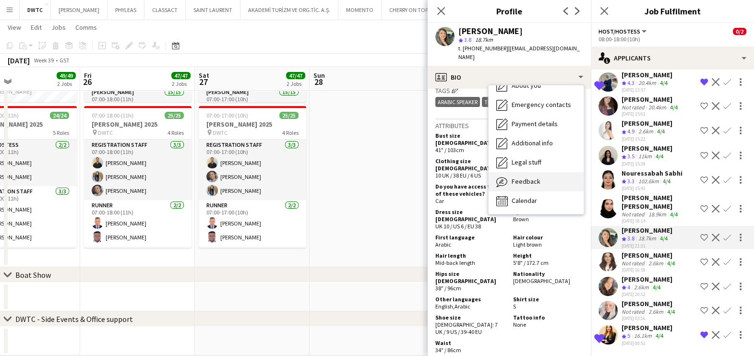
click at [533, 180] on div "Feedback Feedback" at bounding box center [536, 181] width 95 height 19
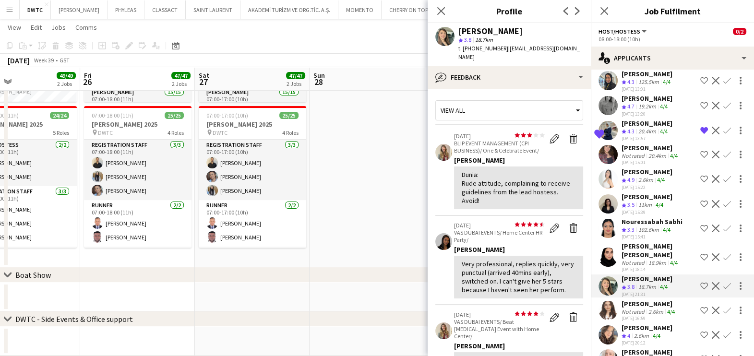
scroll to position [476, 0]
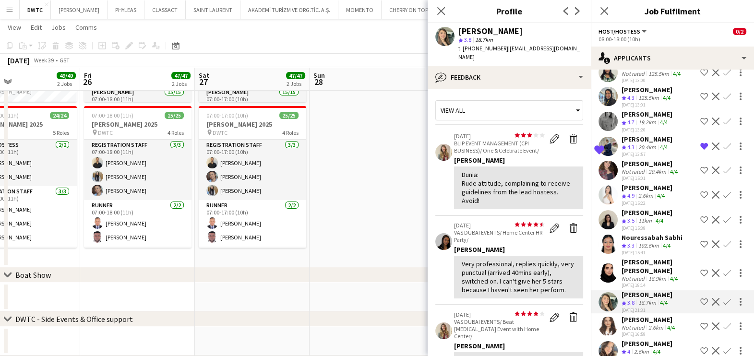
click at [700, 191] on app-icon "Shortlist crew" at bounding box center [704, 195] width 8 height 8
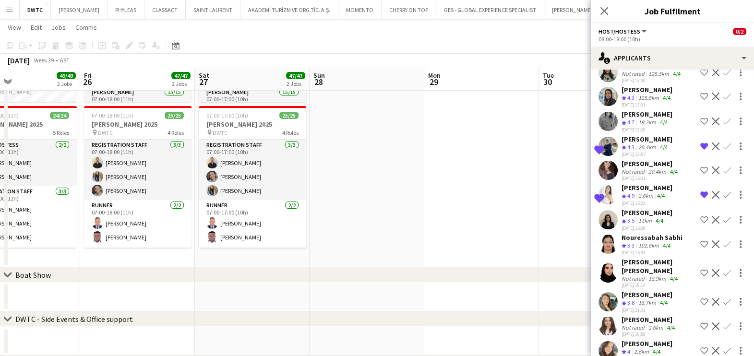
scroll to position [416, 0]
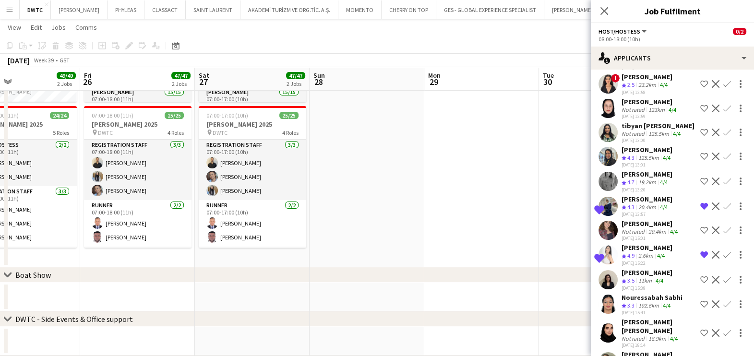
click at [641, 277] on div "11km" at bounding box center [644, 281] width 17 height 8
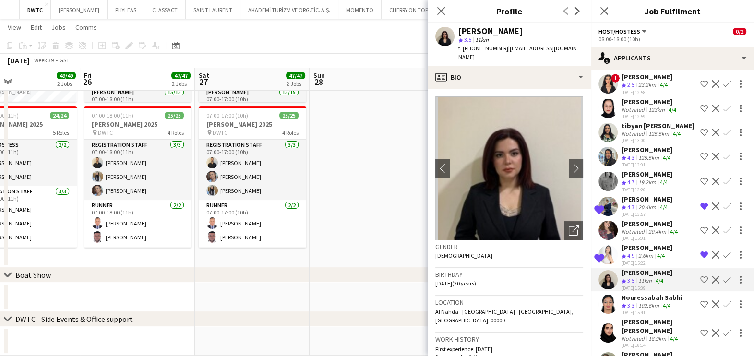
scroll to position [356, 0]
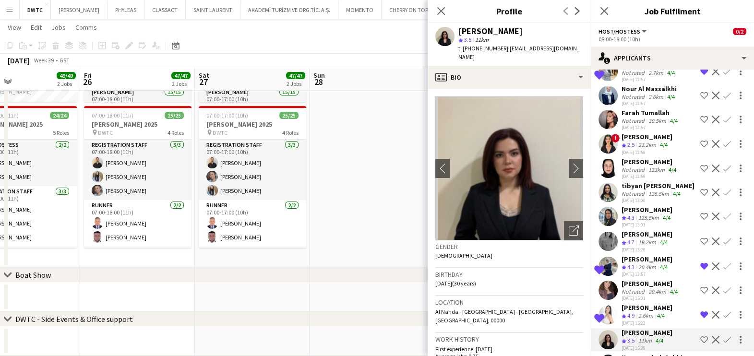
click at [641, 190] on div "Not rated" at bounding box center [634, 193] width 25 height 7
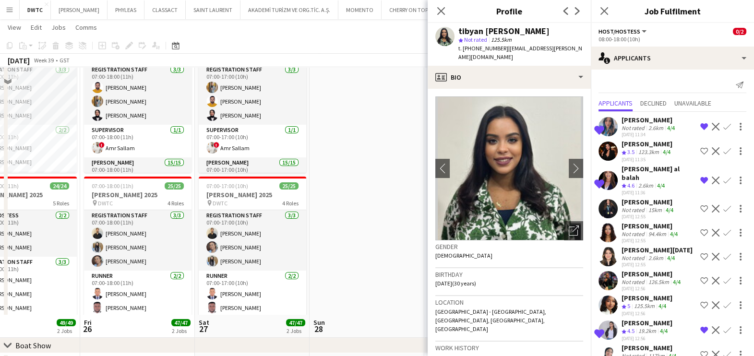
scroll to position [60, 0]
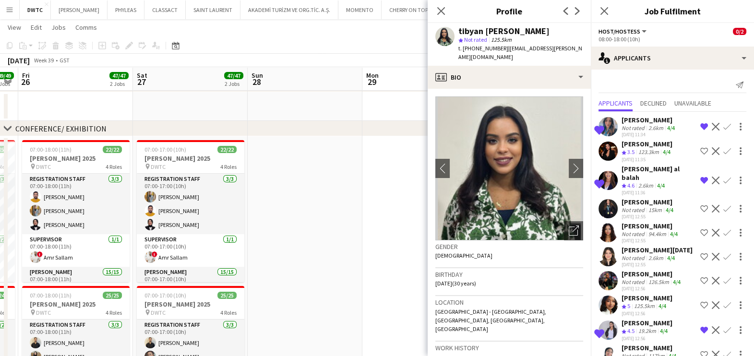
drag, startPoint x: 387, startPoint y: 198, endPoint x: 94, endPoint y: 200, distance: 293.3
click at [95, 200] on app-calendar-viewport "Tue 23 Wed 24 49/49 2 Jobs Thu 25 49/49 2 Jobs Fri 26 47/47 2 Jobs Sat 27 47/47…" at bounding box center [377, 345] width 754 height 734
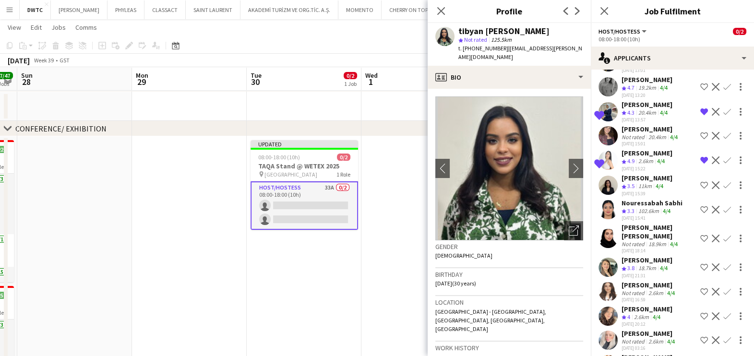
scroll to position [519, 0]
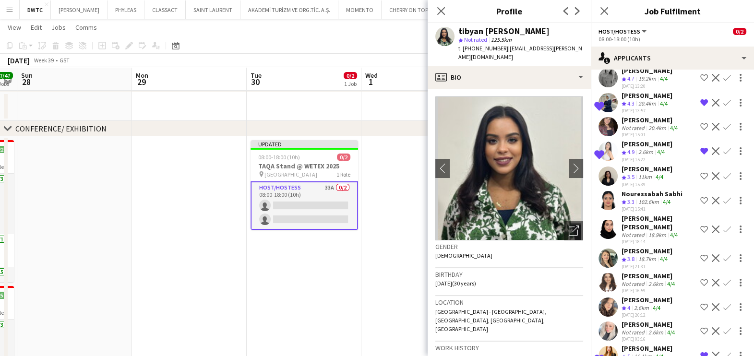
click at [700, 147] on app-icon "Remove crew from shortlist" at bounding box center [704, 151] width 8 height 8
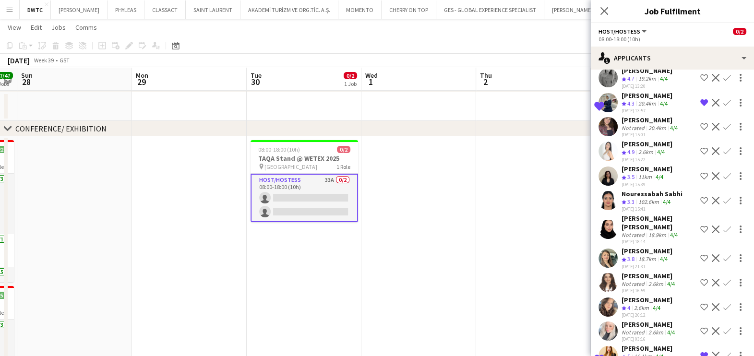
click at [410, 204] on app-date-cell at bounding box center [418, 291] width 115 height 311
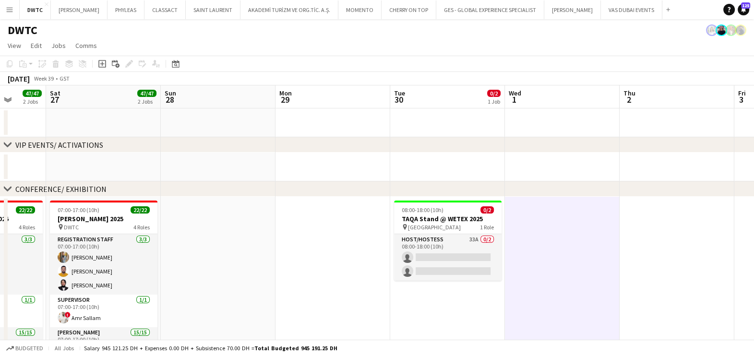
scroll to position [0, 295]
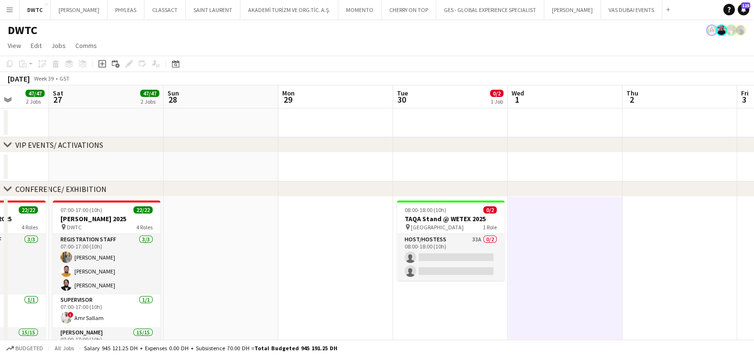
drag, startPoint x: 439, startPoint y: 257, endPoint x: 586, endPoint y: 257, distance: 146.9
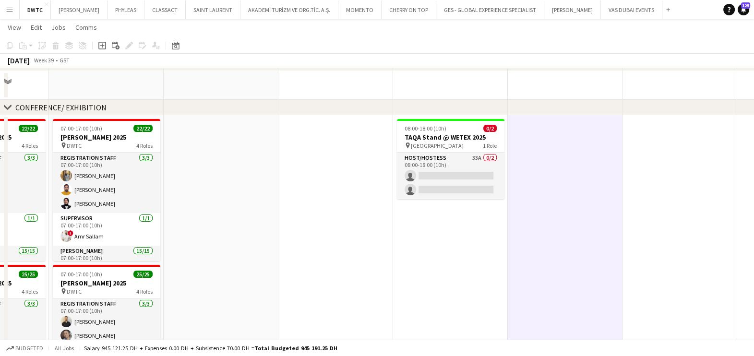
scroll to position [0, 0]
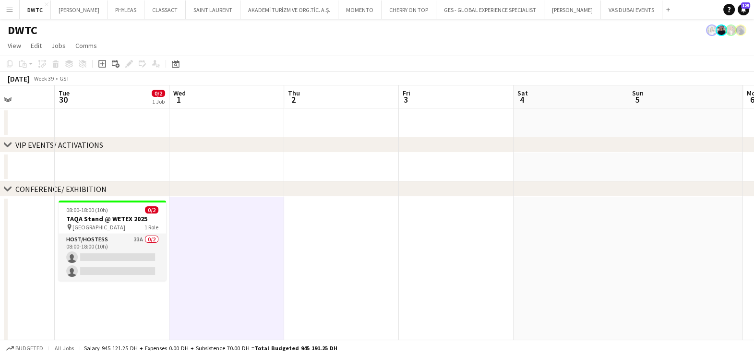
drag, startPoint x: 514, startPoint y: 266, endPoint x: 265, endPoint y: 267, distance: 248.6
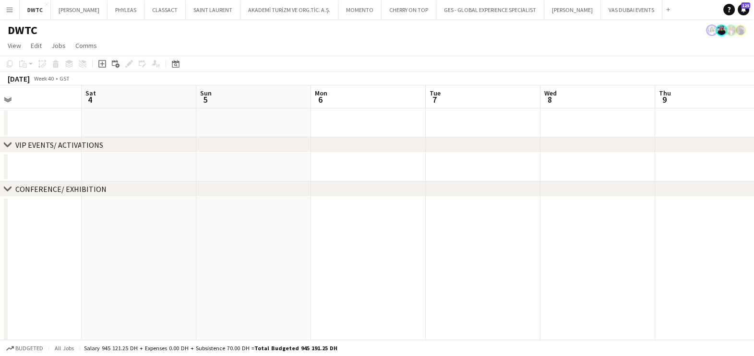
drag, startPoint x: 482, startPoint y: 267, endPoint x: -2, endPoint y: 267, distance: 484.7
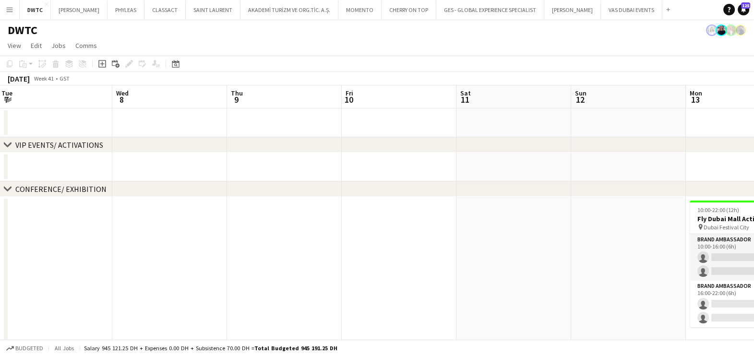
drag, startPoint x: 365, startPoint y: 269, endPoint x: 31, endPoint y: 273, distance: 333.6
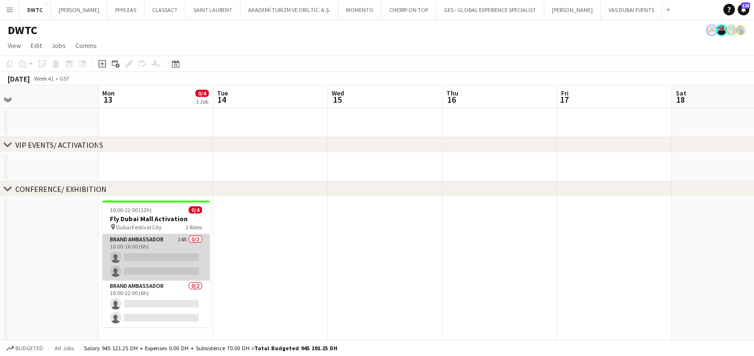
click at [164, 264] on app-card-role "Brand Ambassador 14A 0/2 10:00-16:00 (6h) single-neutral-actions single-neutral…" at bounding box center [156, 257] width 108 height 47
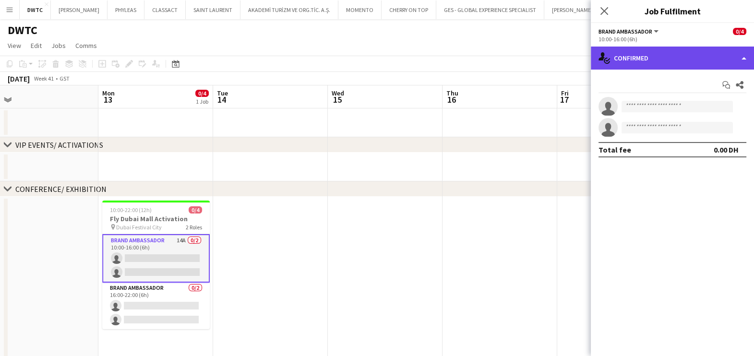
click at [658, 49] on div "single-neutral-actions-check-2 Confirmed" at bounding box center [672, 58] width 163 height 23
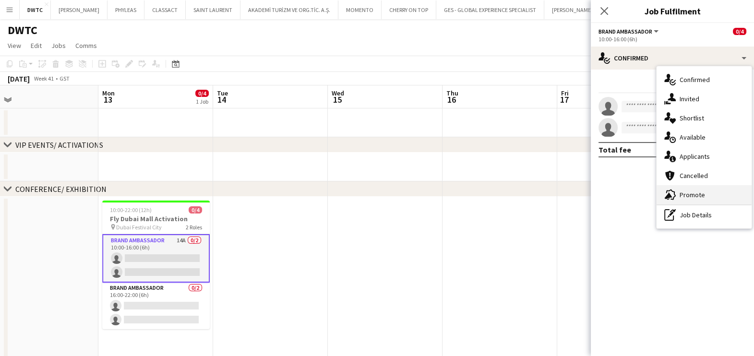
click at [693, 191] on span "Promote" at bounding box center [692, 195] width 25 height 9
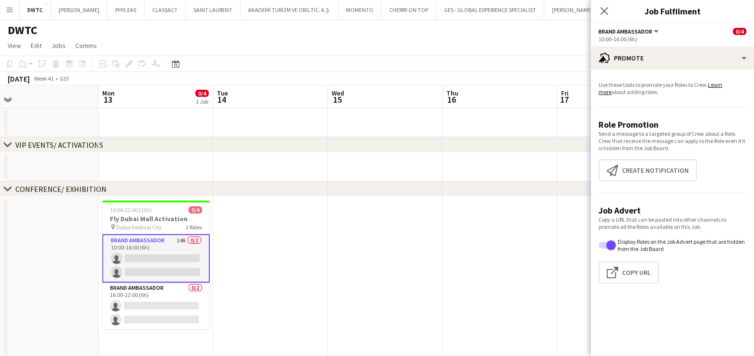
click at [659, 44] on app-options-switcher "Brand Ambassador All roles Brand Ambassador 0/4 10:00-16:00 (6h)" at bounding box center [672, 35] width 163 height 24
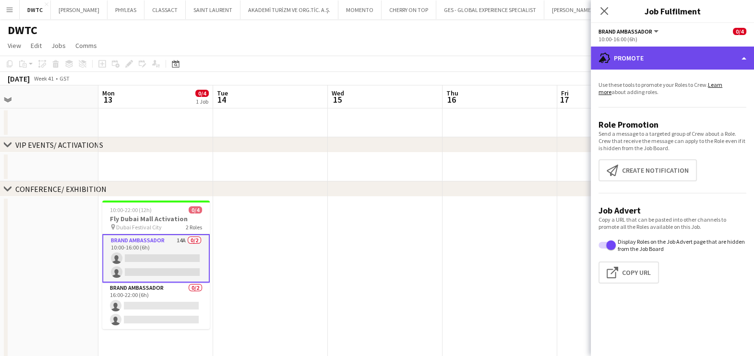
click at [658, 56] on div "advertising-megaphone Promote" at bounding box center [672, 58] width 163 height 23
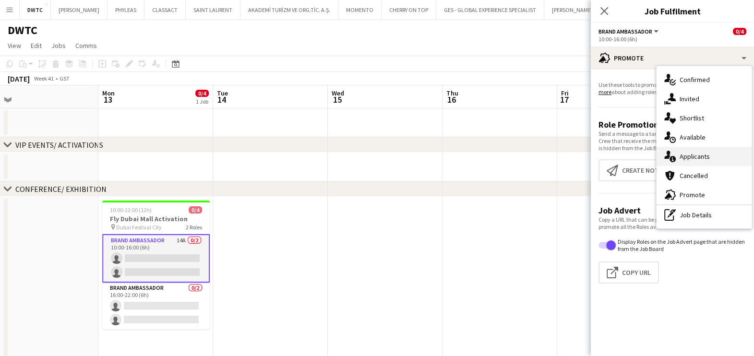
click at [698, 155] on span "Applicants" at bounding box center [695, 156] width 30 height 9
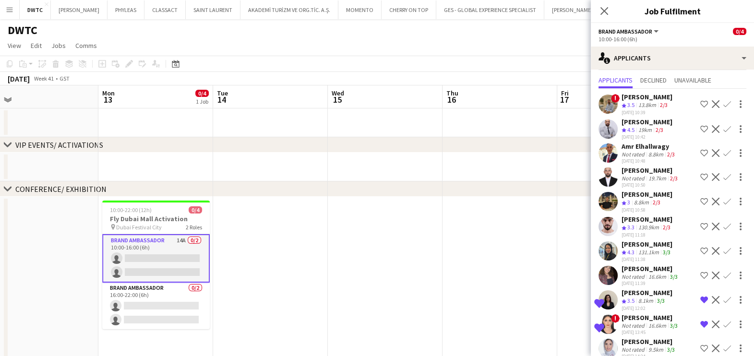
scroll to position [0, 0]
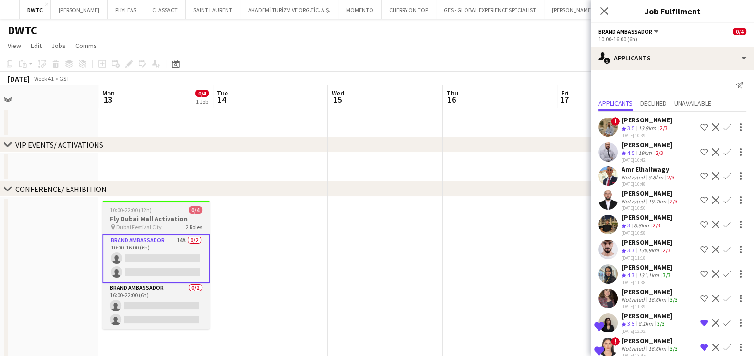
click at [147, 215] on h3 "Fly Dubai Mall Activation" at bounding box center [156, 219] width 108 height 9
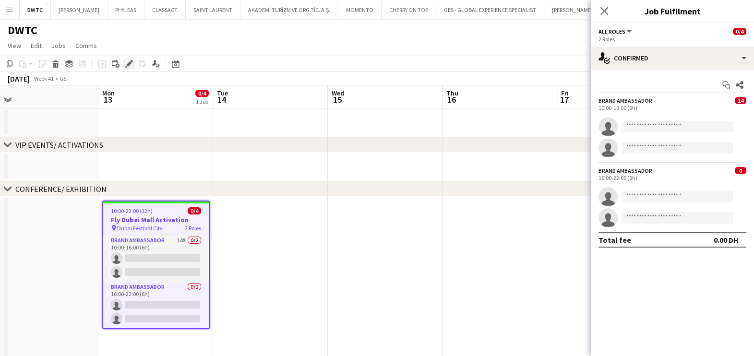
click at [129, 67] on icon "Edit" at bounding box center [129, 64] width 8 height 8
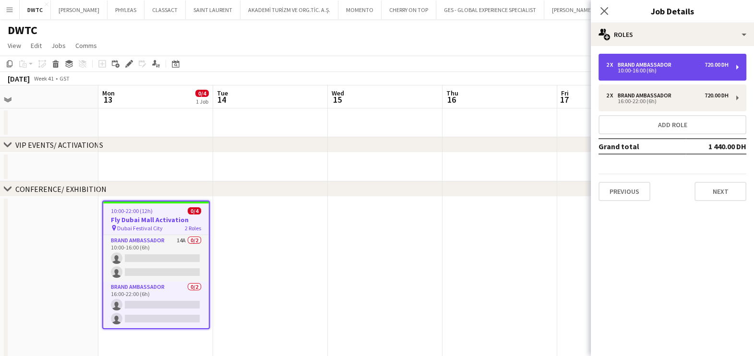
click at [615, 73] on div "2 x Brand Ambassador 720.00 DH 10:00-16:00 (6h)" at bounding box center [672, 67] width 148 height 27
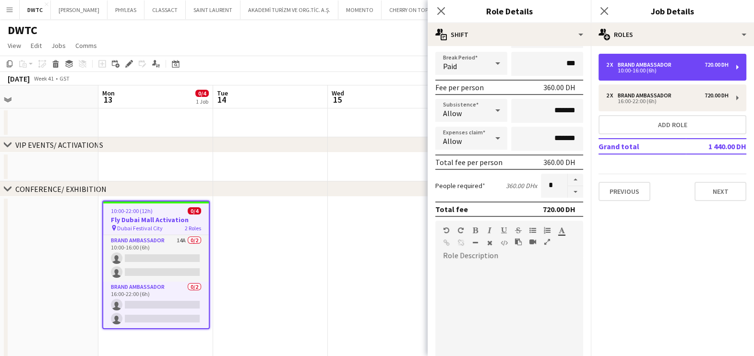
scroll to position [242, 0]
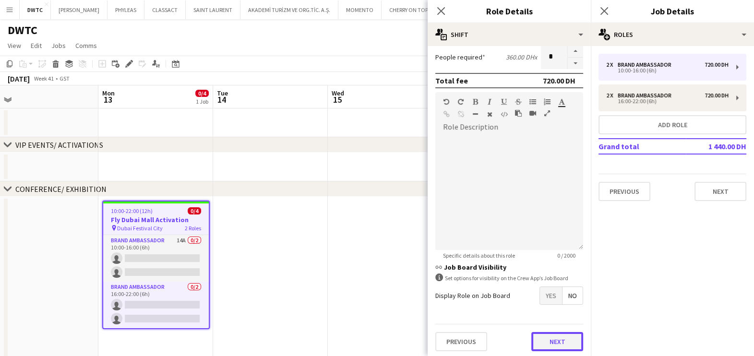
click at [557, 340] on button "Next" at bounding box center [557, 341] width 52 height 19
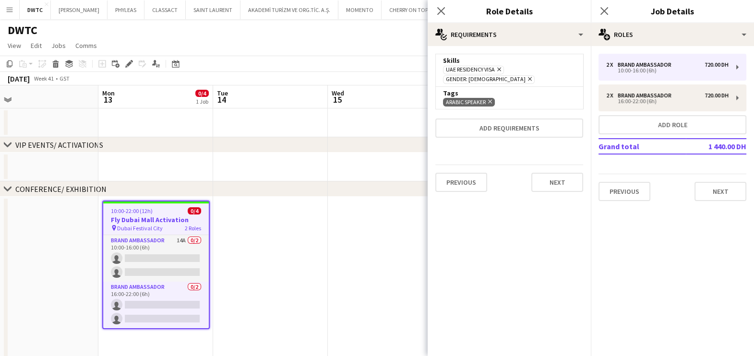
scroll to position [0, 0]
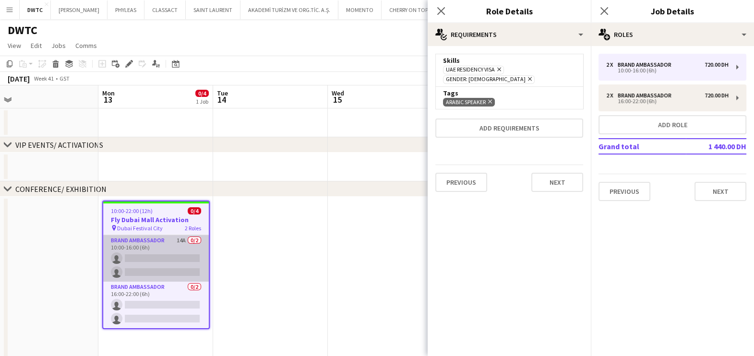
click at [148, 242] on app-card-role "Brand Ambassador 14A 0/2 10:00-16:00 (6h) single-neutral-actions single-neutral…" at bounding box center [156, 258] width 106 height 47
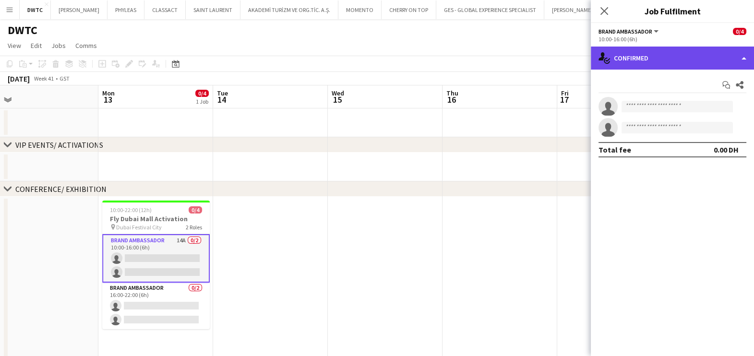
click at [658, 58] on div "single-neutral-actions-check-2 Confirmed" at bounding box center [672, 58] width 163 height 23
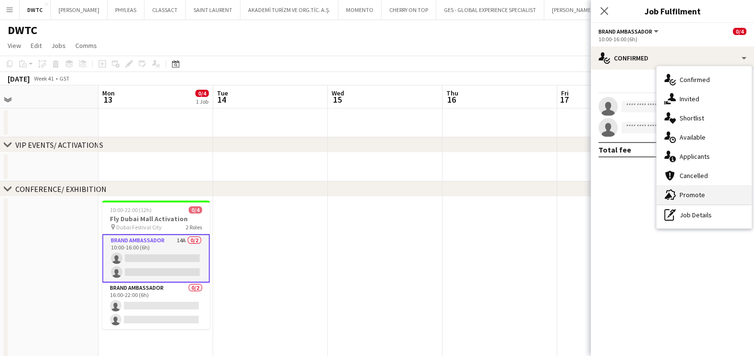
click at [698, 197] on span "Promote" at bounding box center [692, 195] width 25 height 9
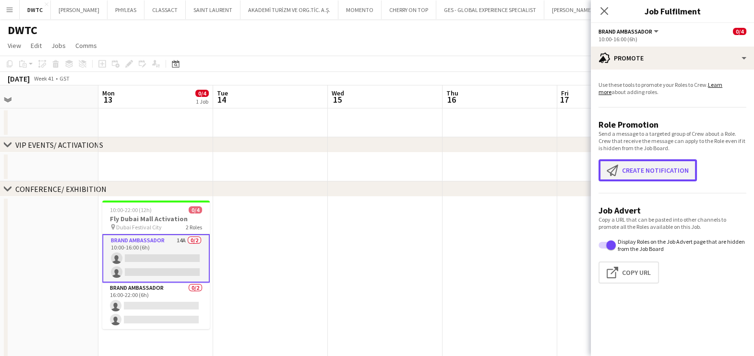
click at [675, 175] on button "Create notification Create notification" at bounding box center [647, 170] width 98 height 22
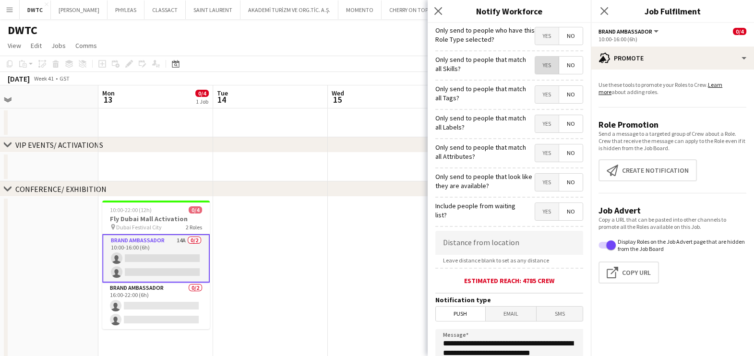
click at [539, 69] on span "Yes" at bounding box center [547, 65] width 24 height 17
click at [542, 90] on span "Yes" at bounding box center [547, 94] width 24 height 17
click at [542, 120] on span "Yes" at bounding box center [547, 123] width 24 height 17
click at [537, 151] on span "Yes" at bounding box center [547, 152] width 24 height 17
click at [535, 177] on span "Yes" at bounding box center [547, 182] width 24 height 17
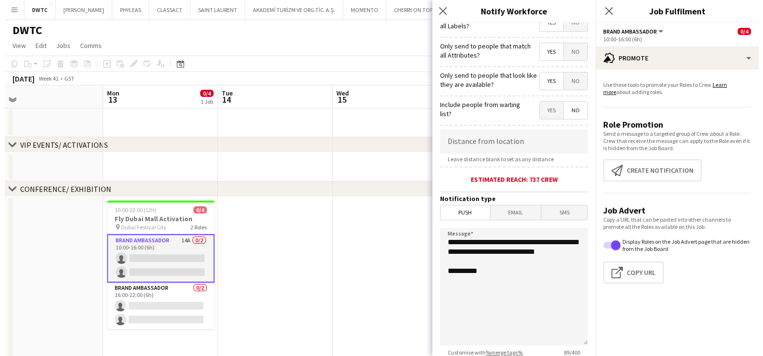
scroll to position [170, 0]
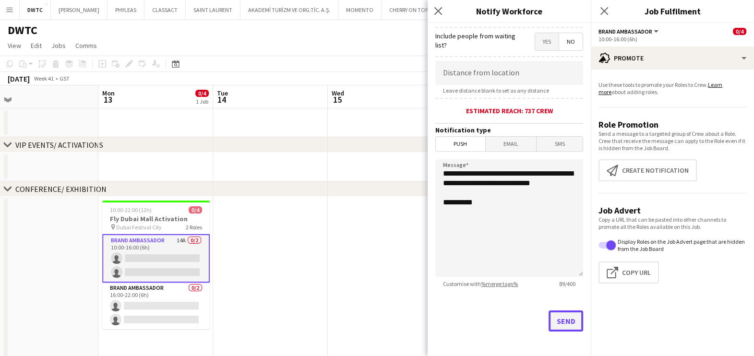
click at [559, 317] on button "Send" at bounding box center [566, 321] width 35 height 21
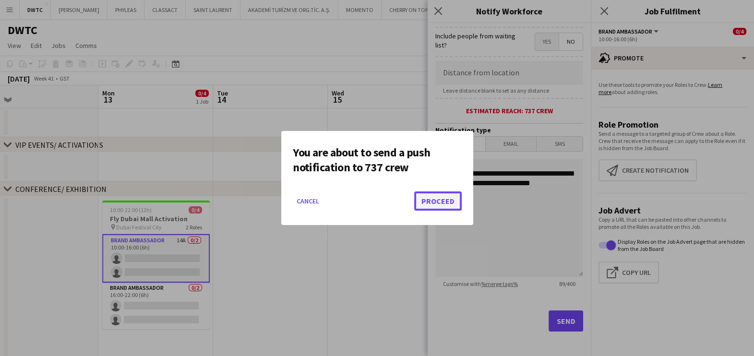
click at [449, 200] on button "Proceed" at bounding box center [438, 200] width 48 height 19
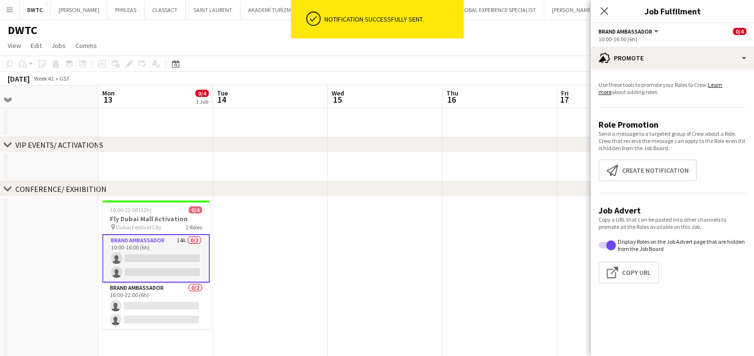
click at [348, 245] on app-date-cell at bounding box center [385, 352] width 115 height 311
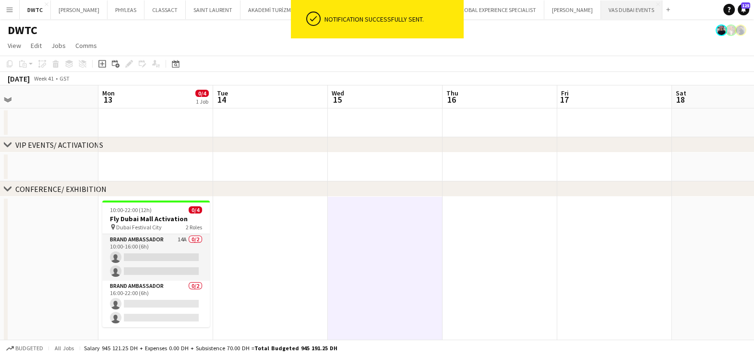
click at [633, 12] on button "VAS DUBAI EVENTS Close" at bounding box center [631, 9] width 61 height 19
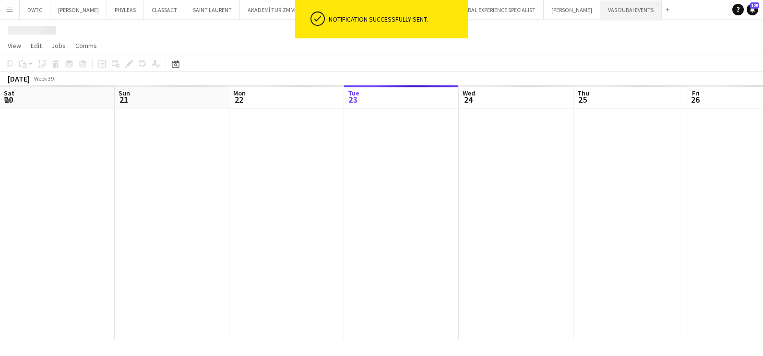
scroll to position [0, 229]
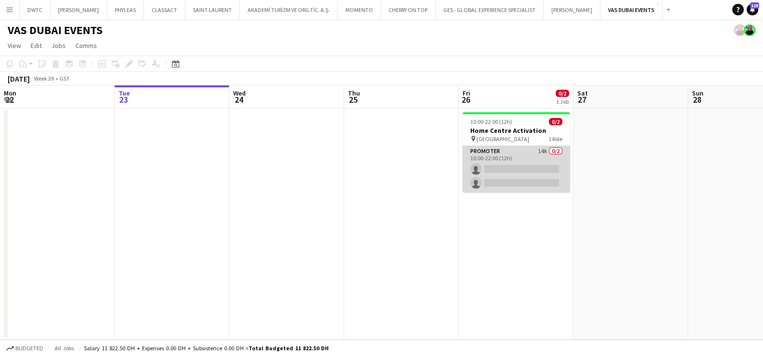
click at [553, 158] on app-card-role "Promoter 14A 0/2 10:00-22:00 (12h) single-neutral-actions single-neutral-actions" at bounding box center [517, 169] width 108 height 47
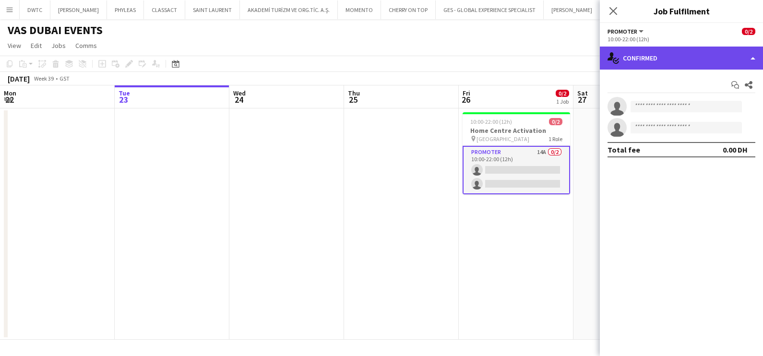
click at [691, 56] on div "single-neutral-actions-check-2 Confirmed" at bounding box center [681, 58] width 163 height 23
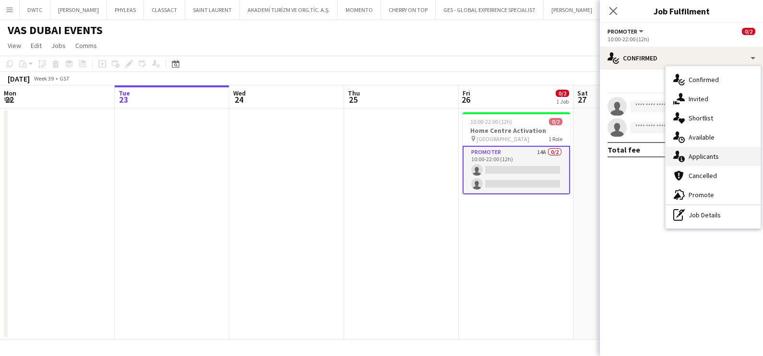
click at [710, 161] on div "single-neutral-actions-information Applicants" at bounding box center [713, 156] width 95 height 19
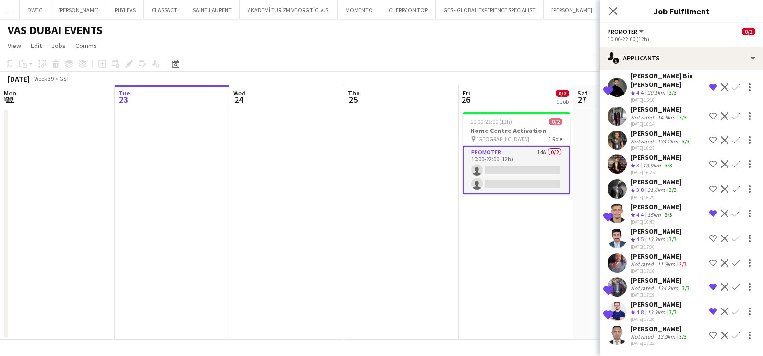
scroll to position [161, 0]
click at [647, 333] on div "Not rated" at bounding box center [643, 336] width 25 height 7
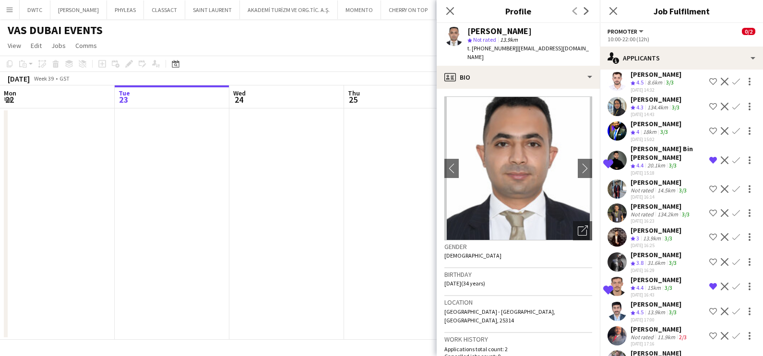
scroll to position [41, 0]
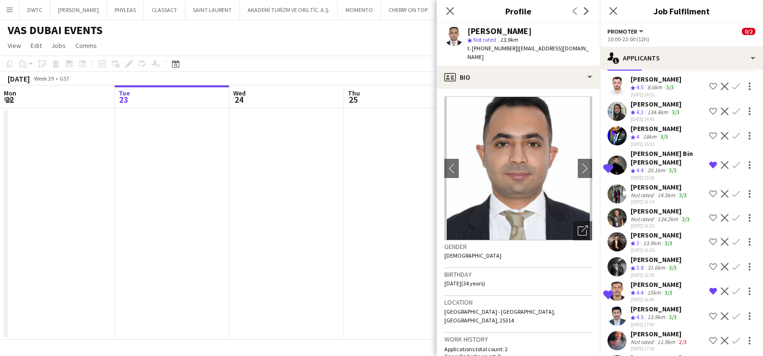
click at [654, 211] on div "[PERSON_NAME]" at bounding box center [661, 211] width 61 height 9
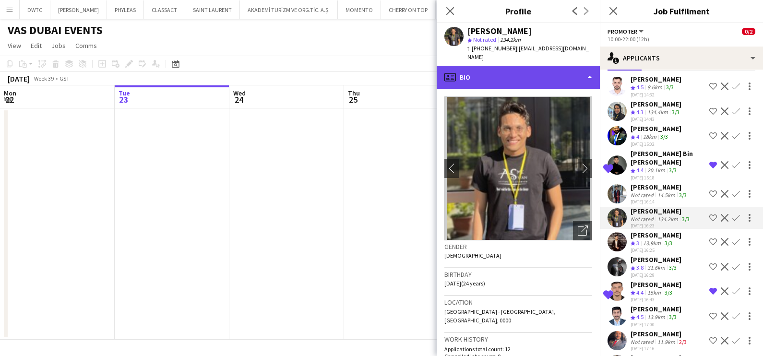
click at [545, 72] on div "profile Bio" at bounding box center [518, 77] width 163 height 23
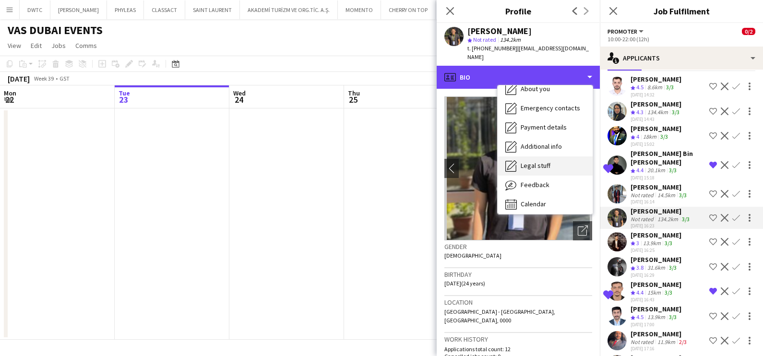
scroll to position [71, 0]
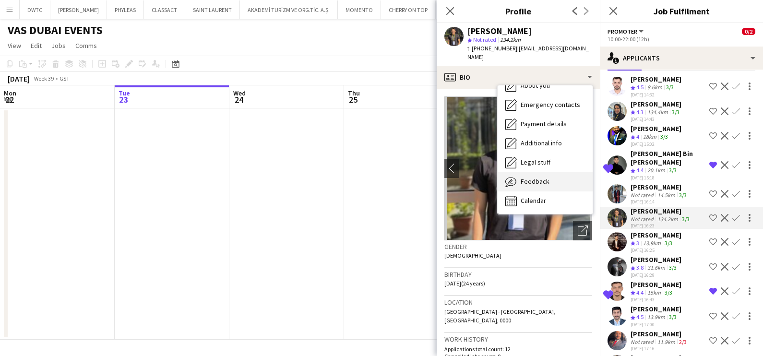
click at [550, 172] on div "Feedback Feedback" at bounding box center [545, 181] width 95 height 19
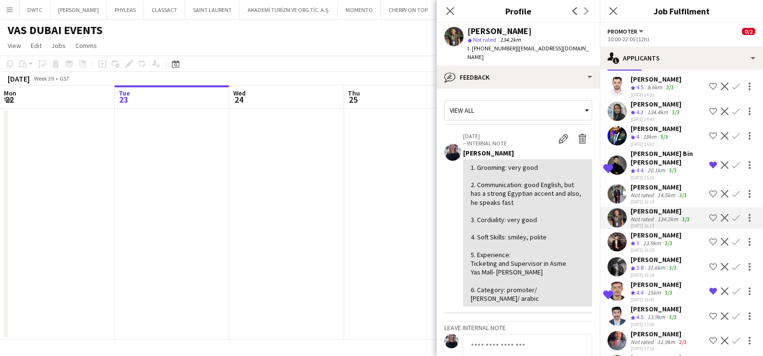
click at [644, 131] on div "[PERSON_NAME]" at bounding box center [656, 128] width 51 height 9
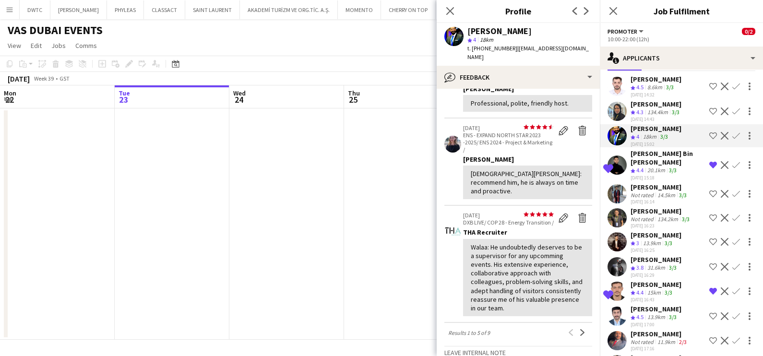
scroll to position [0, 0]
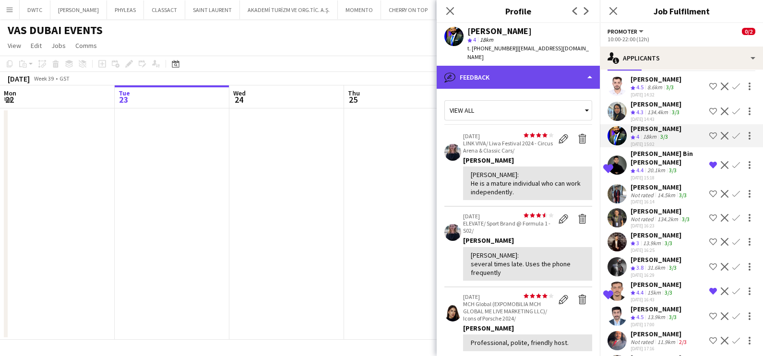
click at [549, 72] on div "bubble-pencil Feedback" at bounding box center [518, 77] width 163 height 23
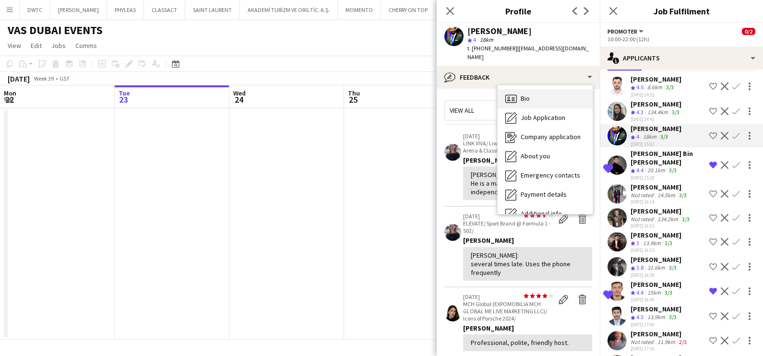
click at [547, 91] on div "Bio Bio" at bounding box center [545, 98] width 95 height 19
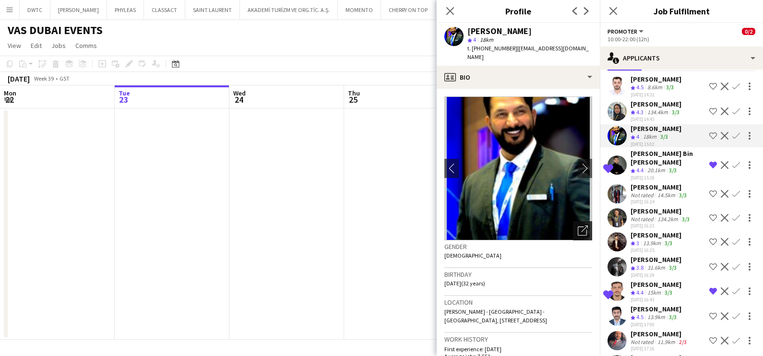
click at [578, 226] on icon "Open photos pop-in" at bounding box center [583, 231] width 10 height 10
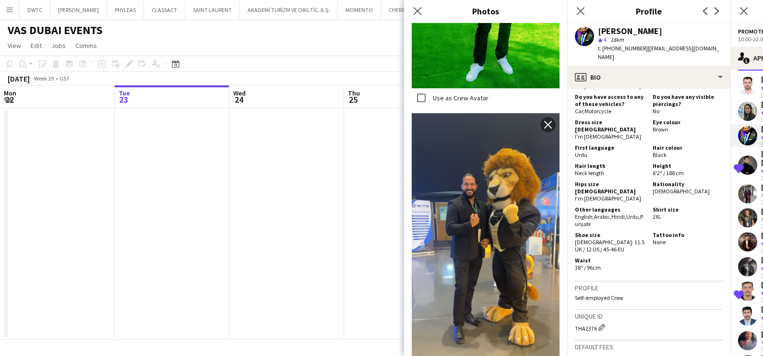
scroll to position [2767, 0]
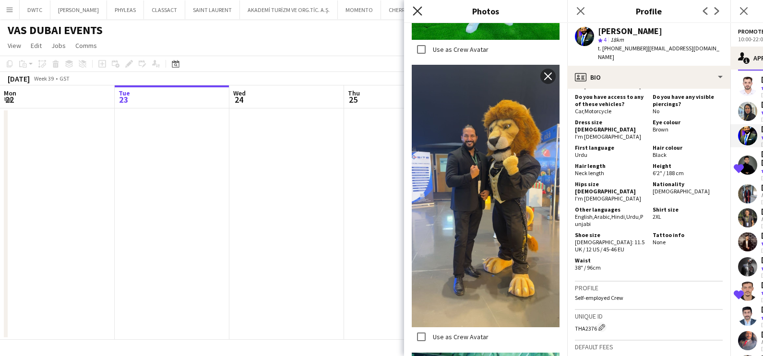
click at [419, 10] on icon "Close pop-in" at bounding box center [417, 10] width 9 height 9
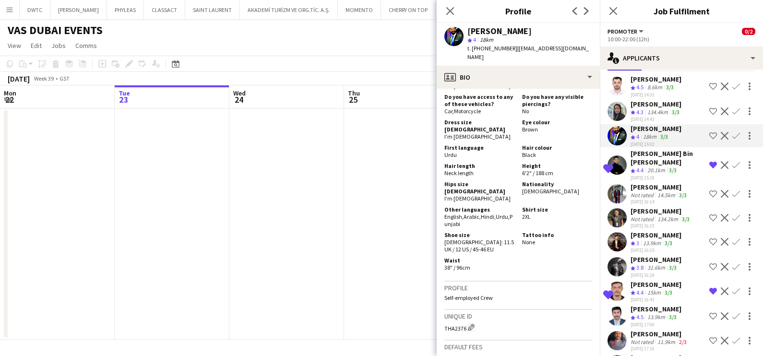
click at [709, 134] on app-icon "Shortlist crew" at bounding box center [713, 136] width 8 height 8
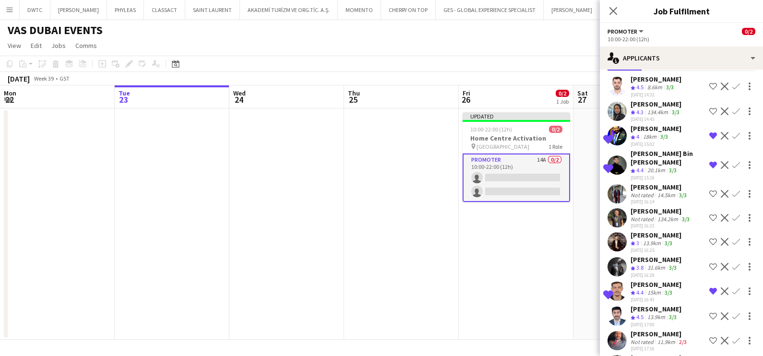
scroll to position [0, 0]
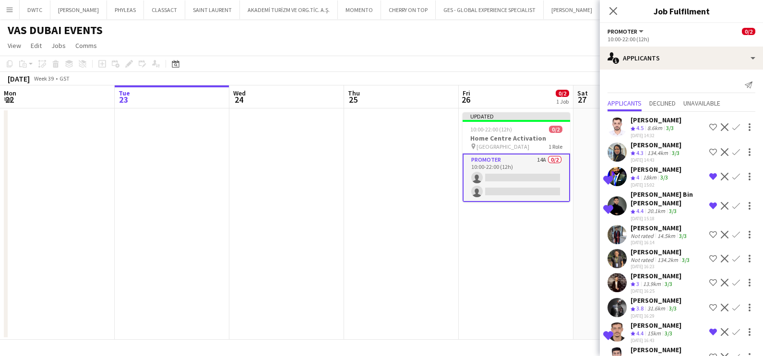
click at [651, 125] on div "8.6km" at bounding box center [655, 128] width 19 height 8
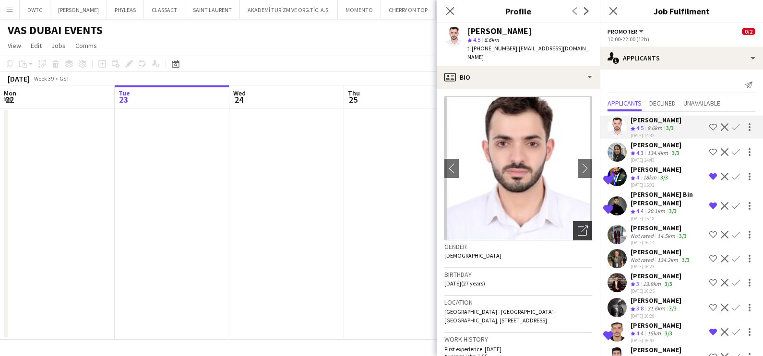
click at [578, 226] on icon "Open photos pop-in" at bounding box center [583, 231] width 10 height 10
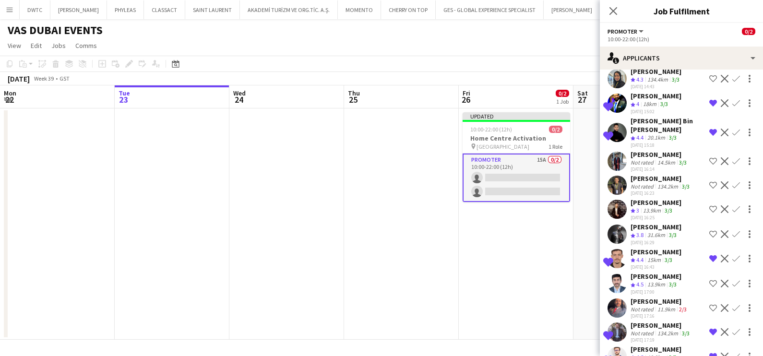
scroll to position [149, 0]
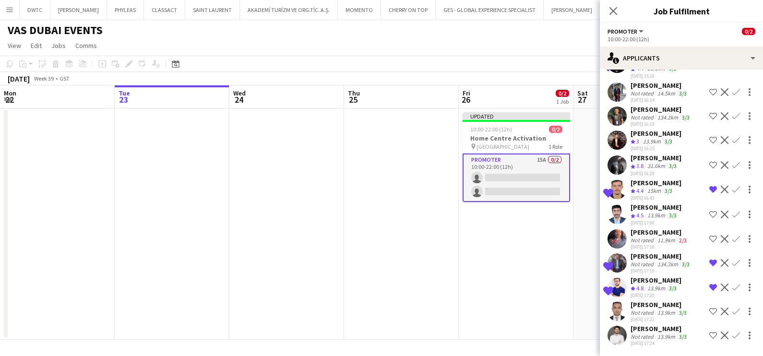
click at [640, 336] on div "Not rated" at bounding box center [643, 336] width 25 height 7
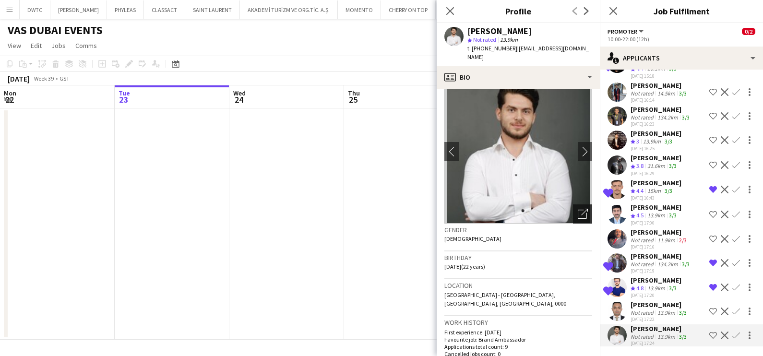
scroll to position [0, 0]
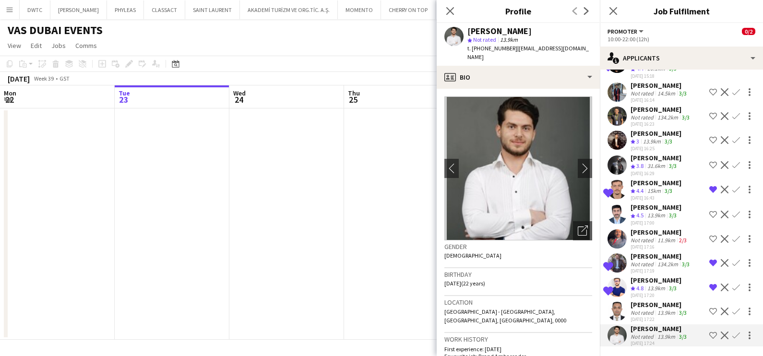
click at [709, 334] on app-icon "Shortlist crew" at bounding box center [713, 336] width 8 height 8
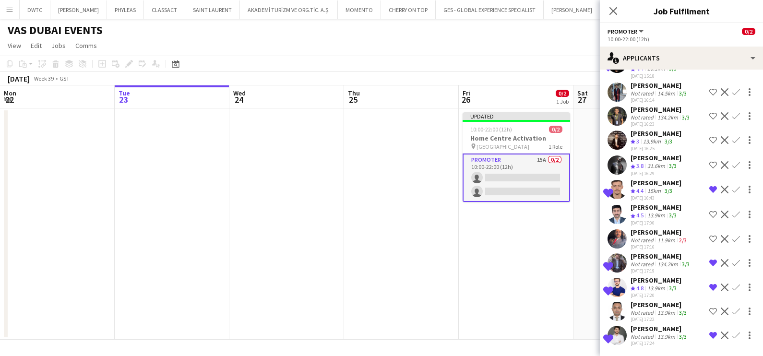
click at [663, 331] on div "[PERSON_NAME]" at bounding box center [660, 328] width 58 height 9
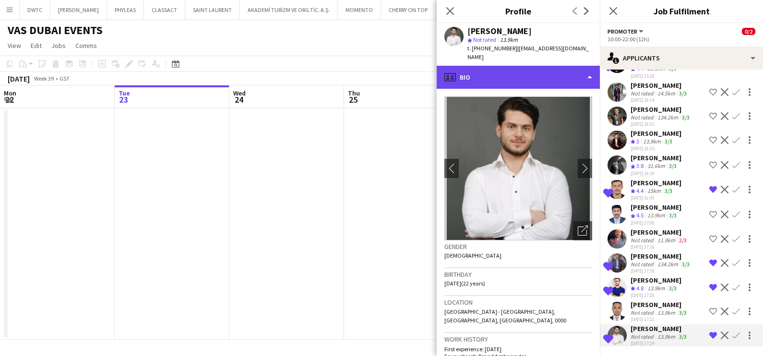
click at [547, 66] on div "profile Bio" at bounding box center [518, 77] width 163 height 23
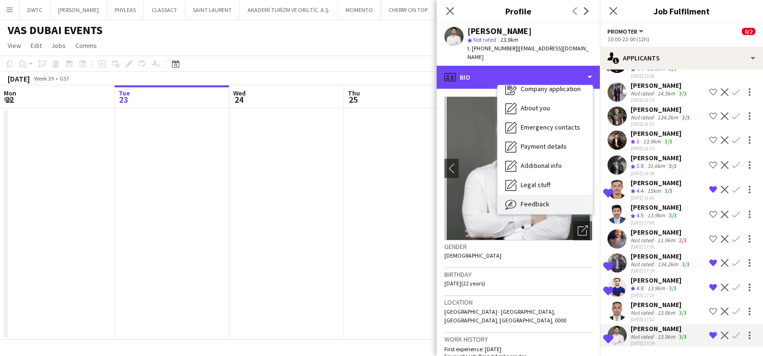
scroll to position [71, 0]
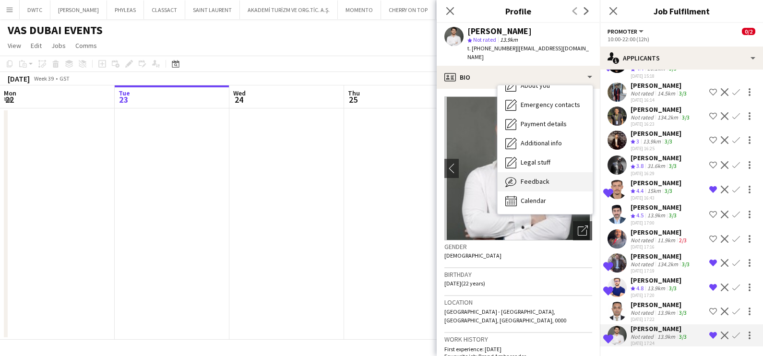
click at [550, 172] on div "Feedback Feedback" at bounding box center [545, 181] width 95 height 19
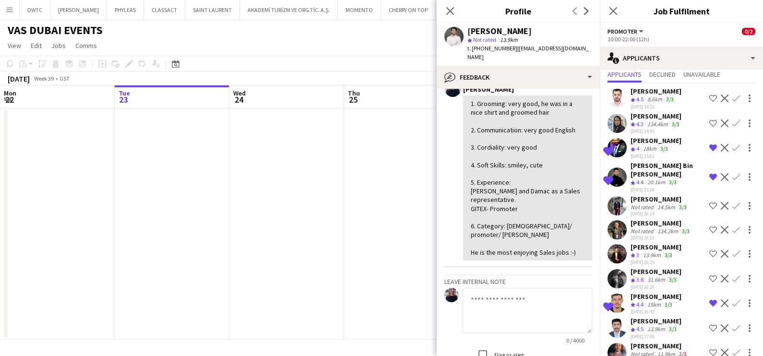
scroll to position [0, 0]
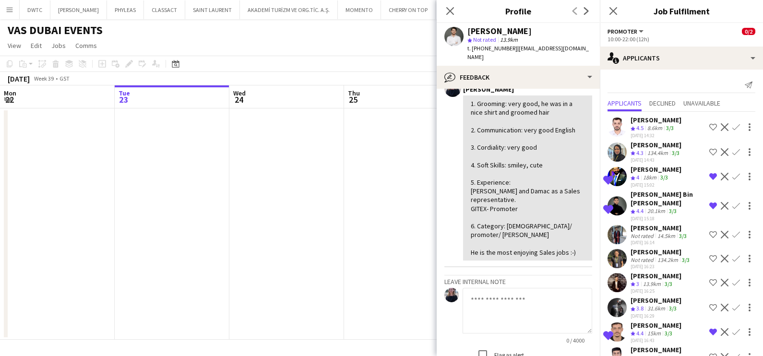
click at [643, 126] on span "4.5" at bounding box center [639, 127] width 7 height 7
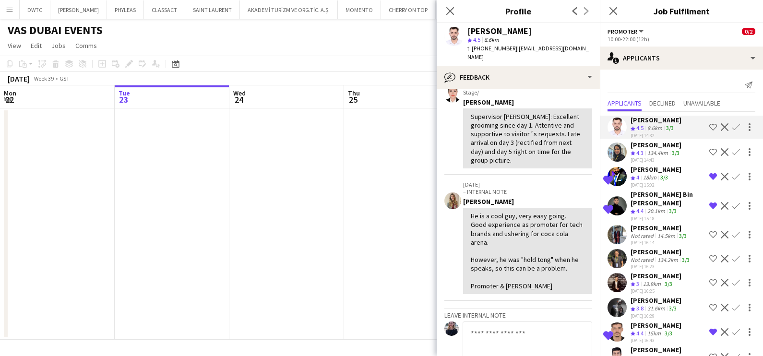
scroll to position [120, 0]
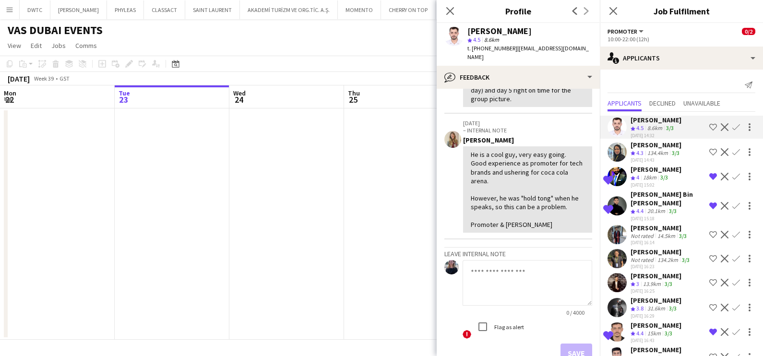
click at [374, 241] on app-date-cell at bounding box center [401, 223] width 115 height 231
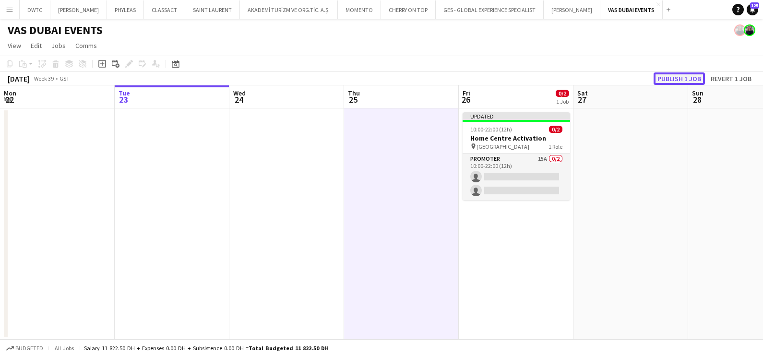
click at [693, 76] on button "Publish 1 job" at bounding box center [679, 78] width 51 height 12
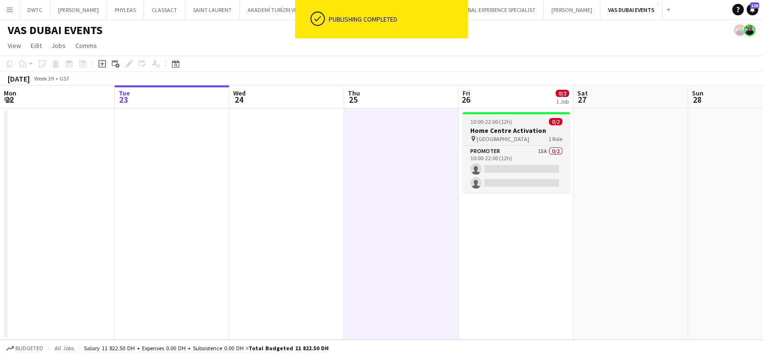
click at [516, 118] on div "10:00-22:00 (12h) 0/2" at bounding box center [517, 121] width 108 height 7
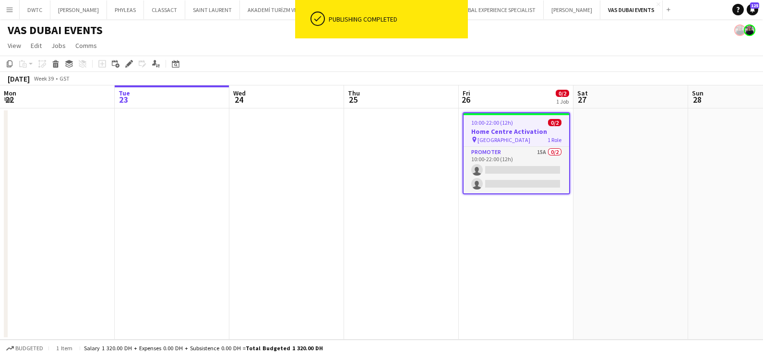
click at [121, 63] on div "Add job Add linked Job Edit Edit linked Job Applicants" at bounding box center [124, 64] width 73 height 12
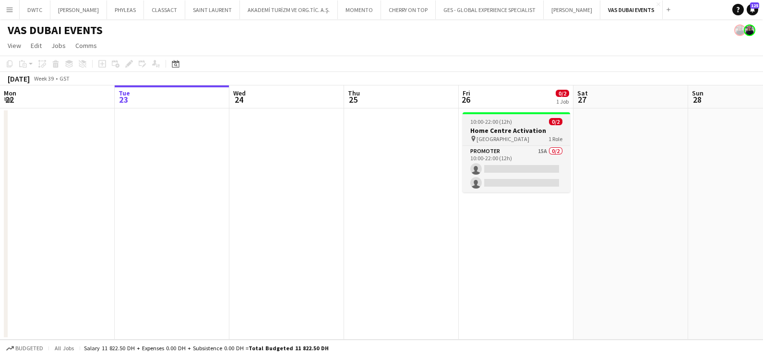
click at [478, 131] on h3 "Home Centre Activation" at bounding box center [517, 130] width 108 height 9
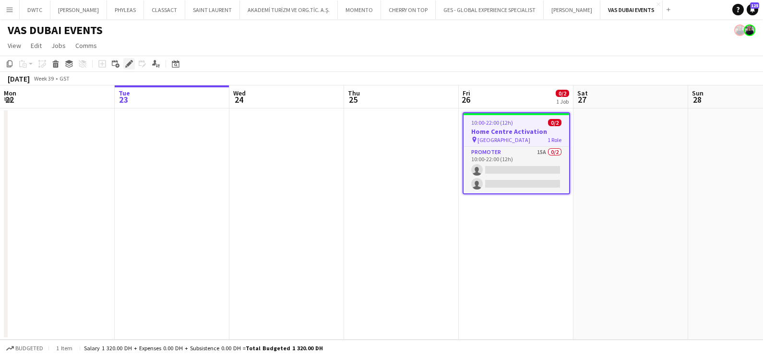
click at [132, 63] on icon "Edit" at bounding box center [129, 64] width 8 height 8
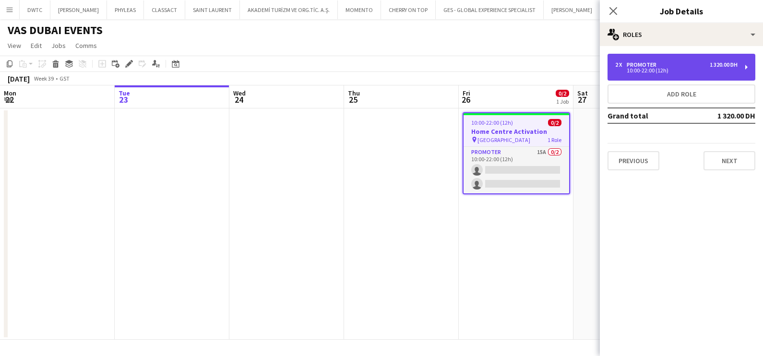
click at [730, 62] on div "1 320.00 DH" at bounding box center [724, 64] width 28 height 7
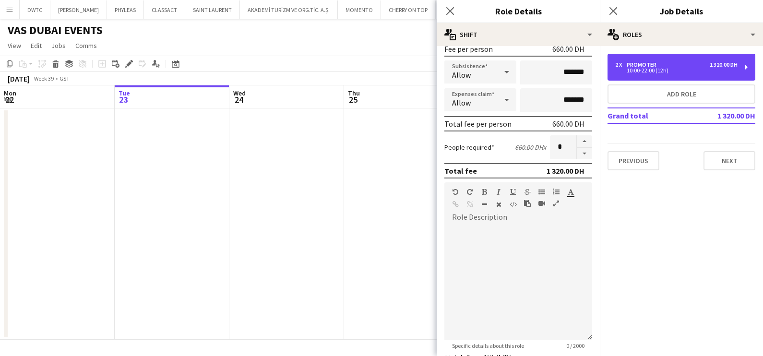
scroll to position [242, 0]
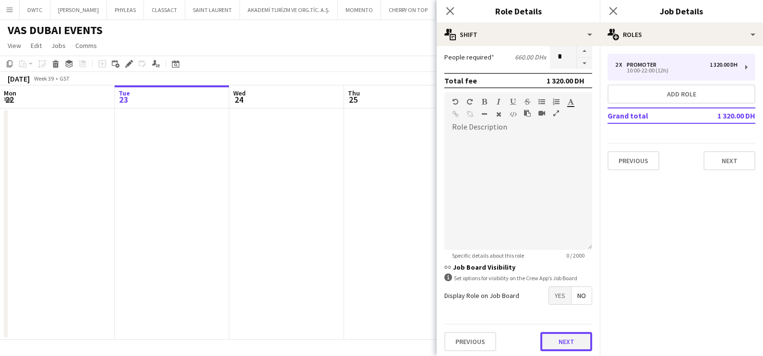
click at [566, 332] on button "Next" at bounding box center [566, 341] width 52 height 19
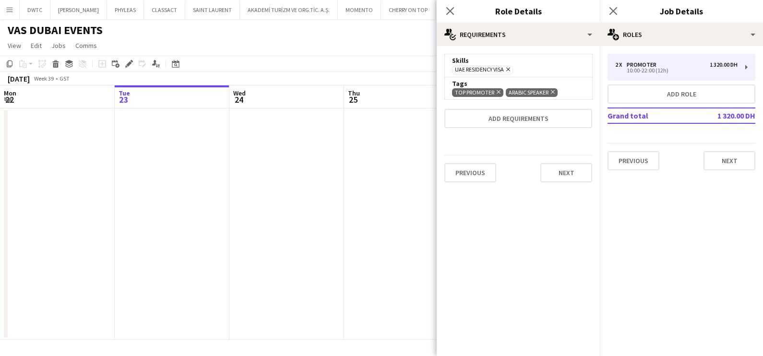
scroll to position [0, 0]
click at [362, 210] on app-date-cell at bounding box center [401, 223] width 115 height 231
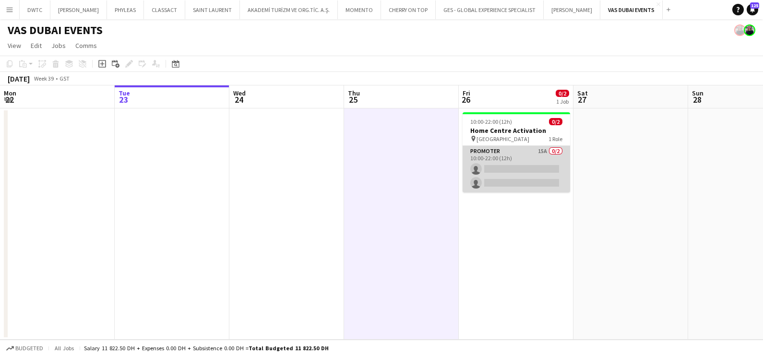
click at [538, 156] on app-card-role "Promoter 15A 0/2 10:00-22:00 (12h) single-neutral-actions single-neutral-actions" at bounding box center [517, 169] width 108 height 47
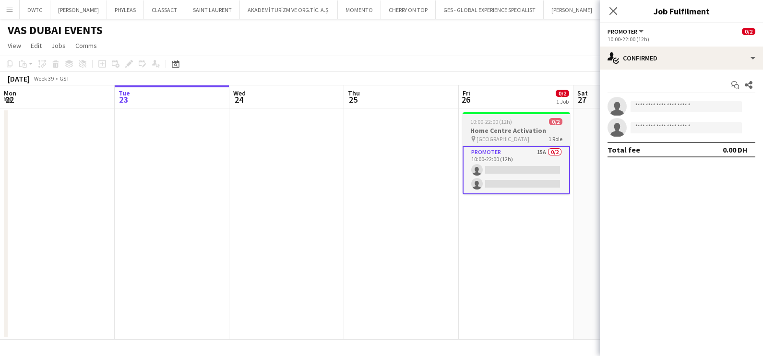
click at [526, 127] on h3 "Home Centre Activation" at bounding box center [517, 130] width 108 height 9
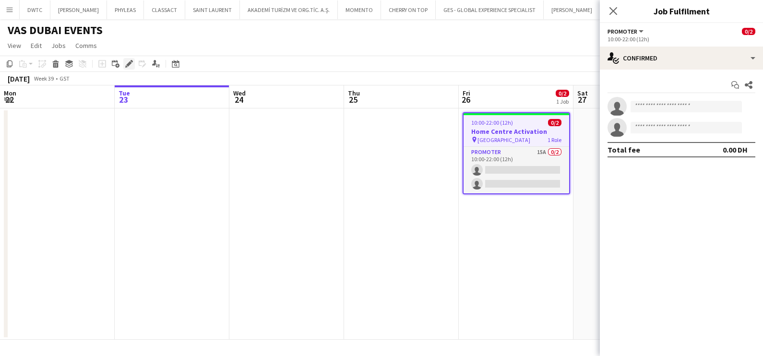
click at [130, 65] on icon "Edit" at bounding box center [129, 64] width 8 height 8
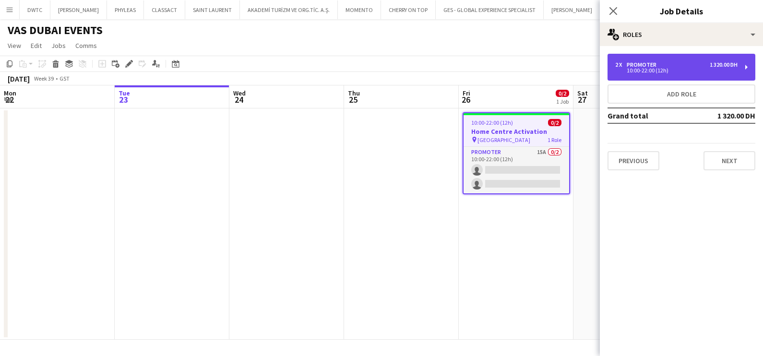
click at [692, 60] on div "2 x Promoter 1 320.00 DH 10:00-22:00 (12h)" at bounding box center [682, 67] width 148 height 27
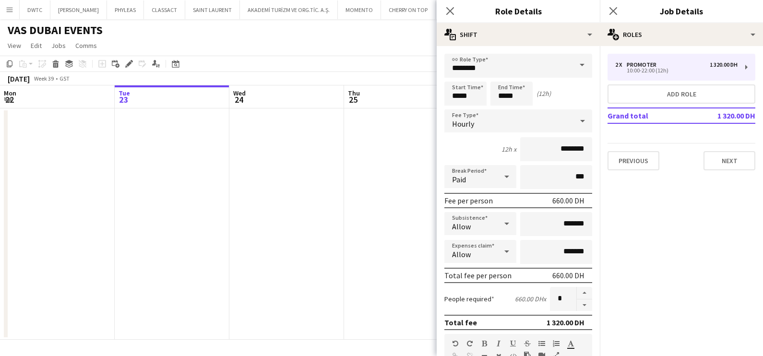
click at [290, 235] on app-date-cell at bounding box center [286, 223] width 115 height 231
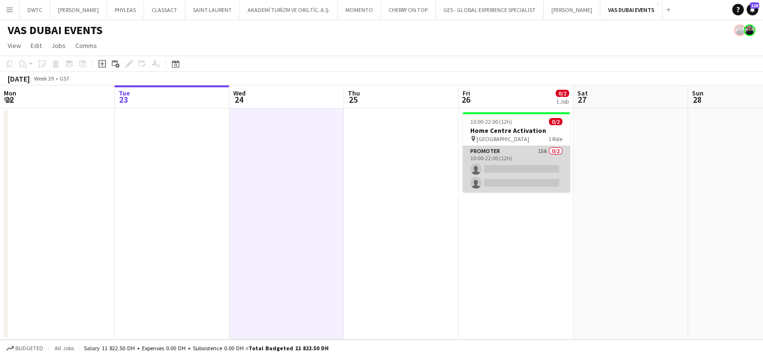
click at [549, 175] on app-card-role "Promoter 15A 0/2 10:00-22:00 (12h) single-neutral-actions single-neutral-actions" at bounding box center [517, 169] width 108 height 47
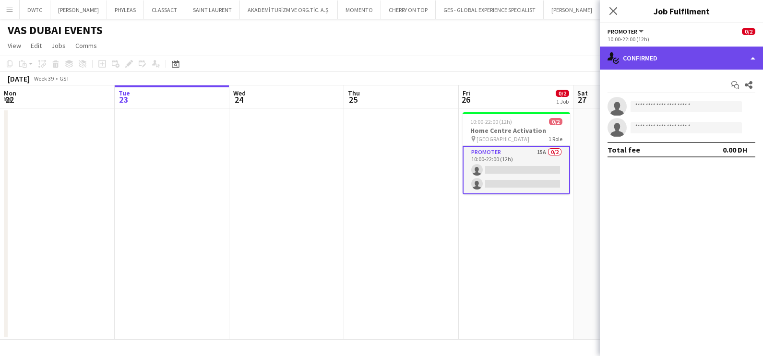
click at [696, 50] on div "single-neutral-actions-check-2 Confirmed" at bounding box center [681, 58] width 163 height 23
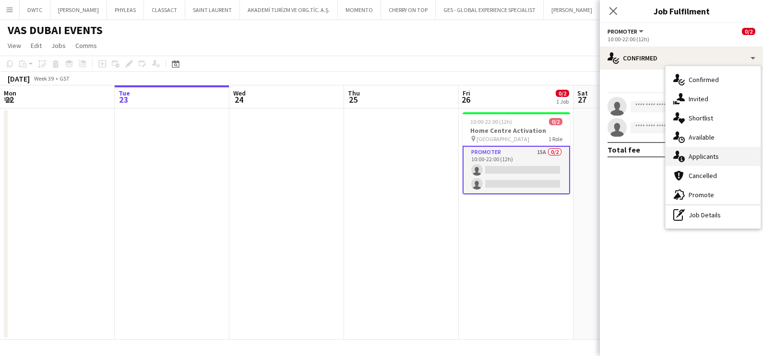
click at [712, 161] on div "single-neutral-actions-information Applicants" at bounding box center [713, 156] width 95 height 19
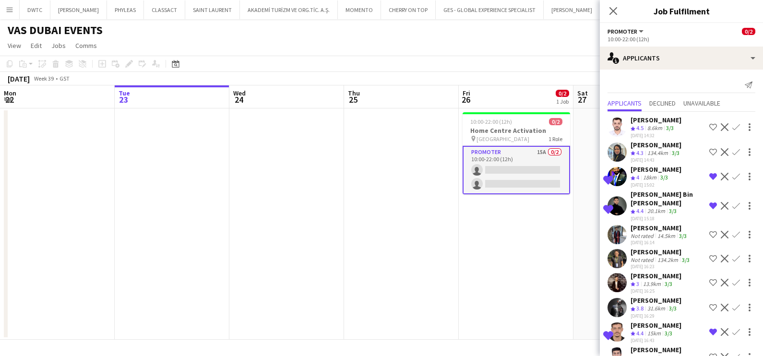
click at [493, 259] on app-date-cell "10:00-22:00 (12h) 0/2 Home Centre Activation pin Mirdif City Center Mall 1 Role…" at bounding box center [516, 223] width 115 height 231
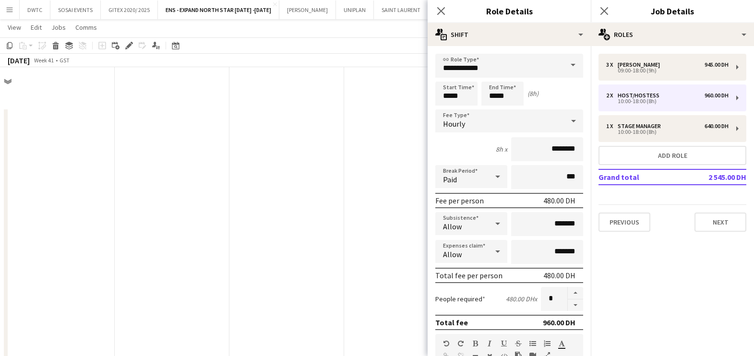
click at [663, 119] on div "1 x Stage Manager 640.00 DH 10:00-18:00 (8h)" at bounding box center [672, 128] width 148 height 27
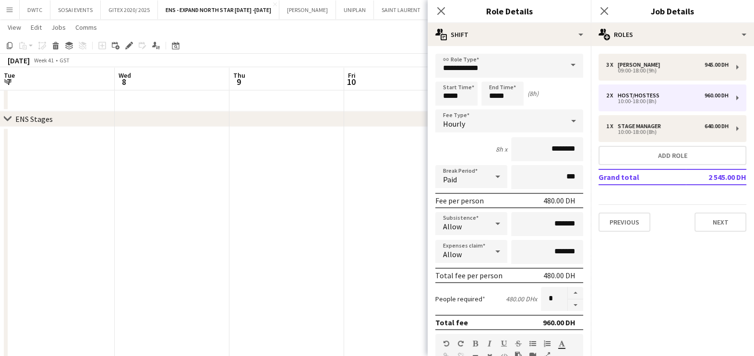
type input "**********"
type input "********"
type input "*"
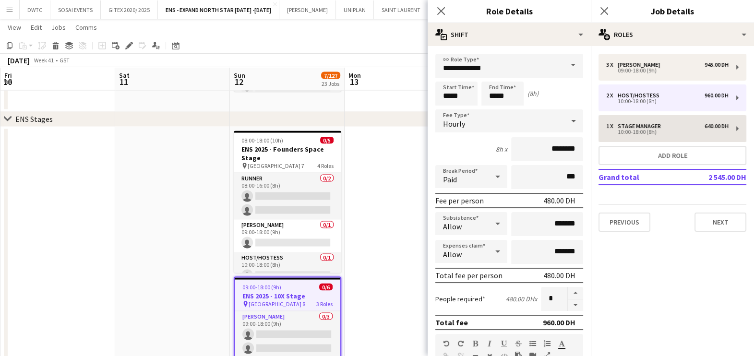
scroll to position [3, 0]
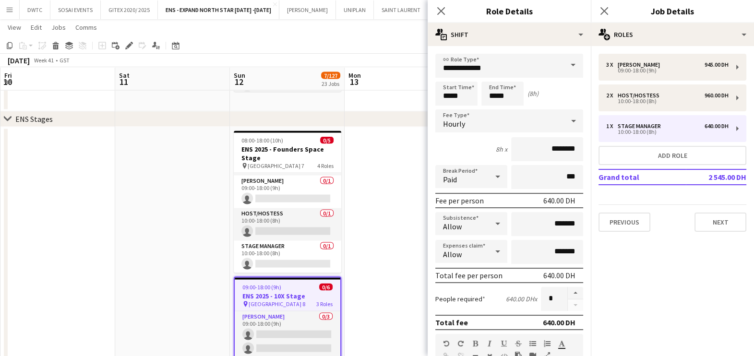
click at [389, 204] on app-date-cell at bounding box center [402, 355] width 115 height 457
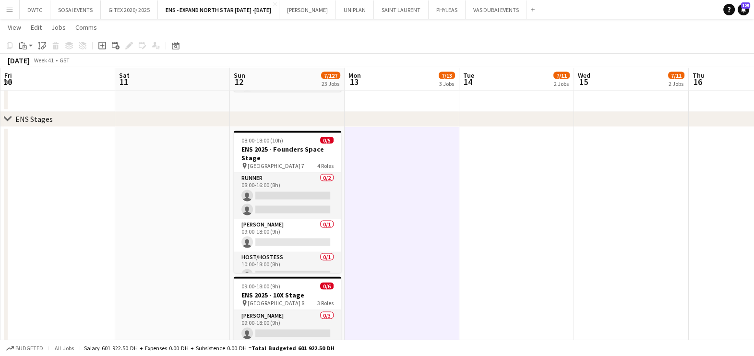
scroll to position [0, 0]
click at [476, 8] on button "VAS DUBAI EVENTS Close" at bounding box center [496, 9] width 61 height 19
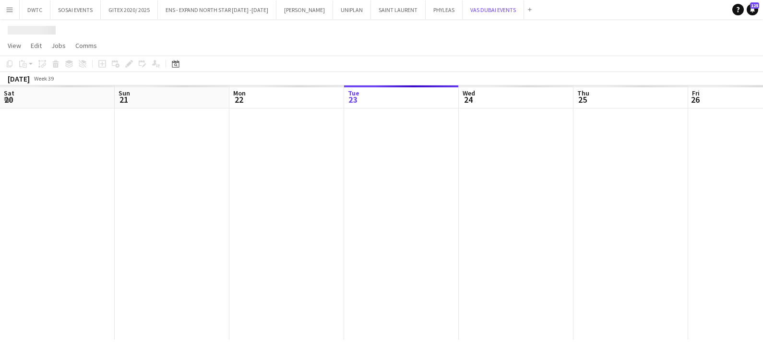
scroll to position [0, 229]
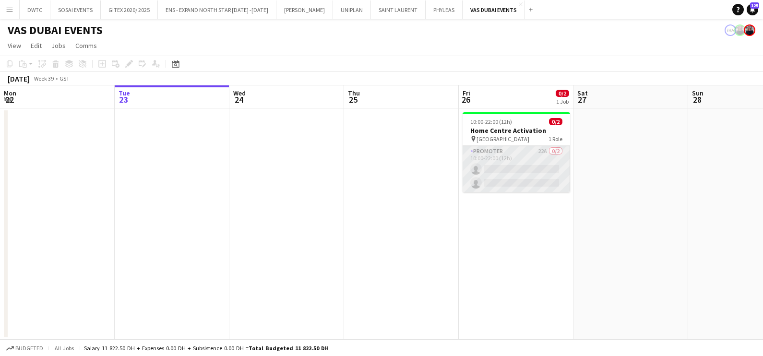
click at [525, 170] on app-card-role "Promoter 22A 0/2 10:00-22:00 (12h) single-neutral-actions single-neutral-actions" at bounding box center [517, 169] width 108 height 47
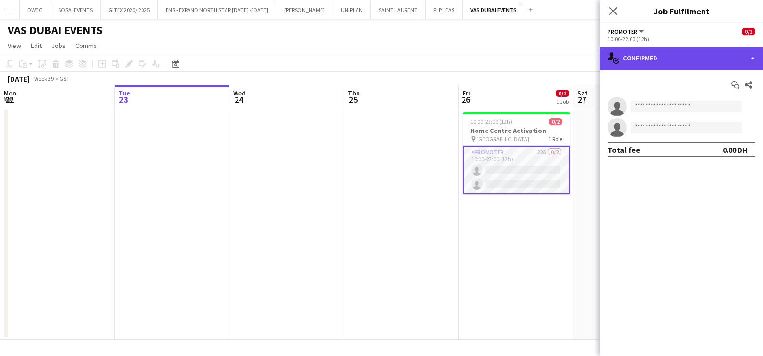
click at [685, 54] on div "single-neutral-actions-check-2 Confirmed" at bounding box center [681, 58] width 163 height 23
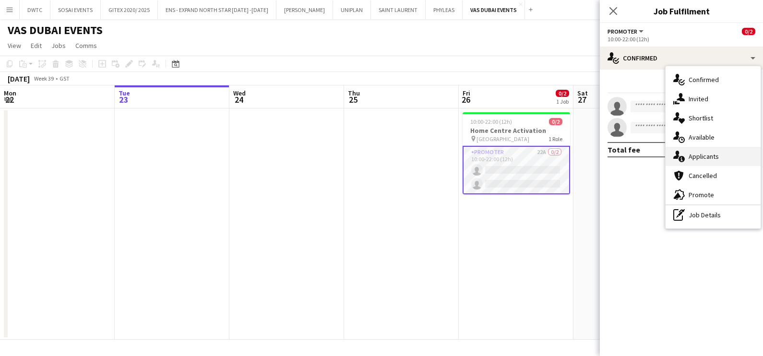
click at [705, 156] on span "Applicants" at bounding box center [704, 156] width 30 height 9
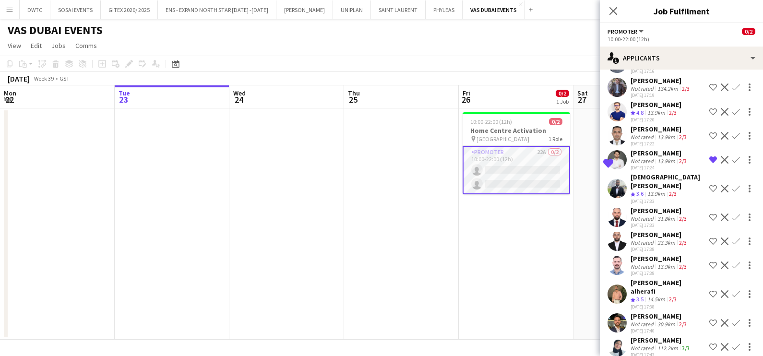
scroll to position [0, 422]
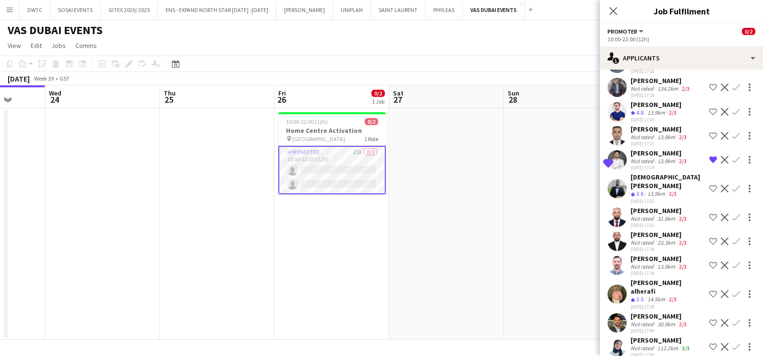
drag, startPoint x: 500, startPoint y: 288, endPoint x: 307, endPoint y: 289, distance: 192.5
click at [307, 289] on app-calendar-viewport "Sat 20 Sun 21 Mon 22 Tue 23 Wed 24 Thu 25 Fri 26 0/2 1 Job Sat 27 Sun 28 Mon 29…" at bounding box center [381, 212] width 763 height 254
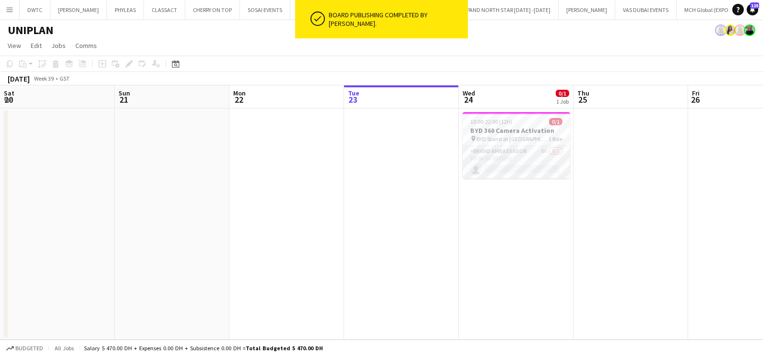
scroll to position [0, 229]
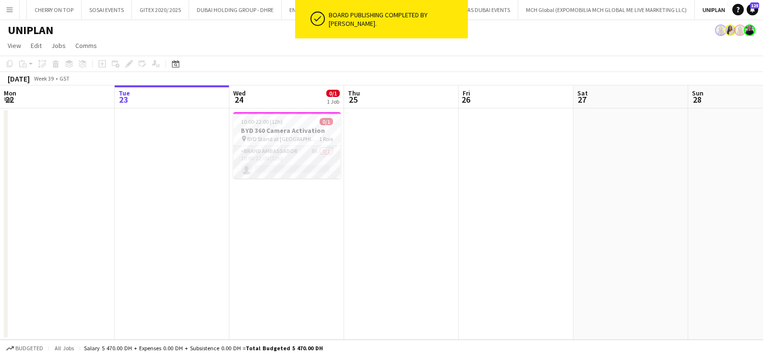
click at [442, 191] on app-date-cell at bounding box center [401, 223] width 115 height 231
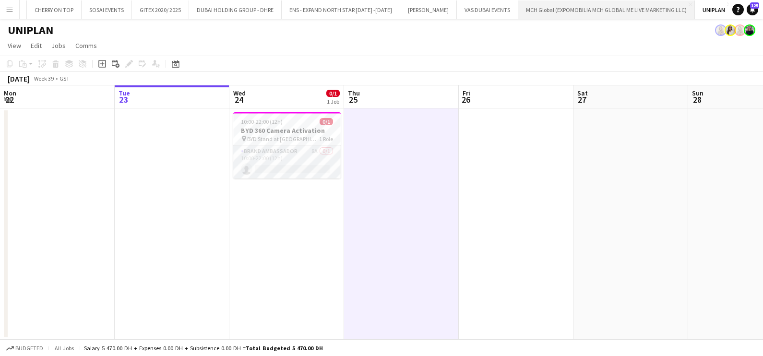
click at [613, 13] on button "MCH Global (EXPOMOBILIA MCH GLOBAL ME LIVE MARKETING LLC) Close" at bounding box center [606, 9] width 177 height 19
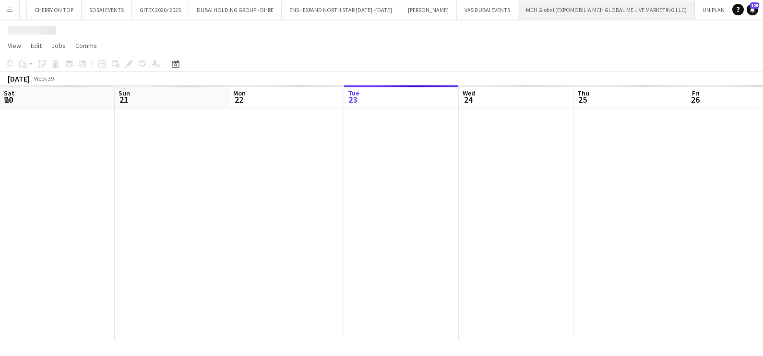
scroll to position [0, 229]
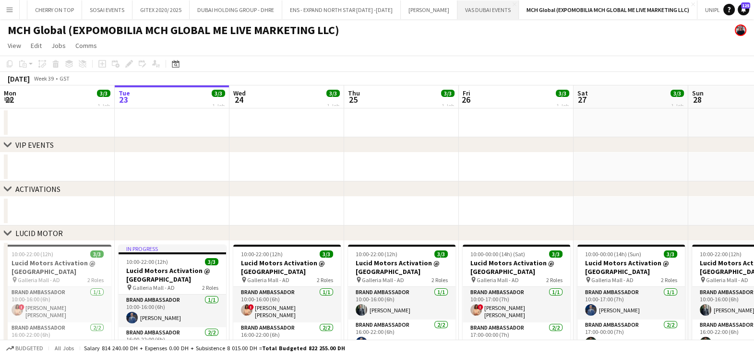
click at [467, 12] on button "VAS DUBAI EVENTS Close" at bounding box center [487, 9] width 61 height 19
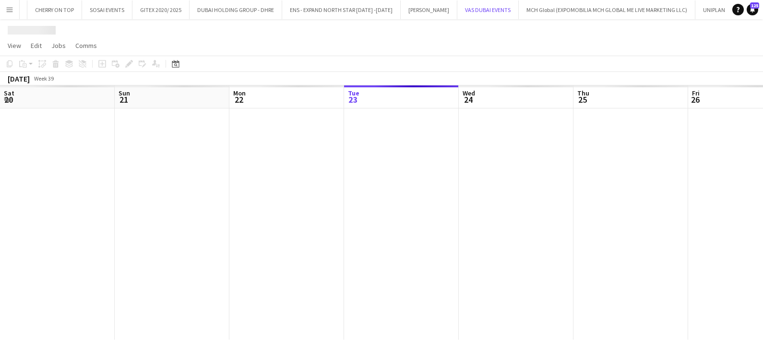
scroll to position [0, 229]
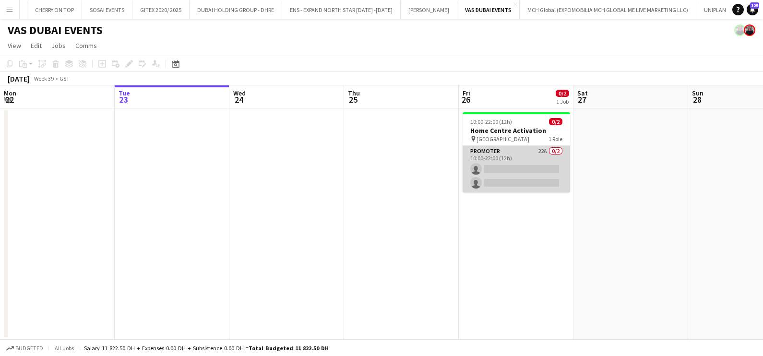
click at [502, 165] on app-card-role "Promoter 22A 0/2 10:00-22:00 (12h) single-neutral-actions single-neutral-actions" at bounding box center [517, 169] width 108 height 47
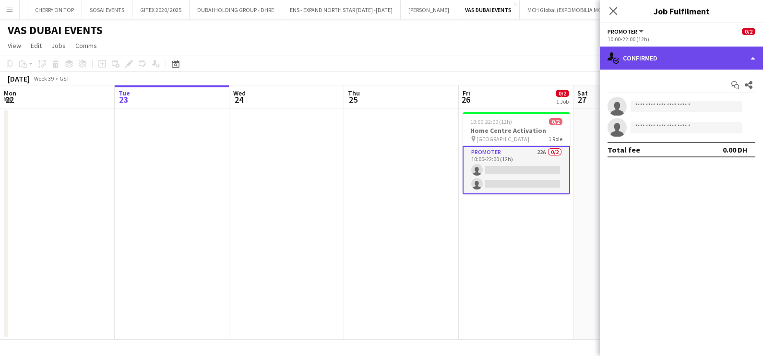
click at [650, 52] on div "single-neutral-actions-check-2 Confirmed" at bounding box center [681, 58] width 163 height 23
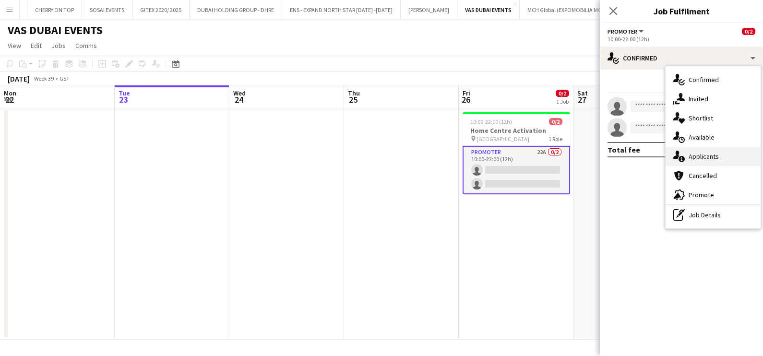
click at [704, 157] on span "Applicants" at bounding box center [704, 156] width 30 height 9
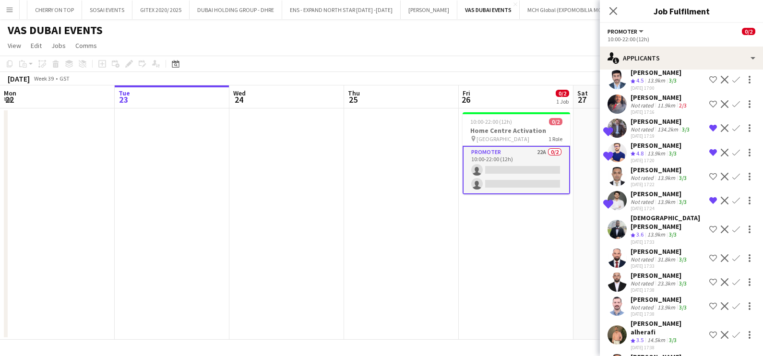
scroll to position [318, 0]
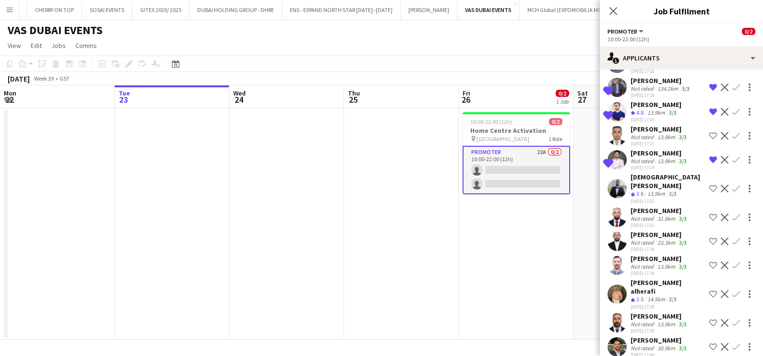
click at [642, 345] on div "Not rated" at bounding box center [643, 348] width 25 height 7
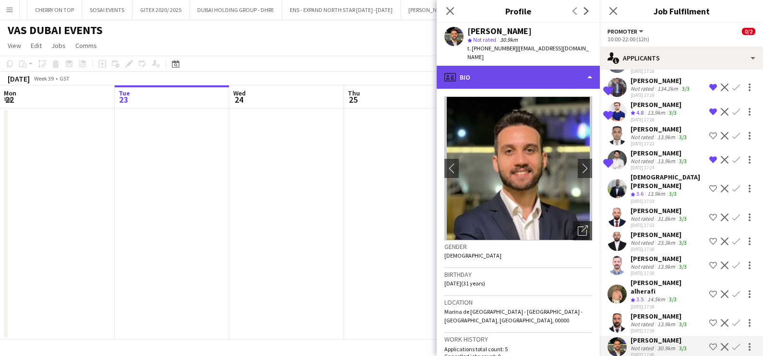
click at [499, 66] on div "profile Bio" at bounding box center [518, 77] width 163 height 23
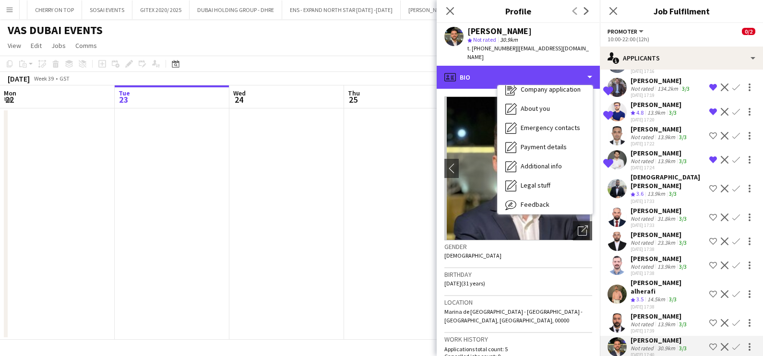
scroll to position [71, 0]
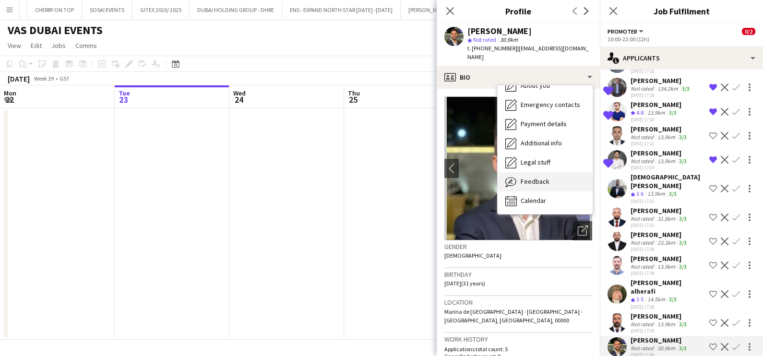
click at [540, 177] on span "Feedback" at bounding box center [535, 181] width 29 height 9
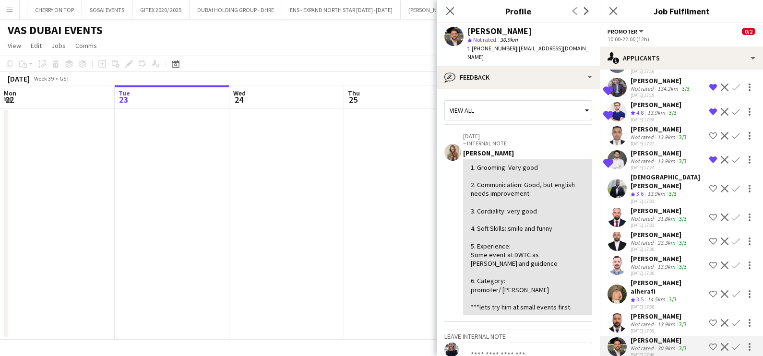
click at [641, 239] on div "Not rated" at bounding box center [643, 242] width 25 height 7
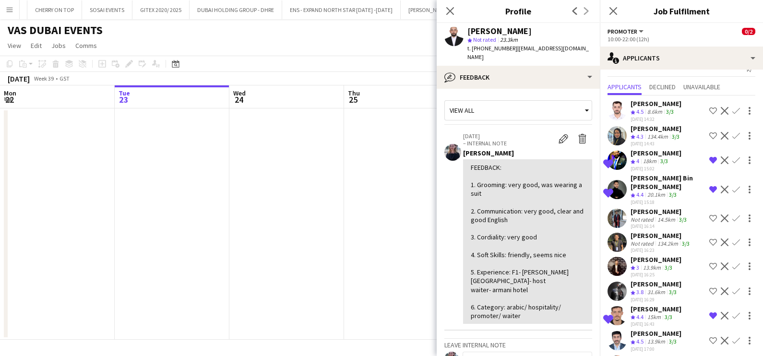
scroll to position [0, 0]
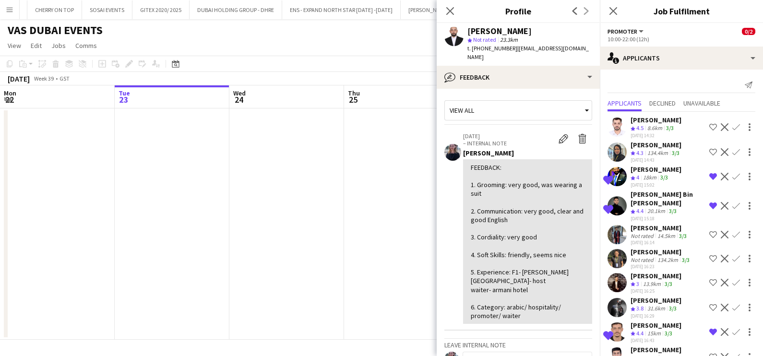
click at [709, 150] on app-icon "Shortlist crew" at bounding box center [713, 152] width 8 height 8
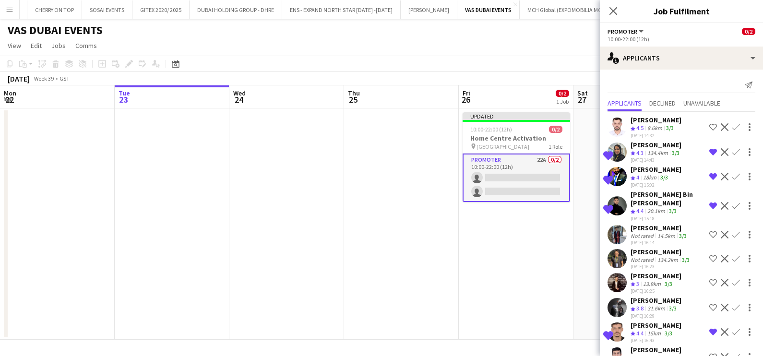
click at [661, 147] on div "[PERSON_NAME]" at bounding box center [656, 145] width 51 height 9
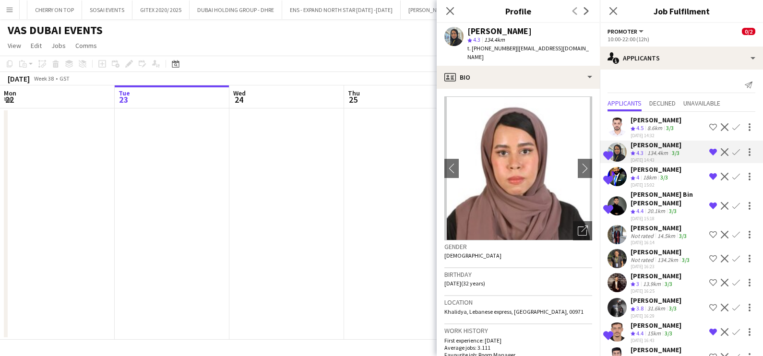
drag, startPoint x: 311, startPoint y: 207, endPoint x: 311, endPoint y: 201, distance: 6.3
click at [310, 205] on app-date-cell at bounding box center [286, 223] width 115 height 231
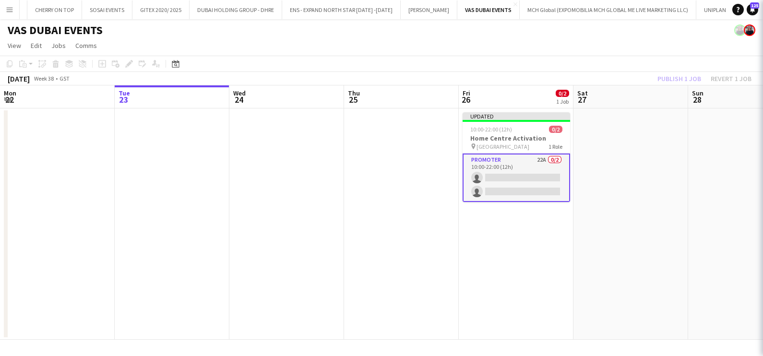
scroll to position [0, 229]
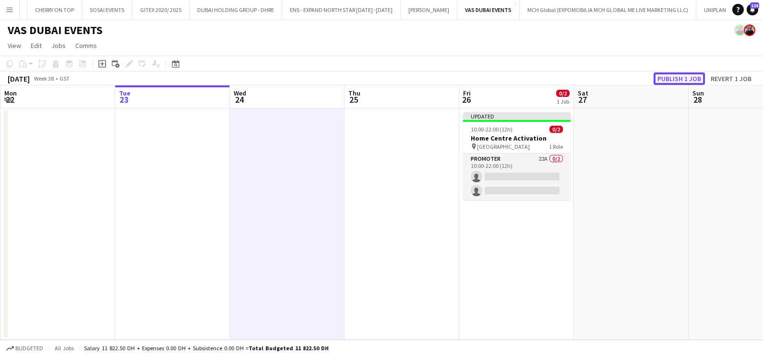
click at [681, 77] on button "Publish 1 job" at bounding box center [679, 78] width 51 height 12
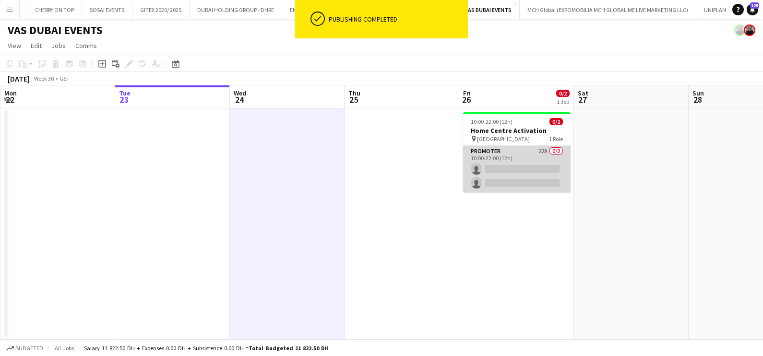
click at [522, 163] on app-card-role "Promoter 22A 0/2 10:00-22:00 (12h) single-neutral-actions single-neutral-actions" at bounding box center [517, 169] width 108 height 47
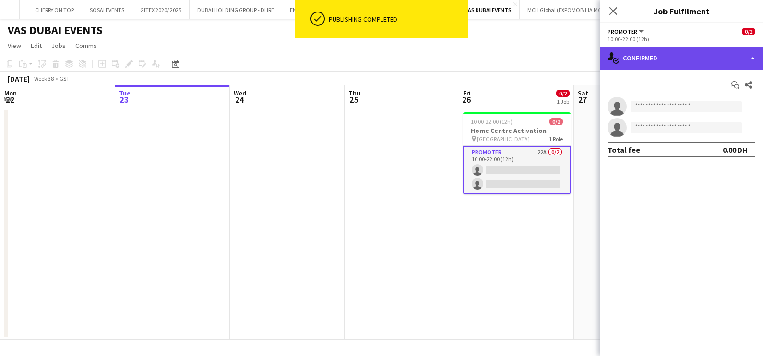
click at [674, 60] on div "single-neutral-actions-check-2 Confirmed" at bounding box center [681, 58] width 163 height 23
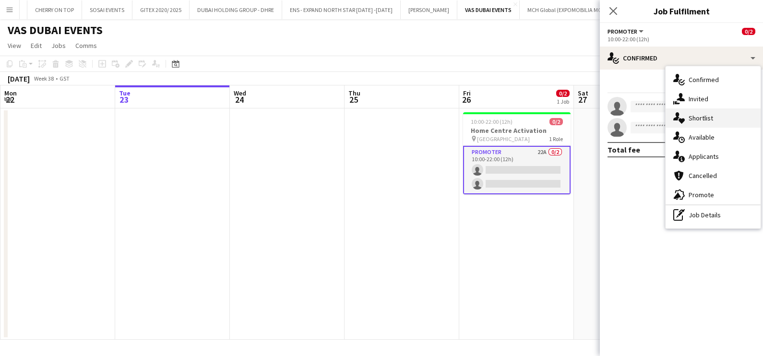
click at [694, 115] on span "Shortlist" at bounding box center [701, 118] width 24 height 9
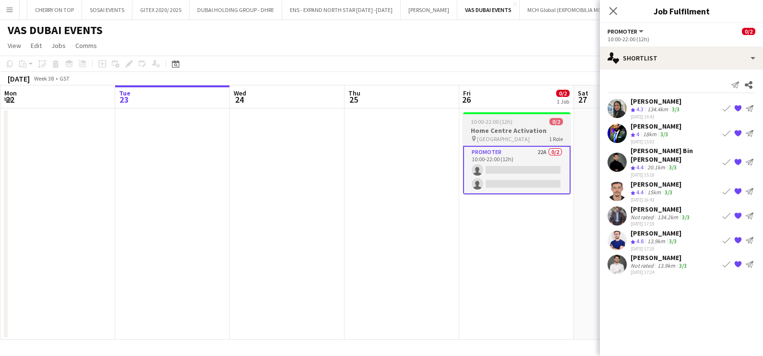
click at [526, 122] on div "10:00-22:00 (12h) 0/2" at bounding box center [517, 121] width 108 height 7
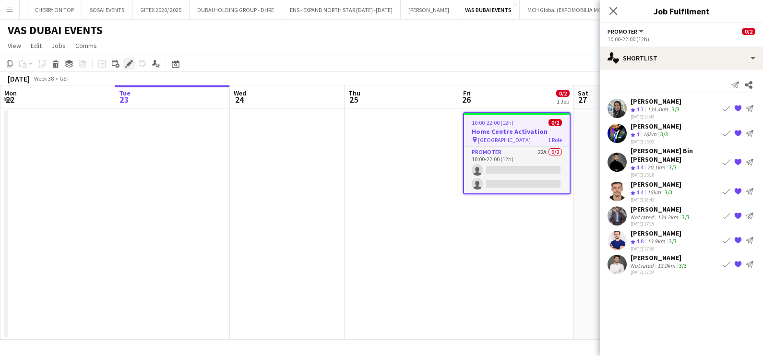
click at [130, 63] on icon at bounding box center [128, 63] width 5 height 5
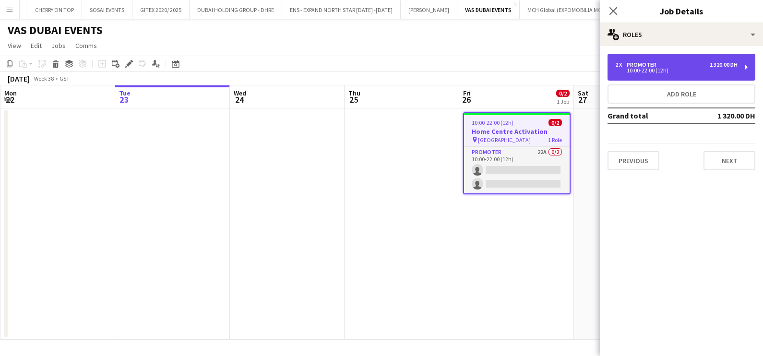
click at [689, 58] on div "2 x Promoter 1 320.00 DH 10:00-22:00 (12h)" at bounding box center [682, 67] width 148 height 27
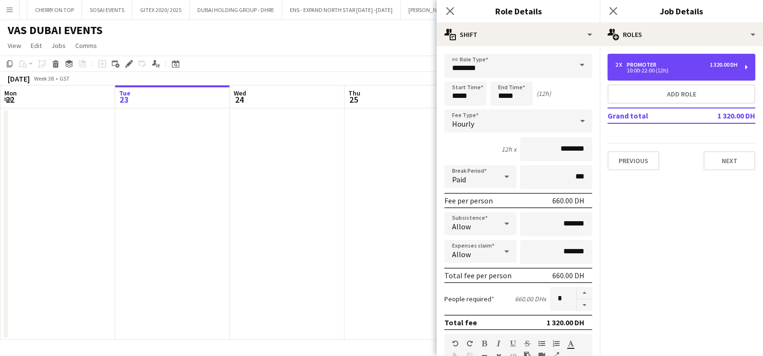
scroll to position [242, 0]
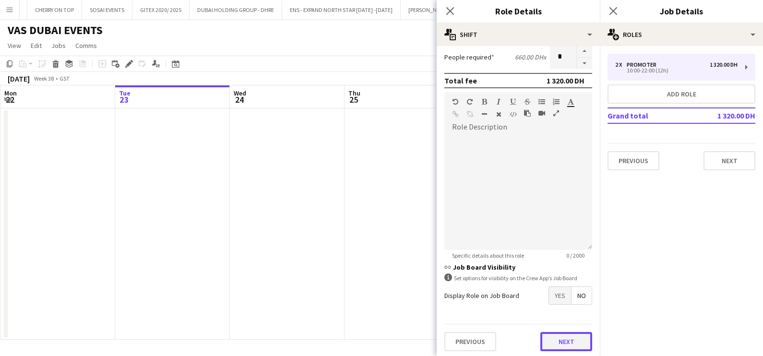
click at [564, 337] on button "Next" at bounding box center [566, 341] width 52 height 19
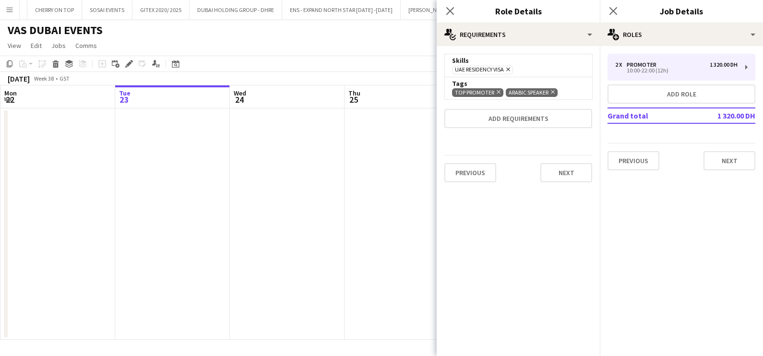
click at [497, 91] on icon at bounding box center [499, 92] width 4 height 4
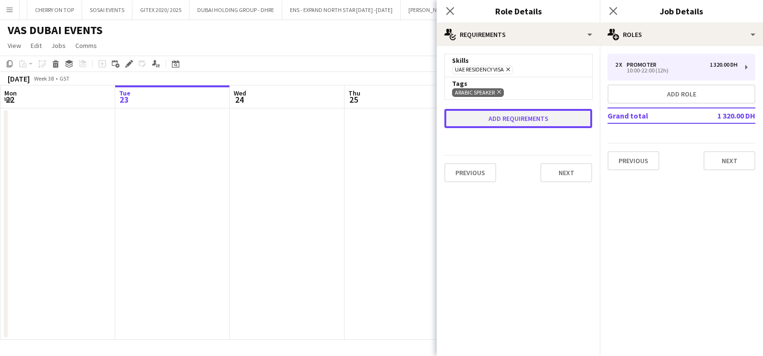
click at [501, 110] on button "Add requirements" at bounding box center [518, 118] width 148 height 19
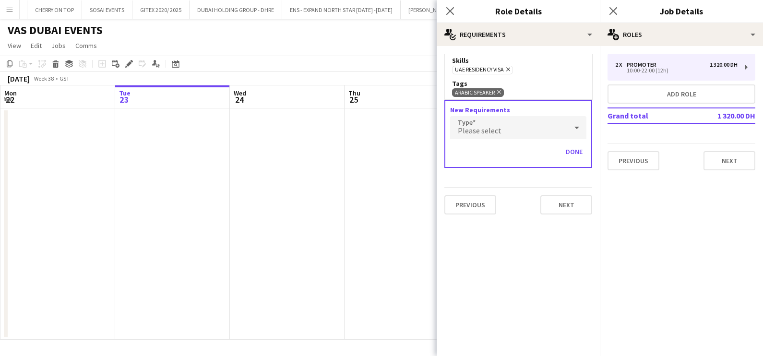
click at [502, 126] on div "Please select" at bounding box center [508, 127] width 117 height 23
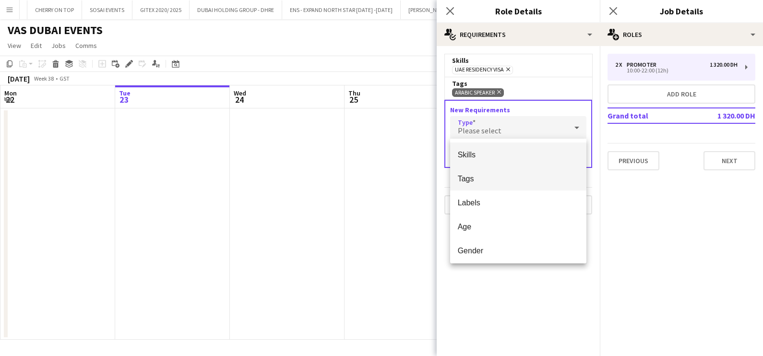
click at [492, 183] on span "Tags" at bounding box center [518, 178] width 121 height 9
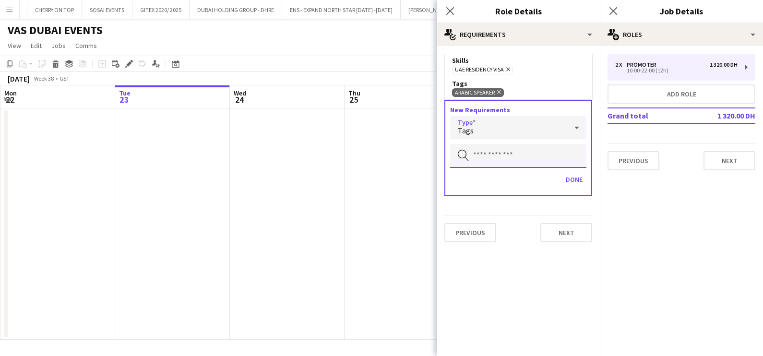
click at [489, 157] on input "text" at bounding box center [518, 156] width 136 height 24
type input "**"
click at [509, 123] on div "Tags" at bounding box center [508, 127] width 117 height 23
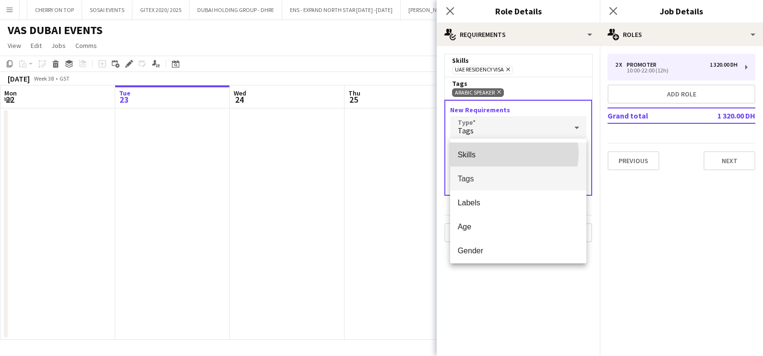
click at [509, 153] on span "Skills" at bounding box center [518, 154] width 121 height 9
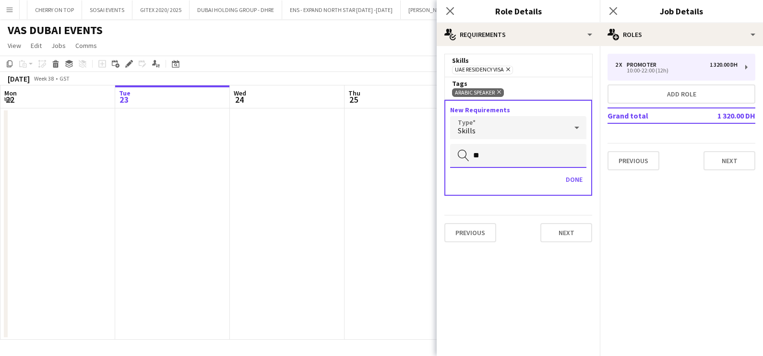
click at [504, 153] on input "**" at bounding box center [518, 156] width 136 height 24
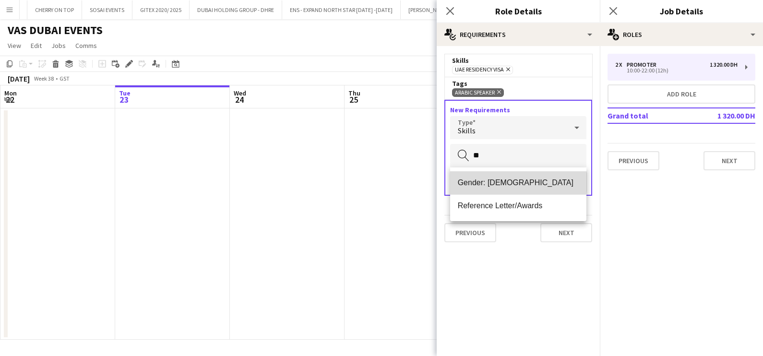
drag, startPoint x: 502, startPoint y: 182, endPoint x: 510, endPoint y: 194, distance: 14.9
click at [501, 182] on span "Gender: [DEMOGRAPHIC_DATA]" at bounding box center [518, 182] width 121 height 9
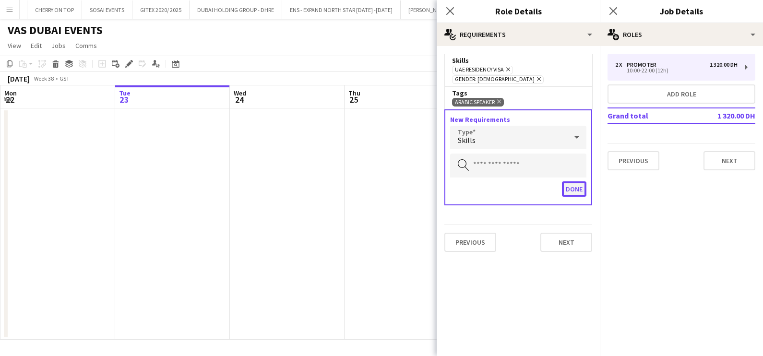
click at [567, 183] on button "Done" at bounding box center [574, 188] width 24 height 15
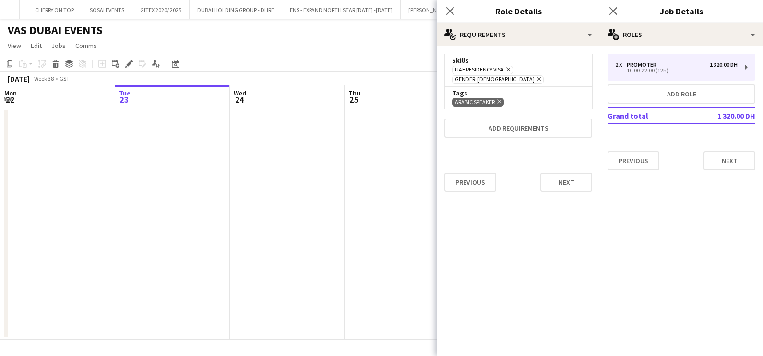
click at [367, 216] on app-date-cell at bounding box center [402, 223] width 115 height 231
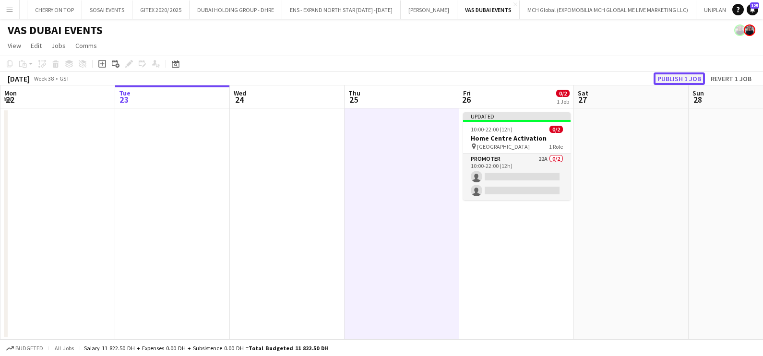
click at [684, 79] on button "Publish 1 job" at bounding box center [679, 78] width 51 height 12
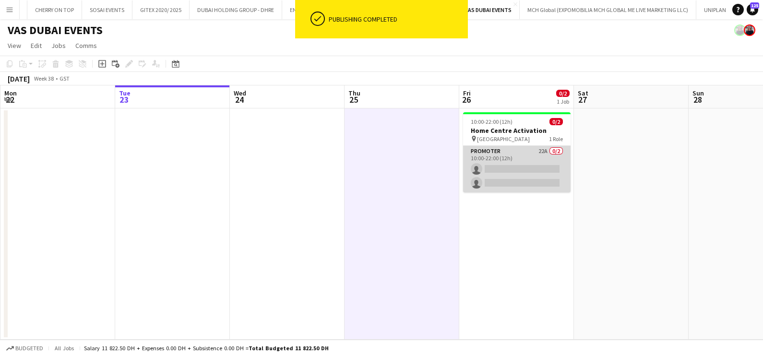
click at [516, 155] on app-card-role "Promoter 22A 0/2 10:00-22:00 (12h) single-neutral-actions single-neutral-actions" at bounding box center [517, 169] width 108 height 47
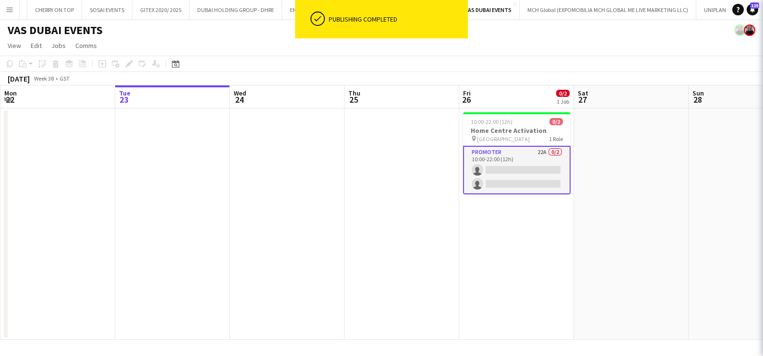
scroll to position [0, 228]
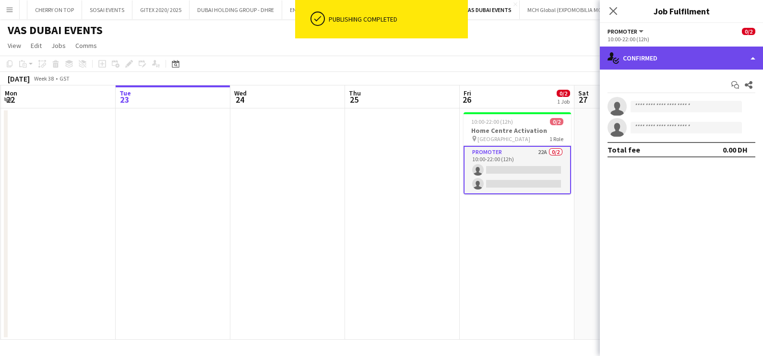
drag, startPoint x: 658, startPoint y: 53, endPoint x: 660, endPoint y: 60, distance: 7.6
click at [658, 53] on div "single-neutral-actions-check-2 Confirmed" at bounding box center [681, 58] width 163 height 23
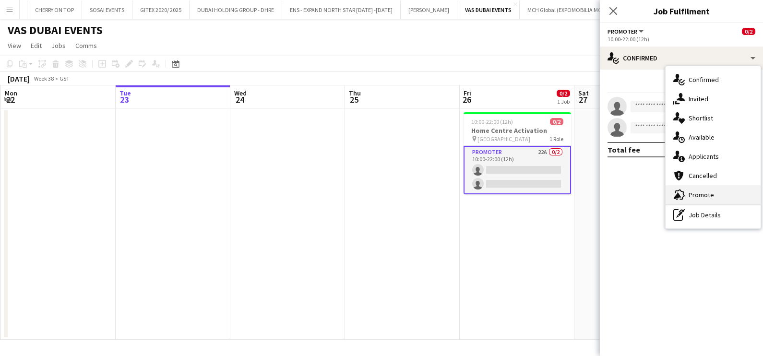
click at [703, 191] on span "Promote" at bounding box center [701, 195] width 25 height 9
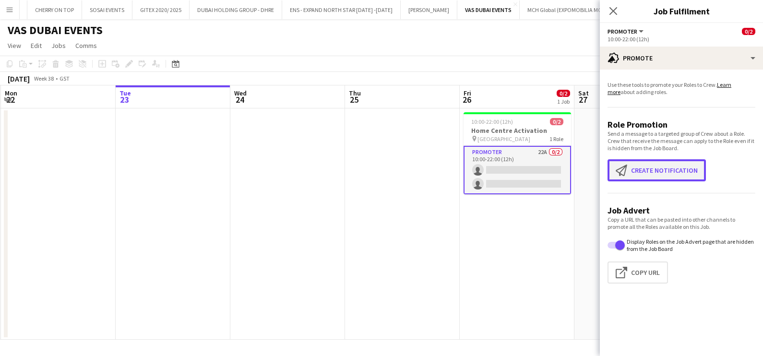
click at [655, 174] on button "Create notification Create notification" at bounding box center [657, 170] width 98 height 22
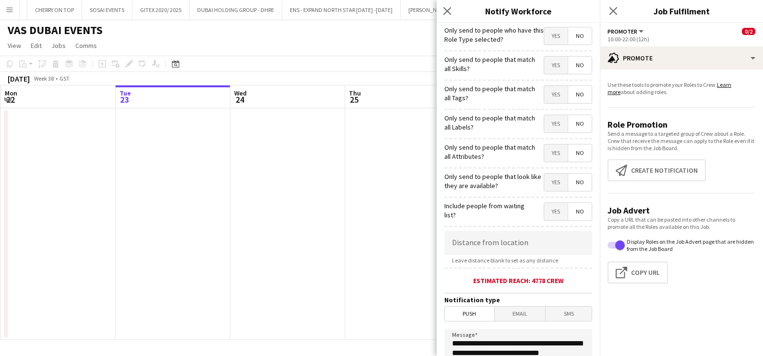
click at [548, 66] on span "Yes" at bounding box center [556, 65] width 24 height 17
click at [546, 91] on span "Yes" at bounding box center [556, 94] width 24 height 17
click at [546, 125] on span "Yes" at bounding box center [556, 123] width 24 height 17
click at [547, 144] on span "Yes" at bounding box center [556, 152] width 24 height 17
click at [548, 174] on span "Yes" at bounding box center [556, 182] width 24 height 17
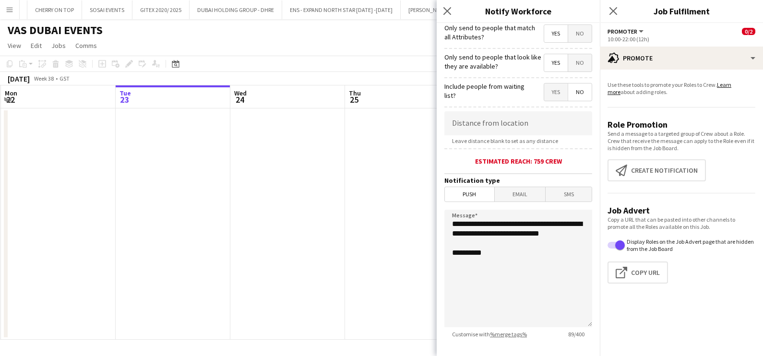
scroll to position [170, 0]
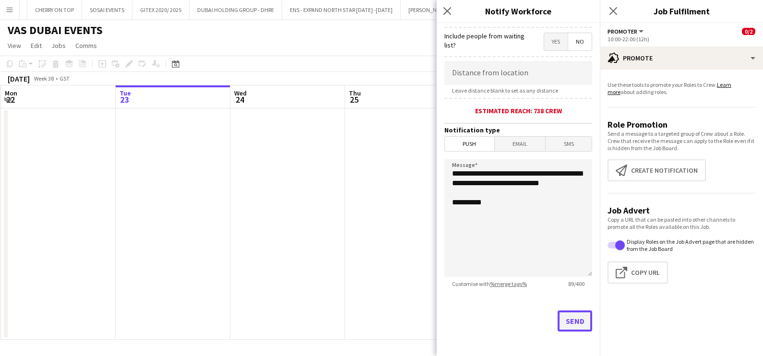
click at [558, 317] on button "Send" at bounding box center [575, 321] width 35 height 21
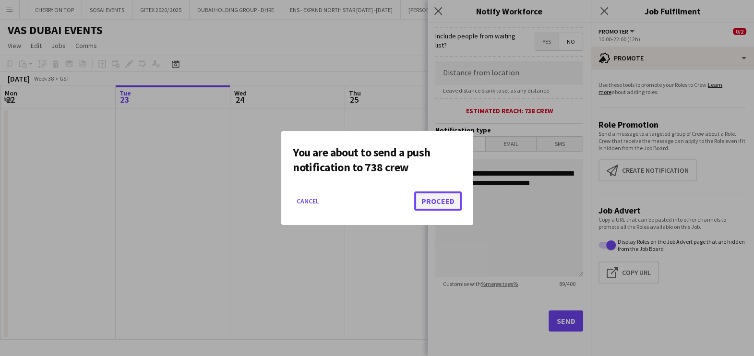
click at [439, 205] on button "Proceed" at bounding box center [438, 200] width 48 height 19
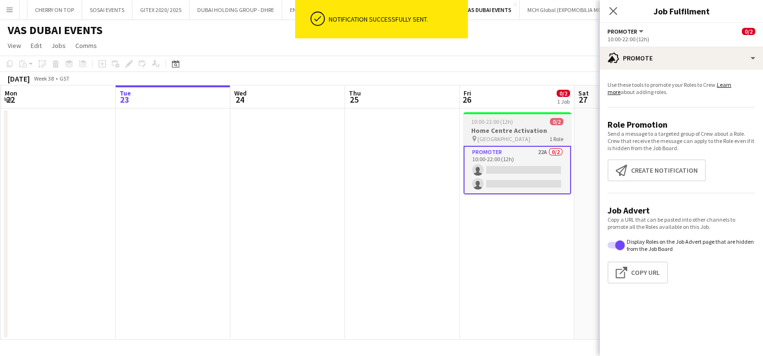
click at [492, 130] on h3 "Home Centre Activation" at bounding box center [518, 130] width 108 height 9
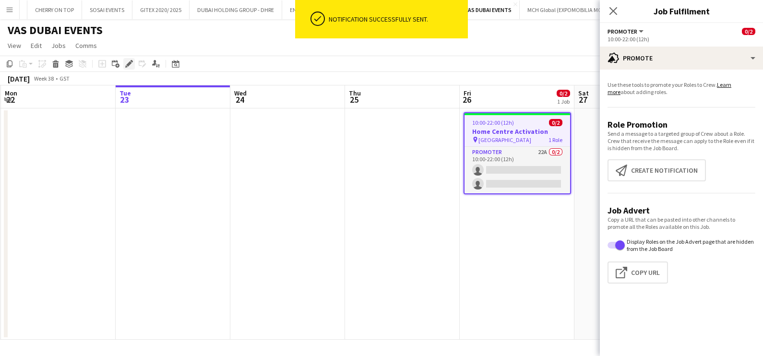
click at [130, 68] on div "Edit" at bounding box center [129, 64] width 12 height 12
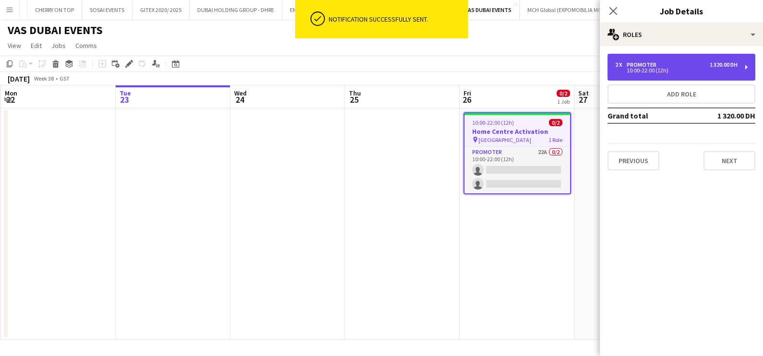
click at [633, 66] on div "Promoter" at bounding box center [644, 64] width 34 height 7
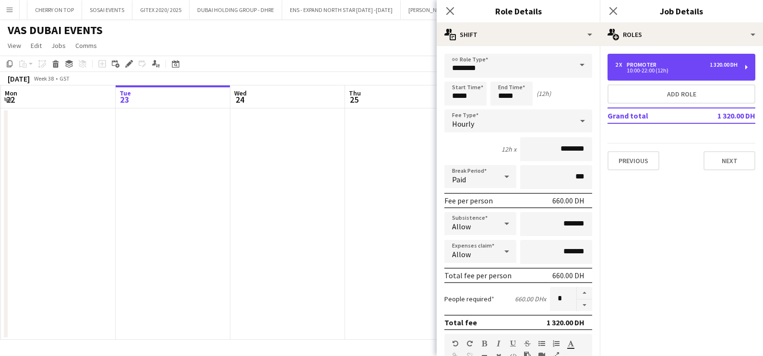
scroll to position [242, 0]
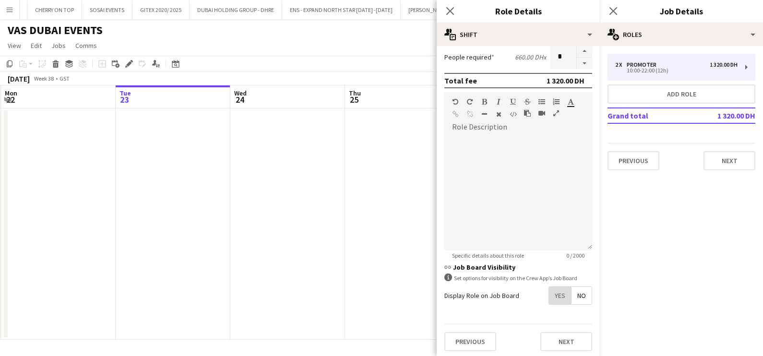
click at [549, 290] on span "Yes" at bounding box center [560, 295] width 22 height 17
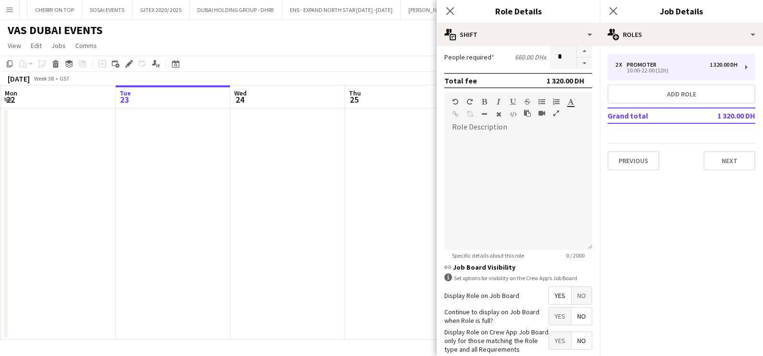
click at [549, 336] on span "Yes" at bounding box center [560, 340] width 22 height 17
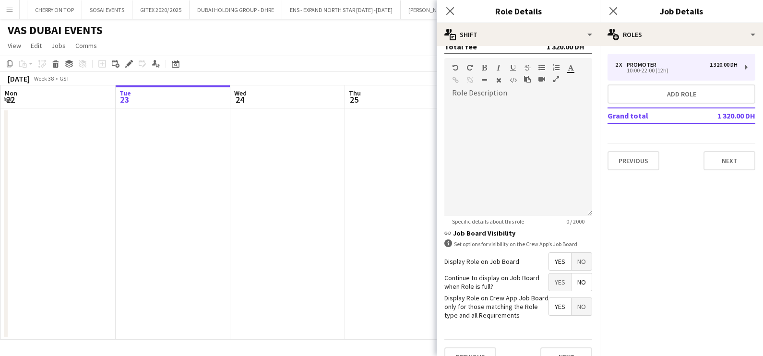
scroll to position [291, 0]
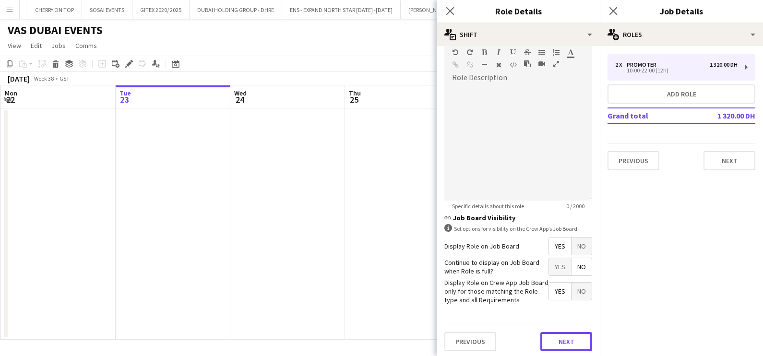
drag, startPoint x: 568, startPoint y: 338, endPoint x: 559, endPoint y: 323, distance: 17.5
click at [568, 338] on button "Next" at bounding box center [566, 341] width 52 height 19
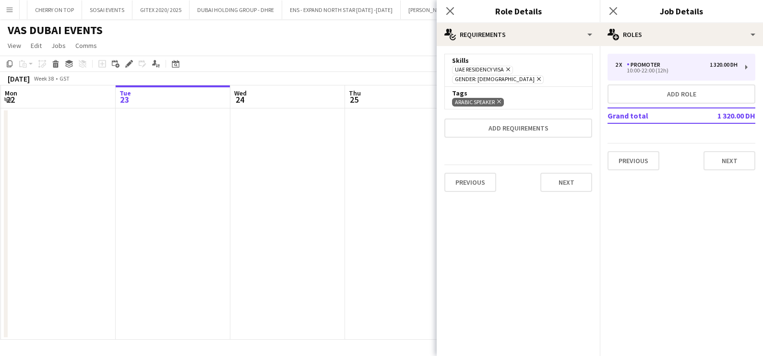
scroll to position [0, 0]
click at [378, 230] on app-date-cell at bounding box center [402, 223] width 115 height 231
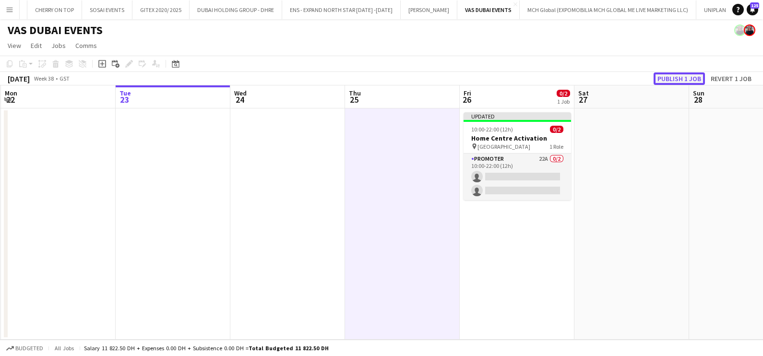
click at [679, 80] on button "Publish 1 job" at bounding box center [679, 78] width 51 height 12
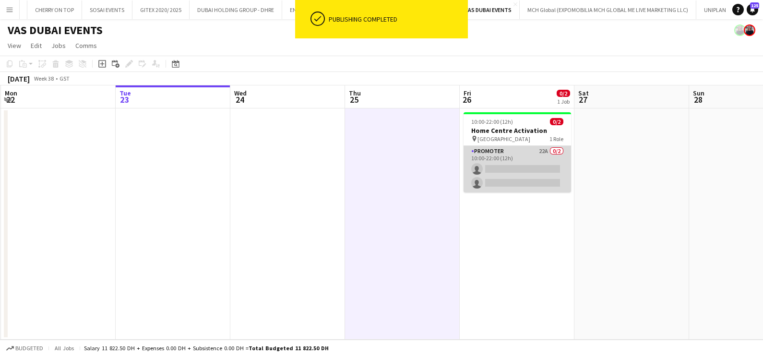
click at [532, 156] on app-card-role "Promoter 22A 0/2 10:00-22:00 (12h) single-neutral-actions single-neutral-actions" at bounding box center [518, 169] width 108 height 47
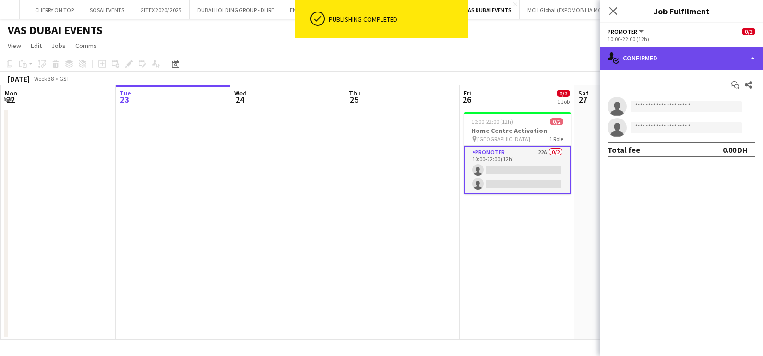
click at [682, 66] on div "single-neutral-actions-check-2 Confirmed" at bounding box center [681, 58] width 163 height 23
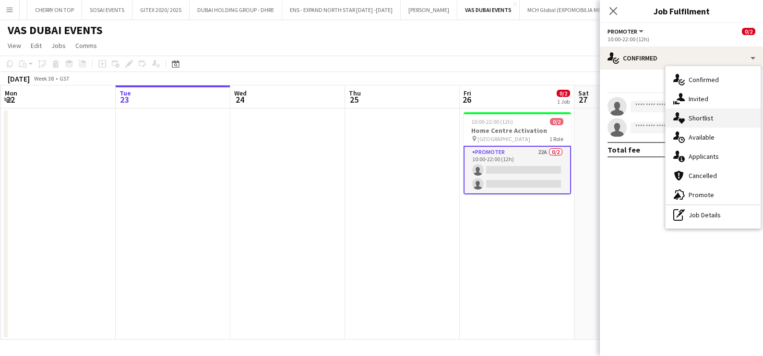
click at [699, 111] on div "single-neutral-actions-heart Shortlist" at bounding box center [713, 117] width 95 height 19
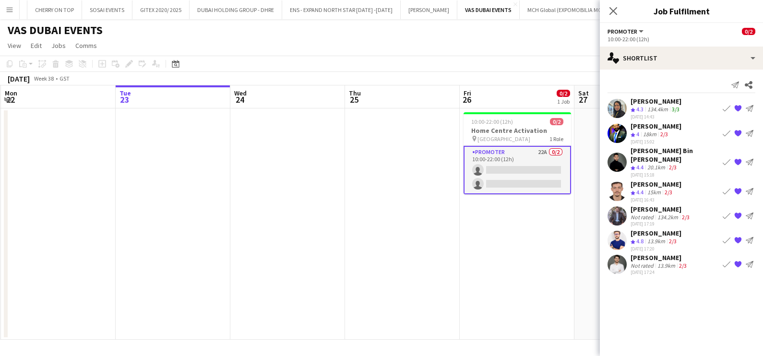
click at [659, 105] on div "[PERSON_NAME]" at bounding box center [656, 101] width 51 height 9
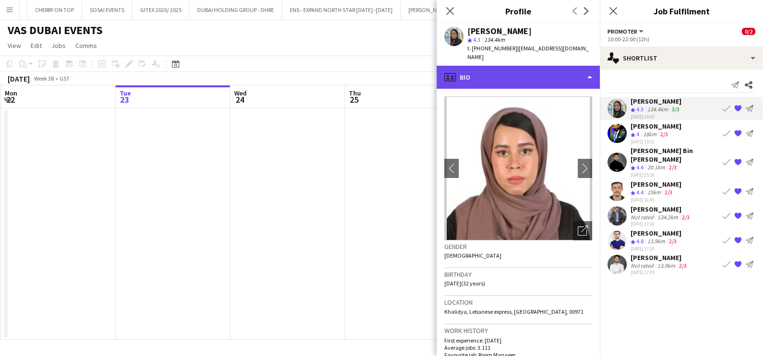
click at [515, 66] on div "profile Bio" at bounding box center [518, 77] width 163 height 23
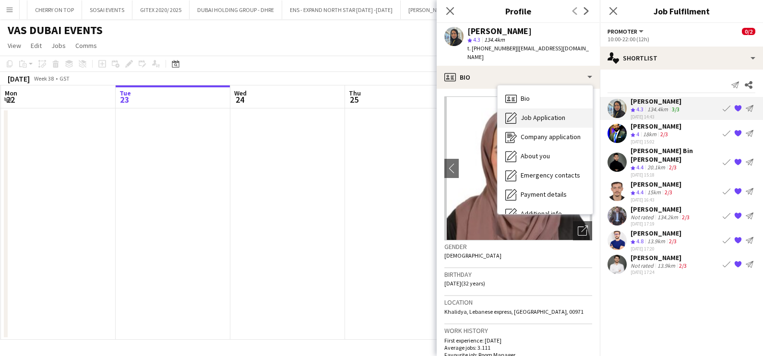
click at [528, 113] on span "Job Application" at bounding box center [543, 117] width 45 height 9
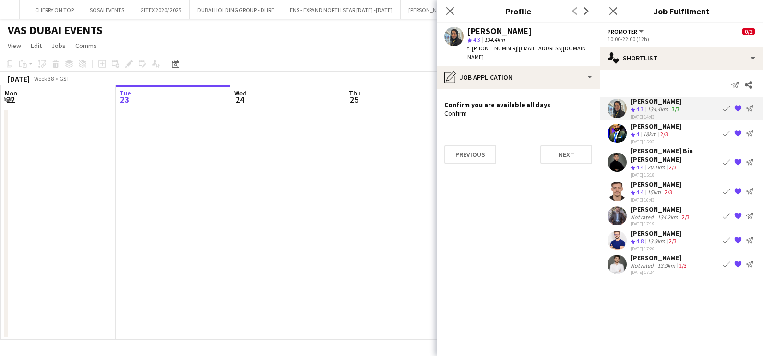
click at [650, 134] on div "18km" at bounding box center [649, 135] width 17 height 8
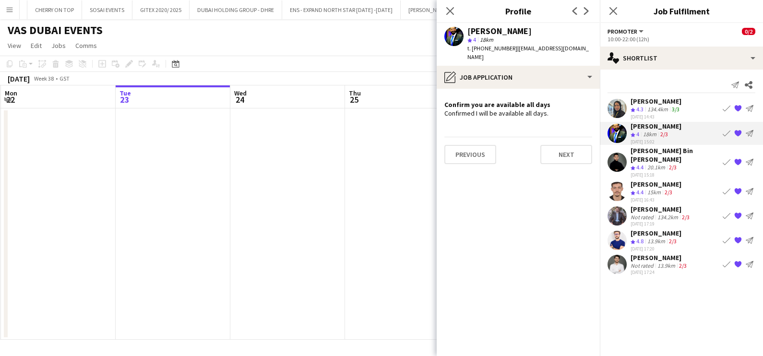
click at [647, 164] on div "20.1km" at bounding box center [657, 168] width 22 height 8
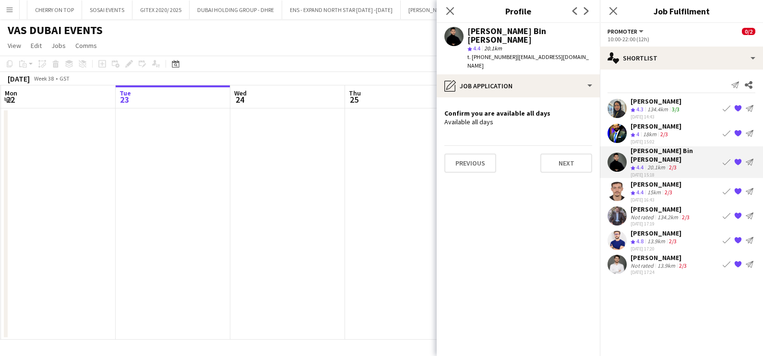
click at [646, 189] on div "15km" at bounding box center [654, 193] width 17 height 8
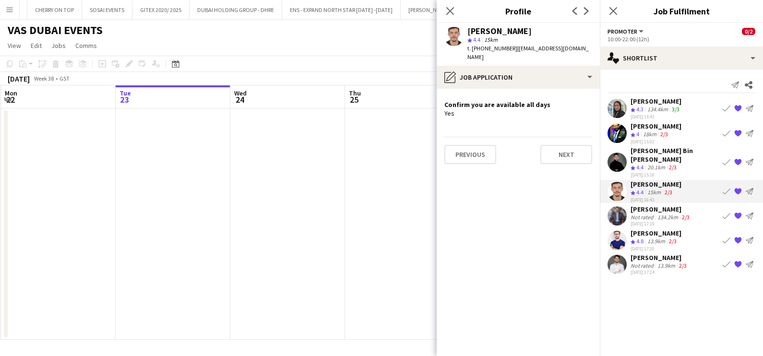
click at [648, 214] on div "Not rated" at bounding box center [643, 217] width 25 height 7
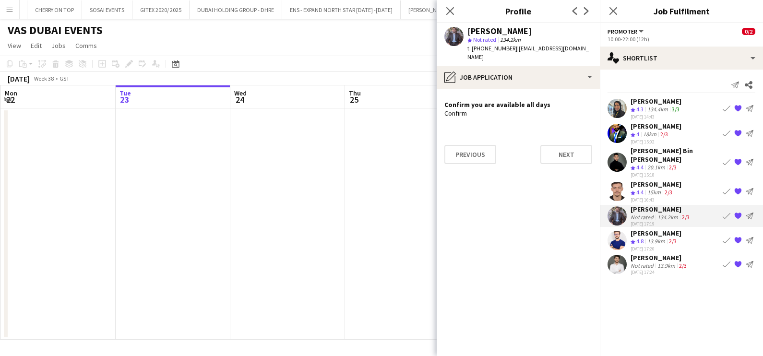
click at [657, 238] on div "13.9km" at bounding box center [657, 242] width 22 height 8
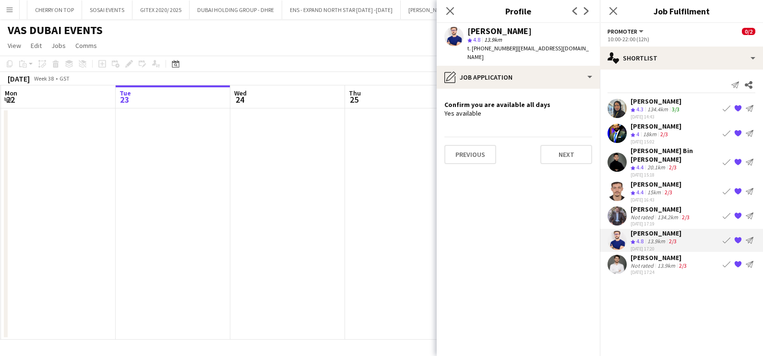
click at [658, 262] on div "13.9km" at bounding box center [667, 265] width 22 height 7
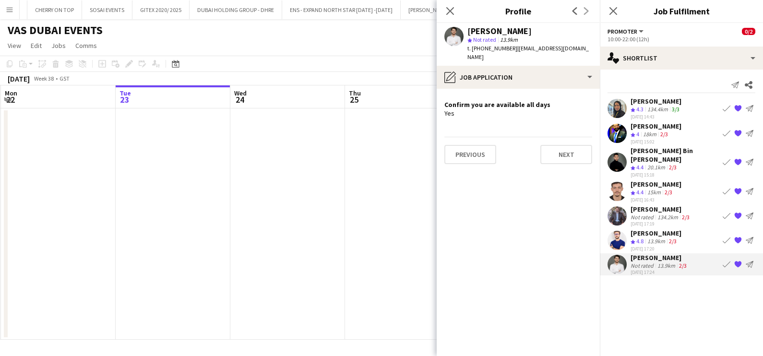
click at [406, 170] on app-date-cell at bounding box center [402, 223] width 115 height 231
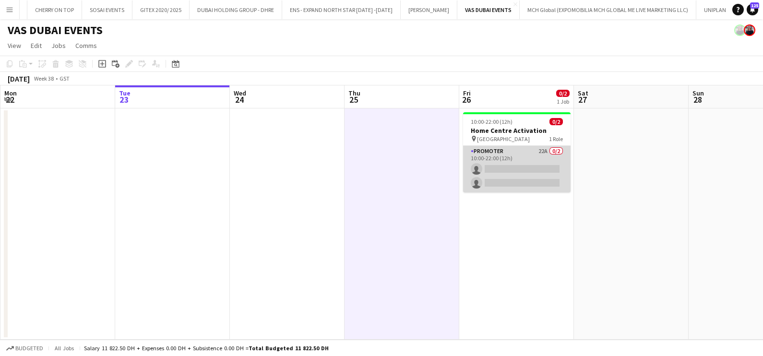
click at [522, 158] on app-card-role "Promoter 22A 0/2 10:00-22:00 (12h) single-neutral-actions single-neutral-actions" at bounding box center [517, 169] width 108 height 47
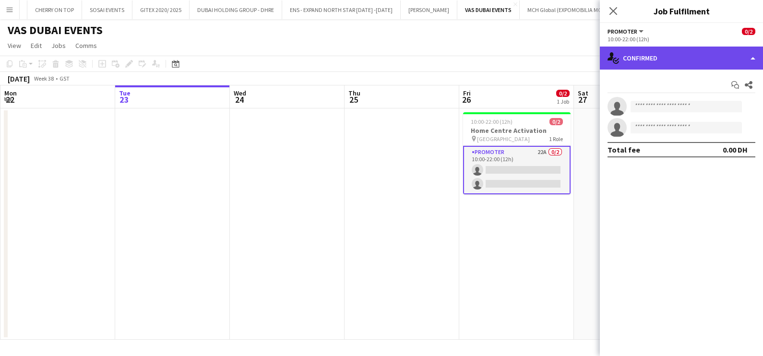
click at [638, 60] on div "single-neutral-actions-check-2 Confirmed" at bounding box center [681, 58] width 163 height 23
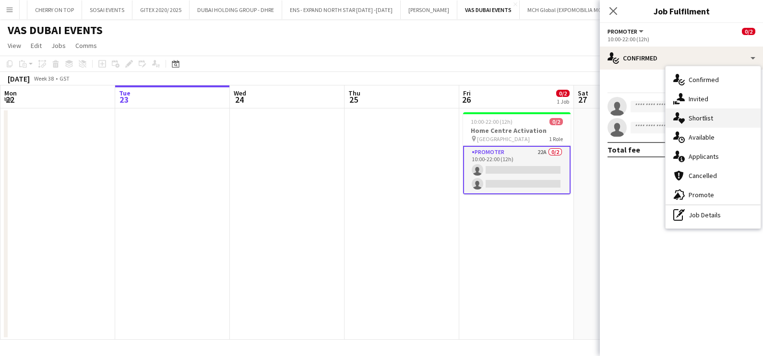
click at [706, 114] on span "Shortlist" at bounding box center [701, 118] width 24 height 9
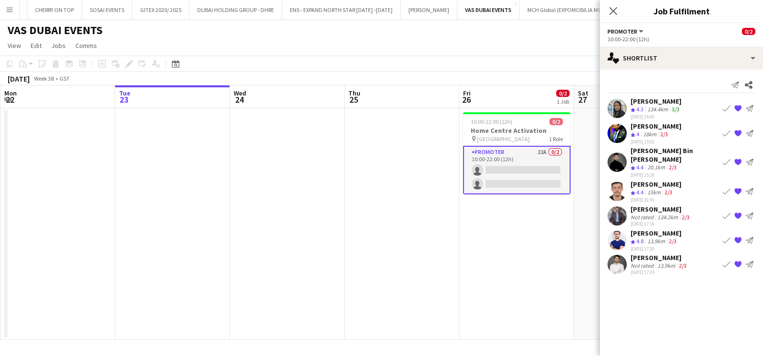
click at [670, 214] on div "134.2km" at bounding box center [668, 217] width 24 height 7
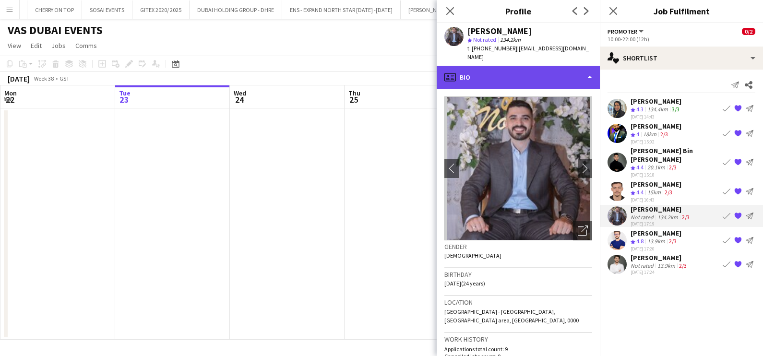
click at [517, 66] on div "profile Bio" at bounding box center [518, 77] width 163 height 23
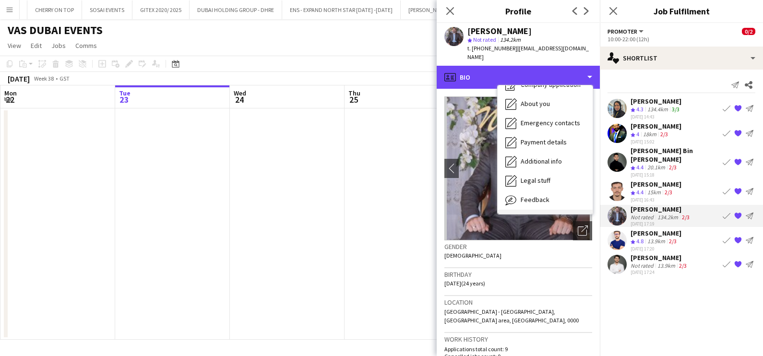
scroll to position [71, 0]
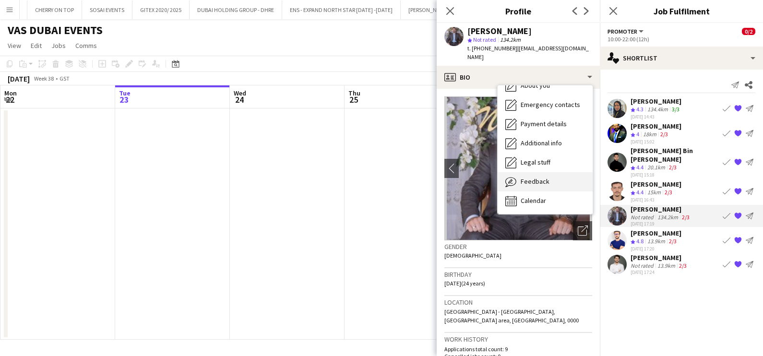
click at [551, 173] on div "Feedback Feedback" at bounding box center [545, 181] width 95 height 19
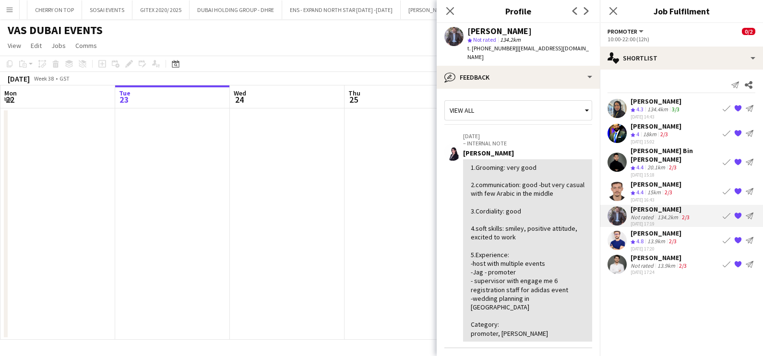
click at [739, 212] on app-icon "{{ spriteTitle }}" at bounding box center [738, 216] width 8 height 8
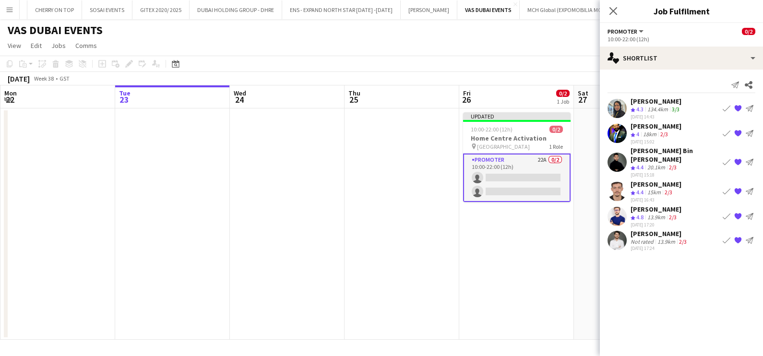
click at [631, 238] on div "Not rated" at bounding box center [643, 241] width 25 height 7
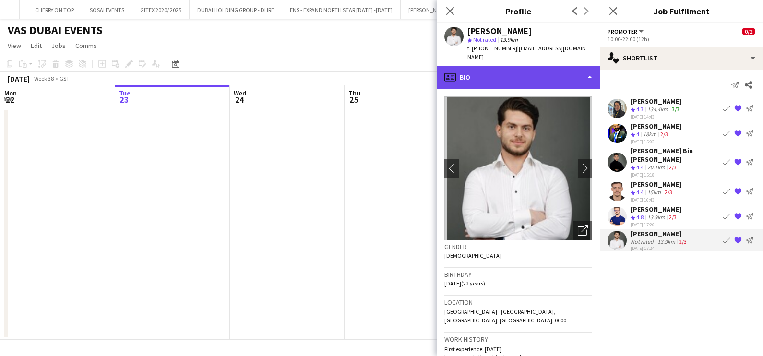
click at [518, 66] on div "profile Bio" at bounding box center [518, 77] width 163 height 23
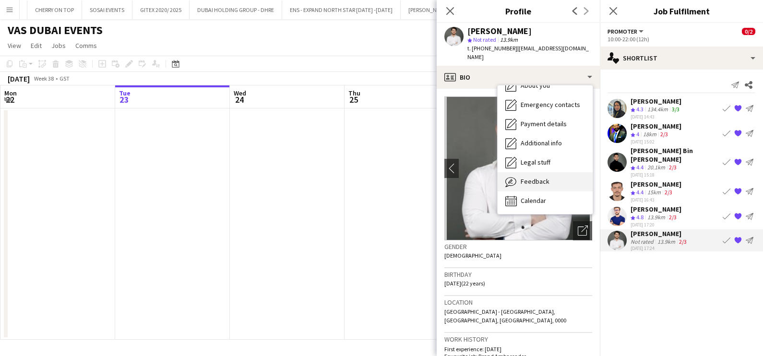
click at [536, 177] on span "Feedback" at bounding box center [535, 181] width 29 height 9
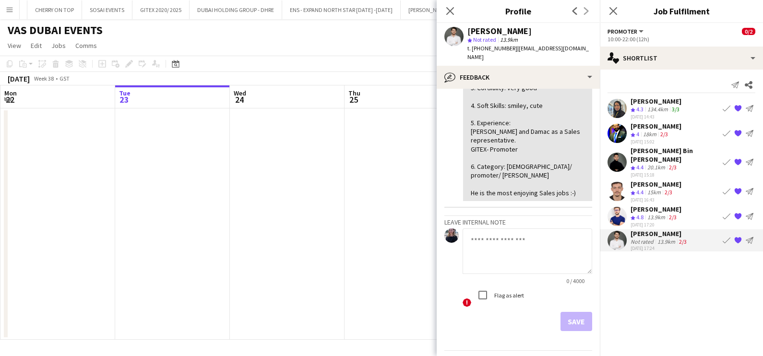
scroll to position [180, 0]
click at [382, 163] on app-date-cell at bounding box center [402, 223] width 115 height 231
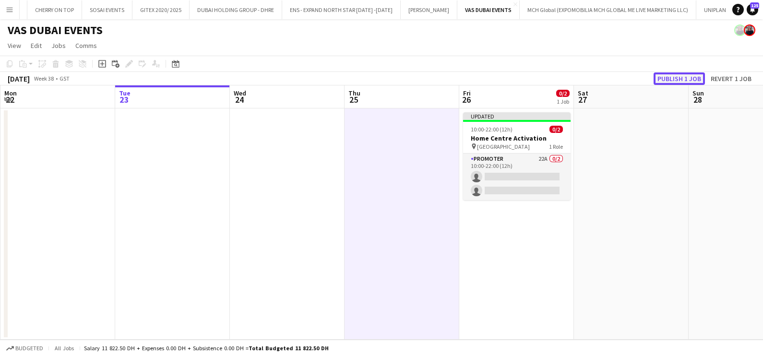
click at [674, 78] on button "Publish 1 job" at bounding box center [679, 78] width 51 height 12
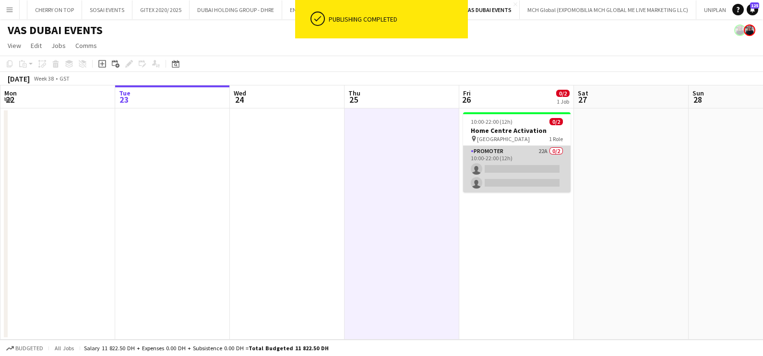
click at [538, 156] on app-card-role "Promoter 22A 0/2 10:00-22:00 (12h) single-neutral-actions single-neutral-actions" at bounding box center [517, 169] width 108 height 47
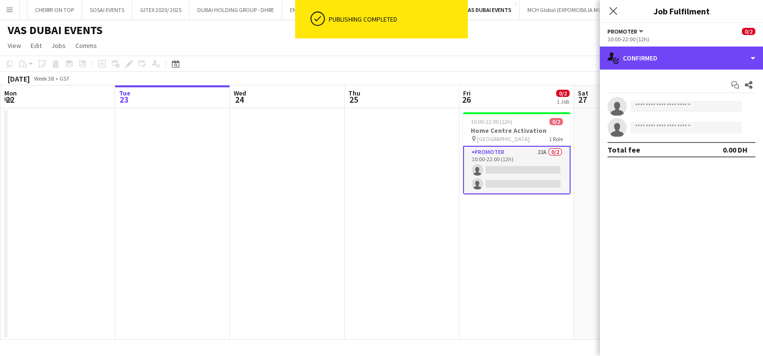
drag, startPoint x: 664, startPoint y: 62, endPoint x: 687, endPoint y: 100, distance: 44.4
click at [665, 62] on div "single-neutral-actions-check-2 Confirmed" at bounding box center [681, 58] width 163 height 23
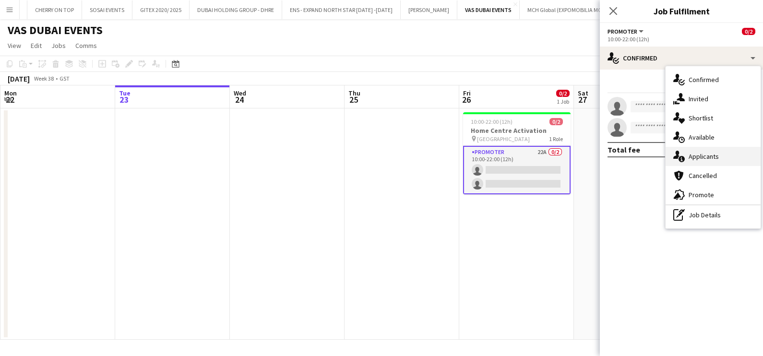
click at [703, 161] on span "Applicants" at bounding box center [704, 156] width 30 height 9
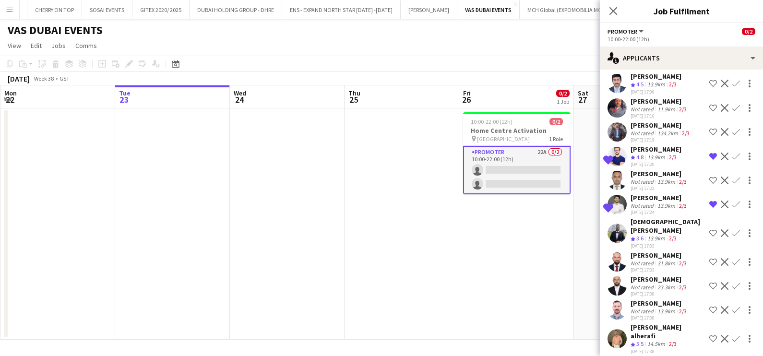
scroll to position [0, 0]
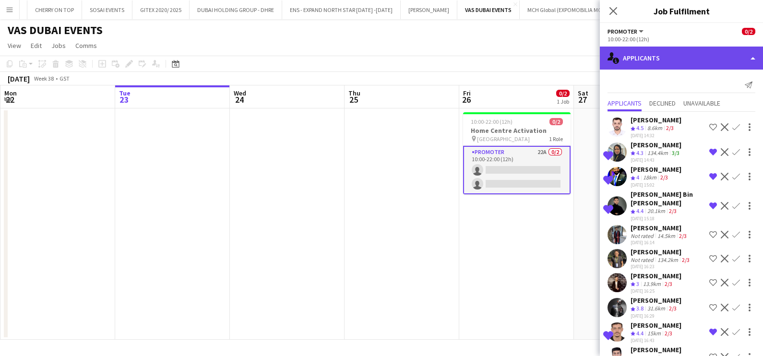
click at [698, 61] on div "single-neutral-actions-information Applicants" at bounding box center [681, 58] width 163 height 23
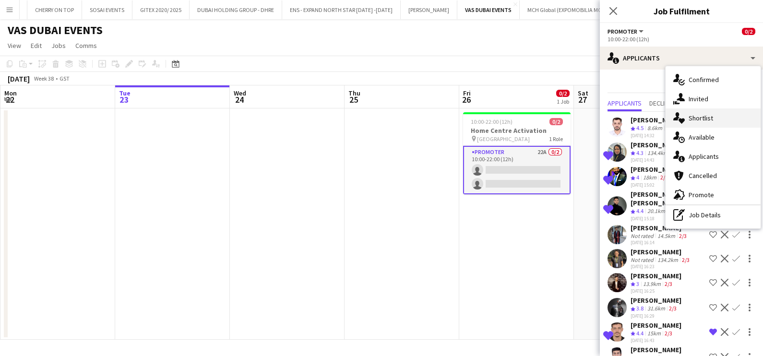
click at [713, 115] on div "single-neutral-actions-heart Shortlist" at bounding box center [713, 117] width 95 height 19
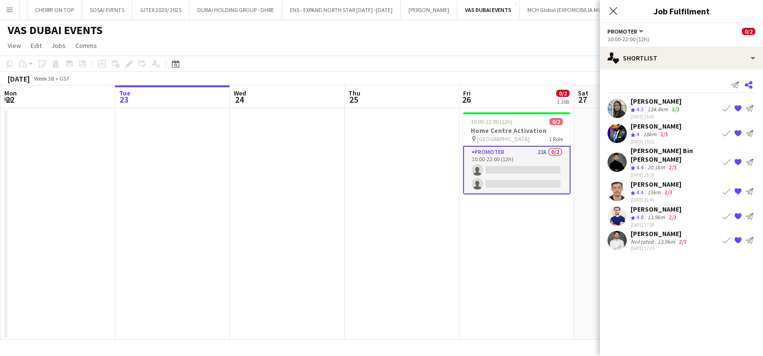
click at [747, 84] on icon at bounding box center [749, 85] width 8 height 8
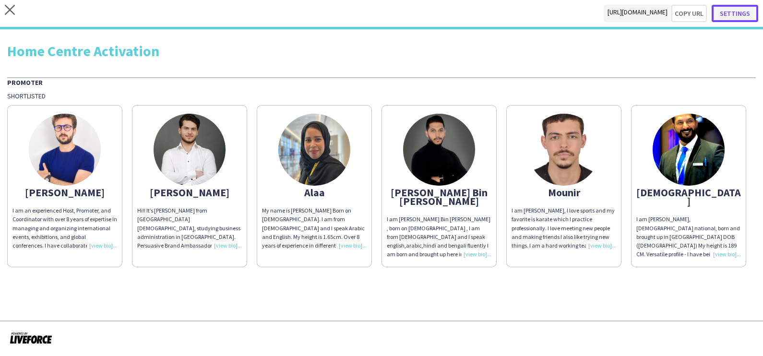
click at [733, 12] on button "Settings" at bounding box center [735, 13] width 47 height 17
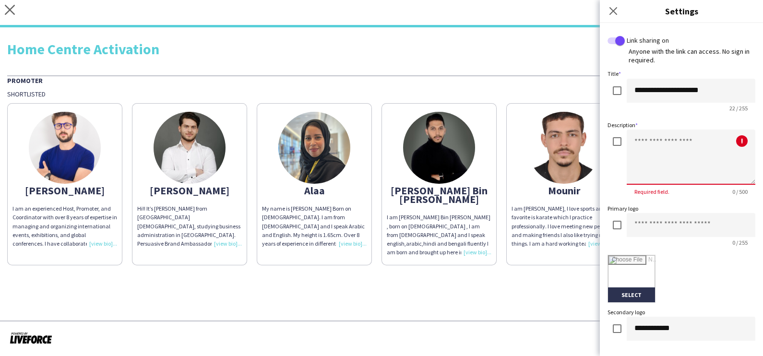
click at [648, 149] on textarea at bounding box center [691, 157] width 129 height 55
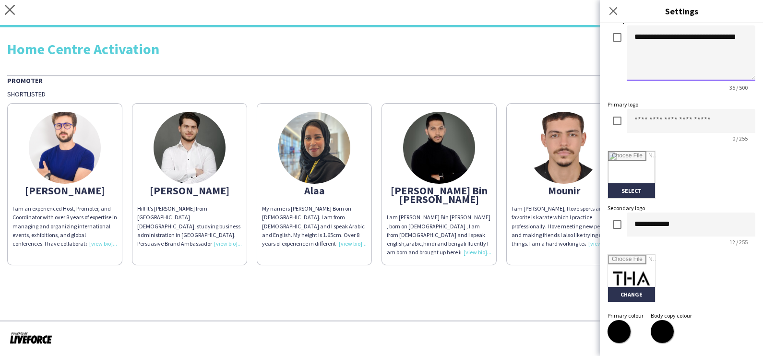
scroll to position [180, 0]
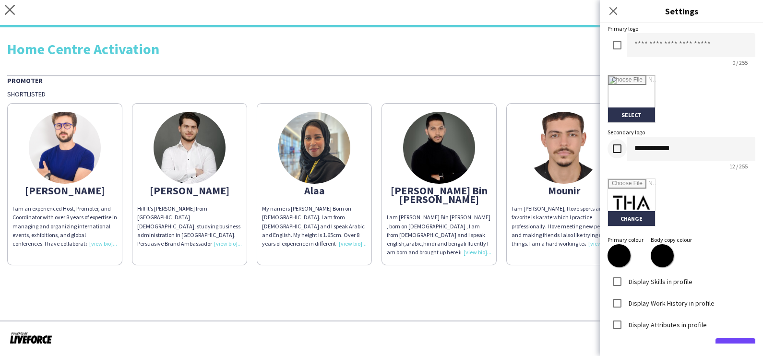
type textarea "**********"
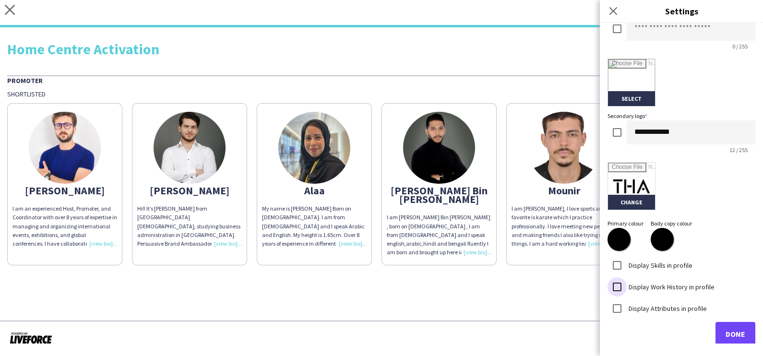
scroll to position [204, 0]
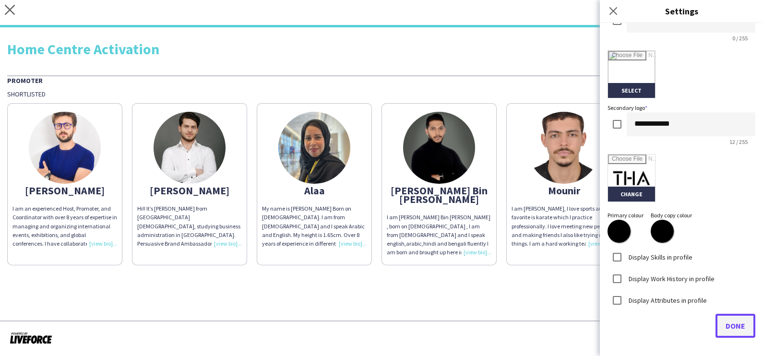
click at [726, 327] on span "Done" at bounding box center [736, 326] width 20 height 10
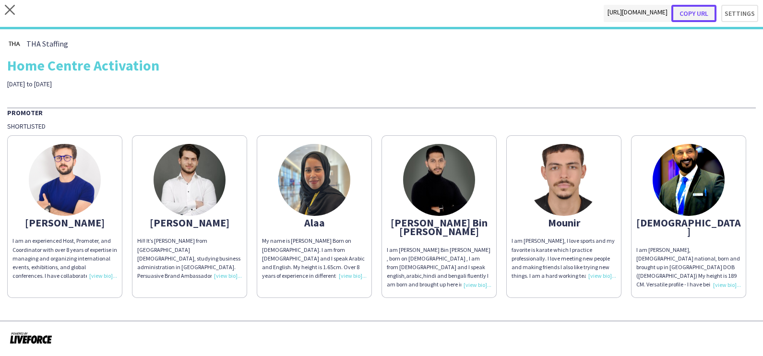
click at [700, 10] on button "Copy url" at bounding box center [693, 13] width 45 height 17
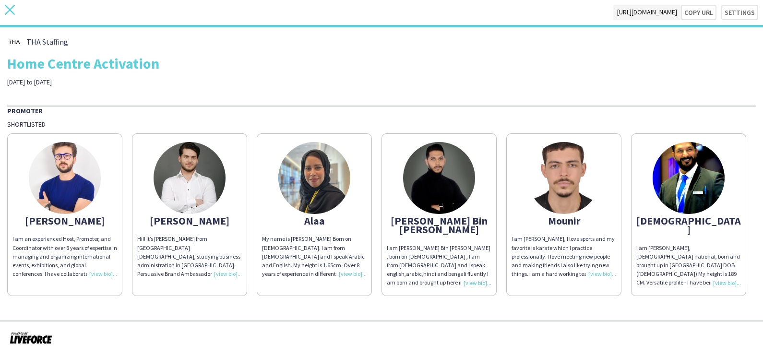
click at [7, 12] on icon at bounding box center [10, 10] width 10 height 10
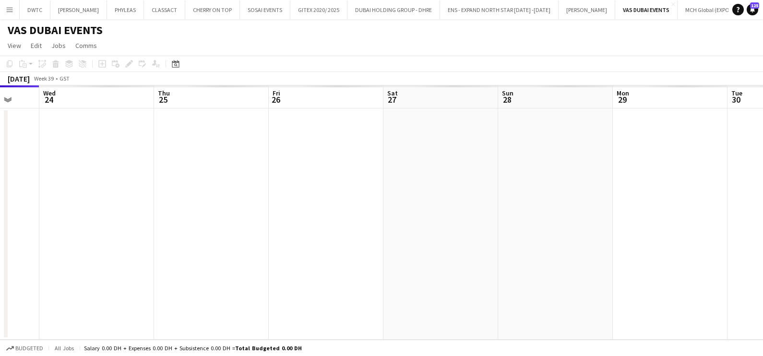
drag, startPoint x: 555, startPoint y: 199, endPoint x: 355, endPoint y: 199, distance: 200.1
click at [390, 199] on app-calendar-viewport "Sat 20 Sun 21 Mon 22 Tue 23 Wed 24 Thu 25 Fri 26 Sat 27 Sun 28 Mon 29 Tue 30 We…" at bounding box center [381, 212] width 763 height 254
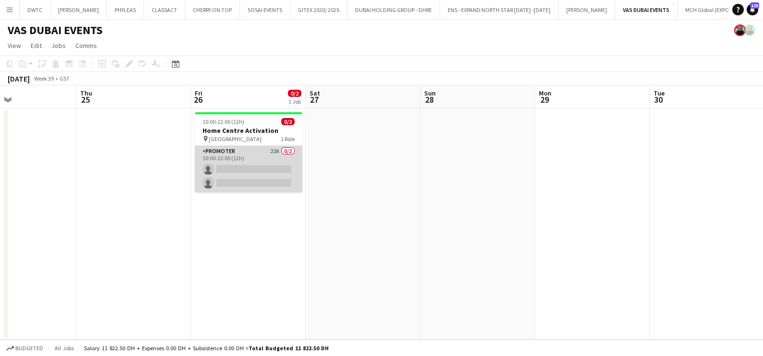
click at [259, 171] on app-card-role "Promoter 22A 0/2 10:00-22:00 (12h) single-neutral-actions single-neutral-actions" at bounding box center [249, 169] width 108 height 47
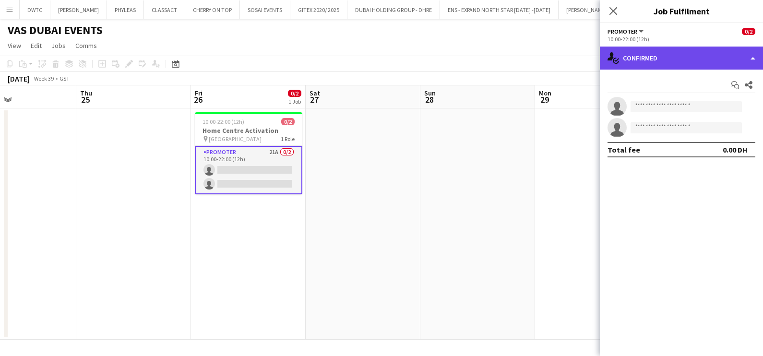
click at [667, 63] on div "single-neutral-actions-check-2 Confirmed" at bounding box center [681, 58] width 163 height 23
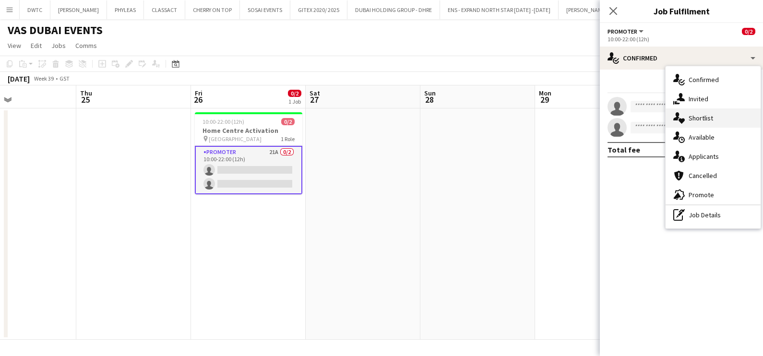
click at [696, 117] on span "Shortlist" at bounding box center [701, 118] width 24 height 9
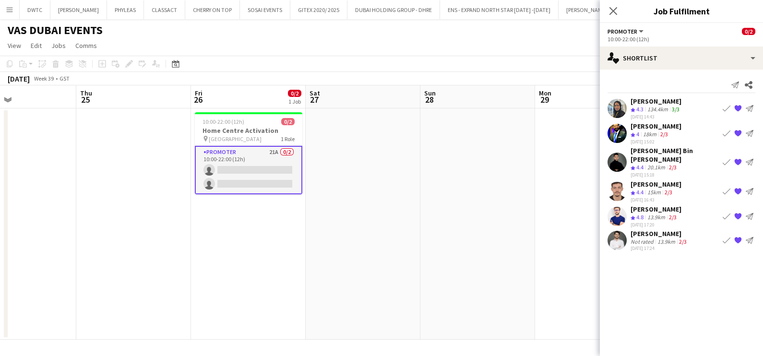
click at [683, 180] on div "[PERSON_NAME] Crew rating 4.4 15km 2/3 [DATE] 16:43 Book crew {{ spriteTitle }}…" at bounding box center [681, 191] width 163 height 23
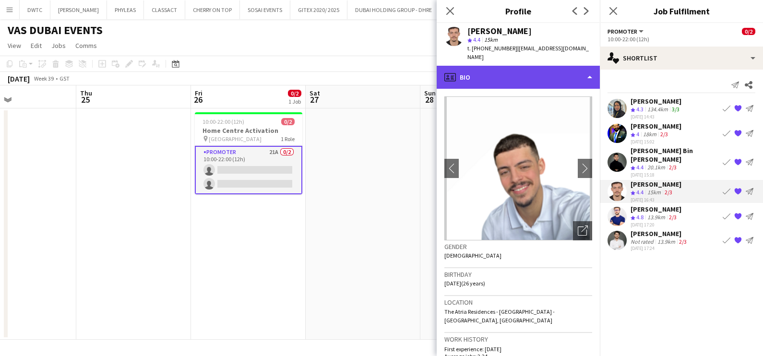
click at [549, 66] on div "profile Bio" at bounding box center [518, 77] width 163 height 23
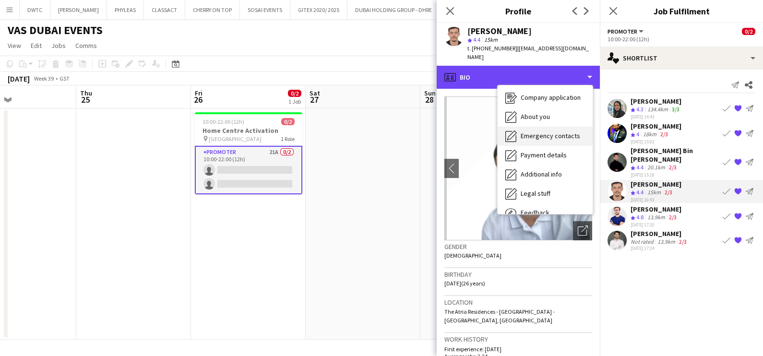
scroll to position [71, 0]
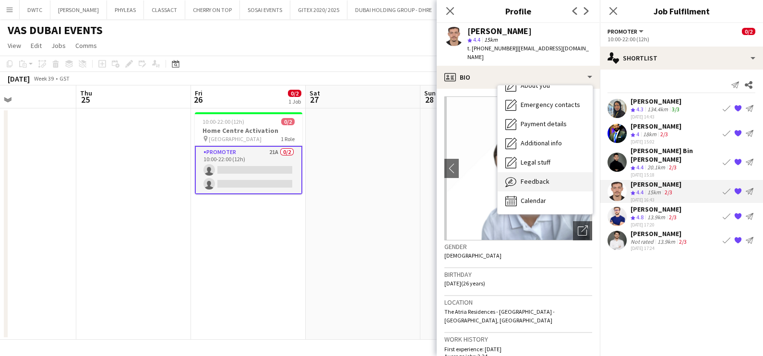
click at [541, 177] on span "Feedback" at bounding box center [535, 181] width 29 height 9
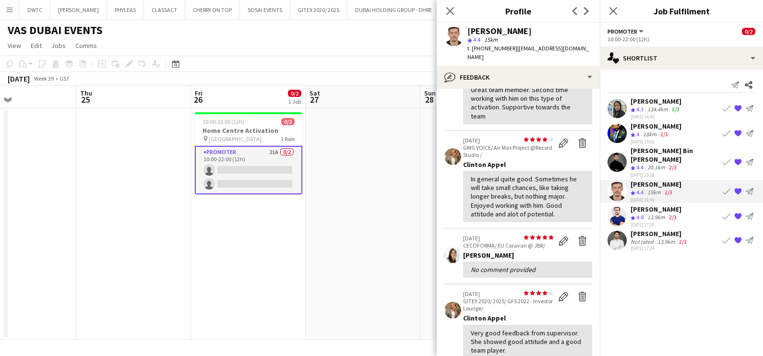
scroll to position [60, 0]
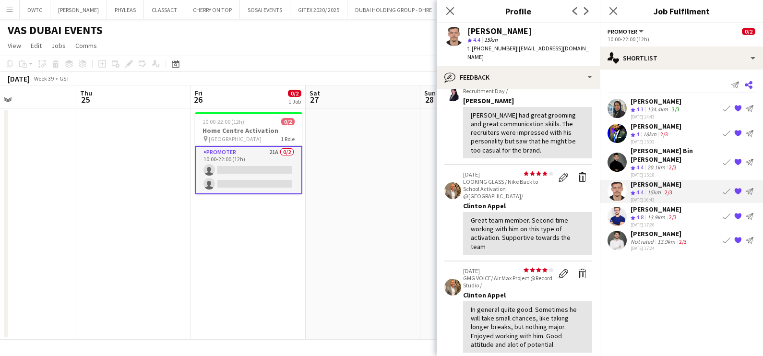
click at [754, 85] on app-icon "Share" at bounding box center [748, 84] width 13 height 13
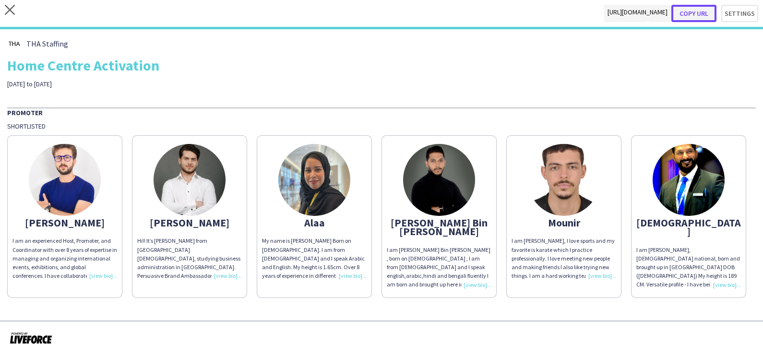
click at [697, 10] on button "Copy url" at bounding box center [693, 13] width 45 height 17
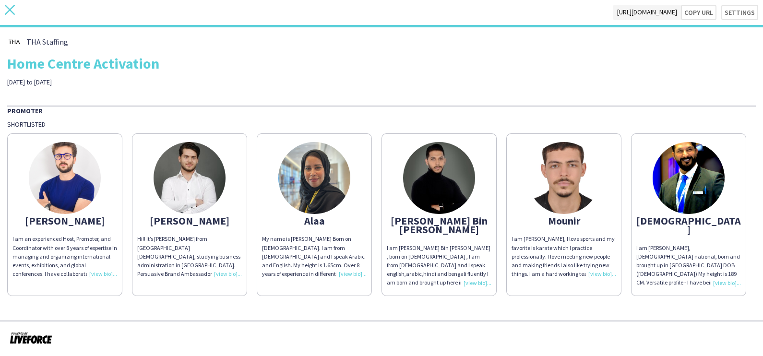
click at [7, 10] on icon "close" at bounding box center [10, 10] width 10 height 10
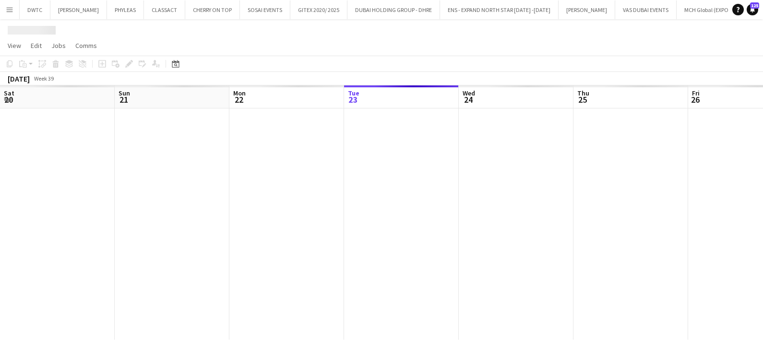
scroll to position [0, 229]
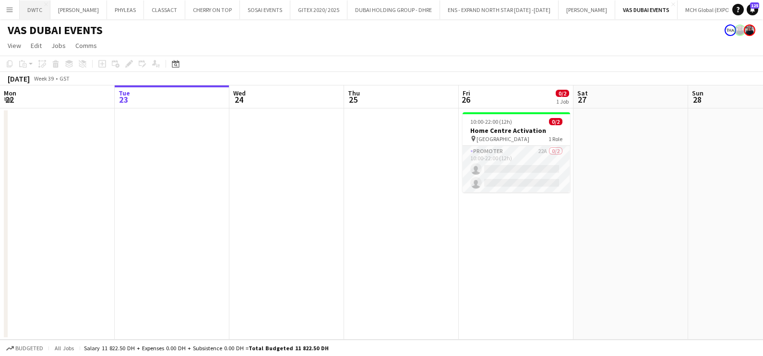
click at [33, 13] on button "DWTC Close" at bounding box center [35, 9] width 31 height 19
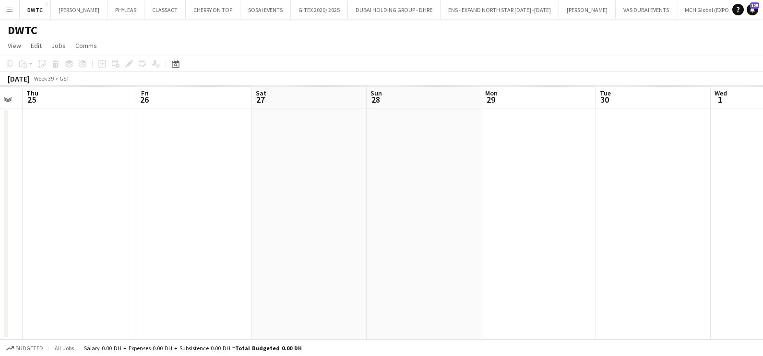
drag, startPoint x: 578, startPoint y: 259, endPoint x: 290, endPoint y: 261, distance: 288.0
click at [290, 261] on app-calendar-viewport "Mon 22 Tue 23 Wed 24 Thu 25 Fri 26 Sat 27 Sun 28 Mon 29 Tue 30 Wed 1 Thu 2 Fri 3" at bounding box center [381, 212] width 763 height 254
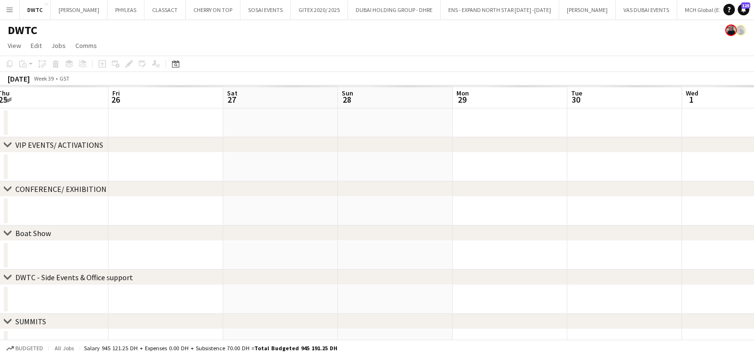
drag, startPoint x: 697, startPoint y: 250, endPoint x: 174, endPoint y: 255, distance: 522.7
click at [178, 254] on app-calendar-viewport "Mon 22 Tue 23 Wed 24 Thu 25 Fri 26 Sat 27 Sun 28 Mon 29 Tue 30 Wed 1 Thu 2 Fri 3" at bounding box center [377, 287] width 754 height 405
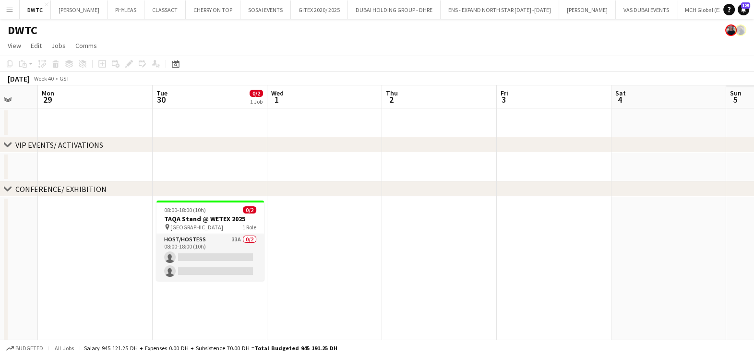
drag, startPoint x: 342, startPoint y: 245, endPoint x: 624, endPoint y: 228, distance: 282.7
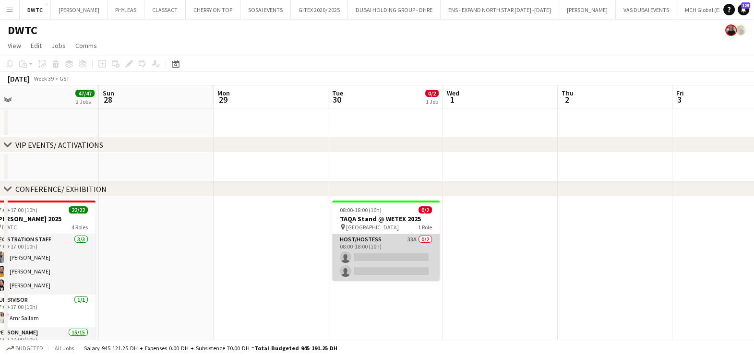
click at [383, 245] on app-card-role "Host/Hostess 33A 0/2 08:00-18:00 (10h) single-neutral-actions single-neutral-ac…" at bounding box center [386, 257] width 108 height 47
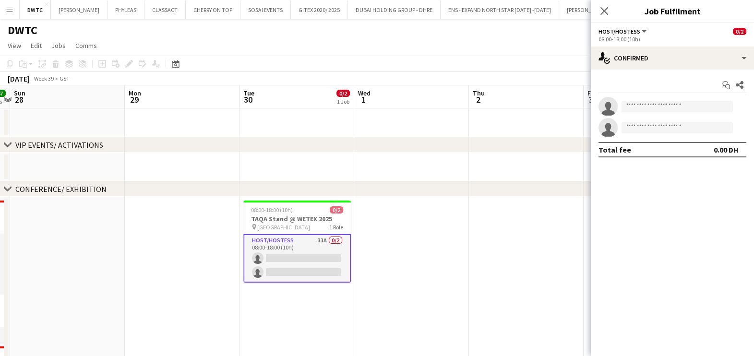
drag, startPoint x: 536, startPoint y: 251, endPoint x: -2, endPoint y: 257, distance: 538.0
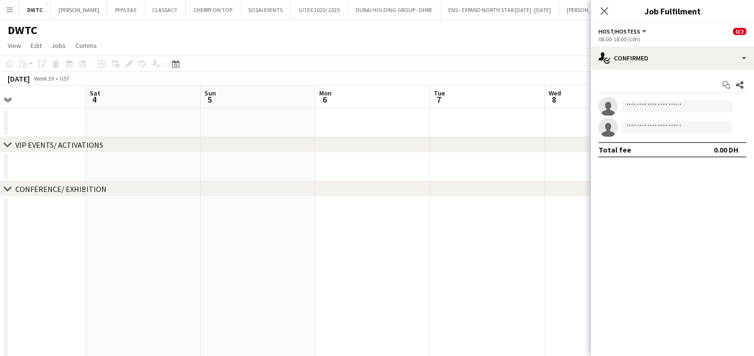
drag, startPoint x: 19, startPoint y: 263, endPoint x: -2, endPoint y: 267, distance: 21.6
drag, startPoint x: 275, startPoint y: 272, endPoint x: 300, endPoint y: 274, distance: 24.6
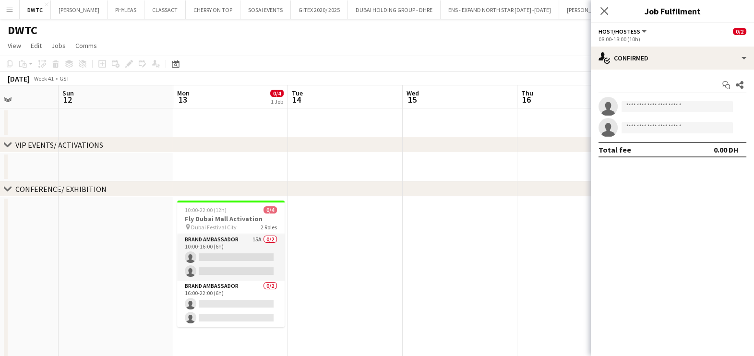
drag, startPoint x: 412, startPoint y: 274, endPoint x: 149, endPoint y: 274, distance: 263.0
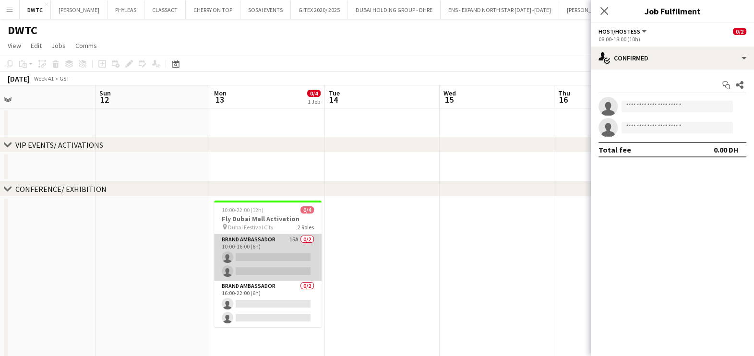
click at [260, 258] on app-card-role "Brand Ambassador 15A 0/2 10:00-16:00 (6h) single-neutral-actions single-neutral…" at bounding box center [268, 257] width 108 height 47
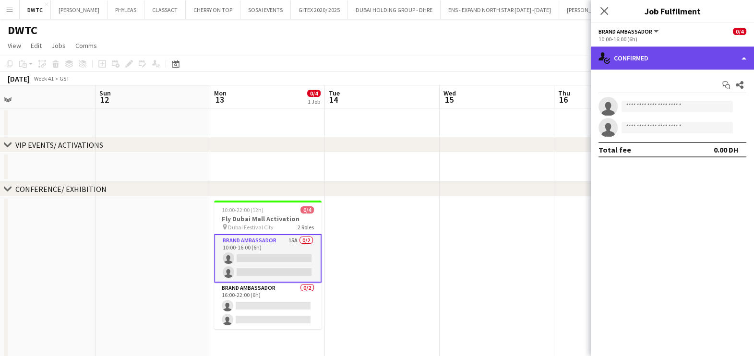
click at [679, 55] on div "single-neutral-actions-check-2 Confirmed" at bounding box center [672, 58] width 163 height 23
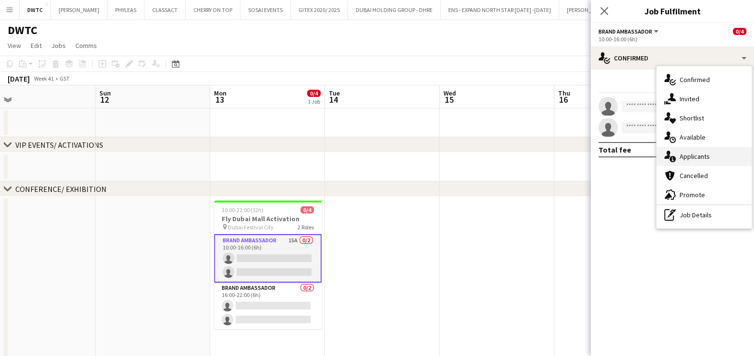
click at [694, 150] on div "single-neutral-actions-information Applicants" at bounding box center [704, 156] width 95 height 19
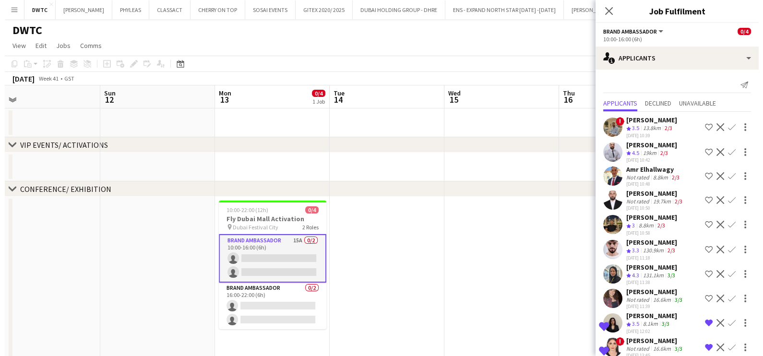
scroll to position [131, 0]
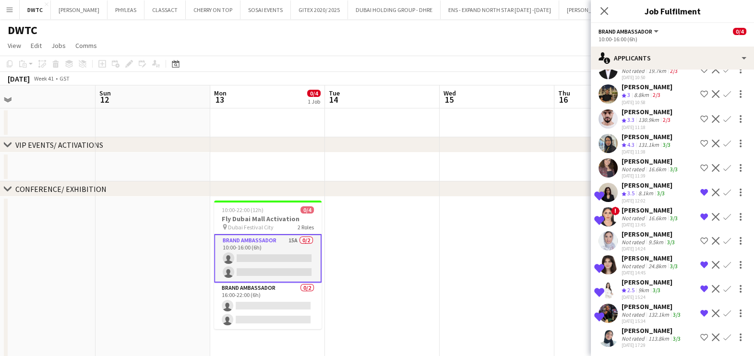
click at [445, 43] on app-page-menu "View Day view expanded Day view collapsed Month view Date picker Jump to [DATE]…" at bounding box center [377, 46] width 754 height 18
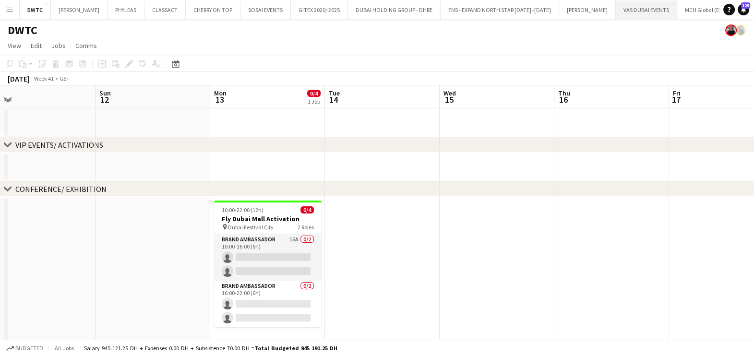
click at [616, 19] on button "VAS DUBAI EVENTS Close" at bounding box center [646, 9] width 61 height 19
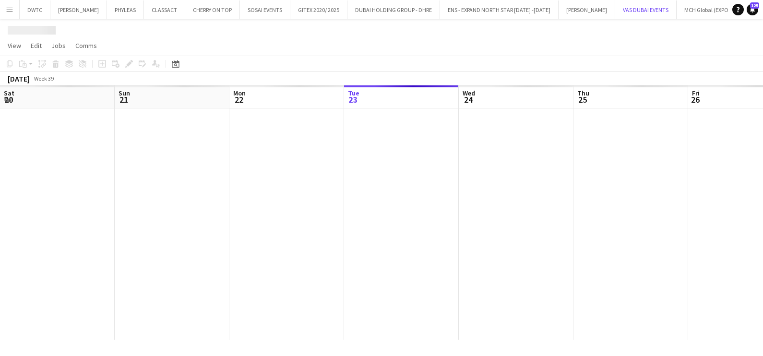
scroll to position [0, 229]
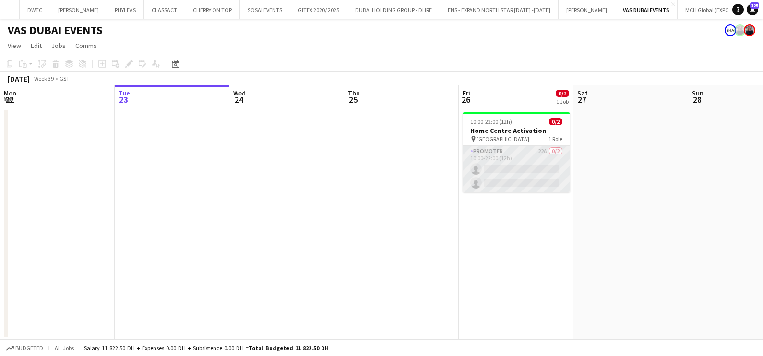
click at [523, 163] on app-card-role "Promoter 22A 0/2 10:00-22:00 (12h) single-neutral-actions single-neutral-actions" at bounding box center [517, 169] width 108 height 47
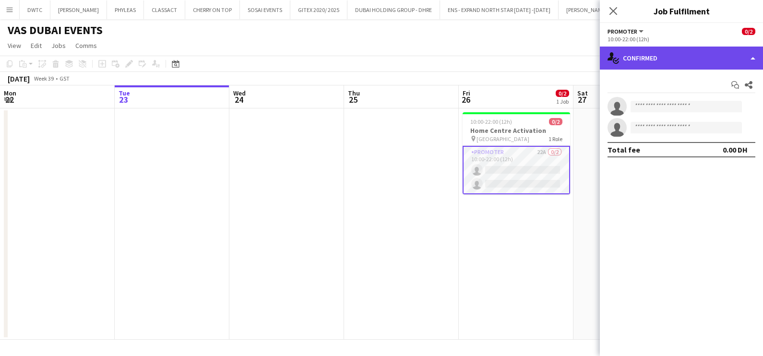
click at [662, 57] on div "single-neutral-actions-check-2 Confirmed" at bounding box center [681, 58] width 163 height 23
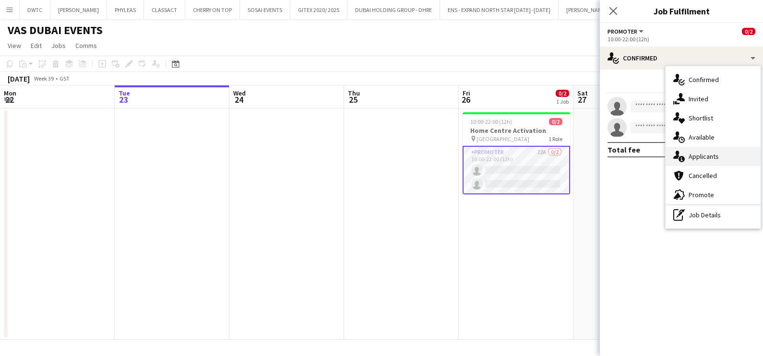
click at [703, 161] on div "single-neutral-actions-information Applicants" at bounding box center [713, 156] width 95 height 19
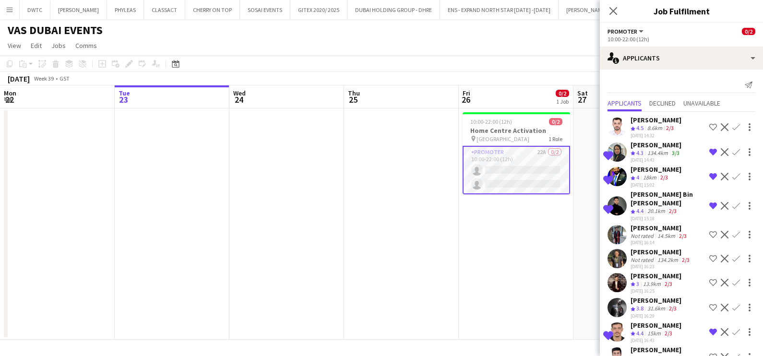
click at [709, 173] on app-icon "Remove crew from shortlist" at bounding box center [713, 177] width 8 height 8
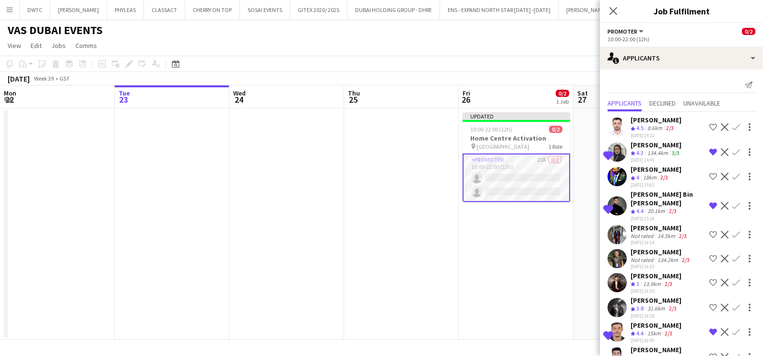
click at [709, 202] on app-icon "Remove crew from shortlist" at bounding box center [713, 206] width 8 height 8
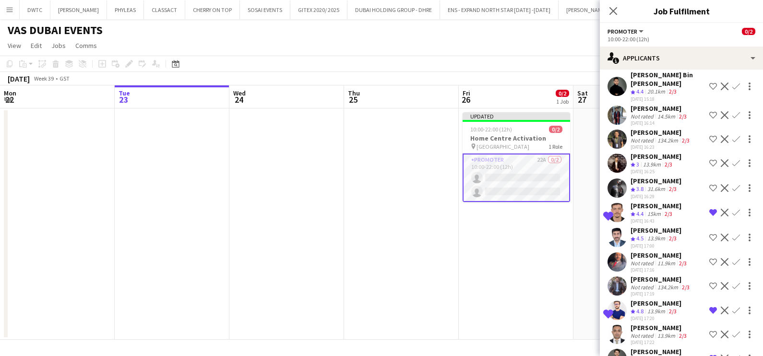
click at [709, 209] on app-icon "Remove crew from shortlist" at bounding box center [713, 213] width 8 height 8
click at [709, 308] on app-icon "Remove crew from shortlist" at bounding box center [713, 311] width 8 height 8
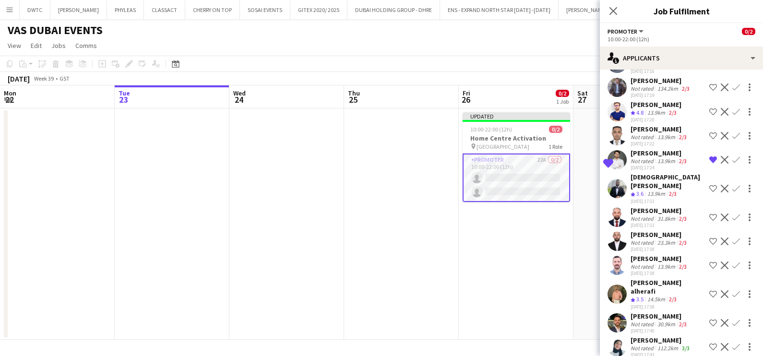
click at [660, 352] on div "[DATE] 17:43" at bounding box center [661, 355] width 61 height 6
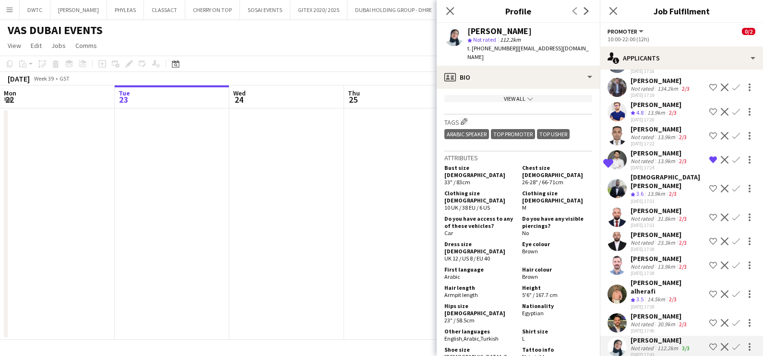
scroll to position [479, 0]
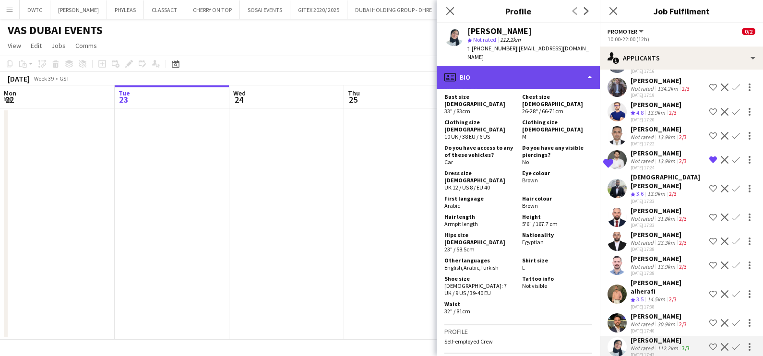
click at [517, 66] on div "profile Bio" at bounding box center [518, 77] width 163 height 23
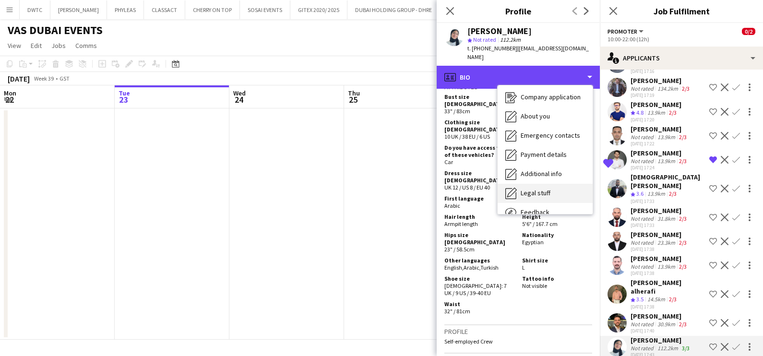
scroll to position [71, 0]
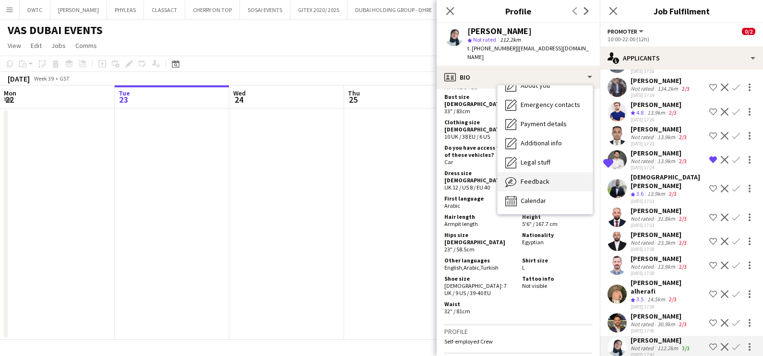
click at [528, 177] on span "Feedback" at bounding box center [535, 181] width 29 height 9
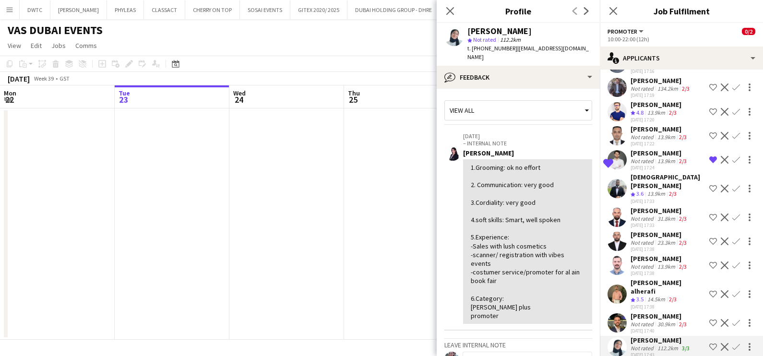
scroll to position [0, 229]
click at [367, 221] on app-date-cell at bounding box center [402, 223] width 115 height 231
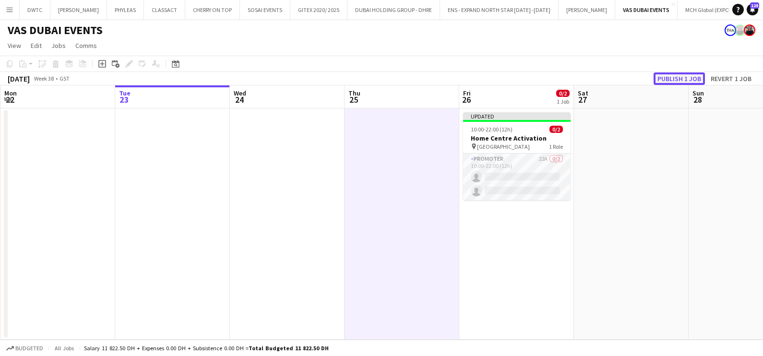
click at [679, 77] on button "Publish 1 job" at bounding box center [679, 78] width 51 height 12
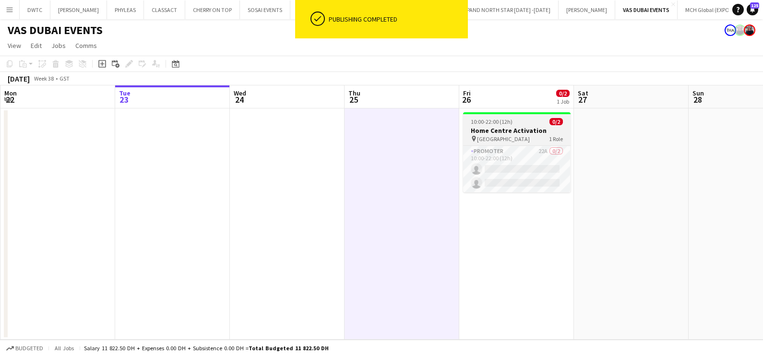
click at [519, 121] on div "10:00-22:00 (12h) 0/2" at bounding box center [517, 121] width 108 height 7
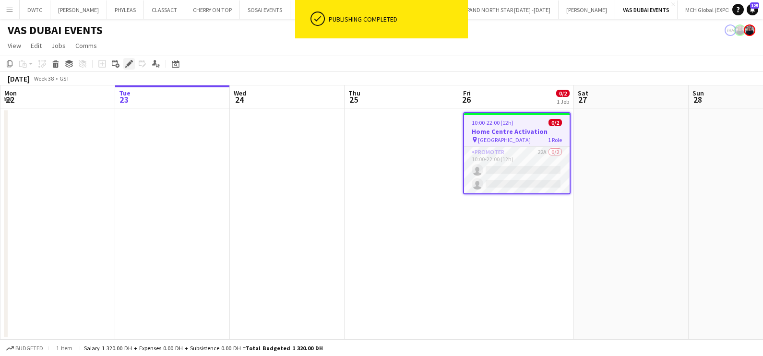
click at [128, 63] on icon at bounding box center [128, 63] width 5 height 5
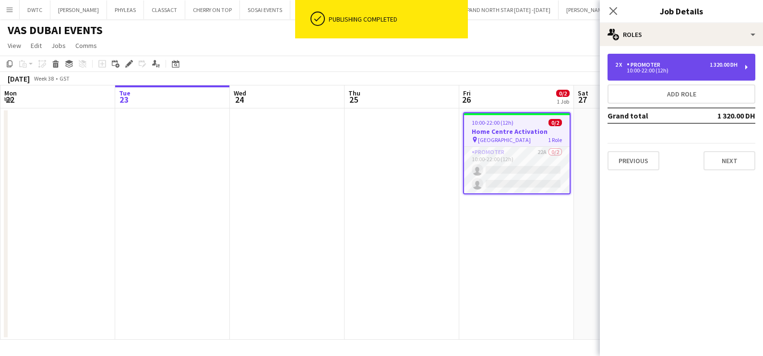
click at [637, 67] on div "Promoter" at bounding box center [645, 64] width 37 height 7
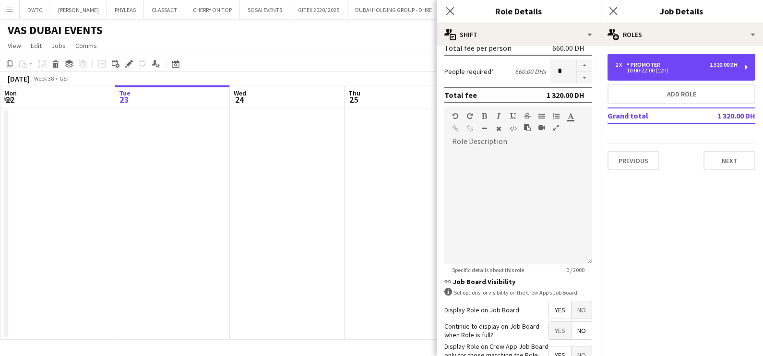
scroll to position [291, 0]
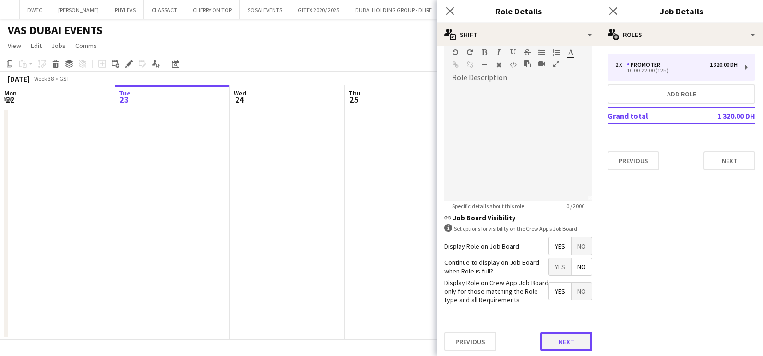
click at [556, 338] on button "Next" at bounding box center [566, 341] width 52 height 19
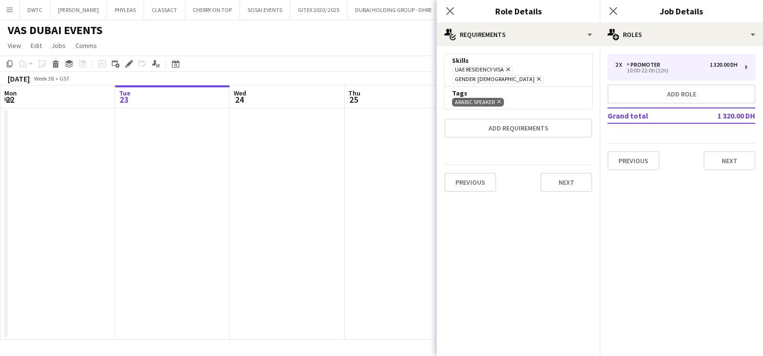
click at [322, 226] on app-date-cell at bounding box center [287, 223] width 115 height 231
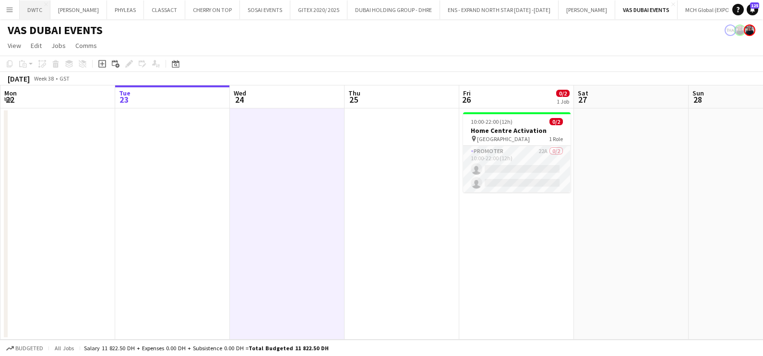
click at [29, 10] on button "DWTC Close" at bounding box center [35, 9] width 31 height 19
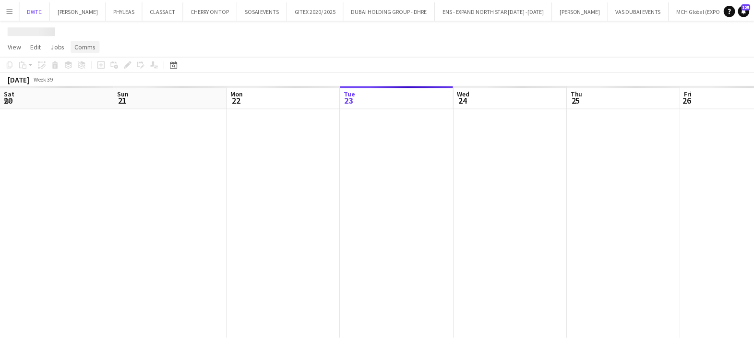
scroll to position [0, 229]
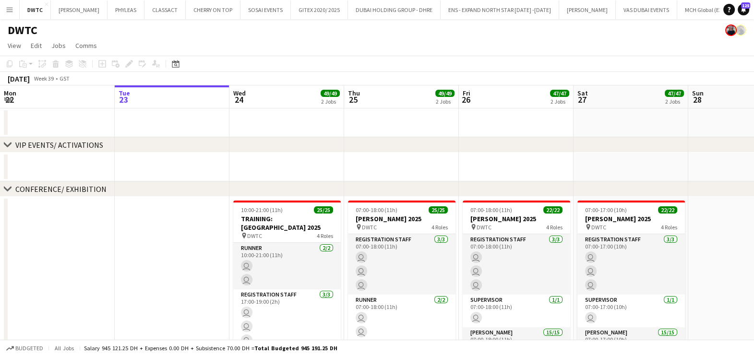
drag, startPoint x: 516, startPoint y: 165, endPoint x: 88, endPoint y: 173, distance: 427.7
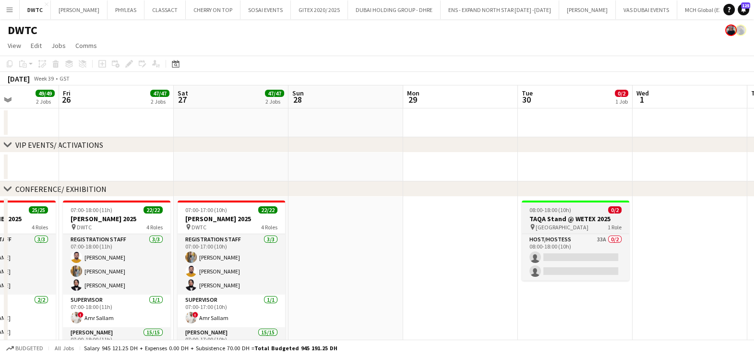
drag, startPoint x: 449, startPoint y: 167, endPoint x: 94, endPoint y: 214, distance: 358.2
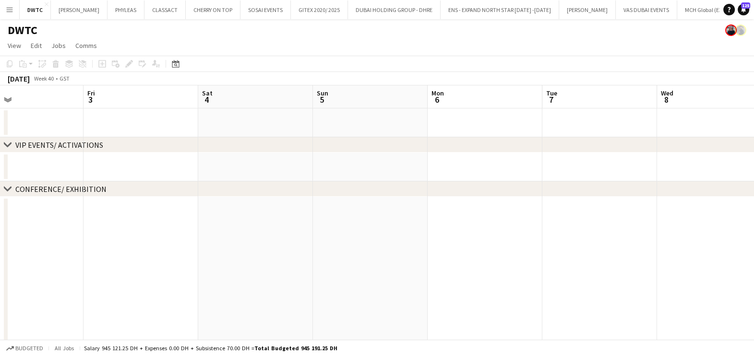
drag, startPoint x: 451, startPoint y: 199, endPoint x: 438, endPoint y: 229, distance: 32.7
drag, startPoint x: 291, startPoint y: 230, endPoint x: 20, endPoint y: 242, distance: 271.4
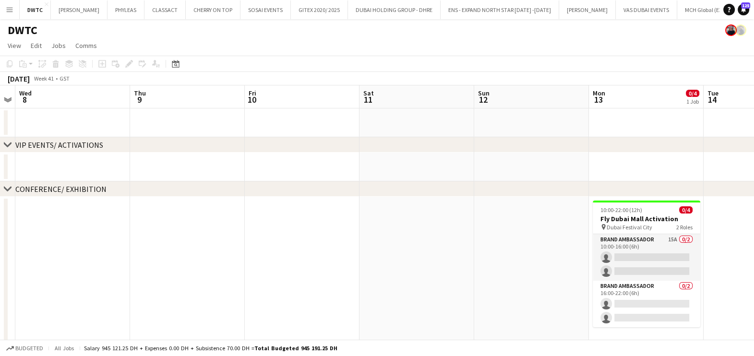
drag, startPoint x: 444, startPoint y: 244, endPoint x: 98, endPoint y: 264, distance: 347.1
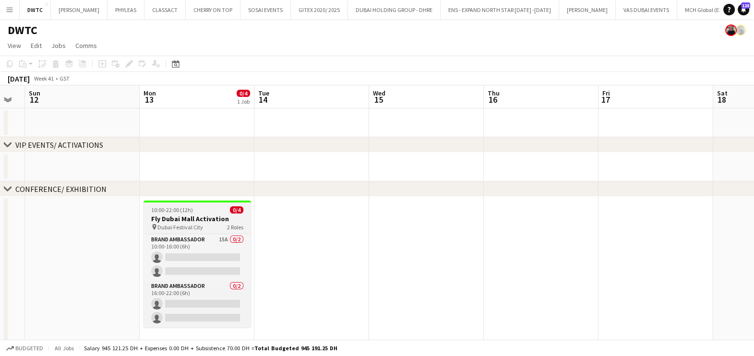
click at [214, 214] on div "10:00-22:00 (12h) 0/4" at bounding box center [198, 209] width 108 height 7
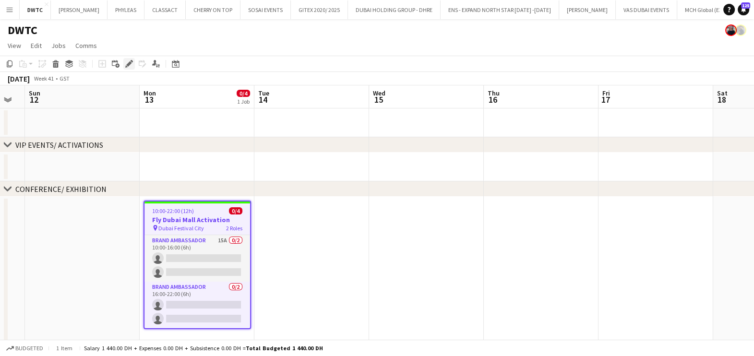
click at [129, 65] on icon "Edit" at bounding box center [129, 64] width 8 height 8
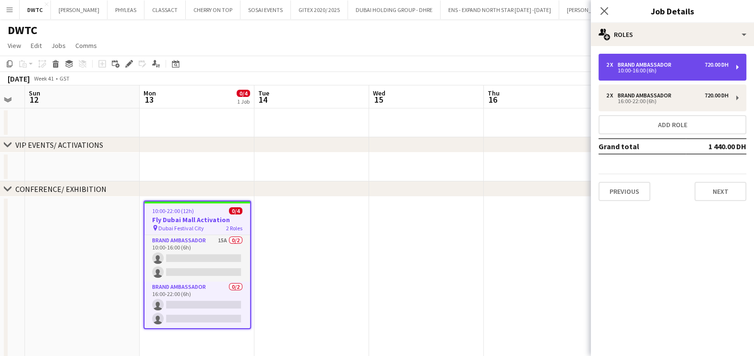
click at [661, 72] on div "10:00-16:00 (6h)" at bounding box center [667, 70] width 122 height 5
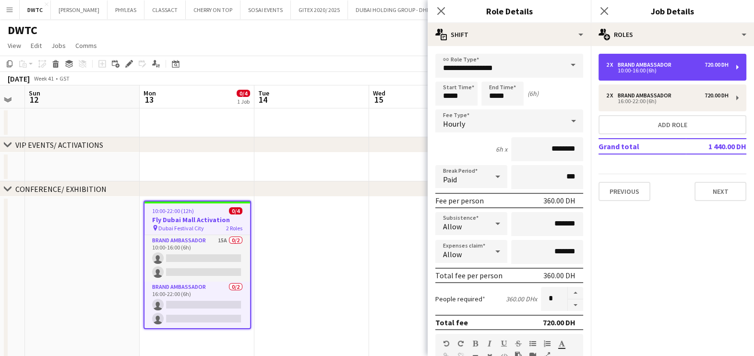
scroll to position [242, 0]
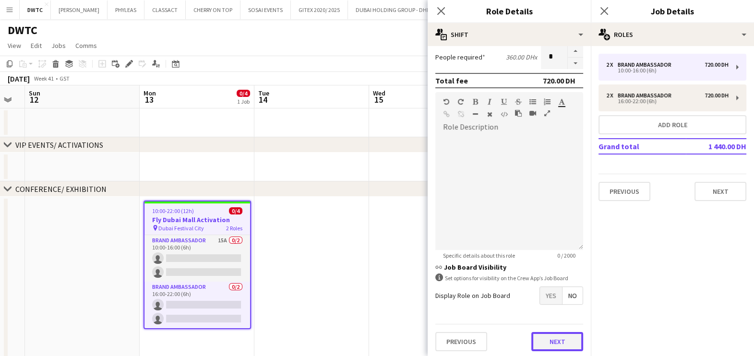
click at [538, 332] on button "Next" at bounding box center [557, 341] width 52 height 19
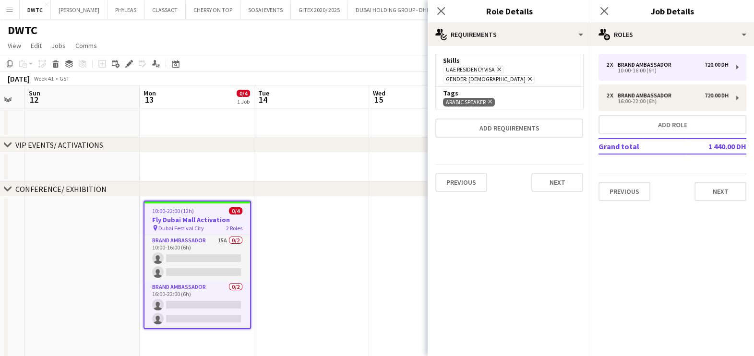
scroll to position [0, 0]
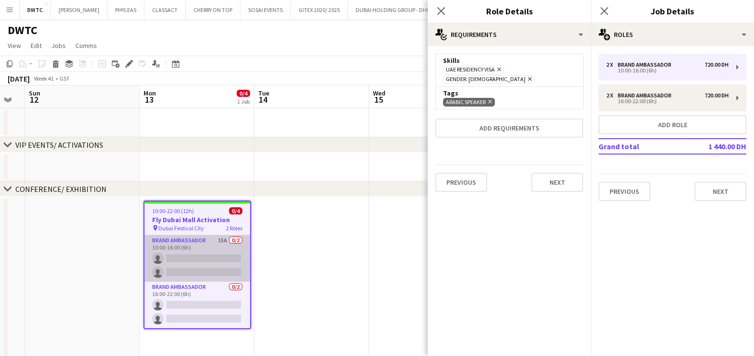
click at [217, 255] on app-card-role "Brand Ambassador 15A 0/2 10:00-16:00 (6h) single-neutral-actions single-neutral…" at bounding box center [197, 258] width 106 height 47
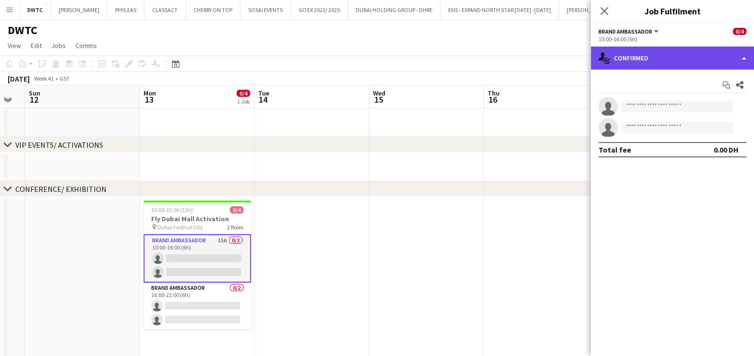
click at [665, 50] on div "single-neutral-actions-check-2 Confirmed" at bounding box center [672, 58] width 163 height 23
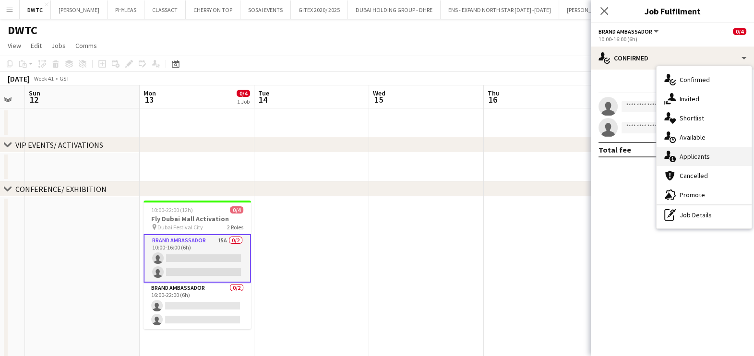
click at [697, 157] on span "Applicants" at bounding box center [695, 156] width 30 height 9
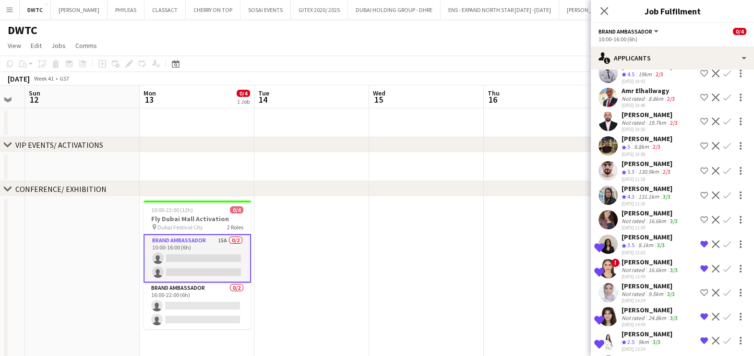
scroll to position [131, 0]
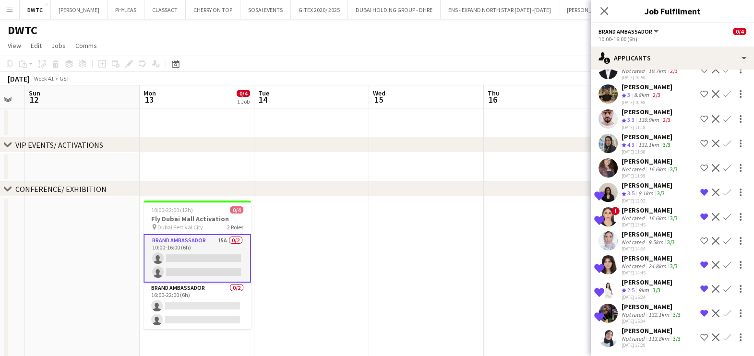
click at [638, 335] on div "Not rated" at bounding box center [634, 338] width 25 height 7
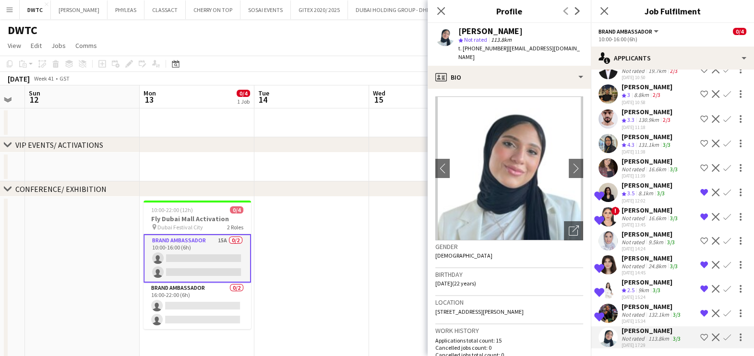
scroll to position [360, 0]
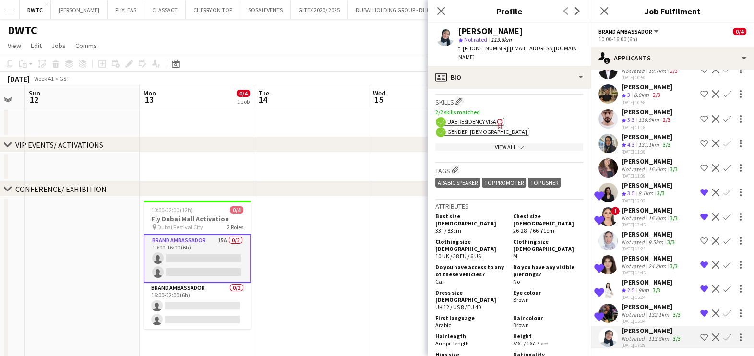
click at [700, 334] on app-icon "Shortlist crew" at bounding box center [704, 338] width 8 height 8
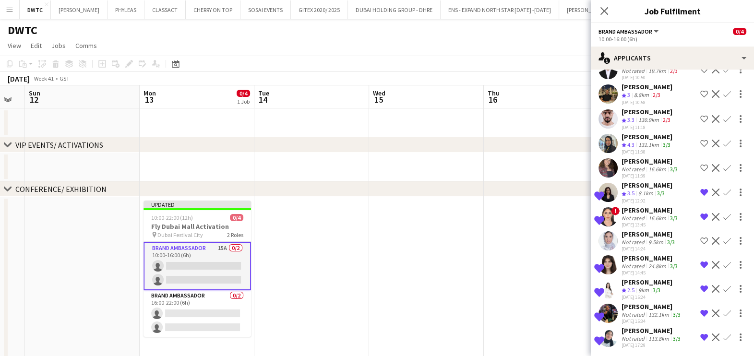
click at [651, 338] on div "113.8km" at bounding box center [658, 338] width 24 height 7
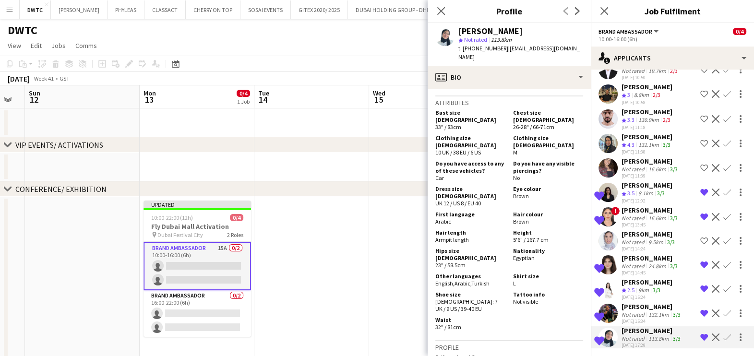
scroll to position [540, 0]
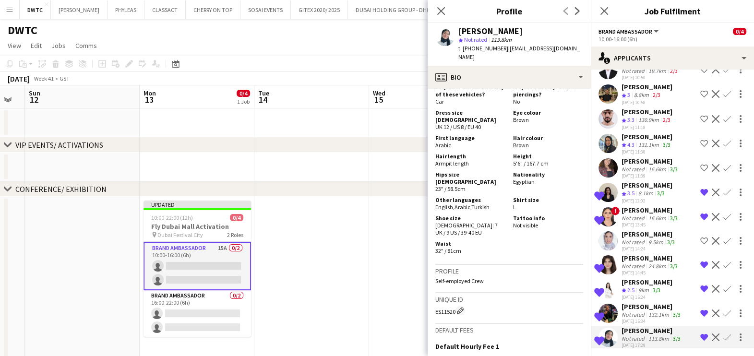
click at [370, 264] on app-date-cell at bounding box center [426, 352] width 115 height 311
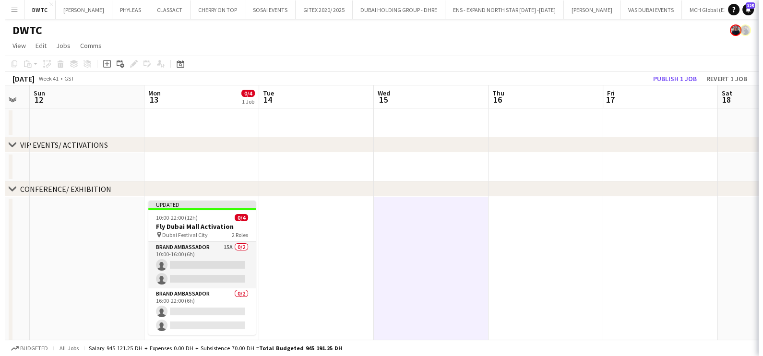
scroll to position [0, 0]
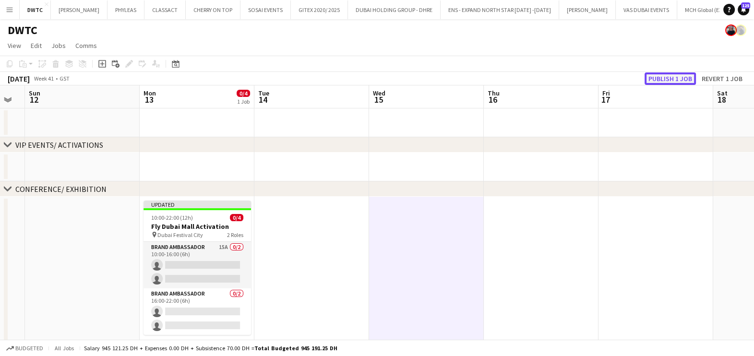
click at [670, 74] on button "Publish 1 job" at bounding box center [670, 78] width 51 height 12
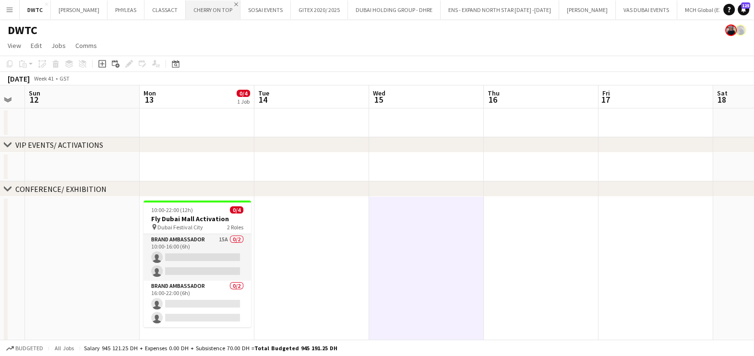
click at [234, 3] on app-icon "Close" at bounding box center [236, 4] width 4 height 4
click at [223, 1] on button "SOSAI EVENTS Close" at bounding box center [211, 9] width 50 height 19
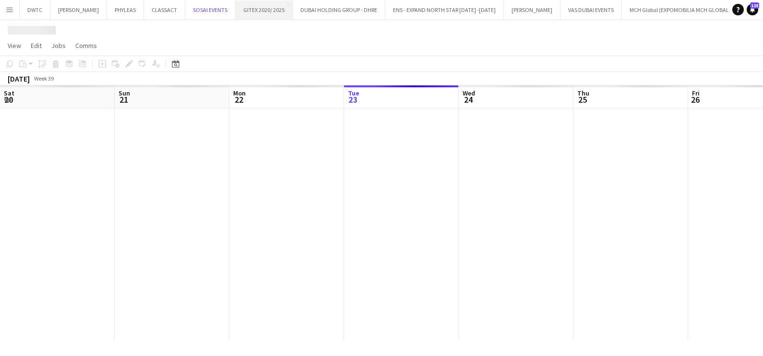
scroll to position [0, 229]
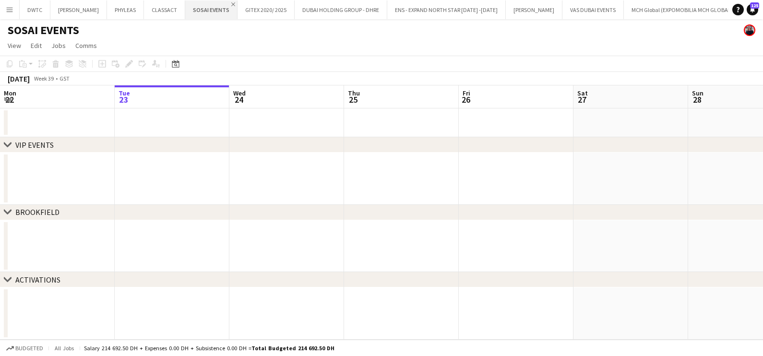
click at [231, 2] on app-icon "Close" at bounding box center [233, 4] width 4 height 4
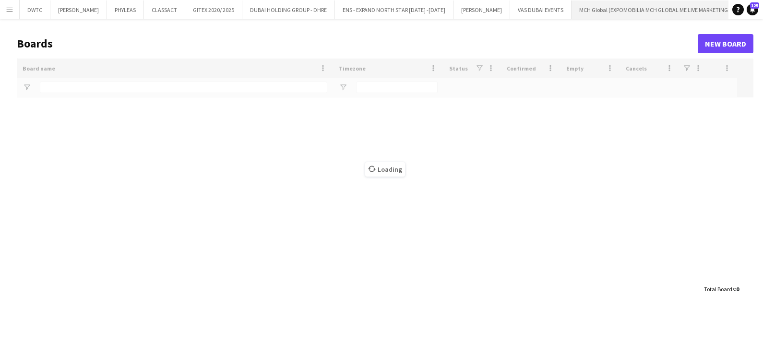
click at [656, 7] on button "MCH Global (EXPOMOBILIA MCH GLOBAL ME LIVE MARKETING LLC) Close" at bounding box center [660, 9] width 177 height 19
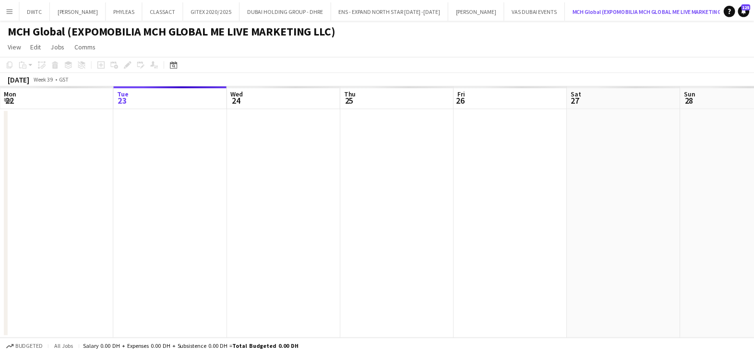
scroll to position [0, 7]
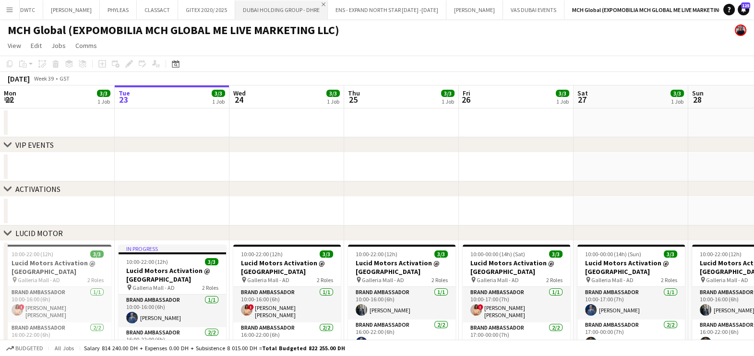
click at [322, 3] on app-icon "Close" at bounding box center [324, 4] width 4 height 4
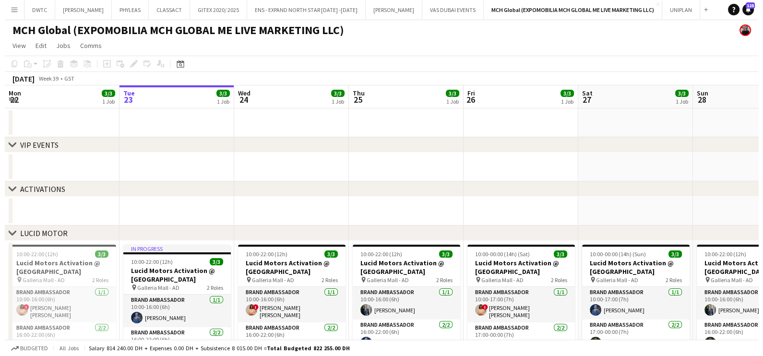
scroll to position [0, 0]
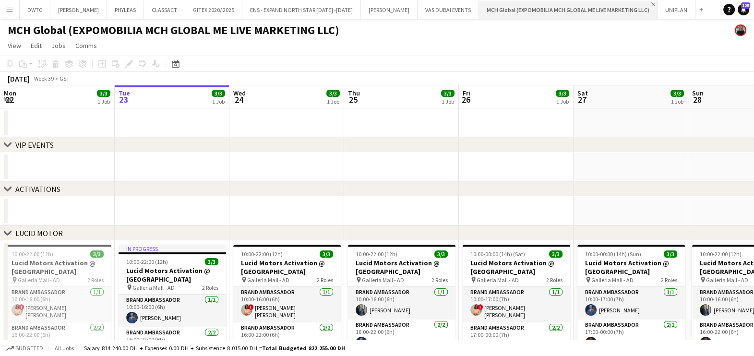
click at [651, 2] on app-icon "Close" at bounding box center [653, 4] width 4 height 4
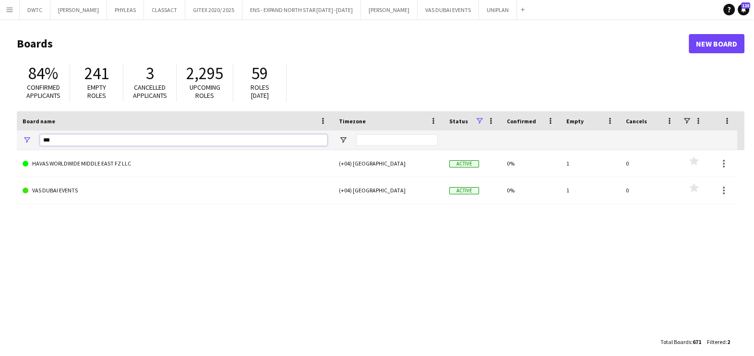
click at [235, 138] on input "***" at bounding box center [183, 140] width 287 height 12
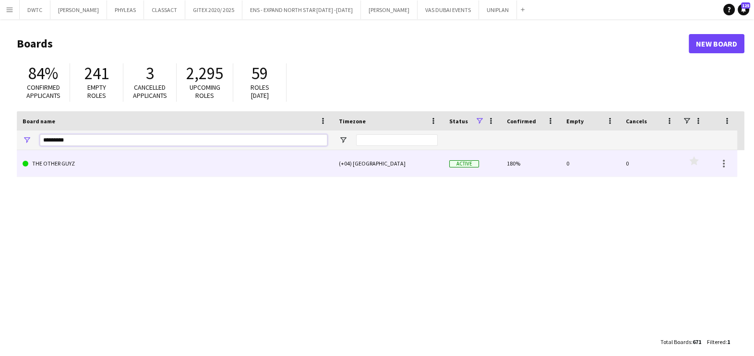
type input "*********"
click at [97, 172] on link "THE OTHER GUYZ" at bounding box center [175, 163] width 305 height 27
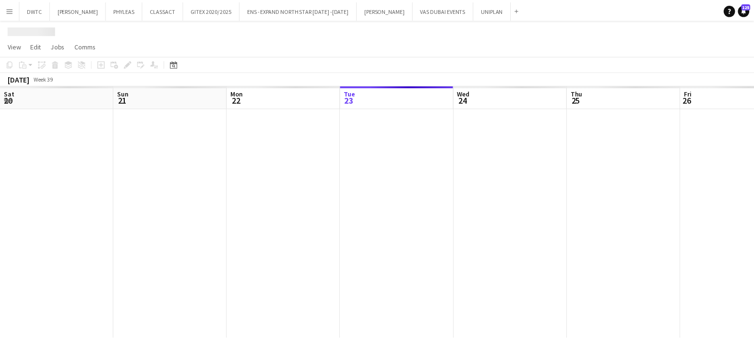
scroll to position [0, 229]
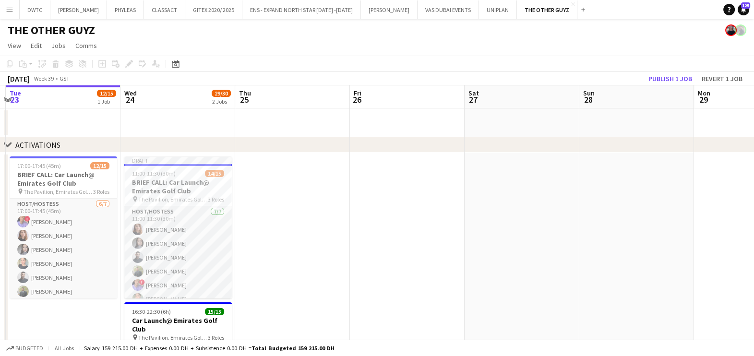
drag, startPoint x: 610, startPoint y: 254, endPoint x: 292, endPoint y: 254, distance: 317.7
click at [247, 254] on app-calendar-viewport "Sat 20 Sun 21 Mon 22 Tue 23 12/15 1 Job Wed 24 29/30 2 Jobs Thu 25 Fri 26 Sat 2…" at bounding box center [377, 362] width 754 height 555
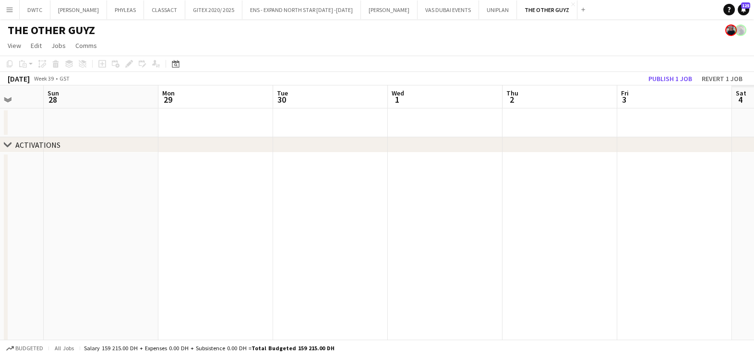
drag, startPoint x: 616, startPoint y: 254, endPoint x: 313, endPoint y: 259, distance: 302.4
click at [312, 257] on app-calendar-viewport "Wed 24 29/30 2 Jobs Thu 25 Fri 26 Sat 27 Sun 28 Mon 29 Tue 30 Wed 1 Thu 2 Fri 3…" at bounding box center [377, 362] width 754 height 555
drag, startPoint x: 608, startPoint y: 249, endPoint x: 178, endPoint y: 254, distance: 429.6
click at [193, 252] on app-calendar-viewport "Fri 26 Sat 27 Sun 28 Mon 29 Tue 30 Wed 1 Thu 2 Fri 3 Sat 4 Sun 5 Mon 6 Tue 7" at bounding box center [377, 362] width 754 height 555
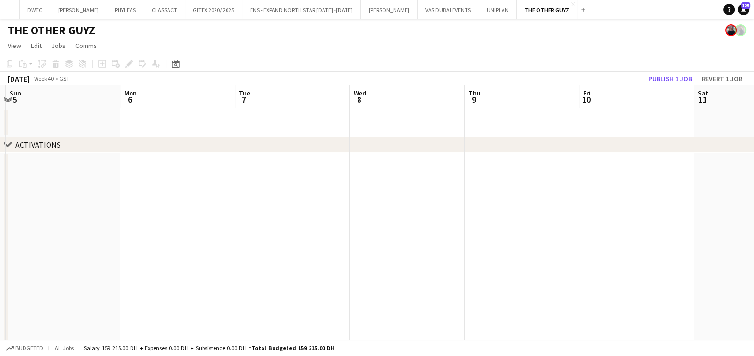
drag, startPoint x: 286, startPoint y: 257, endPoint x: 144, endPoint y: 262, distance: 142.1
click at [67, 260] on app-calendar-viewport "Wed 1 Thu 2 Fri 3 Sat 4 Sun 5 Mon 6 Tue 7 Wed 8 Thu 9 Fri 10 Sat 11 Sun 12" at bounding box center [377, 362] width 754 height 555
click at [150, 269] on app-calendar-viewport "Fri 3 Sat 4 Sun 5 Mon 6 Tue 7 Wed 8 Thu 9 Fri 10 Sat 11 Sun 12 Mon 13 Tue 14" at bounding box center [377, 362] width 754 height 555
drag, startPoint x: 331, startPoint y: 272, endPoint x: 233, endPoint y: 303, distance: 103.4
click at [199, 276] on app-calendar-viewport "Wed 8 Thu 9 Fri 10 Sat 11 Sun 12 Mon 13 Tue 14 Wed 15 Thu 16 Fri 17 Sat 18 Sun …" at bounding box center [377, 362] width 754 height 555
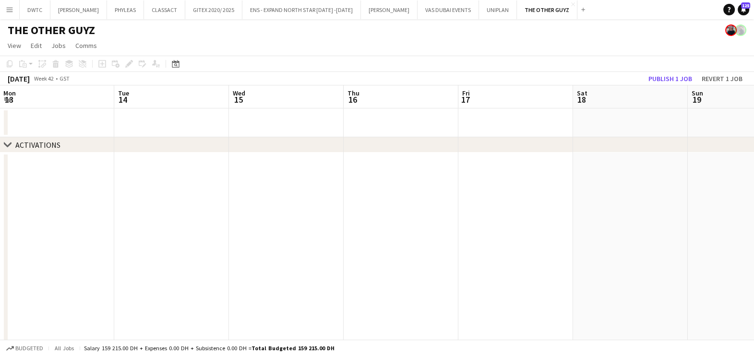
scroll to position [0, 316]
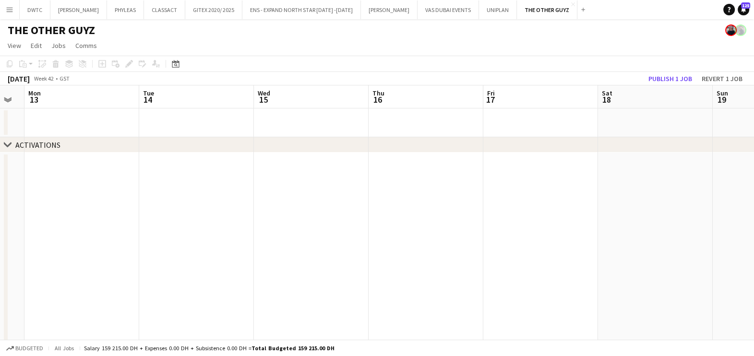
drag, startPoint x: 428, startPoint y: 300, endPoint x: 130, endPoint y: 302, distance: 298.5
click at [130, 302] on app-calendar-viewport "Fri 10 Sat 11 Sun 12 Mon 13 Tue 14 Wed 15 Thu 16 Fri 17 Sat 18 Sun 19 Mon 20 Tu…" at bounding box center [377, 362] width 754 height 555
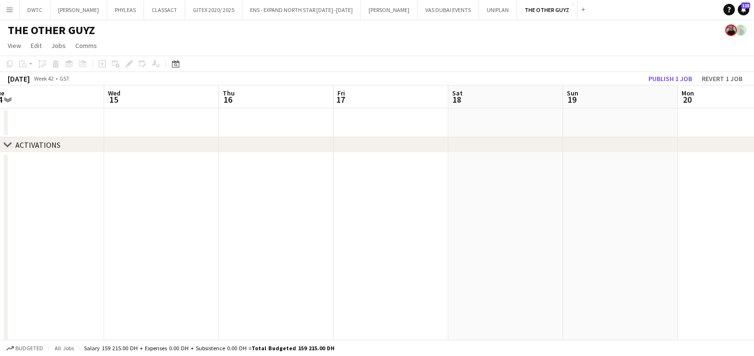
drag, startPoint x: 317, startPoint y: 245, endPoint x: 425, endPoint y: 245, distance: 107.5
click at [578, 245] on app-calendar-viewport "Sun 12 Mon 13 Tue 14 Wed 15 Thu 16 Fri 17 Sat 18 Sun 19 Mon 20 Tue 21 Wed 22 Th…" at bounding box center [377, 362] width 754 height 555
drag, startPoint x: 5, startPoint y: 250, endPoint x: 714, endPoint y: 270, distance: 709.2
click at [754, 270] on html "Menu Boards Boards Boards All jobs Status Workforce Workforce My Workforce Recr…" at bounding box center [377, 328] width 754 height 657
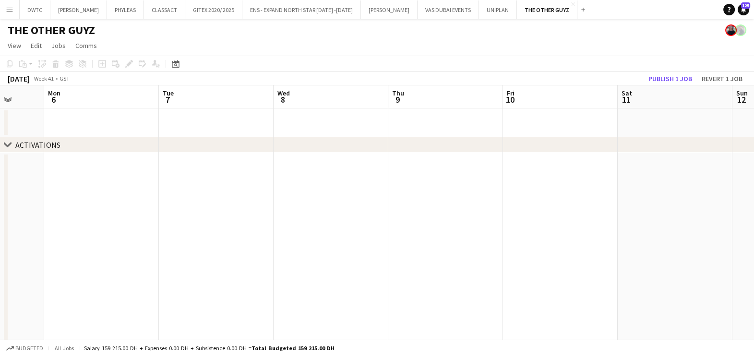
drag, startPoint x: 280, startPoint y: 285, endPoint x: 762, endPoint y: 288, distance: 481.9
click at [754, 288] on html "Menu Boards Boards Boards All jobs Status Workforce Workforce My Workforce Recr…" at bounding box center [377, 328] width 754 height 657
drag, startPoint x: 213, startPoint y: 289, endPoint x: 748, endPoint y: 289, distance: 535.6
click at [748, 289] on app-calendar-viewport "Wed 24 29/30 2 Jobs Thu 25 Fri 26 Sat 27 Sun 28 Mon 29 Tue 30 Wed 1 Thu 2 Fri 3…" at bounding box center [377, 362] width 754 height 555
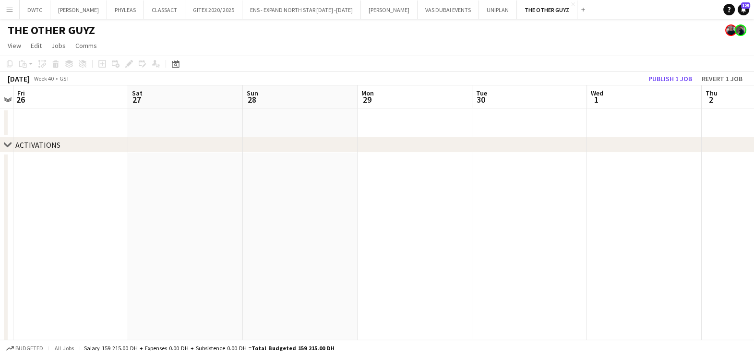
drag, startPoint x: 288, startPoint y: 292, endPoint x: 742, endPoint y: 292, distance: 453.5
click at [754, 292] on html "Menu Boards Boards Boards All jobs Status Workforce Workforce My Workforce Recr…" at bounding box center [377, 328] width 754 height 657
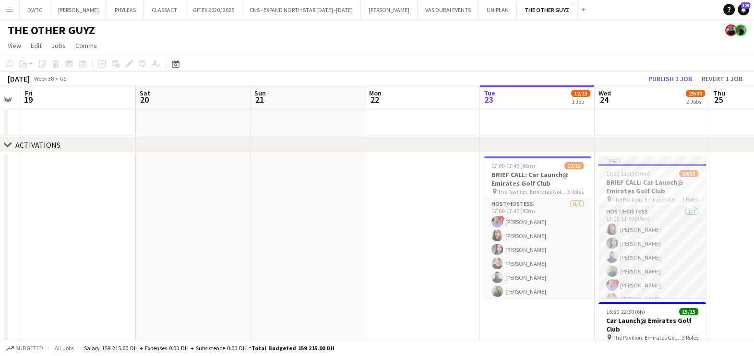
drag, startPoint x: 245, startPoint y: 293, endPoint x: 524, endPoint y: 293, distance: 279.3
click at [524, 293] on app-calendar-viewport "Wed 17 Thu 18 Fri 19 Sat 20 Sun 21 Mon 22 Tue 23 12/15 1 Job Wed 24 29/30 2 Job…" at bounding box center [377, 362] width 754 height 555
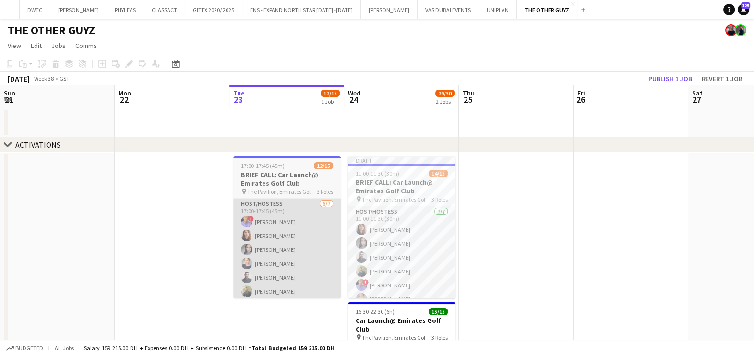
drag, startPoint x: 449, startPoint y: 288, endPoint x: 208, endPoint y: 264, distance: 242.6
click at [198, 264] on app-calendar-viewport "Wed 17 Thu 18 Fri 19 Sat 20 Sun 21 Mon 22 Tue 23 12/15 1 Job Wed 24 29/30 2 Job…" at bounding box center [377, 362] width 754 height 555
